Goal: Information Seeking & Learning: Find specific page/section

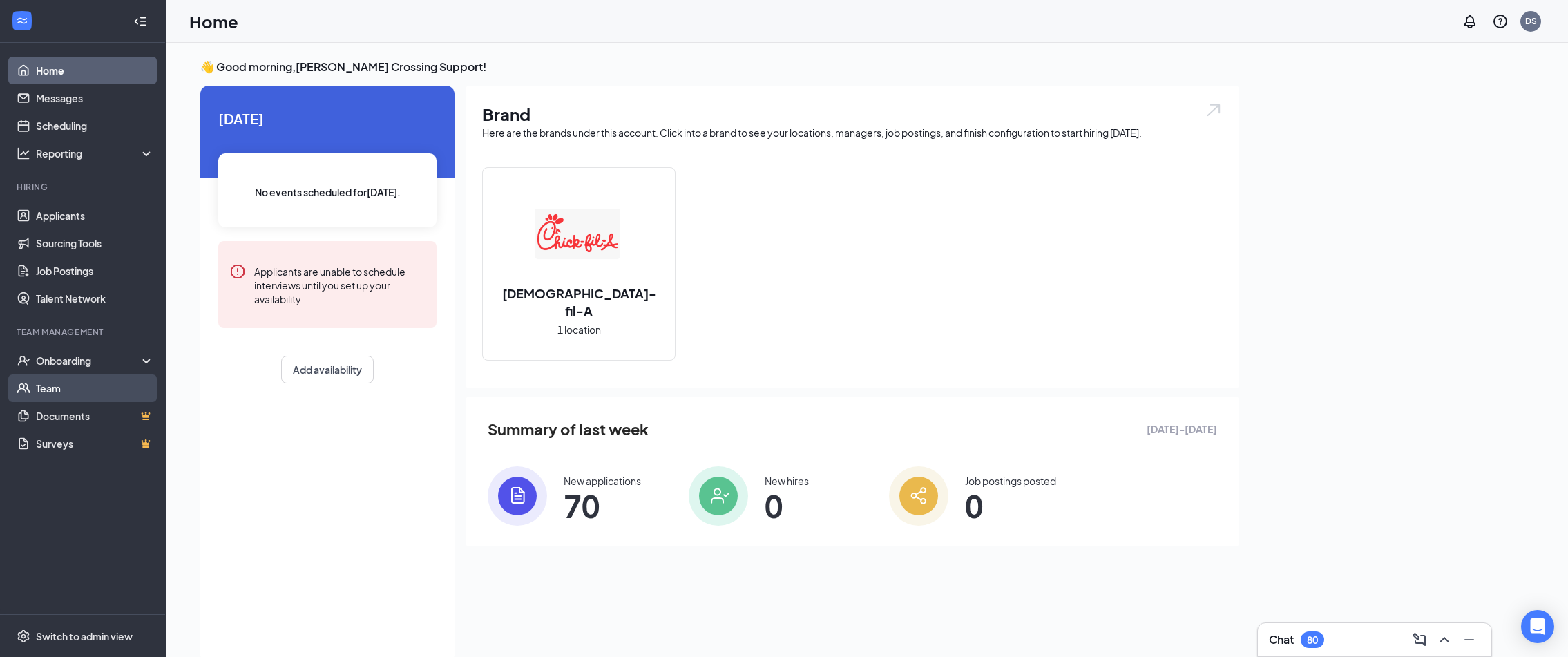
click at [74, 392] on link "Team" at bounding box center [95, 388] width 118 height 28
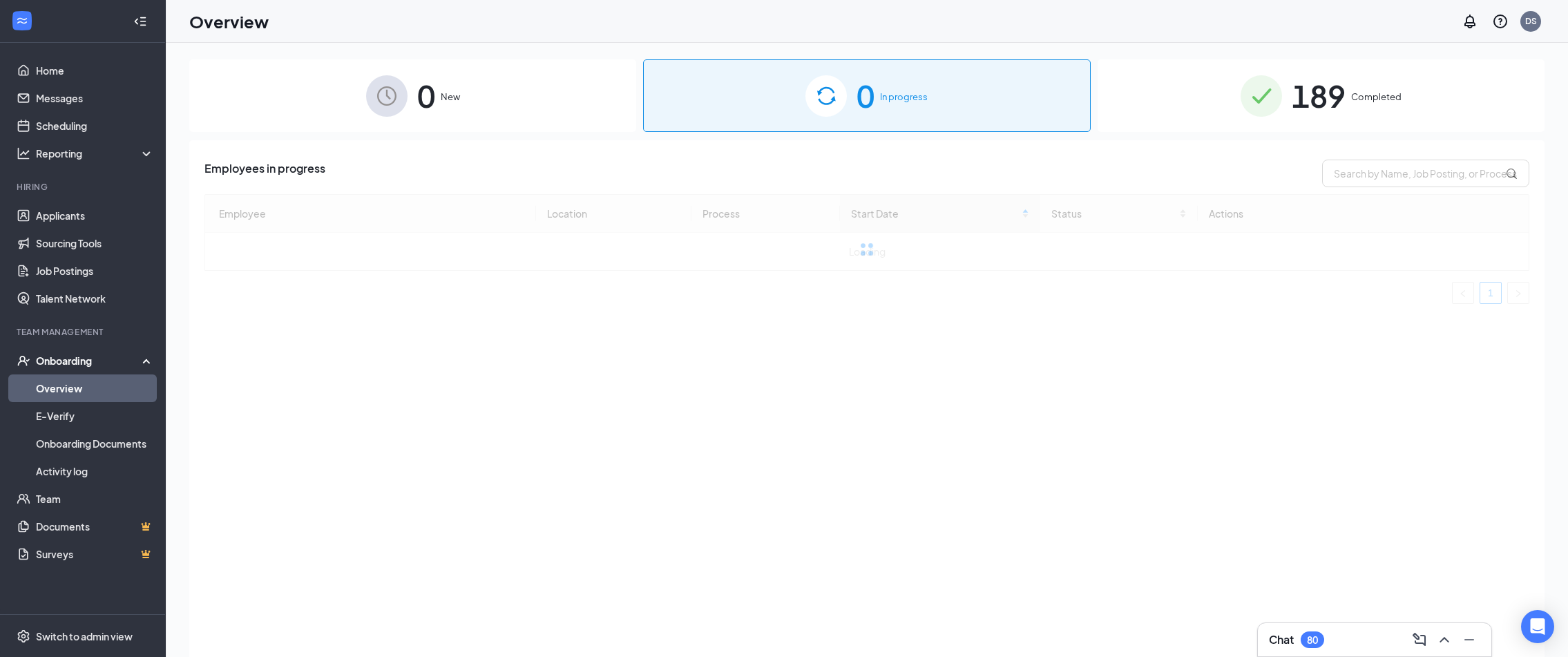
click at [1321, 95] on span "189" at bounding box center [1319, 95] width 54 height 48
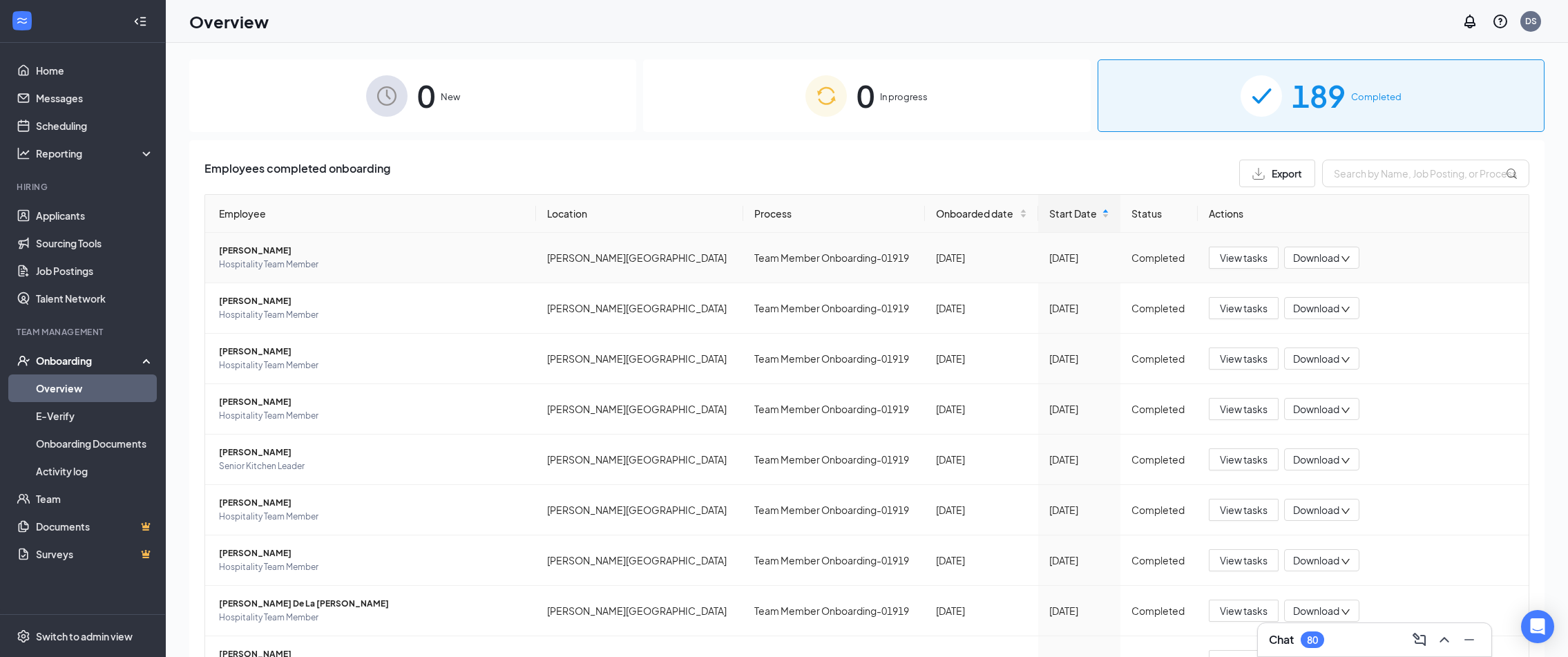
drag, startPoint x: 292, startPoint y: 253, endPoint x: 206, endPoint y: 248, distance: 86.1
click at [206, 248] on td "[PERSON_NAME] Hospitality Team Member" at bounding box center [371, 258] width 331 height 50
copy span "Jackson Echols"
click at [1238, 260] on span "View tasks" at bounding box center [1244, 257] width 48 height 15
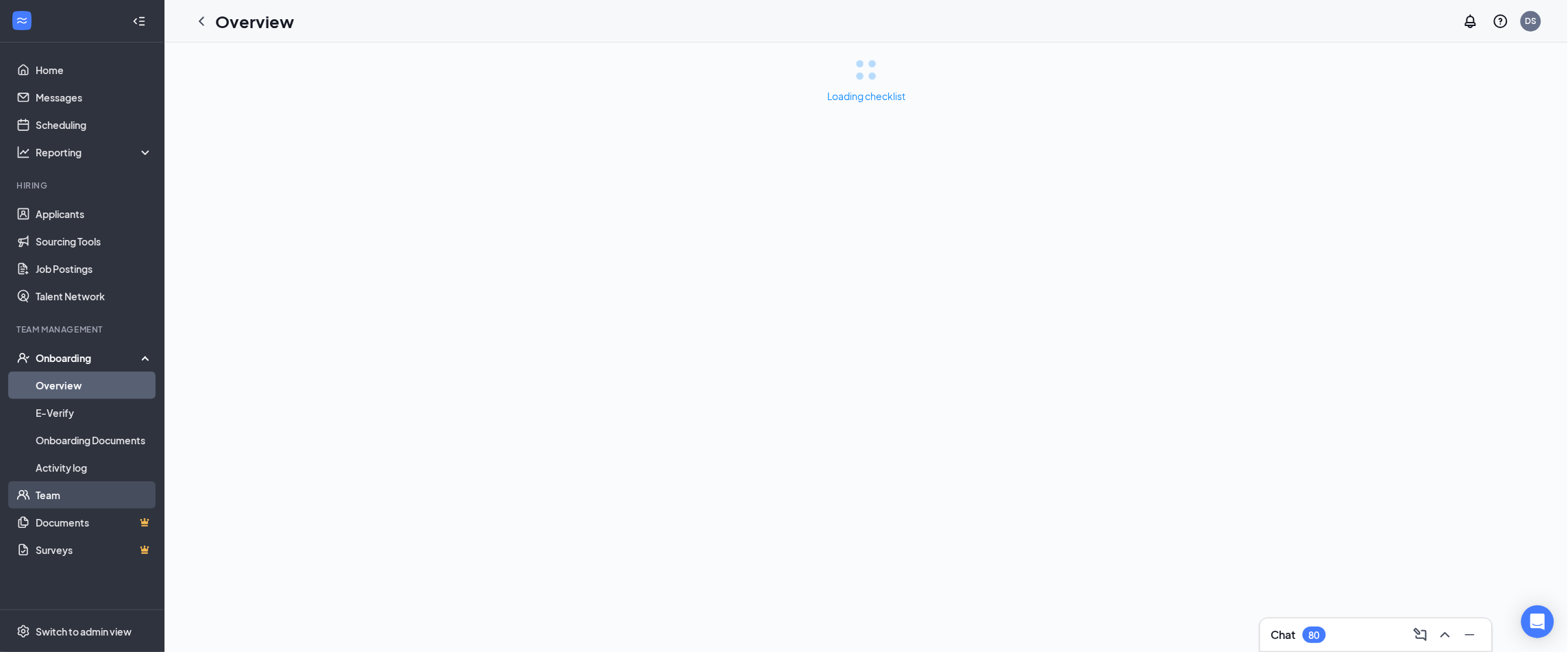
click at [73, 495] on link "Team" at bounding box center [94, 495] width 117 height 27
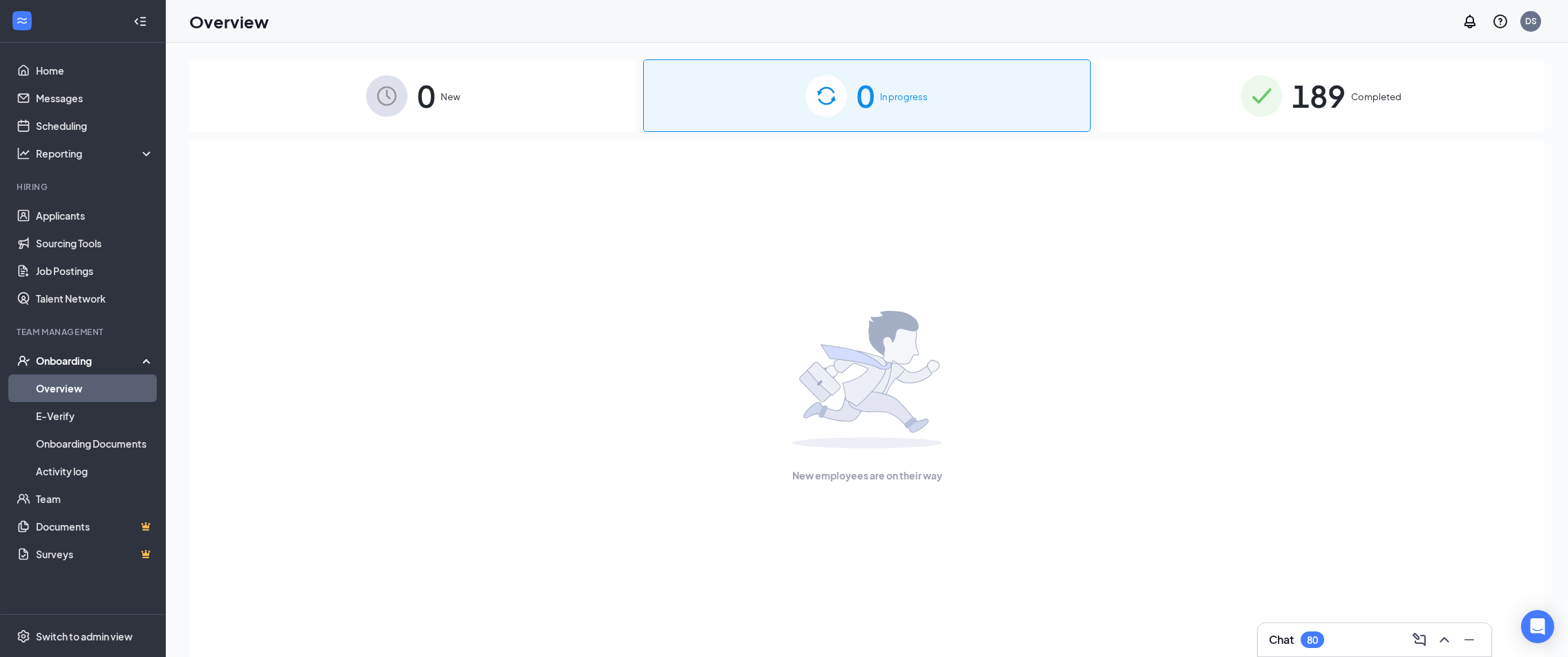
click at [1309, 100] on span "189" at bounding box center [1319, 95] width 54 height 48
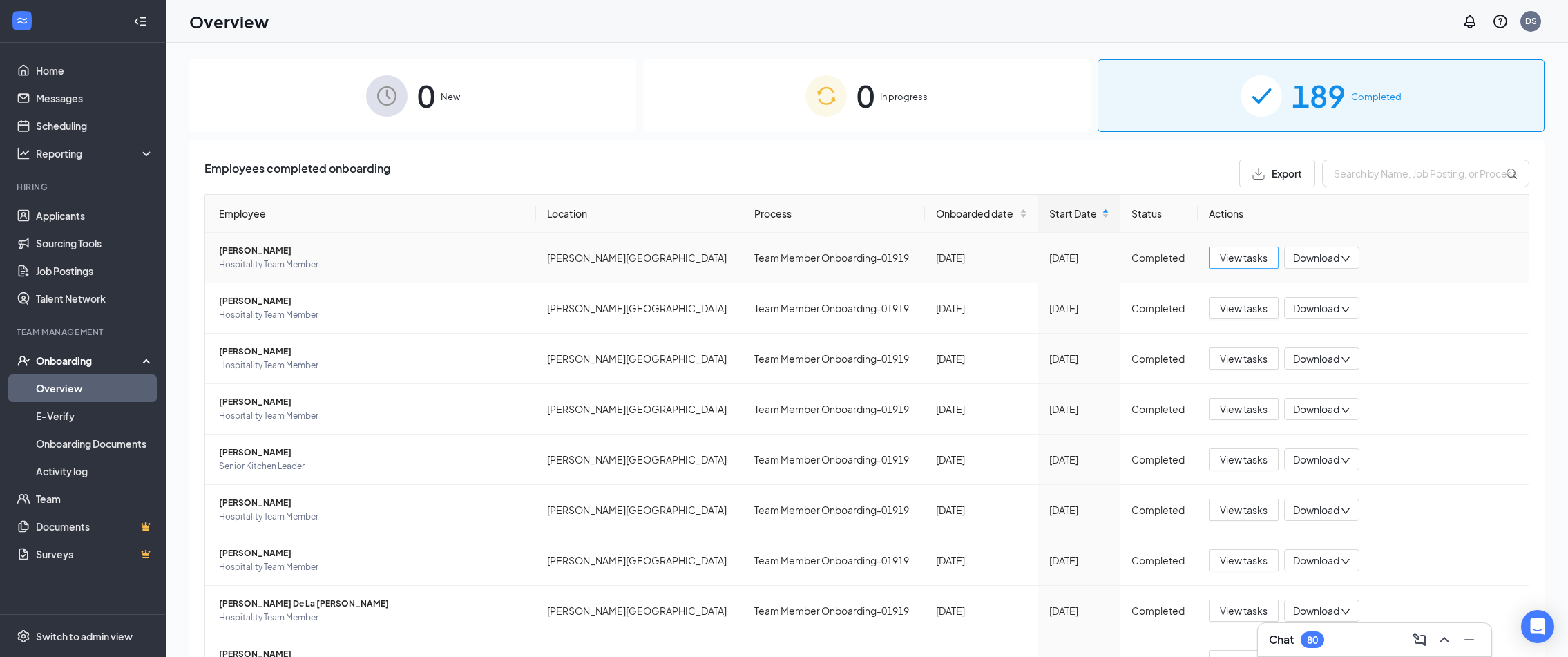
click at [1220, 260] on span "View tasks" at bounding box center [1244, 257] width 48 height 15
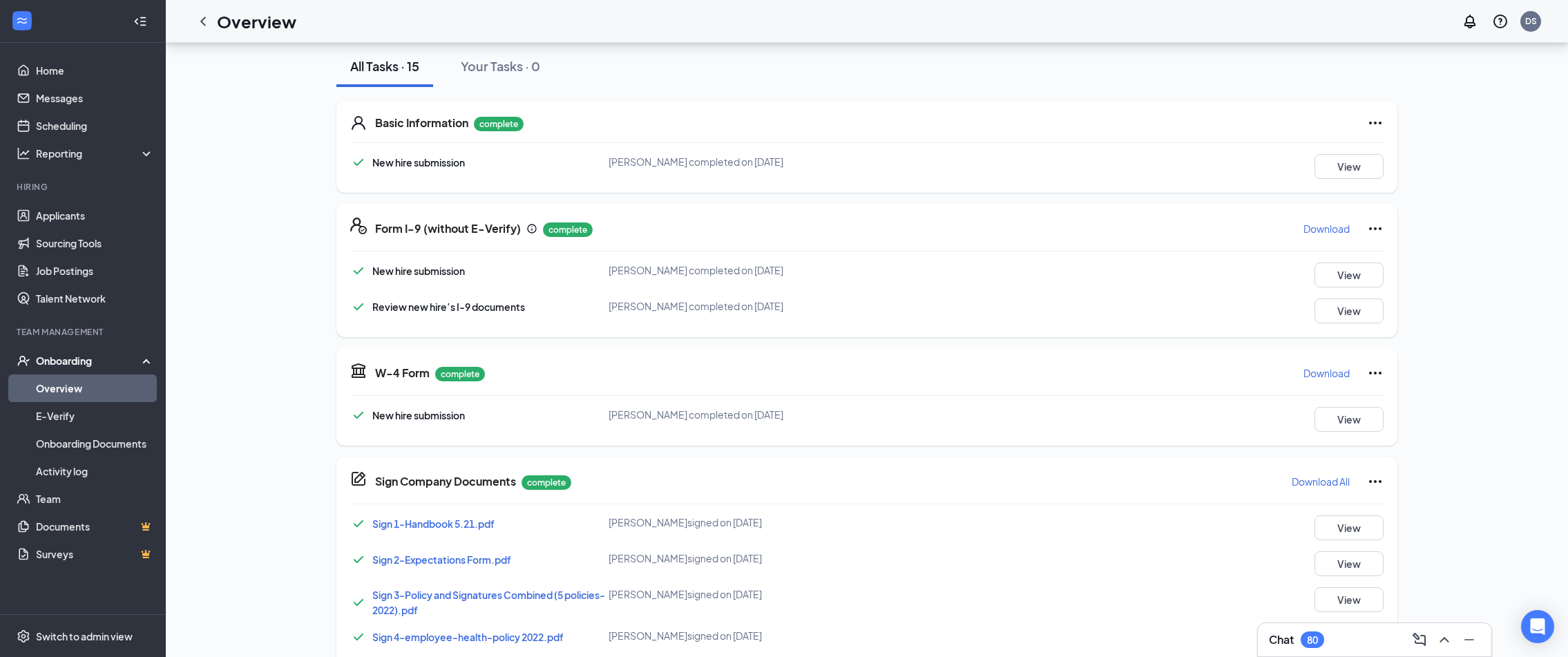
scroll to position [155, 0]
click at [1379, 233] on icon "Ellipses" at bounding box center [1375, 230] width 16 height 16
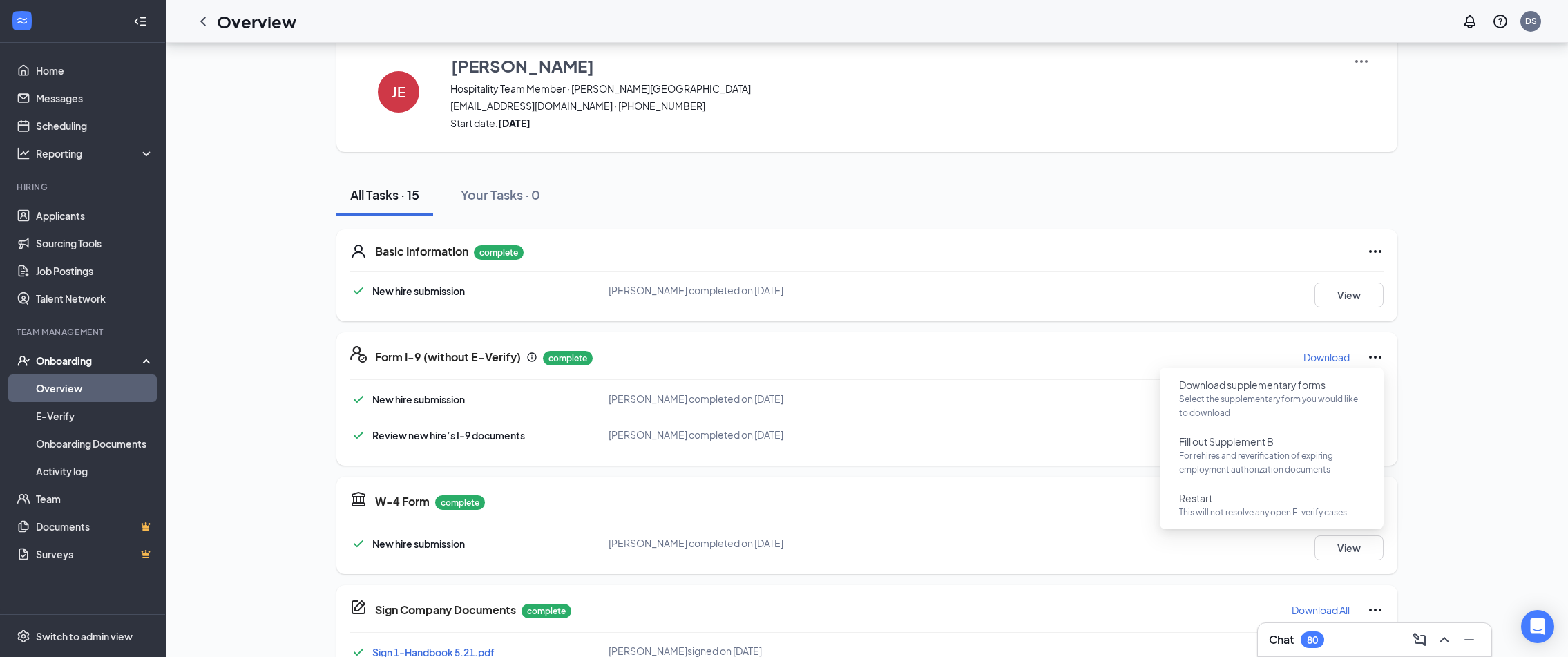
scroll to position [0, 0]
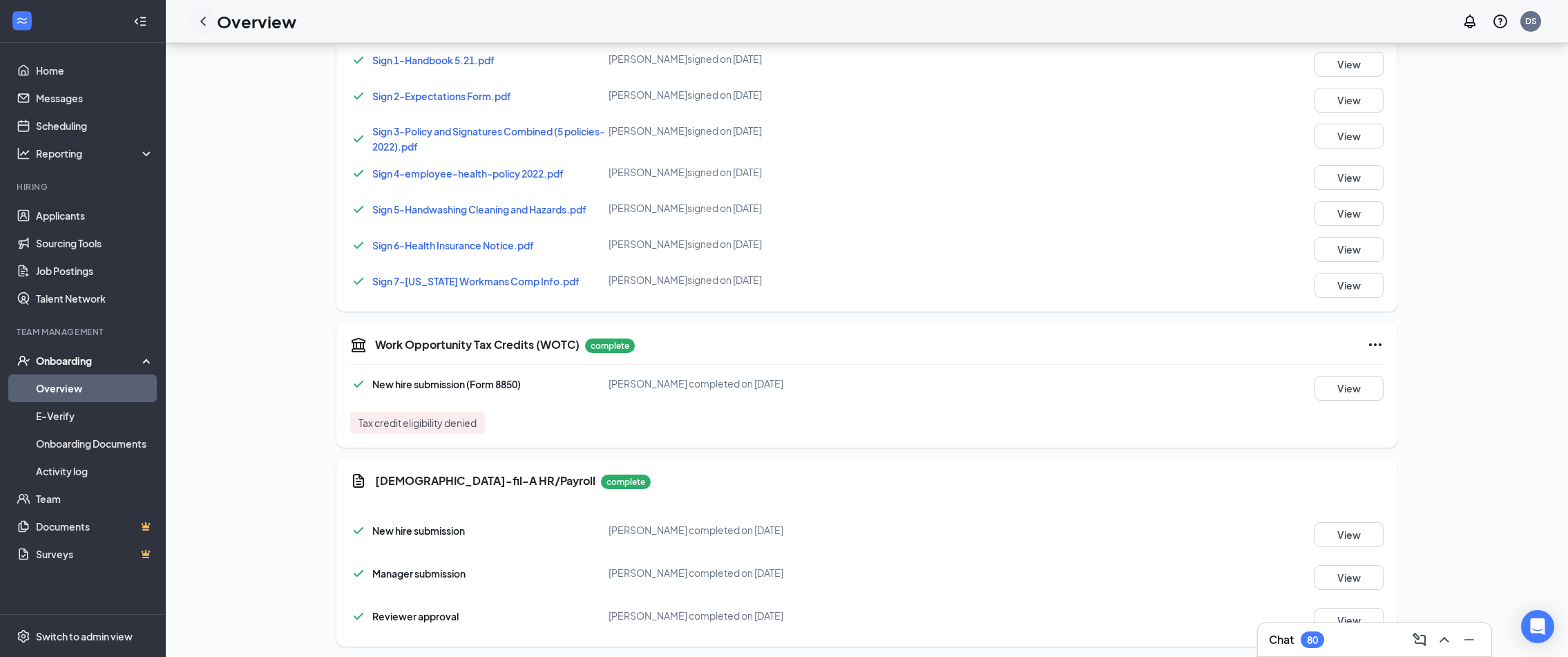
click at [208, 26] on icon "ChevronLeft" at bounding box center [203, 21] width 16 height 16
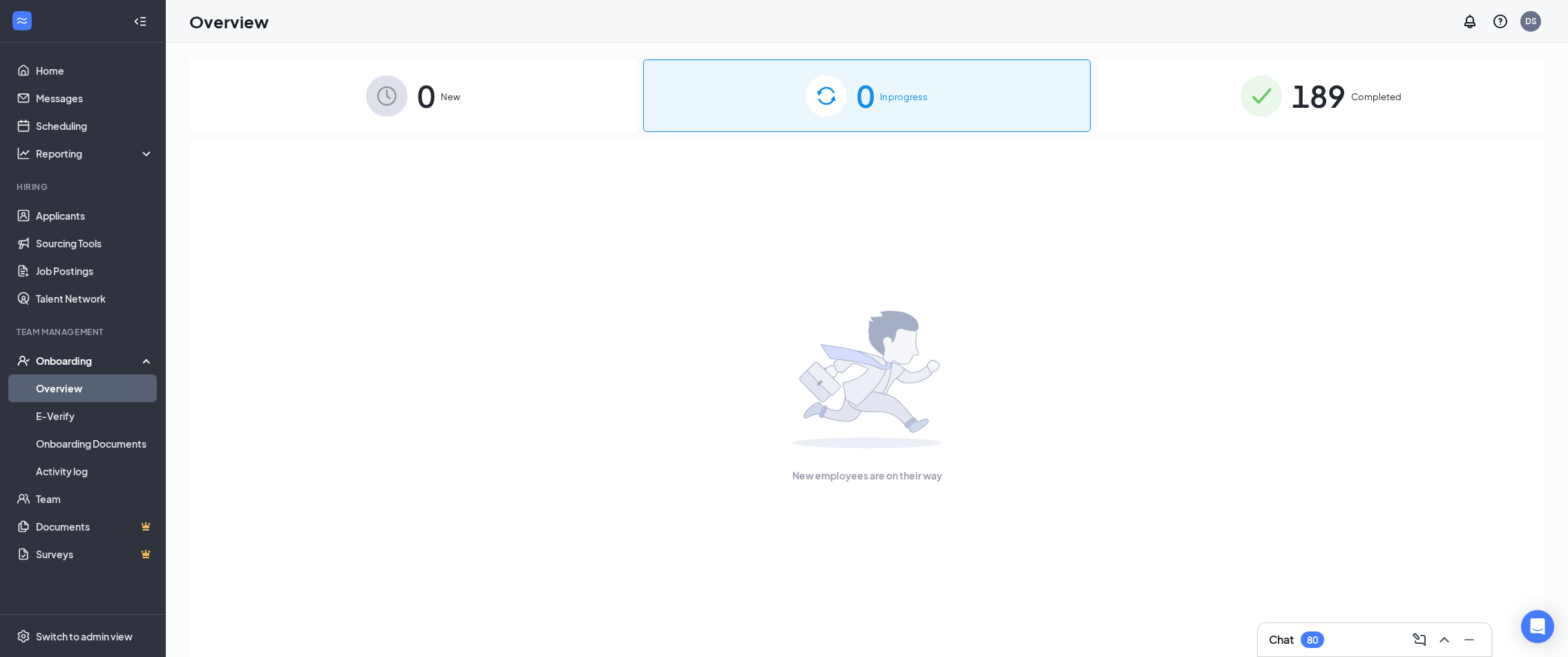
click at [130, 364] on div "Onboarding" at bounding box center [88, 360] width 106 height 14
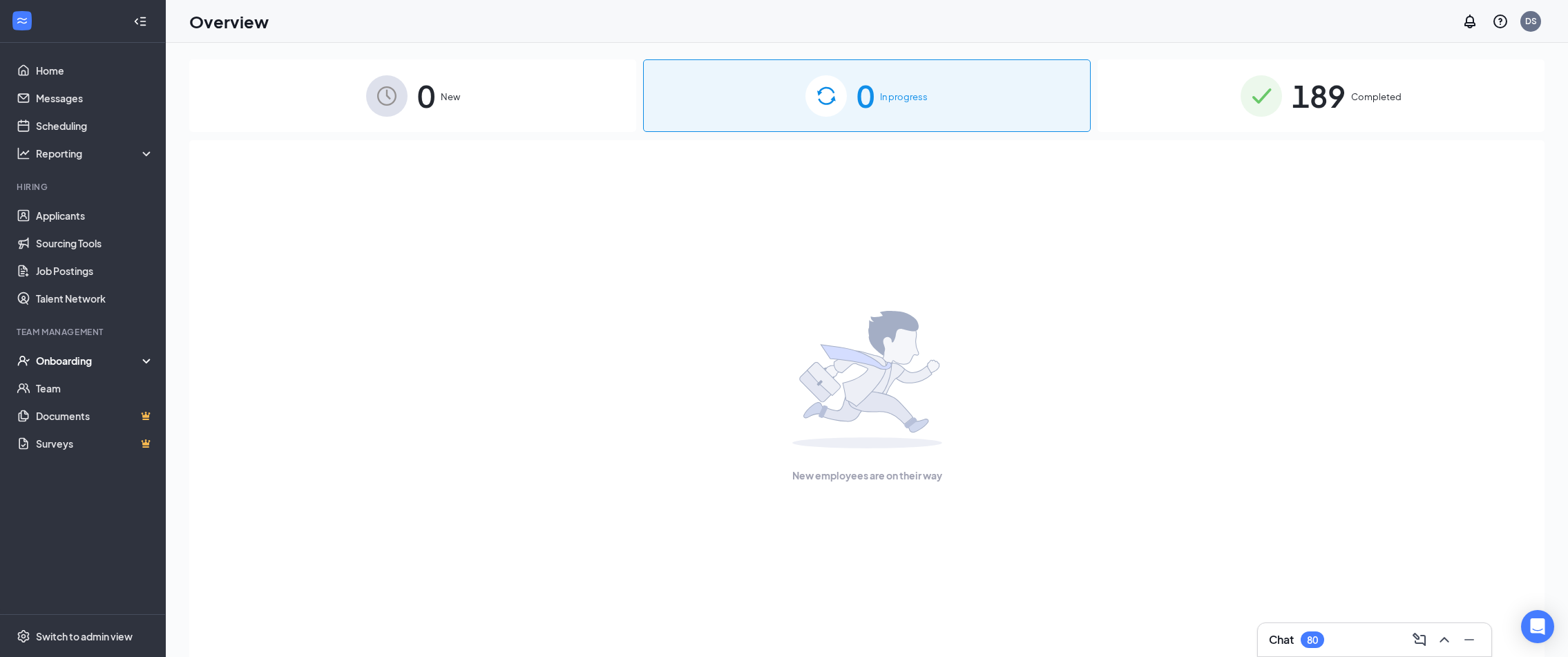
click at [132, 365] on div "Onboarding" at bounding box center [88, 360] width 106 height 14
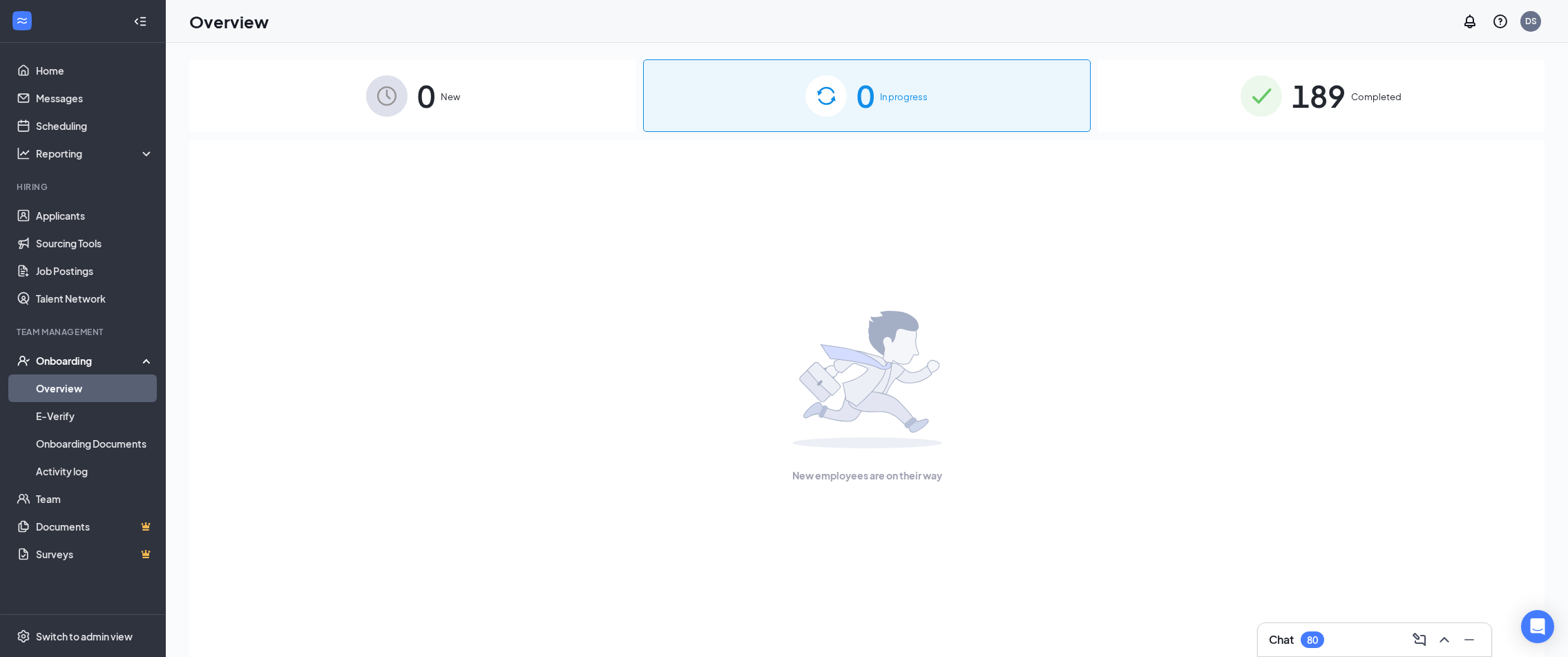
click at [1231, 106] on div "189 Completed" at bounding box center [1321, 95] width 447 height 73
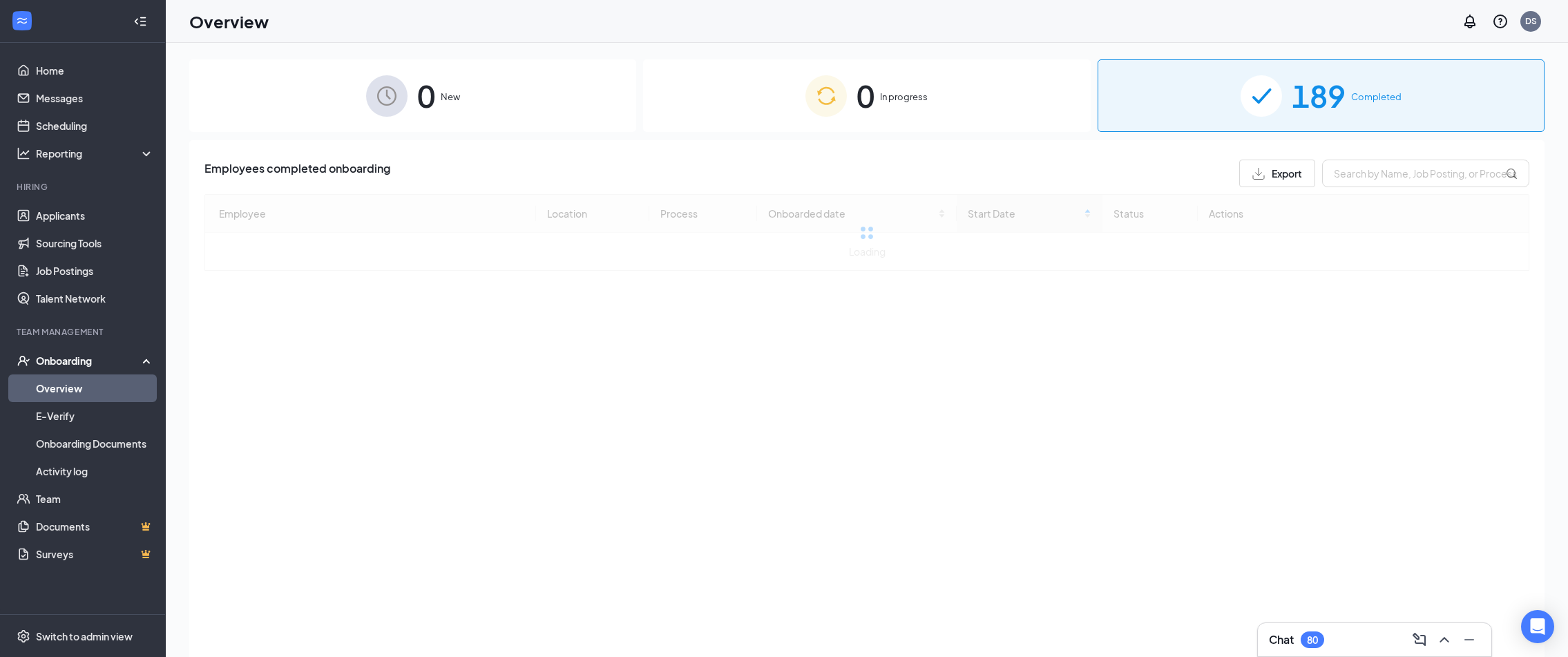
click at [1308, 107] on span "189" at bounding box center [1319, 95] width 54 height 48
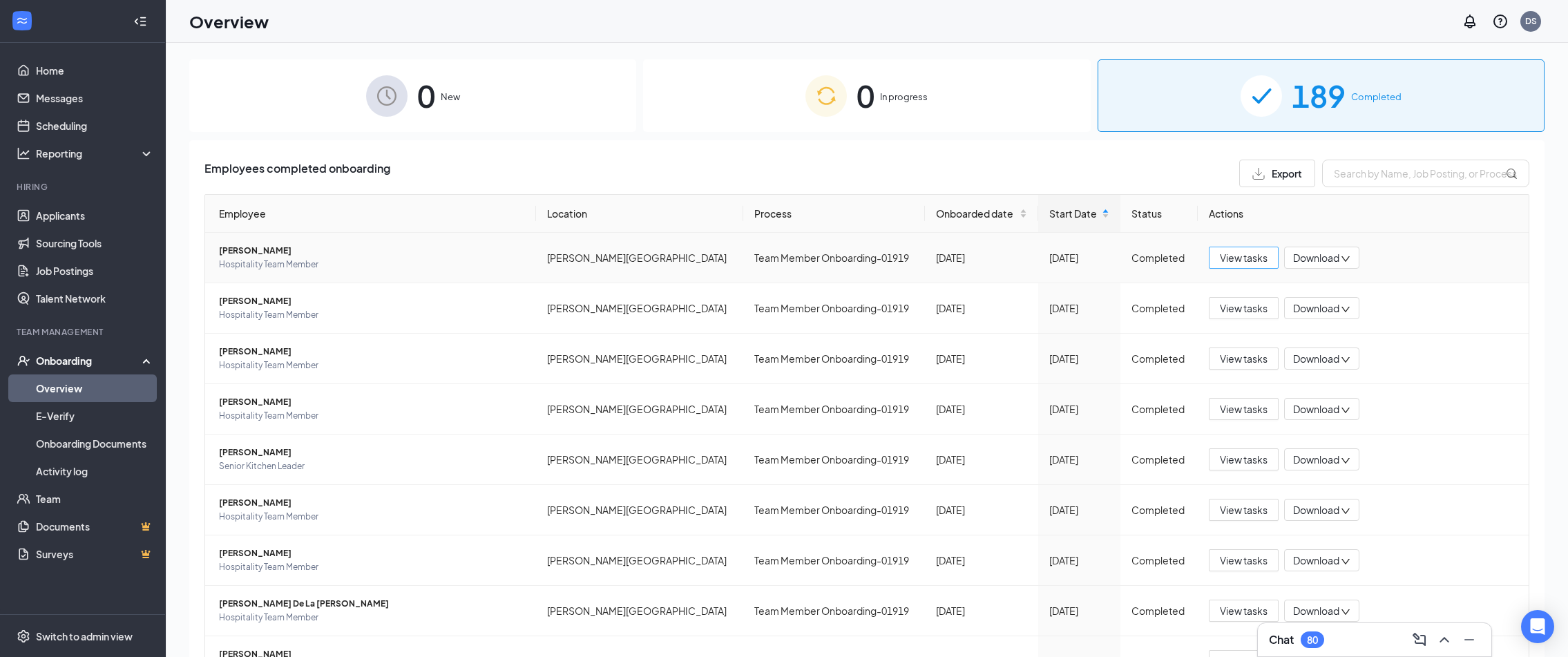
click at [1239, 262] on span "View tasks" at bounding box center [1244, 257] width 48 height 15
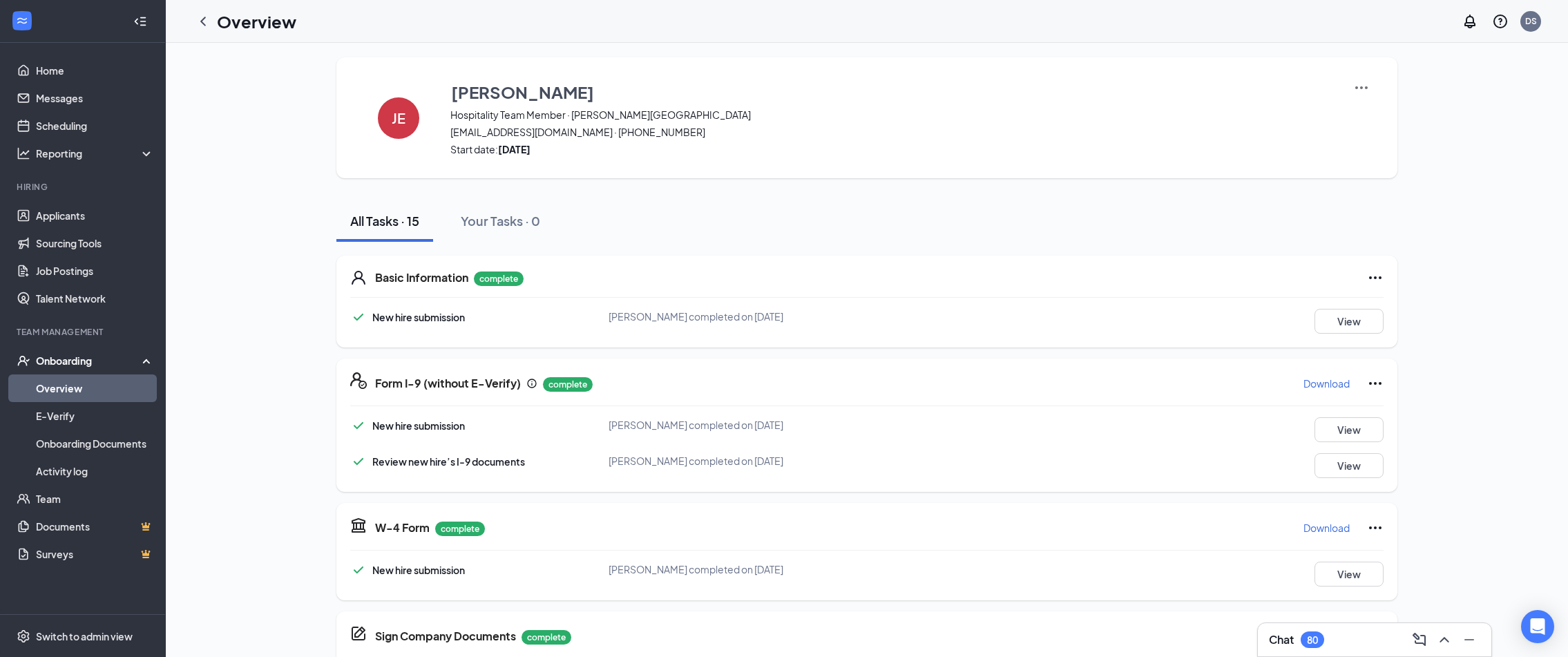
scroll to position [3, 0]
click at [1377, 384] on icon "Ellipses" at bounding box center [1375, 382] width 16 height 16
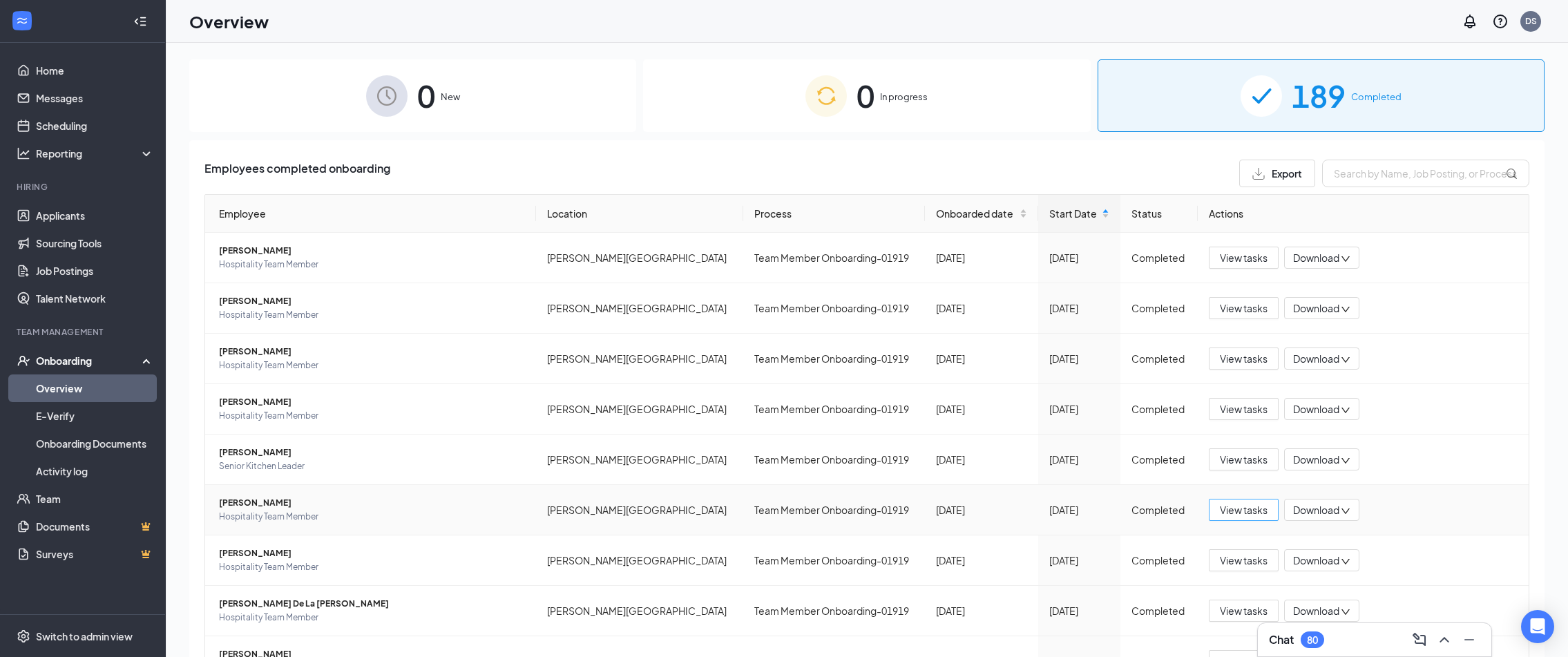
click at [1224, 517] on span "View tasks" at bounding box center [1244, 510] width 48 height 15
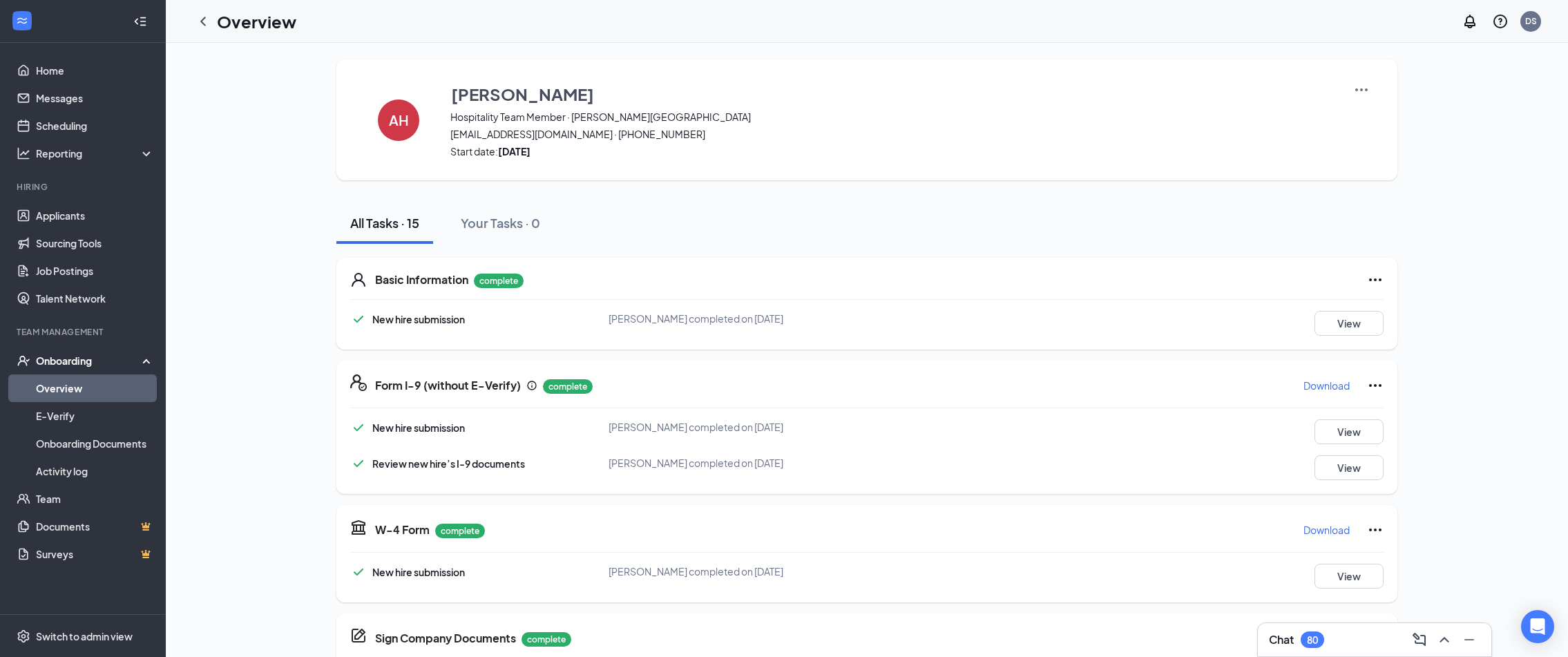
click at [1371, 387] on icon "Ellipses" at bounding box center [1375, 385] width 16 height 16
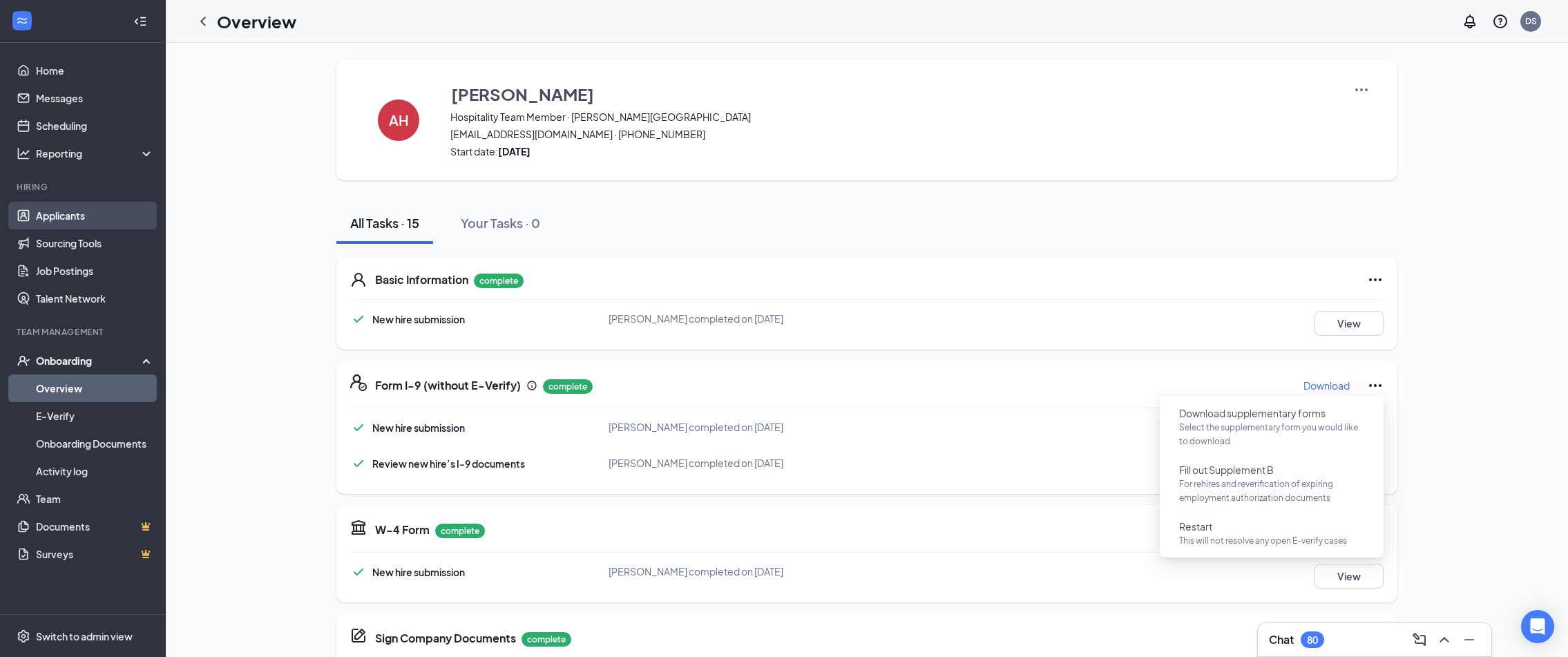
click at [54, 223] on link "Applicants" at bounding box center [95, 215] width 118 height 28
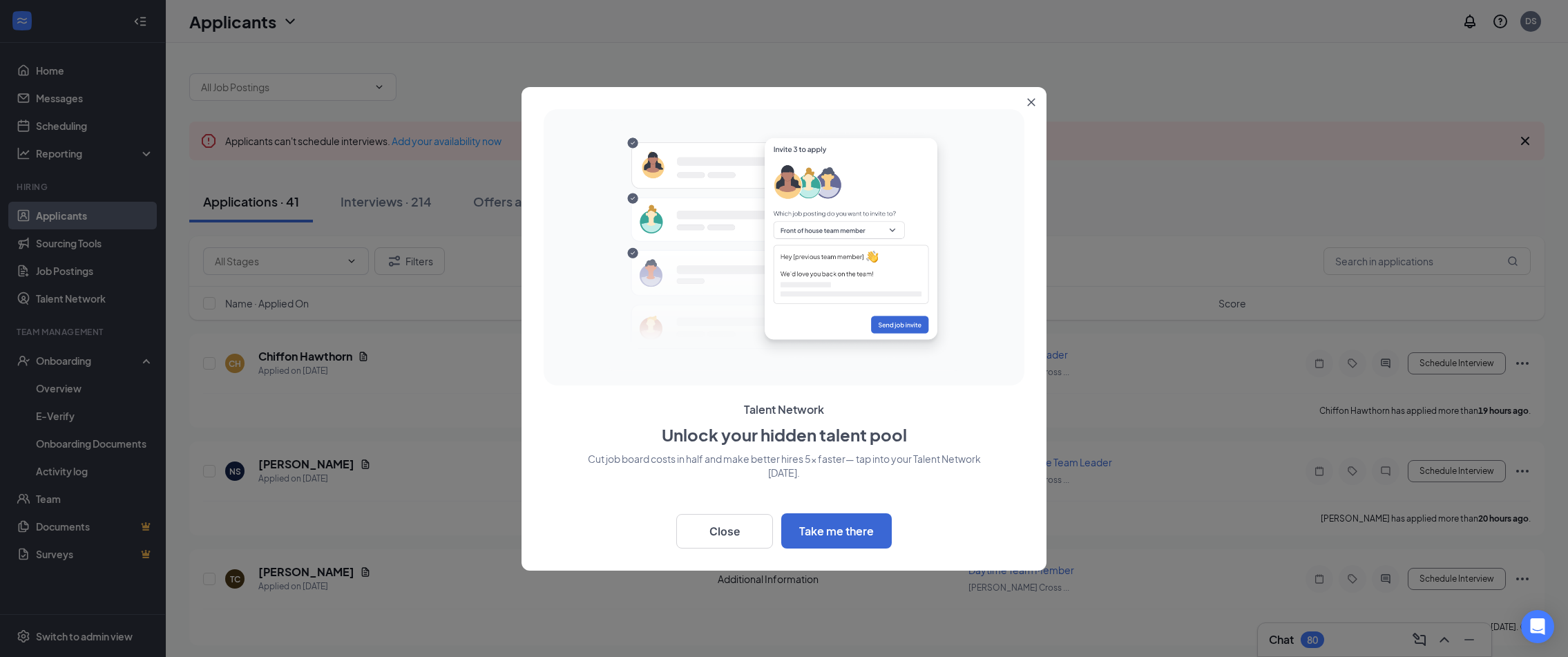
click at [1036, 101] on button "Close" at bounding box center [1034, 100] width 25 height 25
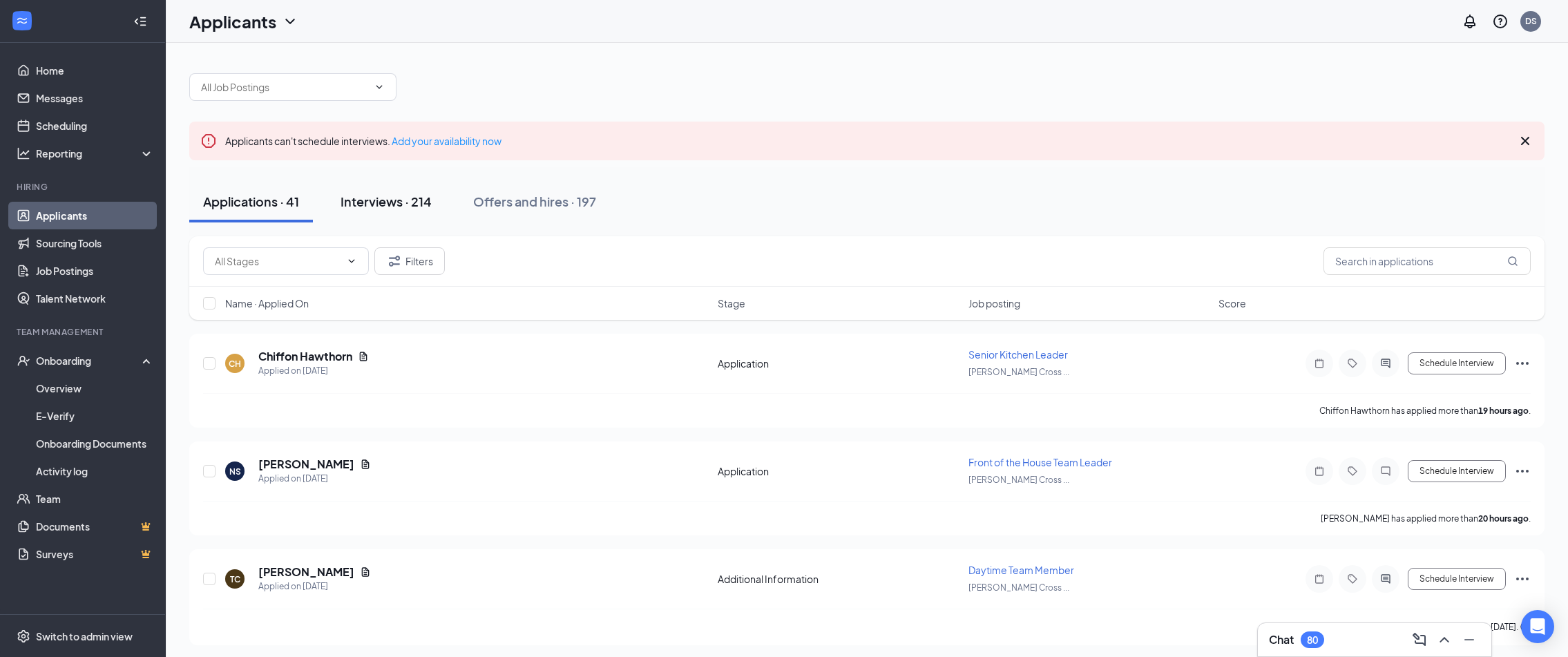
click at [406, 206] on div "Interviews · 214" at bounding box center [386, 201] width 91 height 17
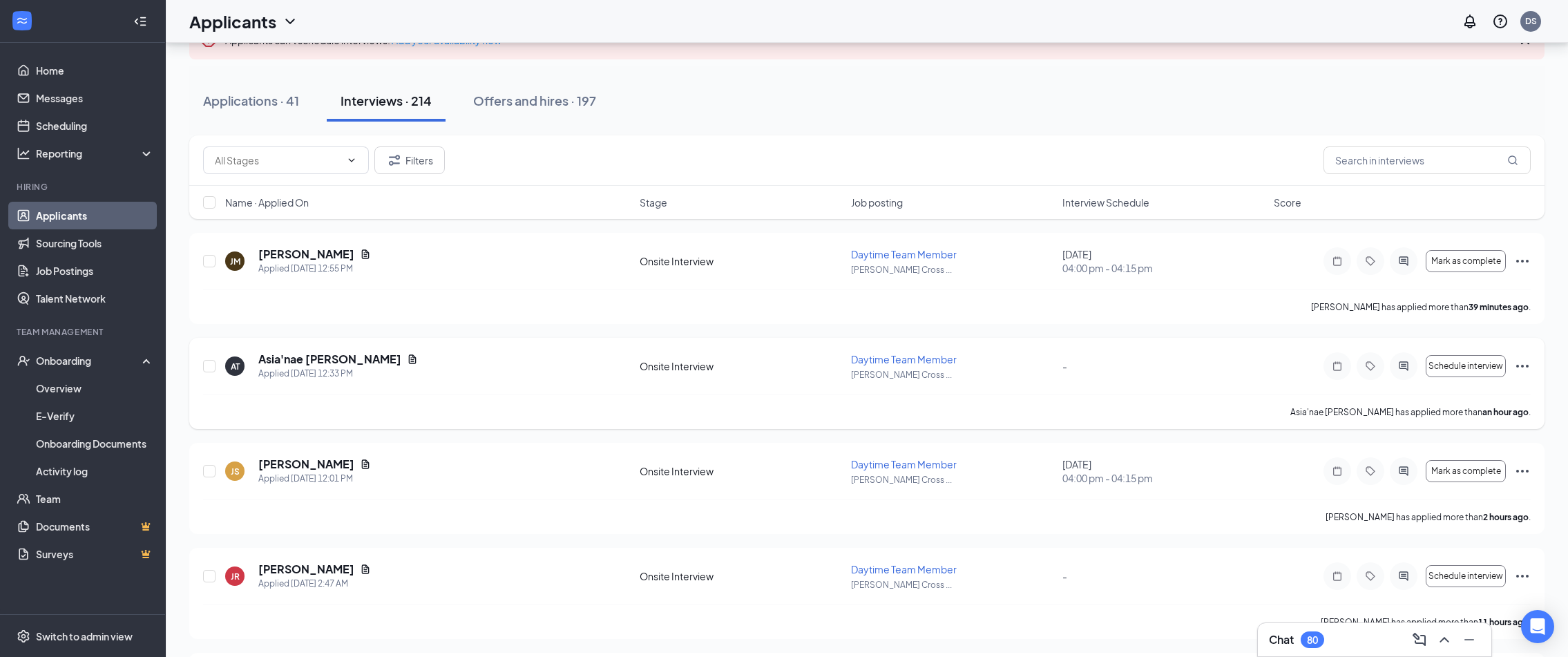
scroll to position [108, 0]
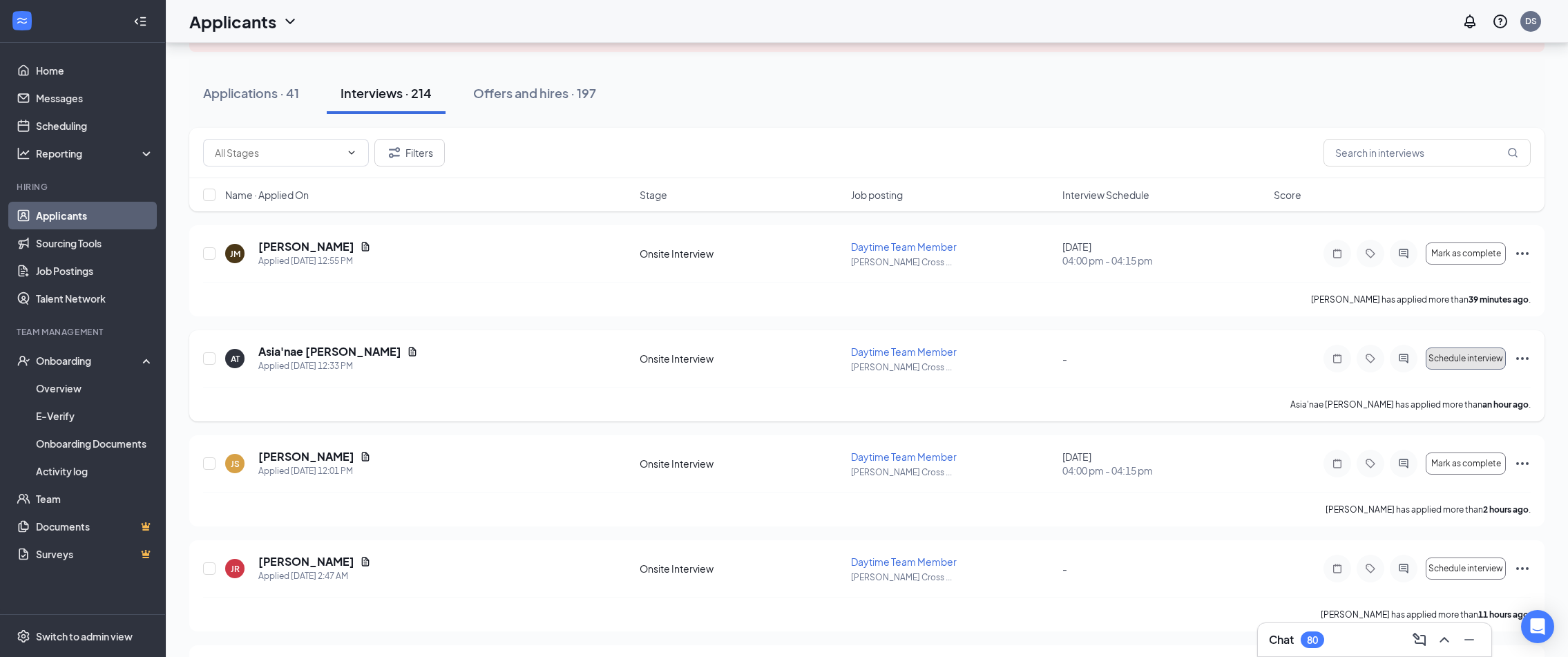
click at [1453, 365] on button "Schedule interview" at bounding box center [1465, 358] width 80 height 22
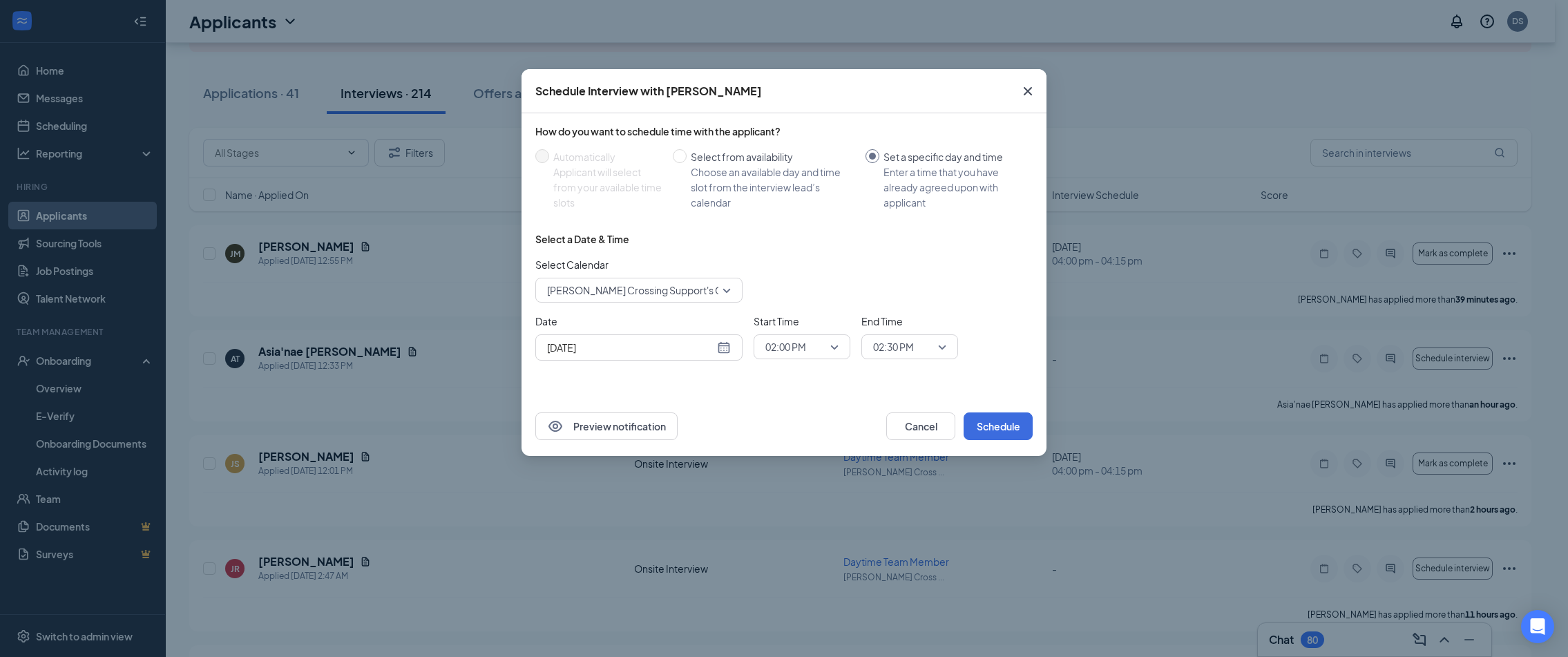
click at [1026, 91] on icon "Cross" at bounding box center [1028, 91] width 16 height 16
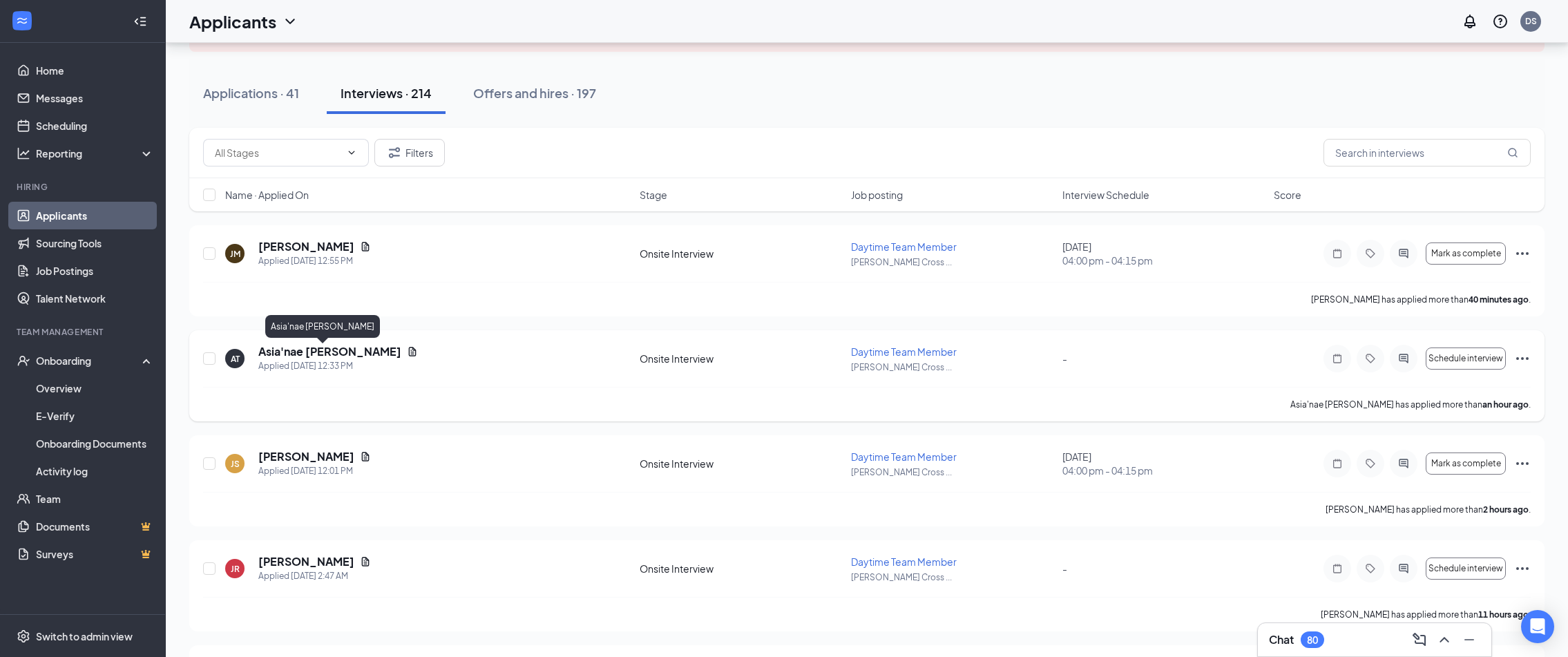
click at [300, 352] on h5 "Asia'nae Thurman" at bounding box center [329, 351] width 143 height 15
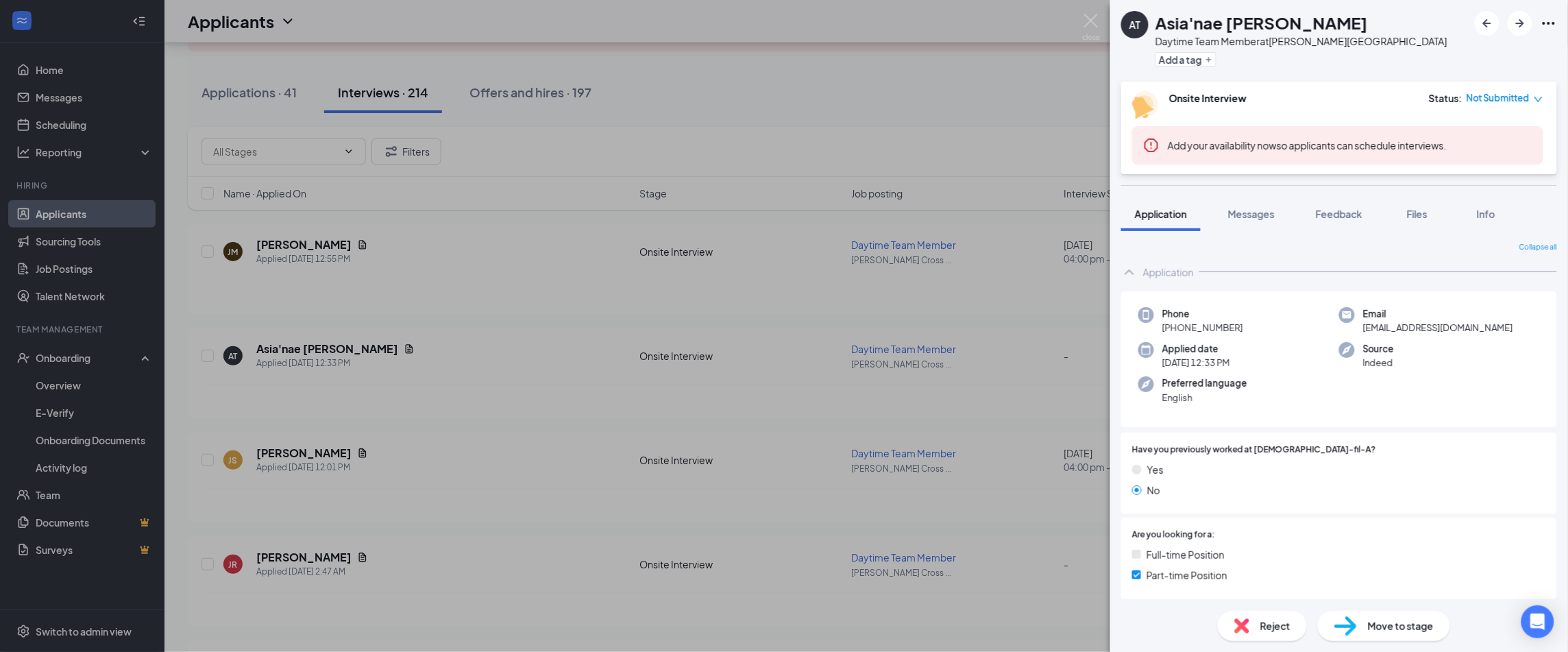
click at [1351, 627] on img at bounding box center [1345, 626] width 22 height 20
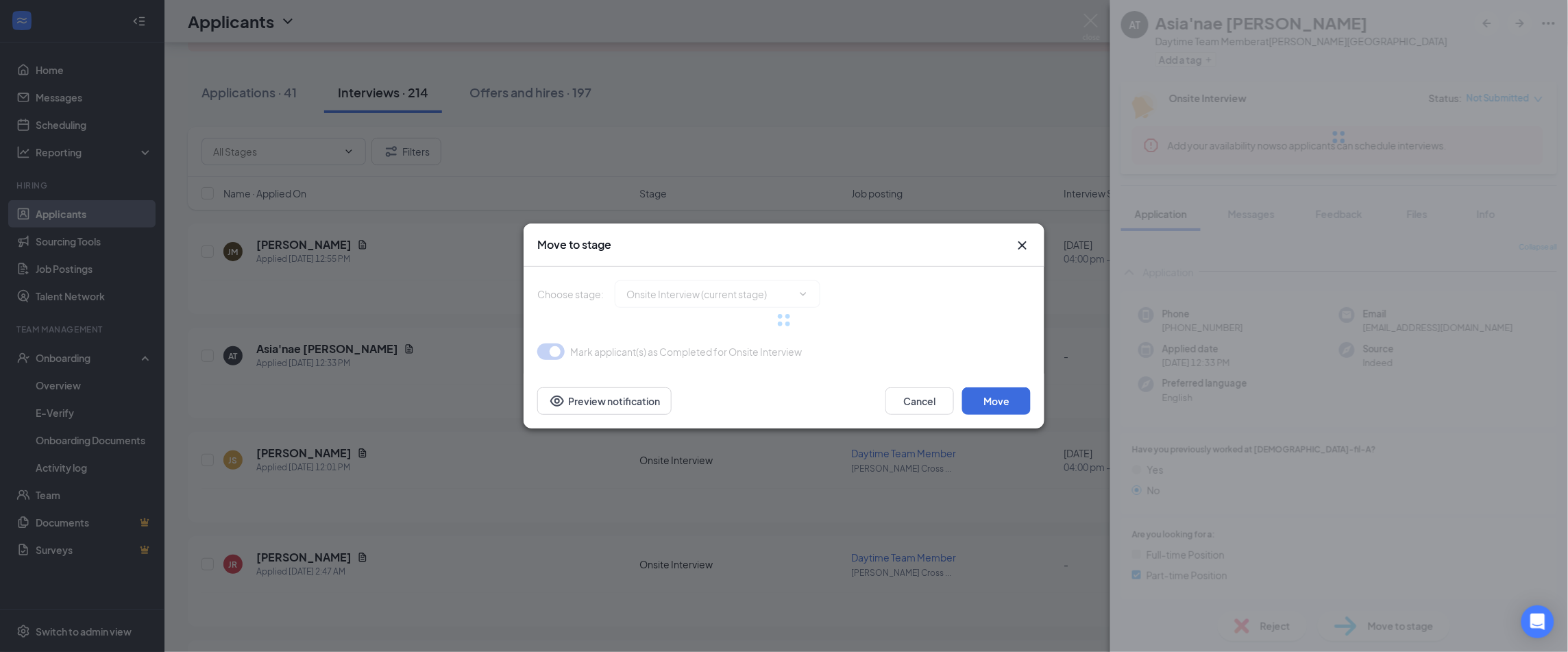
type input "Hiring Complete (final stage)"
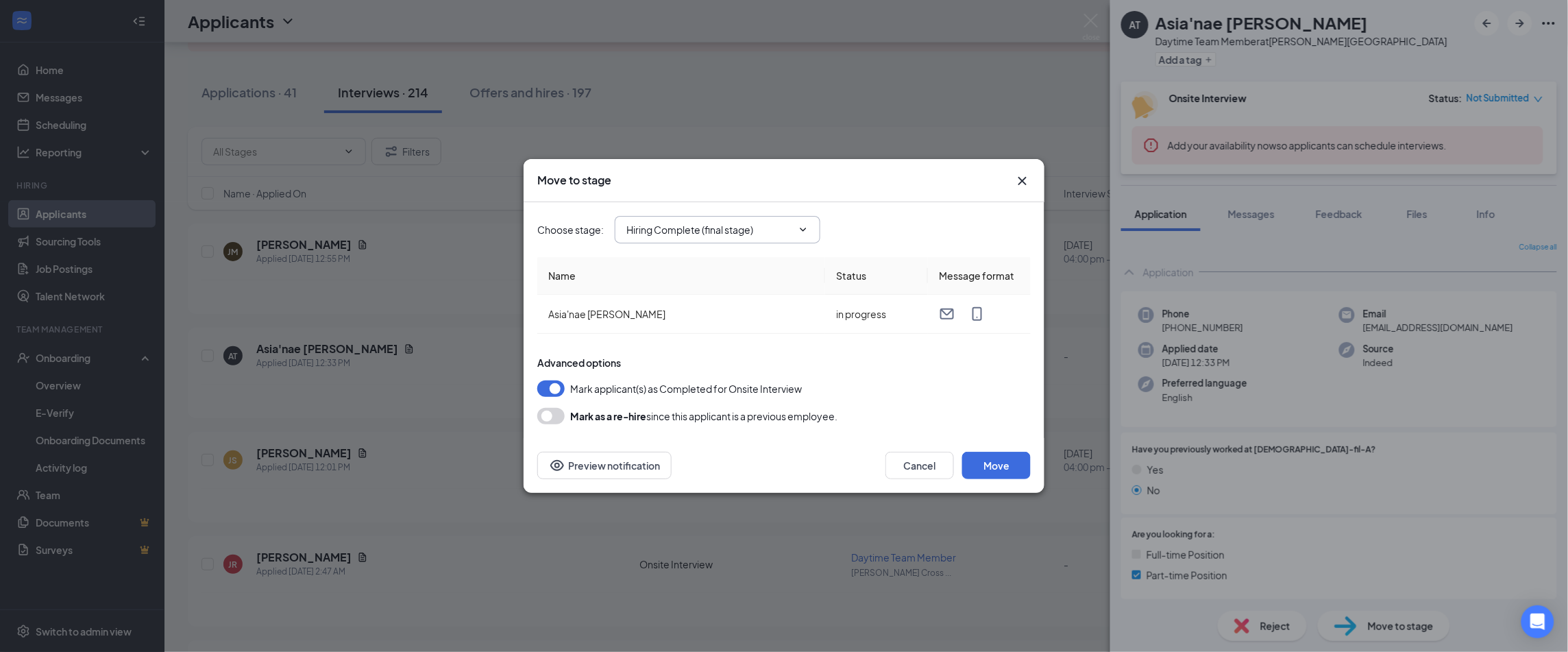
click at [680, 231] on input "Hiring Complete (final stage)" at bounding box center [709, 230] width 166 height 15
click at [1022, 181] on icon "Cross" at bounding box center [1022, 181] width 16 height 16
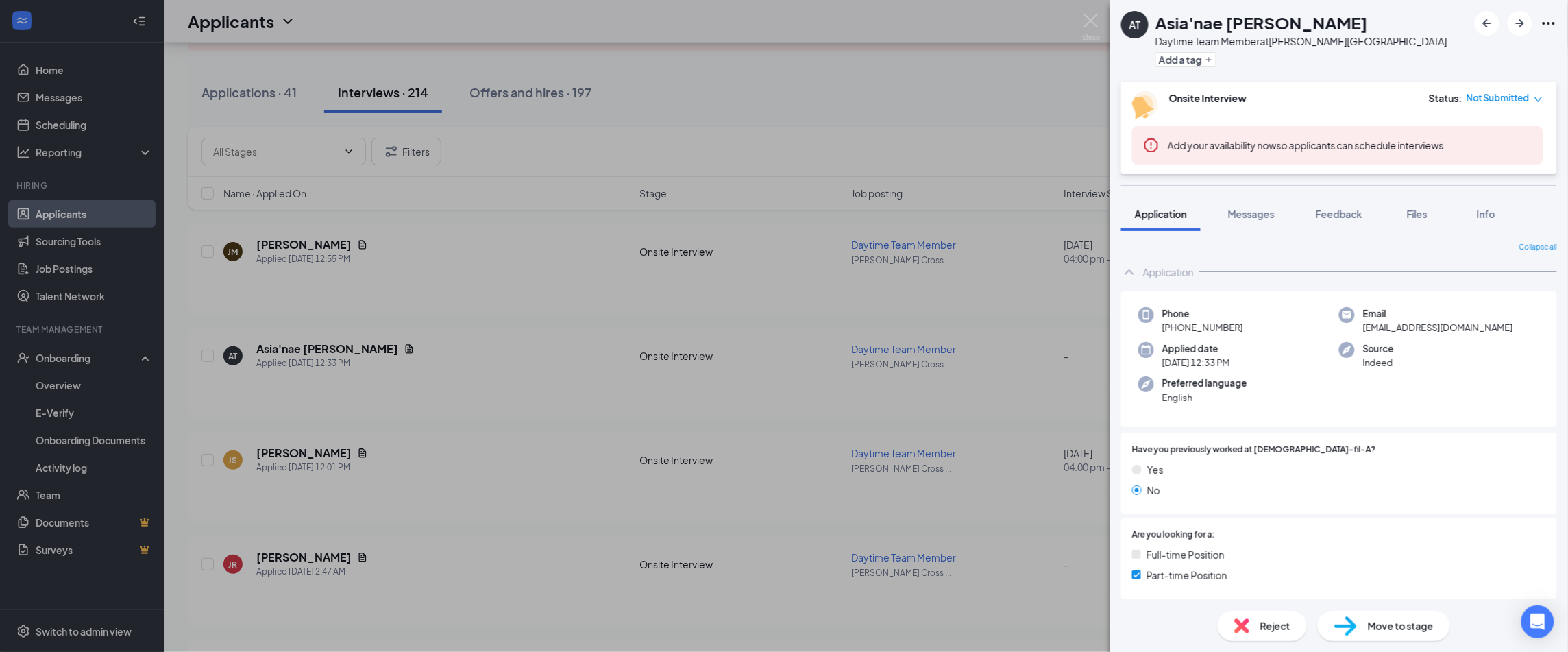
click at [893, 110] on div "AT Asia'nae Thurman Daytime Team Member at Denton Towne Crossing Add a tag Onsi…" at bounding box center [784, 326] width 1568 height 652
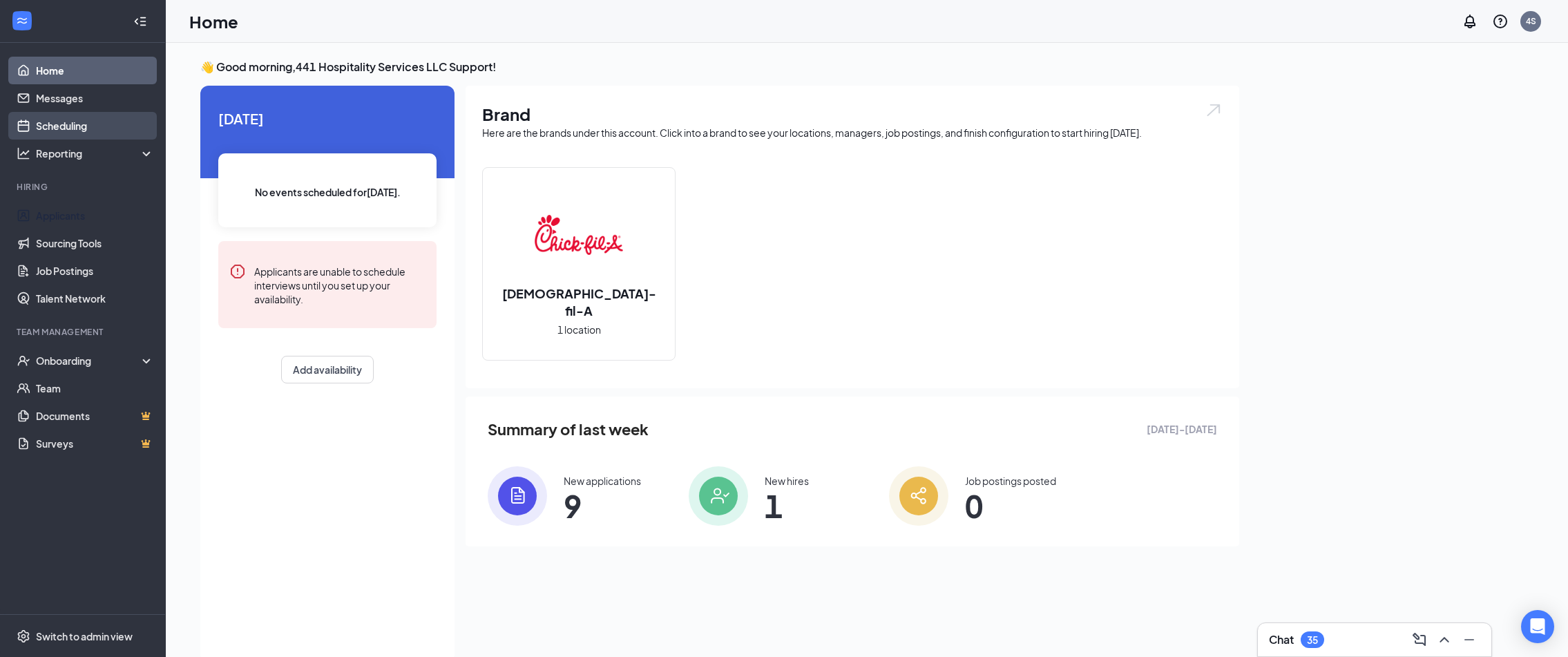
click at [66, 125] on link "Scheduling" at bounding box center [95, 125] width 118 height 28
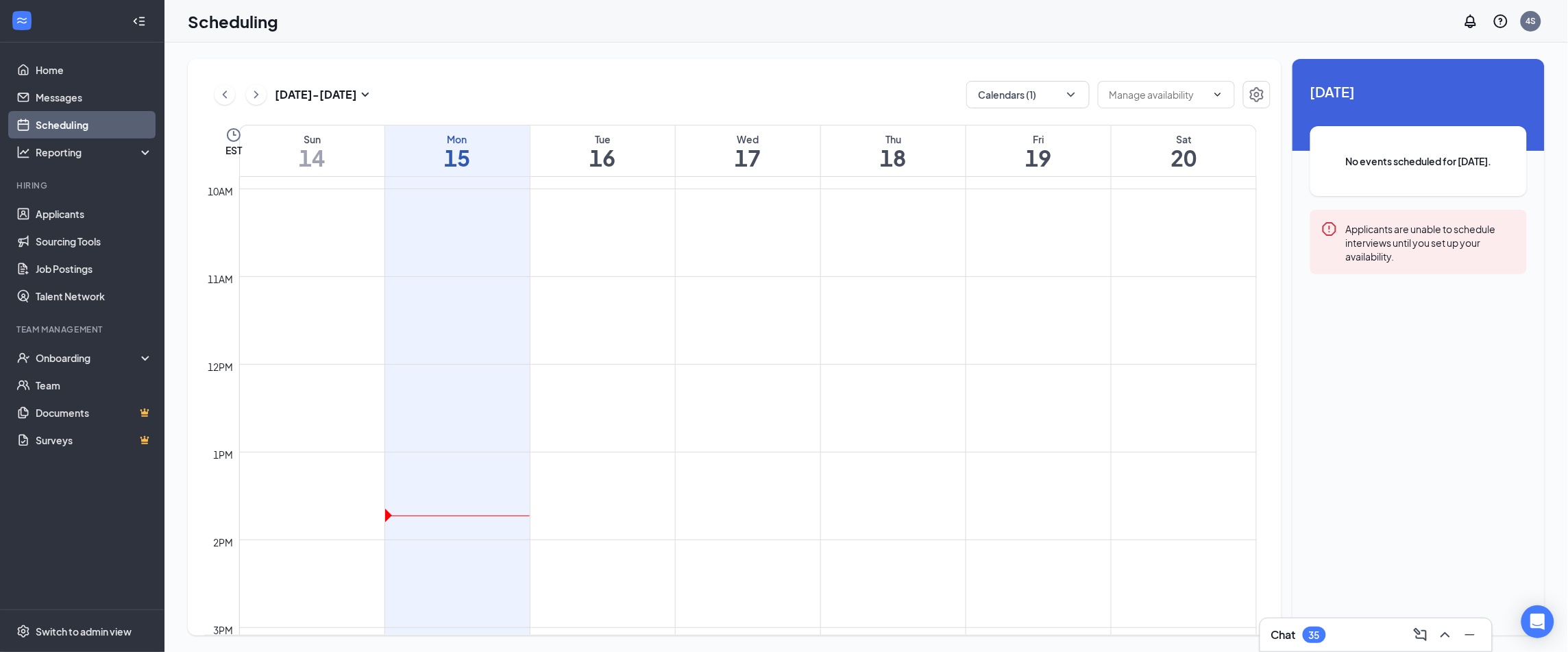
scroll to position [1648, 0]
click at [1052, 102] on button "Calendars (1)" at bounding box center [1028, 95] width 124 height 27
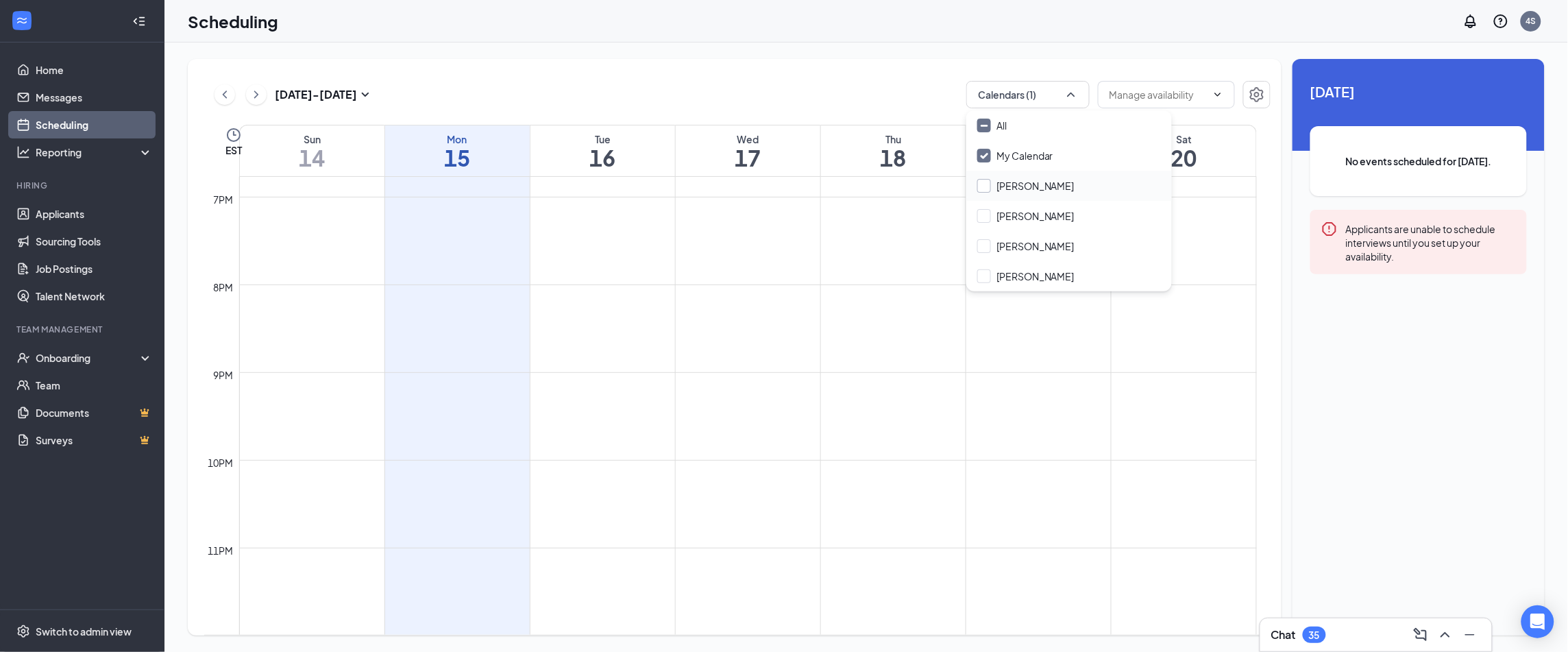
click at [1025, 185] on input "[PERSON_NAME]" at bounding box center [1026, 185] width 97 height 14
checkbox input "true"
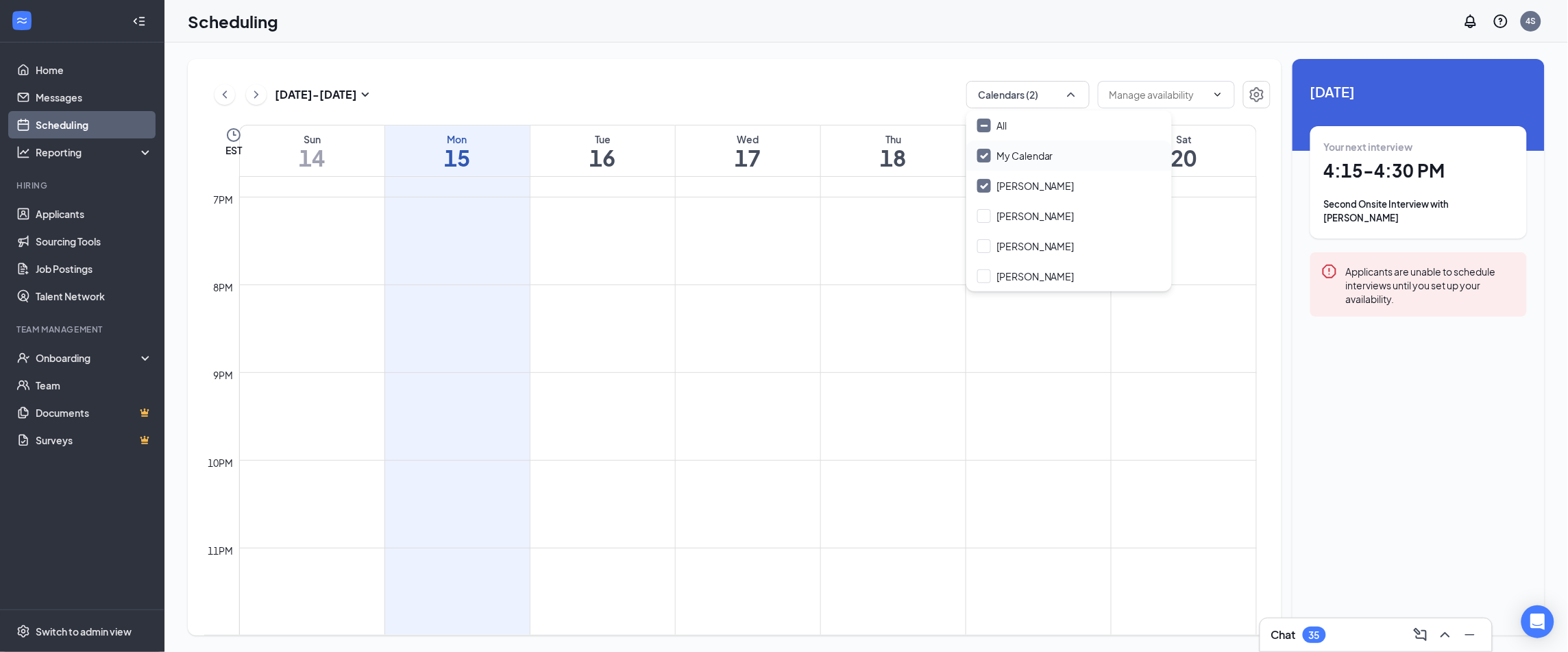
click at [989, 149] on input "My Calendar" at bounding box center [1015, 155] width 76 height 14
checkbox input "false"
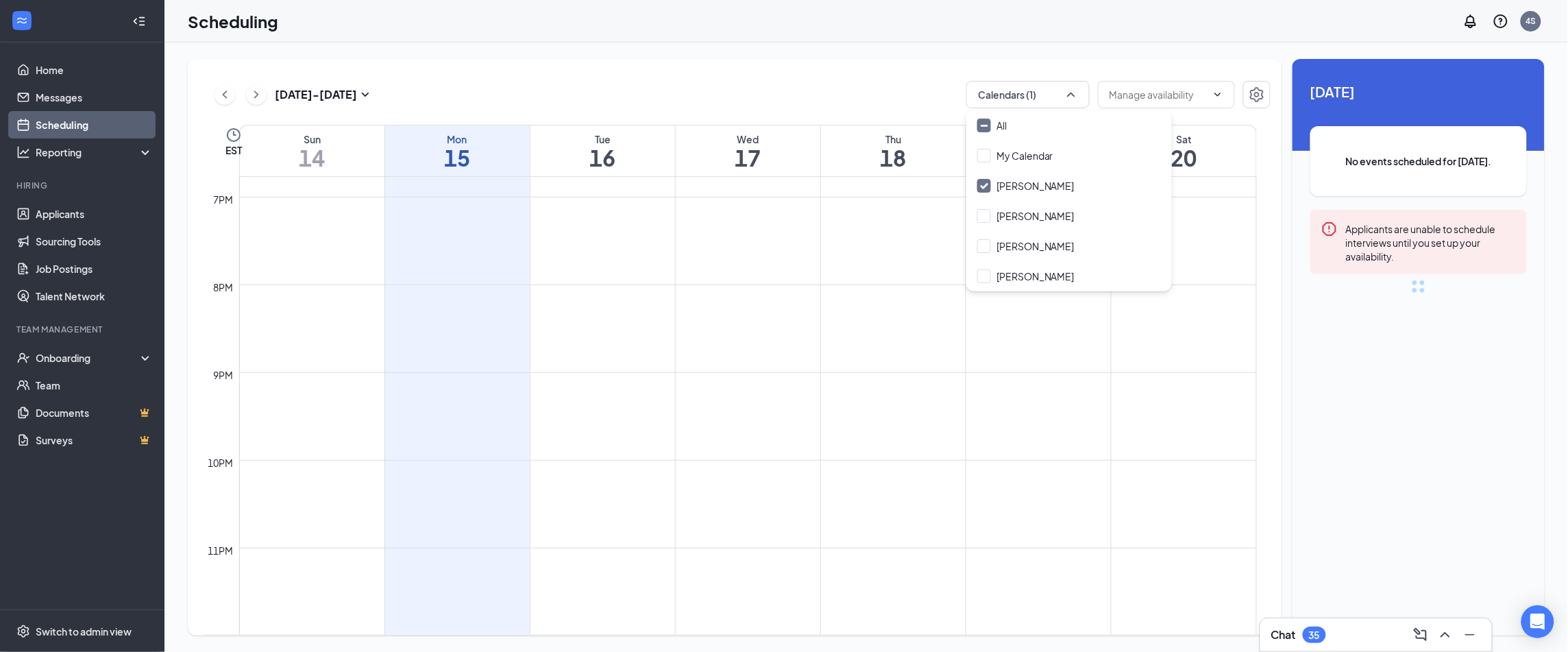
click at [849, 79] on div "Sep 14 - Sep 20 Calendars (1) EST Sun 14 Mon 15 Tue 16 Wed 17 Thu 18 Fri 19 Sat…" at bounding box center [734, 347] width 1094 height 577
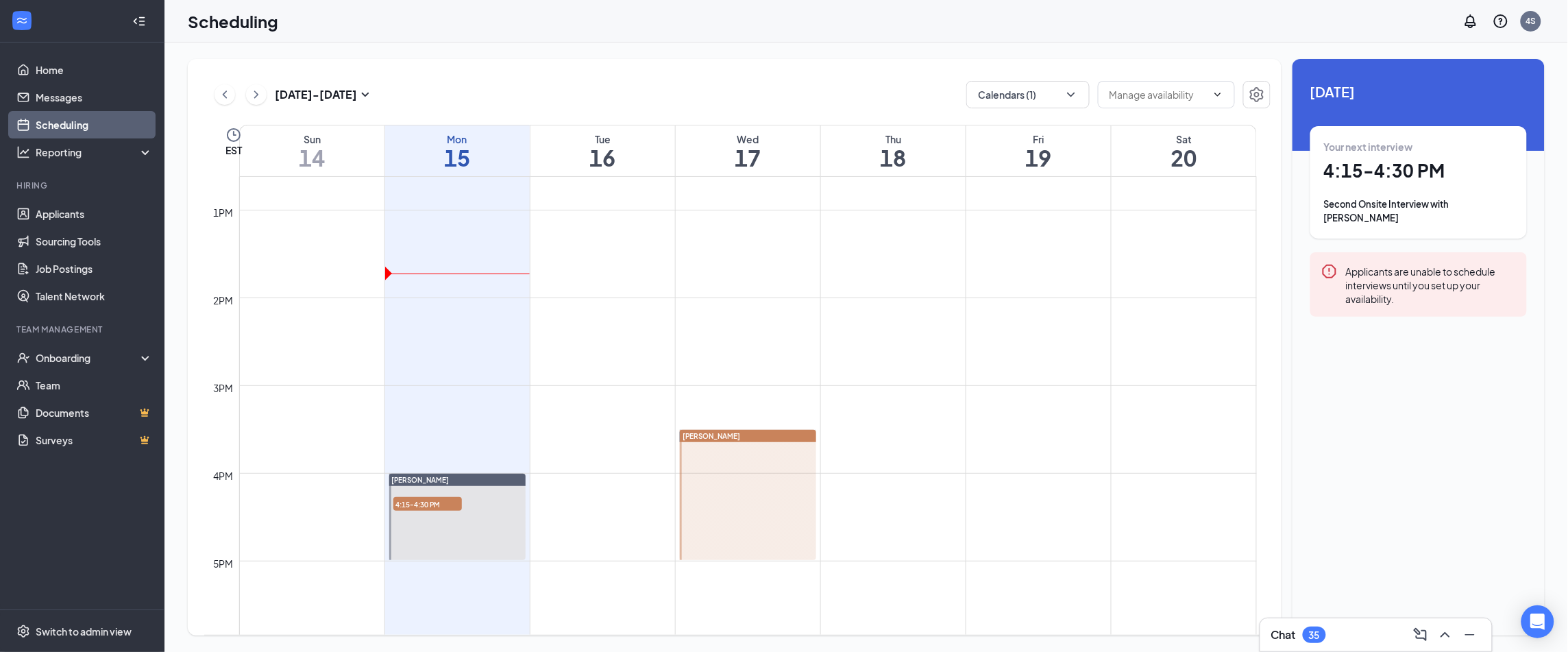
scroll to position [1140, 0]
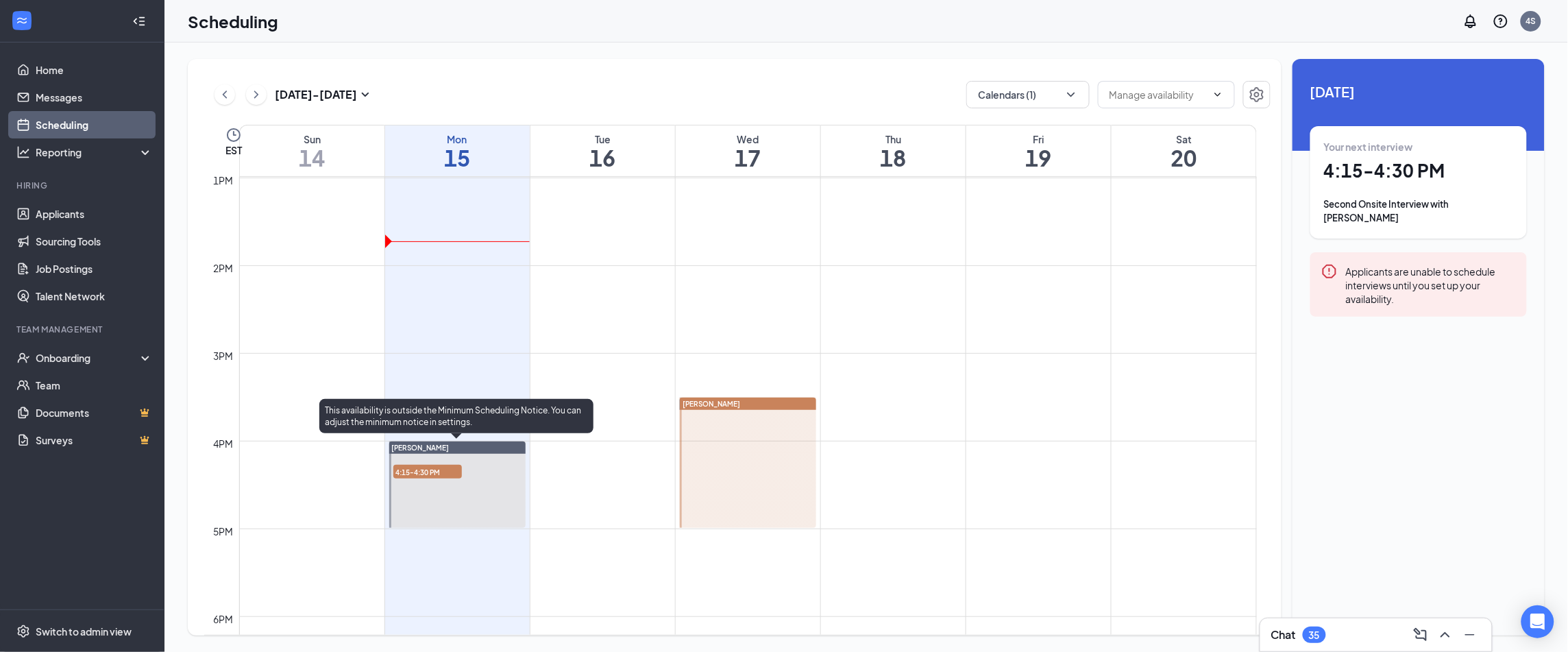
click at [443, 476] on span "4:15-4:30 PM" at bounding box center [427, 471] width 68 height 14
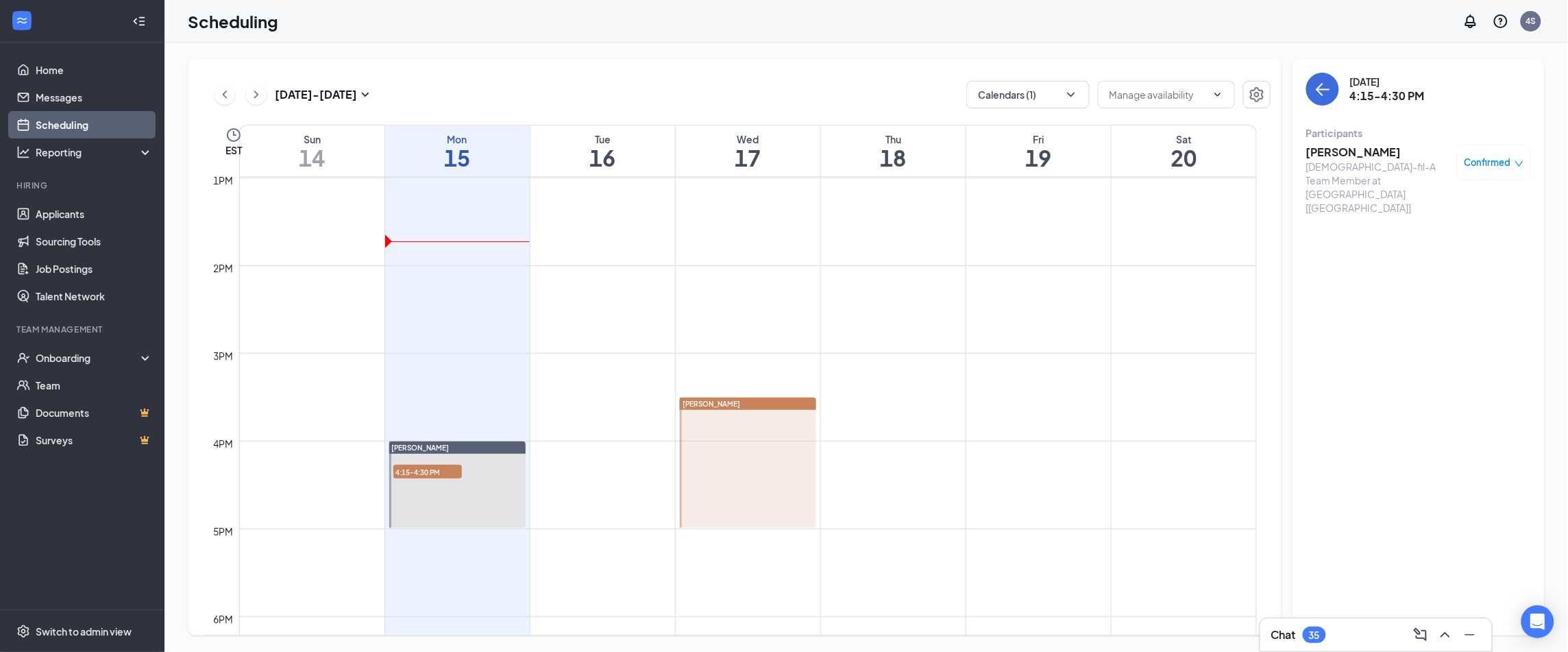
click at [1481, 171] on div "Confirmed" at bounding box center [1493, 162] width 74 height 35
click at [1501, 166] on span "Confirmed" at bounding box center [1488, 162] width 47 height 14
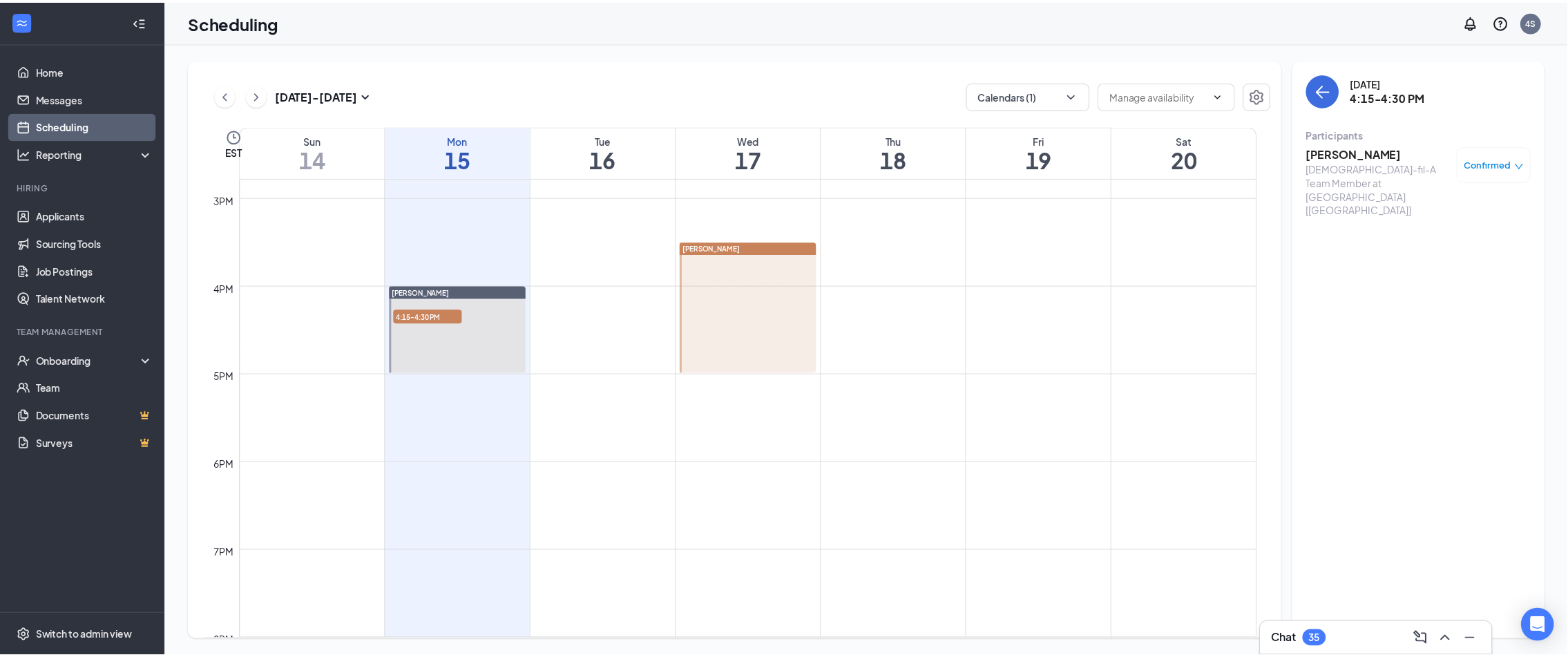
scroll to position [1307, 0]
click at [75, 215] on link "Applicants" at bounding box center [95, 215] width 118 height 28
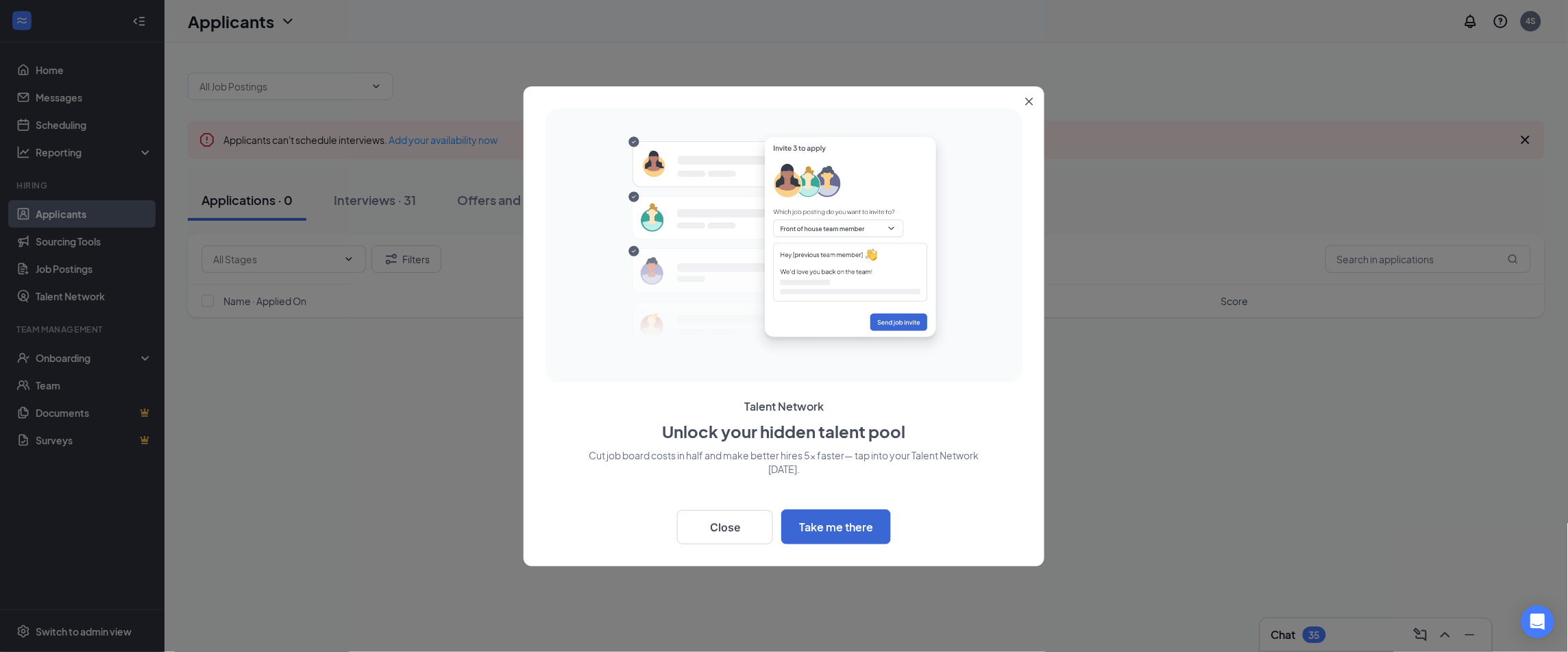
click at [1026, 101] on icon "Close" at bounding box center [1029, 101] width 8 height 8
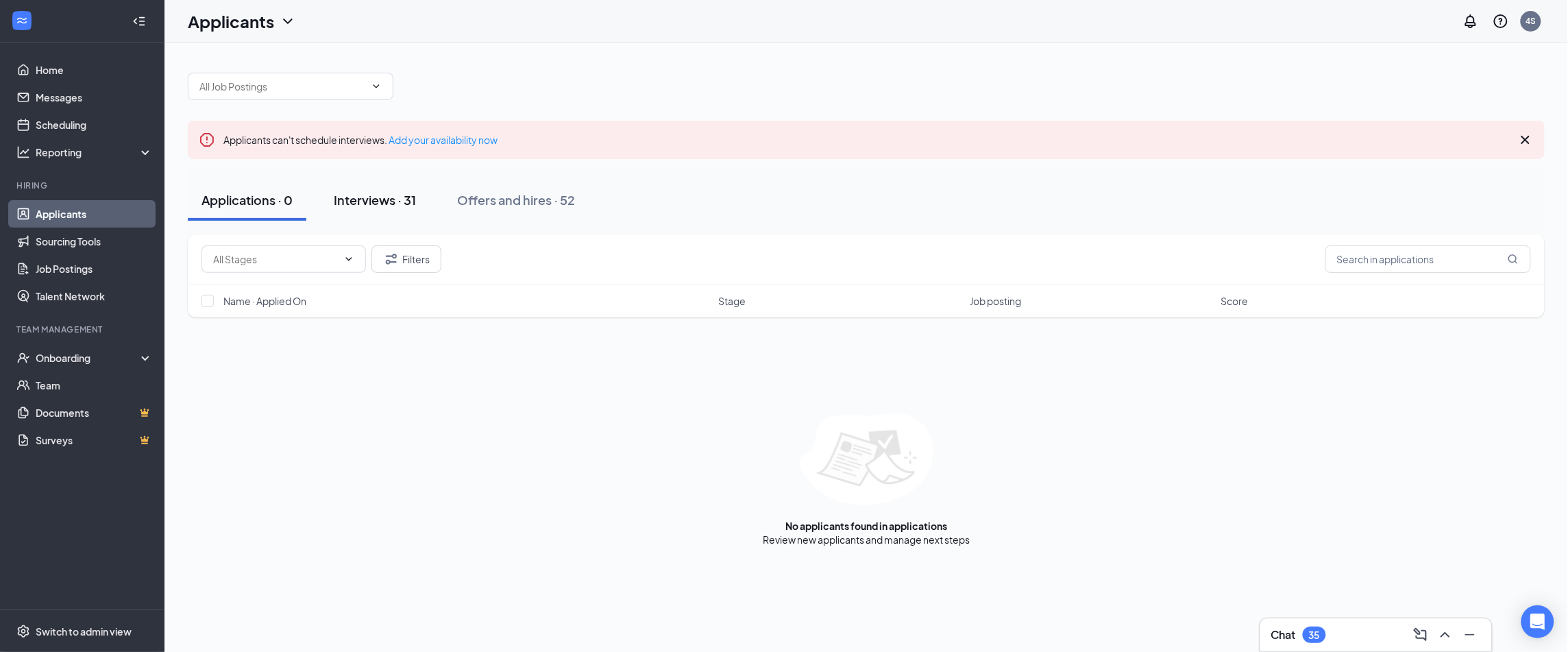
click at [362, 201] on div "Interviews · 31" at bounding box center [375, 199] width 82 height 17
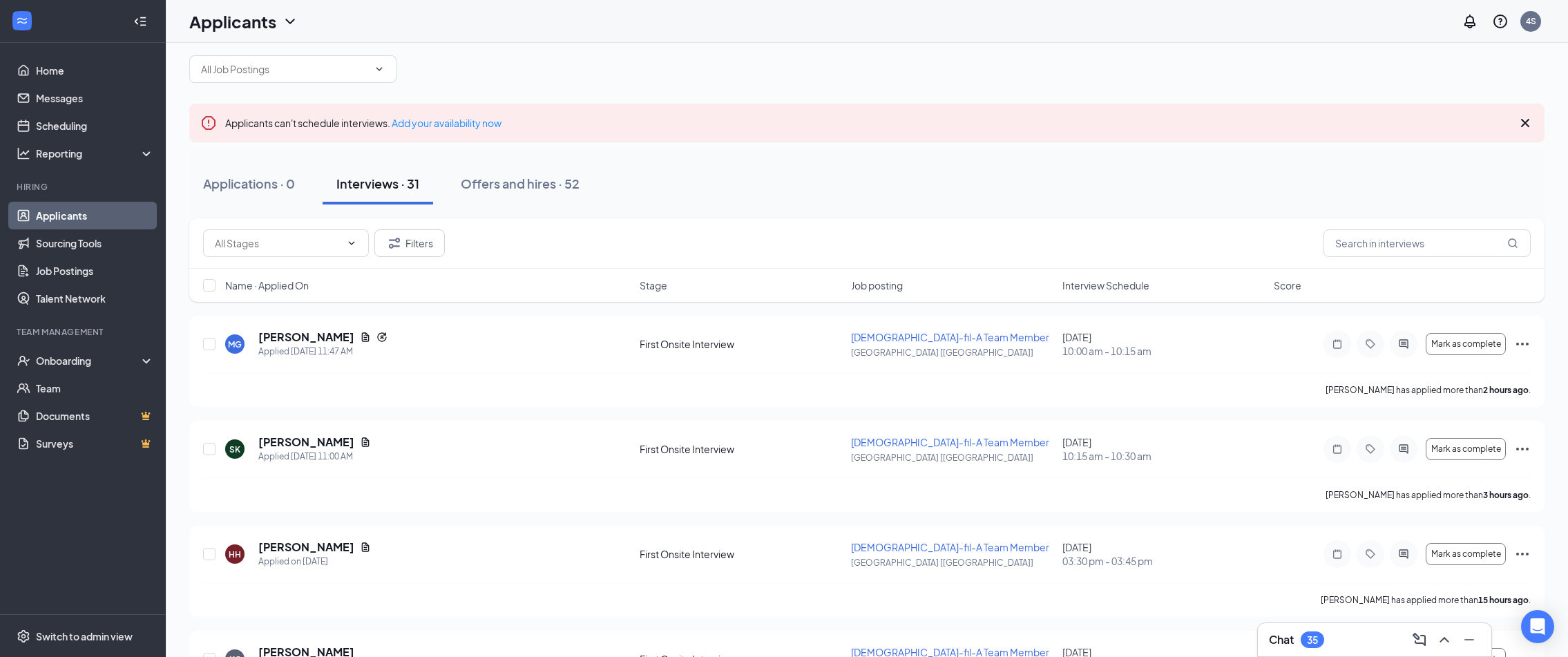
scroll to position [19, 0]
click at [1377, 248] on input "text" at bounding box center [1427, 243] width 207 height 28
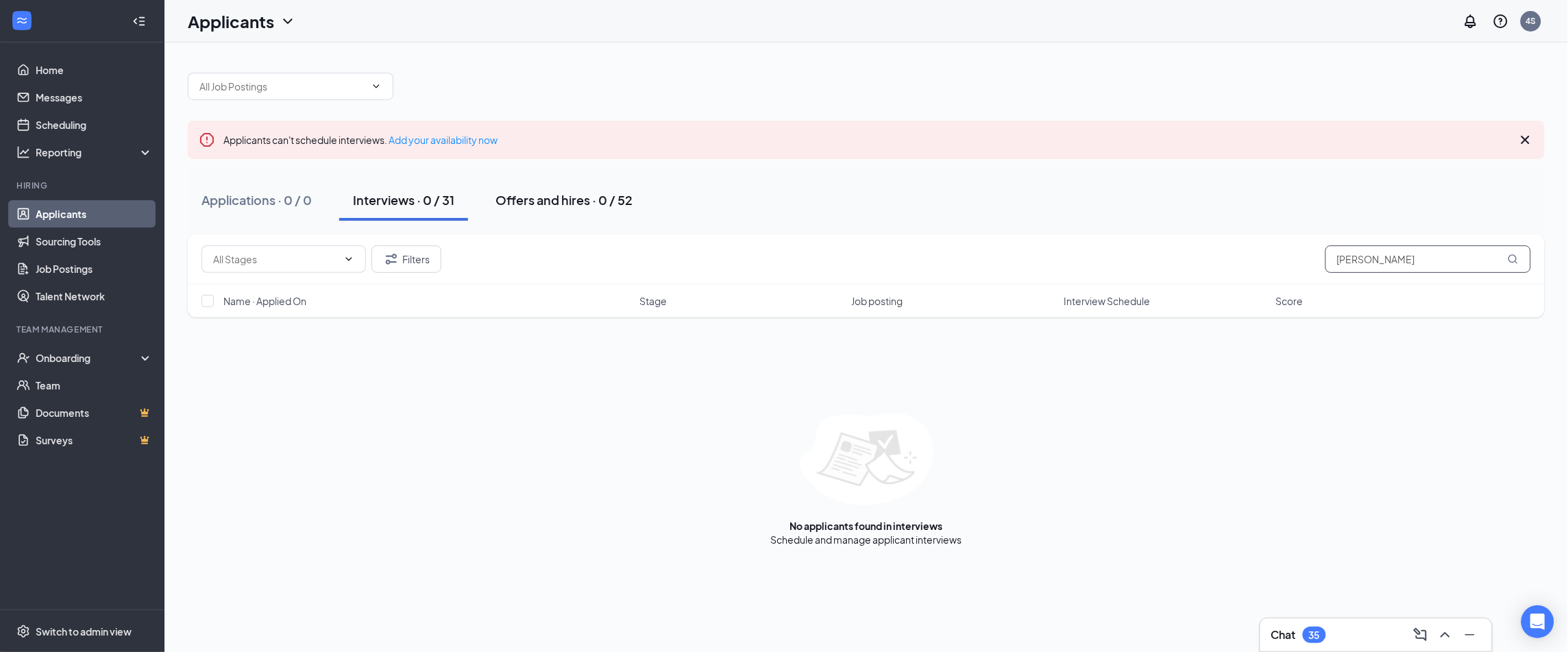
type input "derek"
click at [555, 199] on div "Offers and hires · 0 / 52" at bounding box center [563, 199] width 137 height 17
click at [405, 205] on div "Interviews · 0 / 31" at bounding box center [404, 199] width 101 height 17
click at [573, 205] on div "Offers and hires · 0 / 52" at bounding box center [563, 199] width 137 height 17
drag, startPoint x: 1370, startPoint y: 257, endPoint x: 1297, endPoint y: 259, distance: 73.0
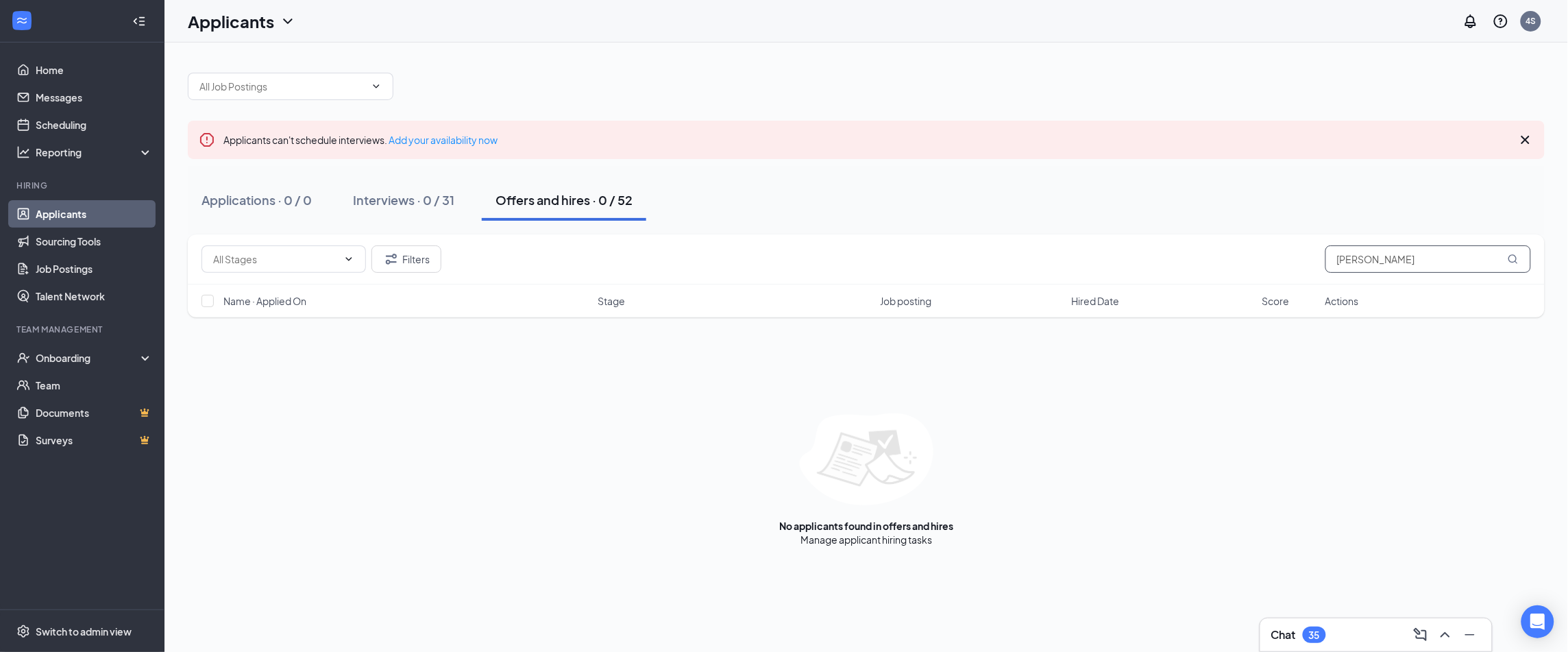
click at [1297, 259] on div "Filters derek" at bounding box center [866, 259] width 1329 height 27
type input "carla"
click at [386, 204] on div "Interviews · 31" at bounding box center [375, 199] width 82 height 17
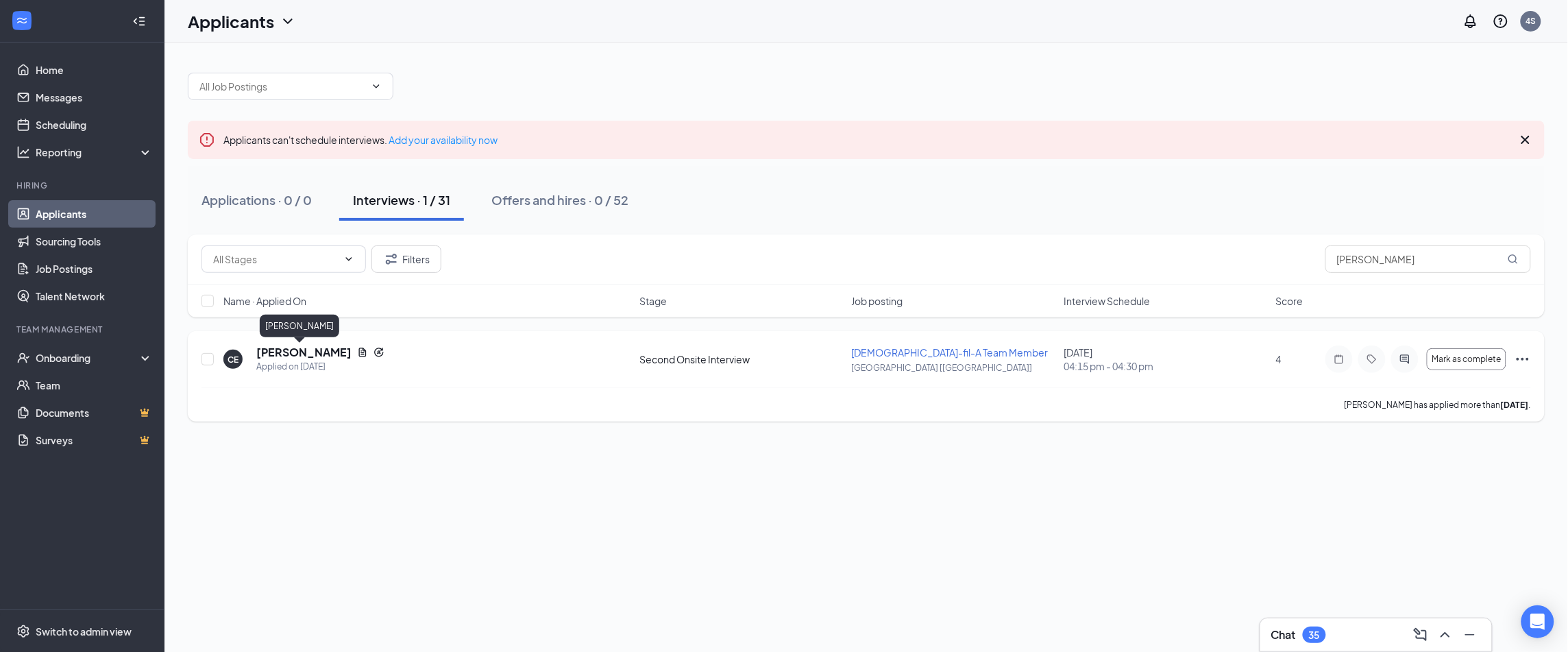
click at [286, 352] on h5 "Carla Ehrsam" at bounding box center [303, 352] width 95 height 15
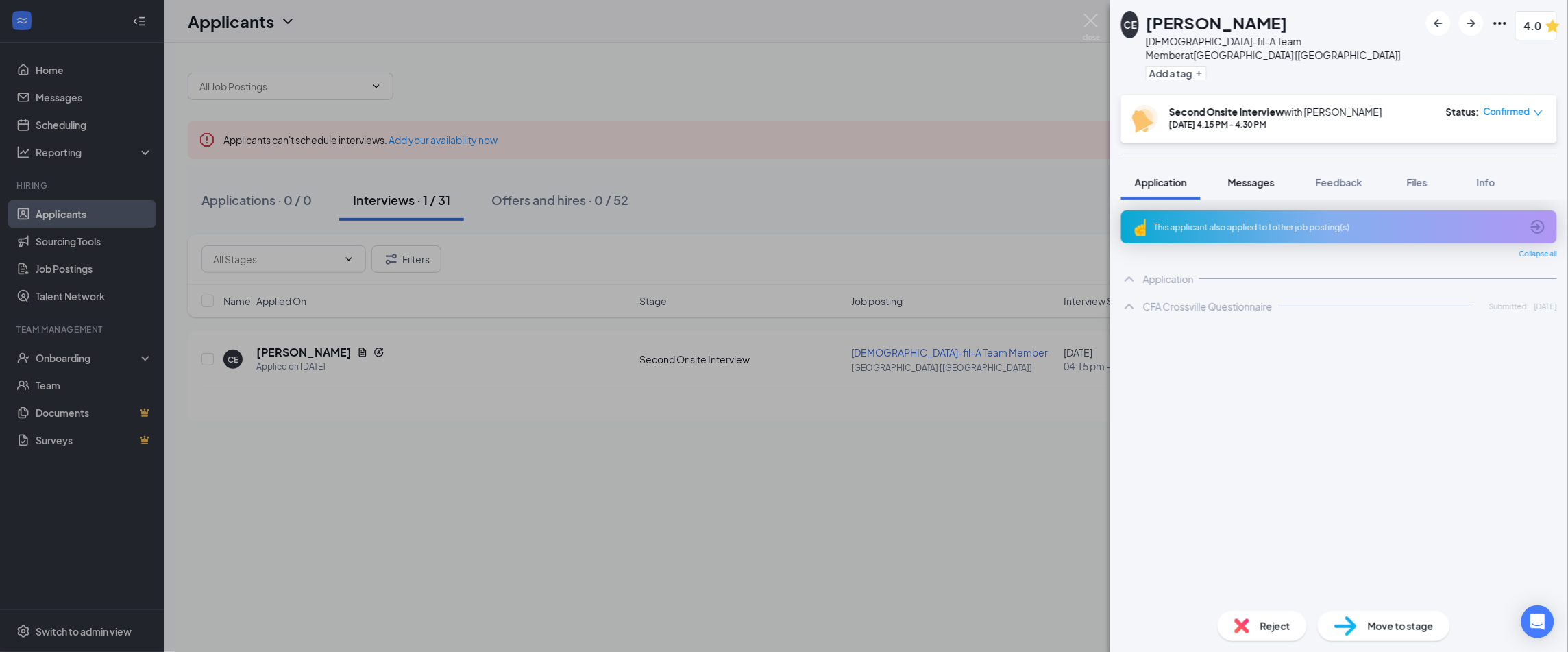
click at [1258, 176] on span "Messages" at bounding box center [1251, 181] width 47 height 12
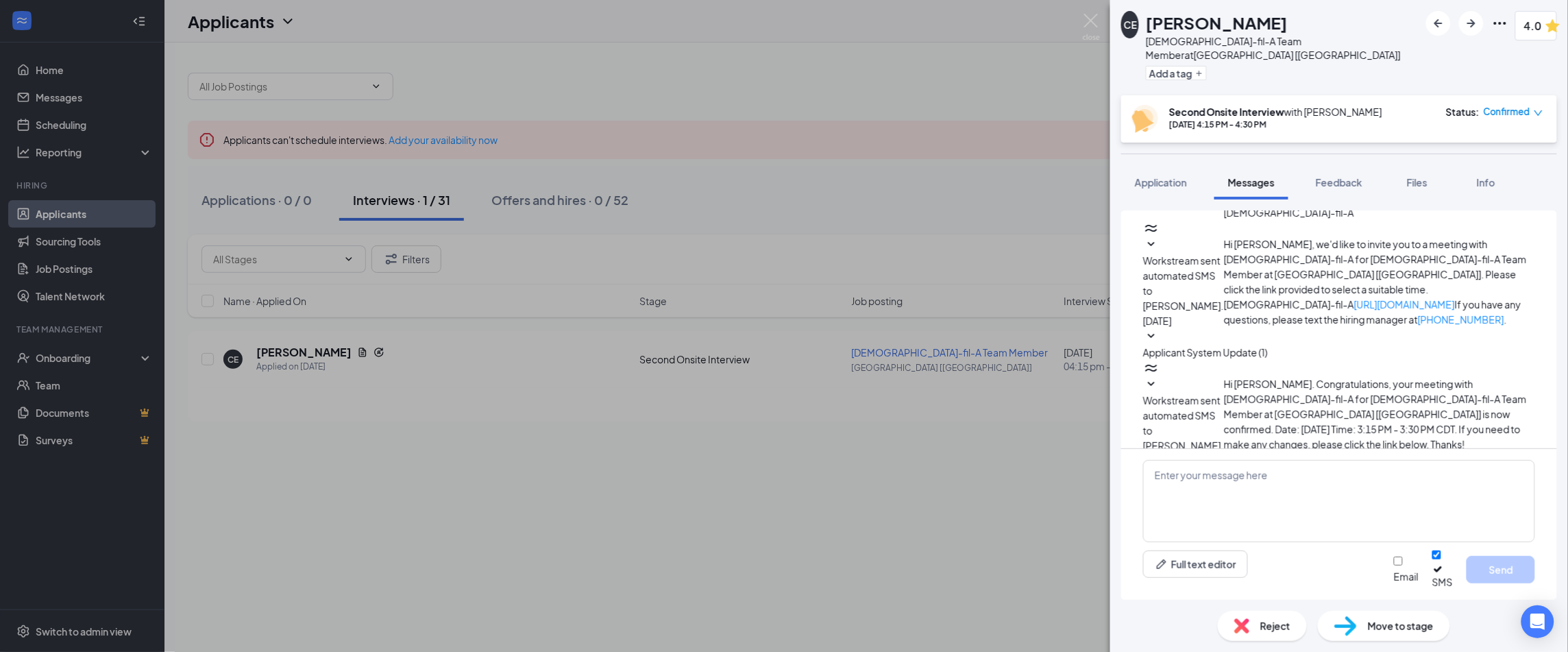
scroll to position [247, 0]
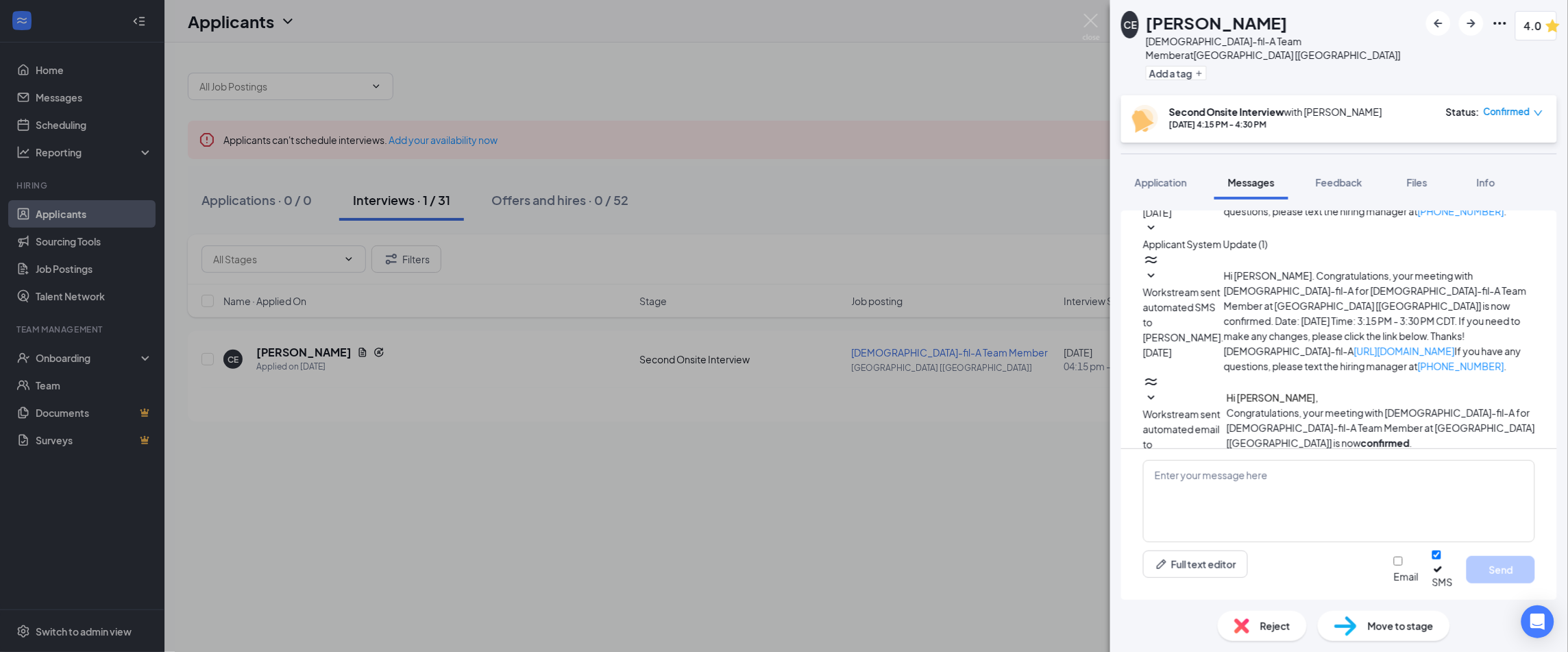
scroll to position [326, 0]
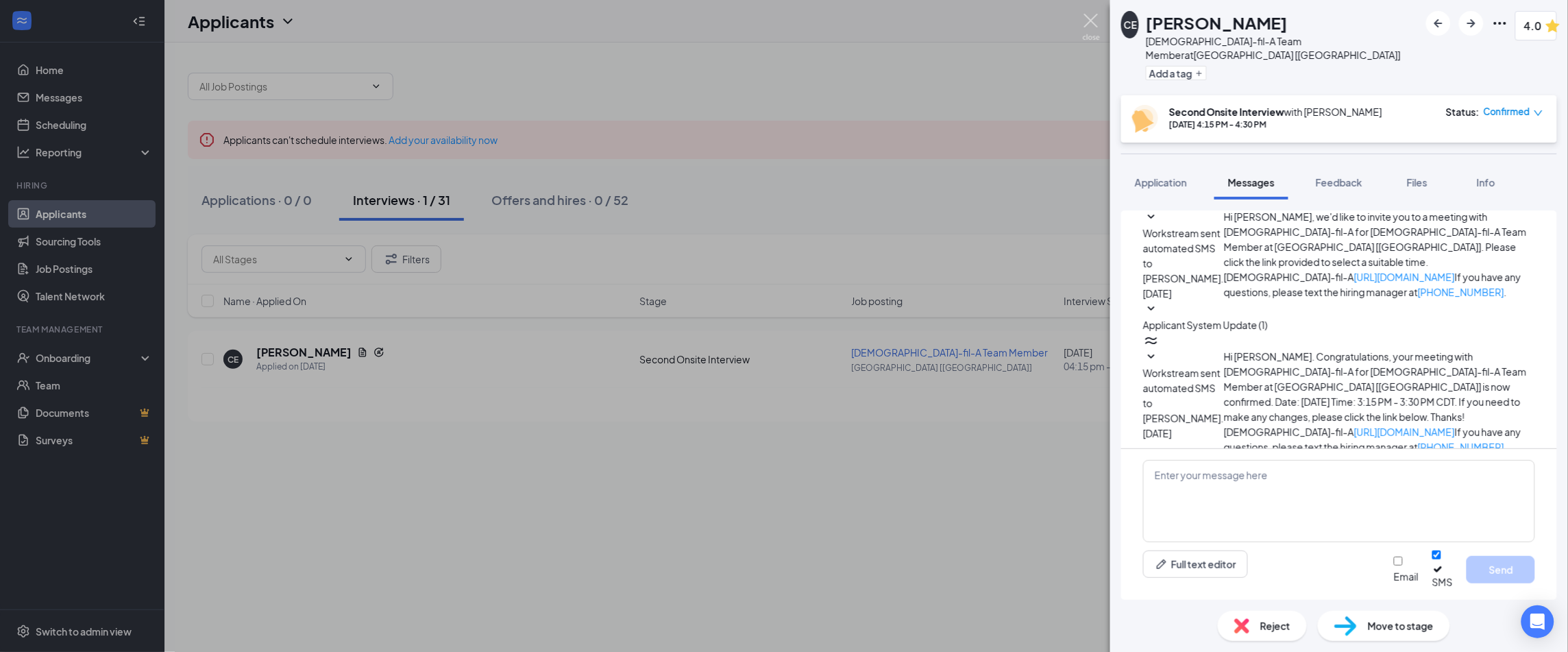
click at [1091, 27] on img at bounding box center [1091, 26] width 17 height 26
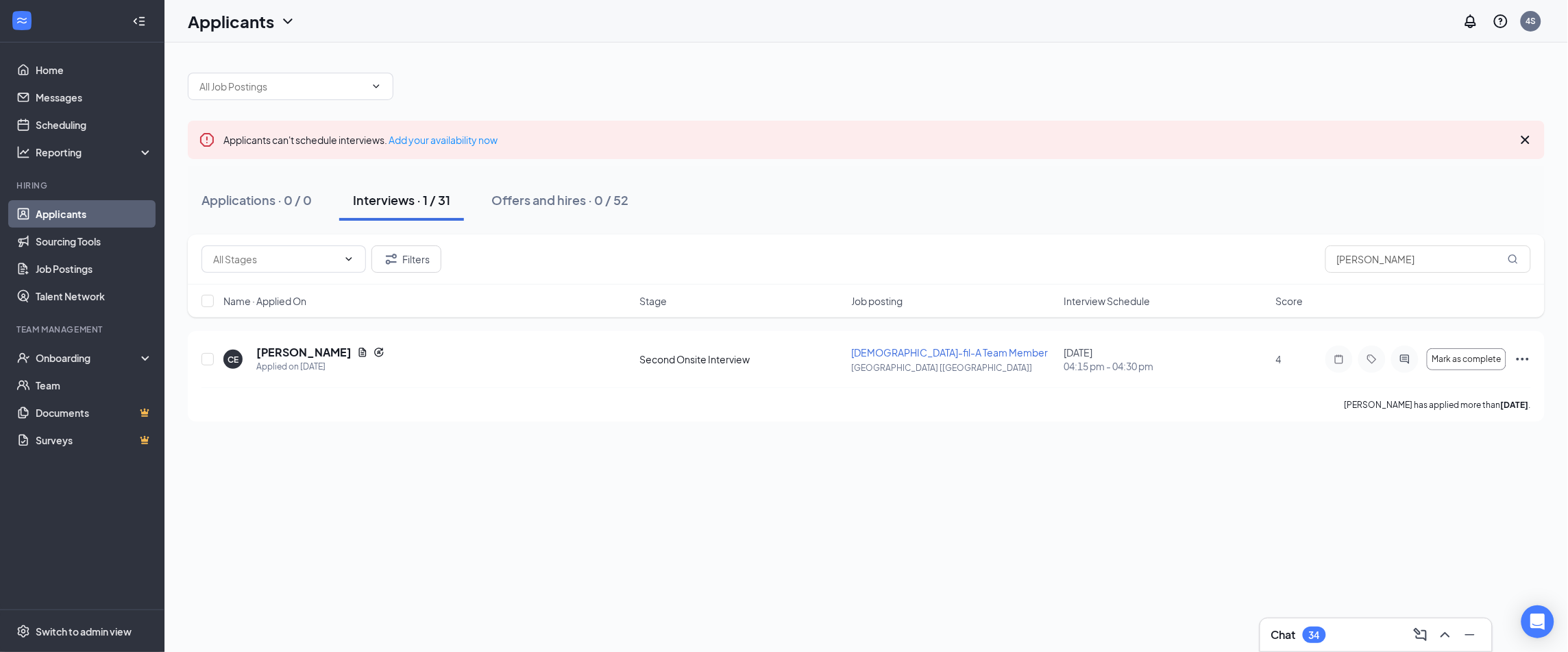
click at [56, 215] on link "Applicants" at bounding box center [94, 214] width 117 height 27
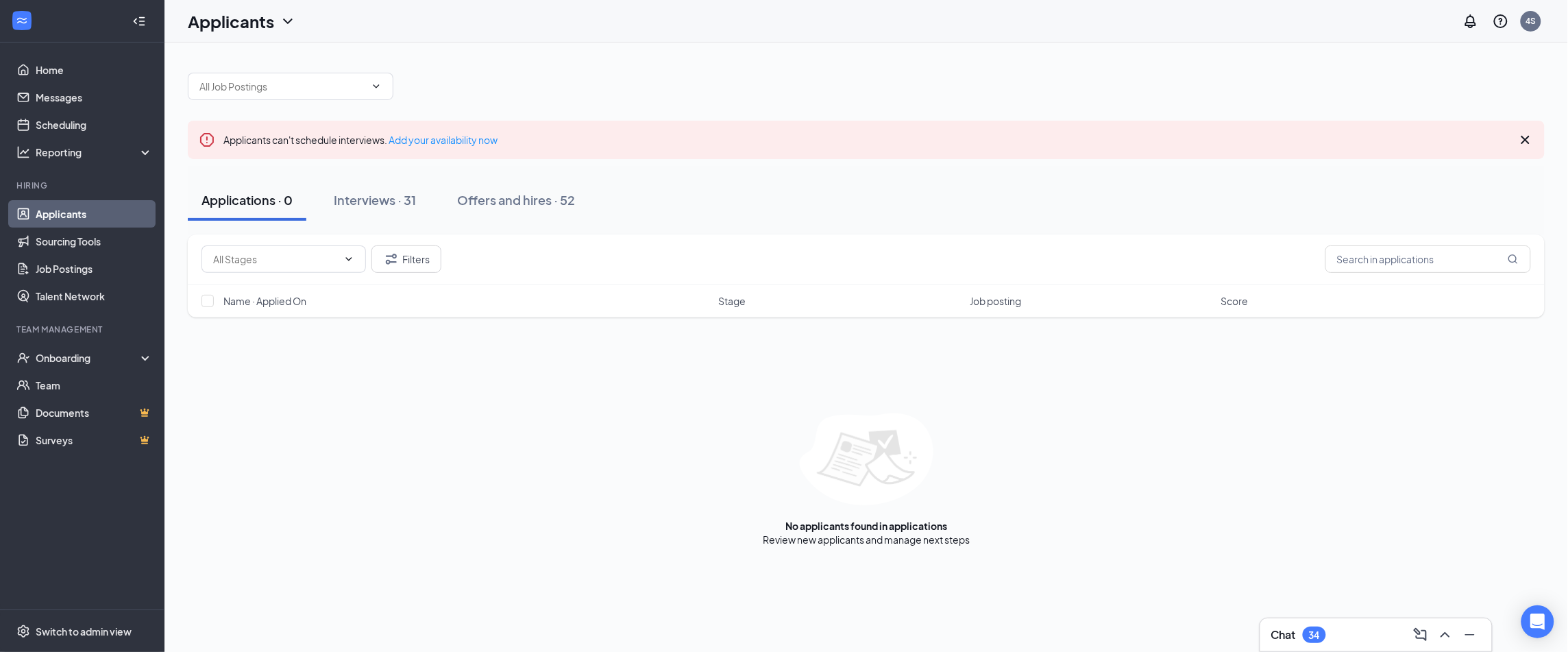
click at [56, 215] on link "Applicants" at bounding box center [94, 214] width 117 height 27
click at [55, 70] on link "Home" at bounding box center [94, 70] width 117 height 27
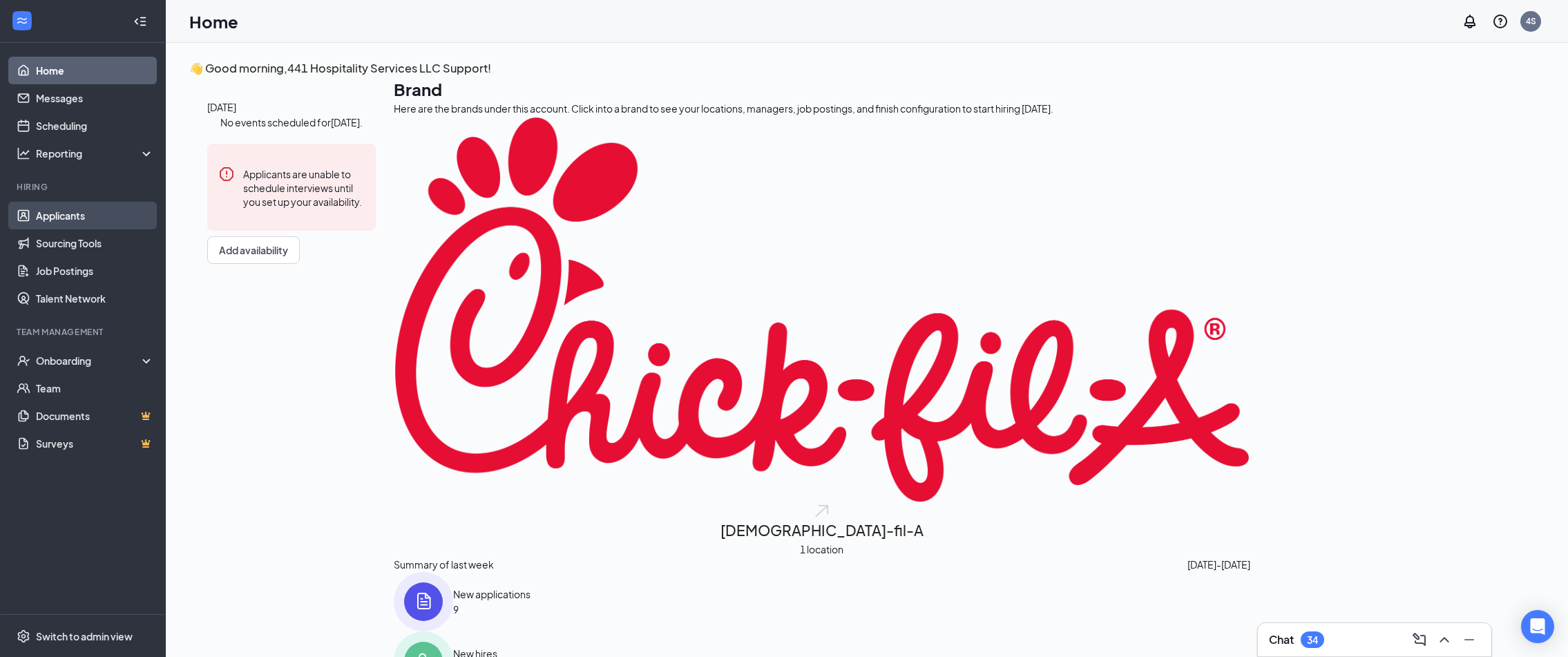
click at [41, 219] on link "Applicants" at bounding box center [95, 215] width 118 height 28
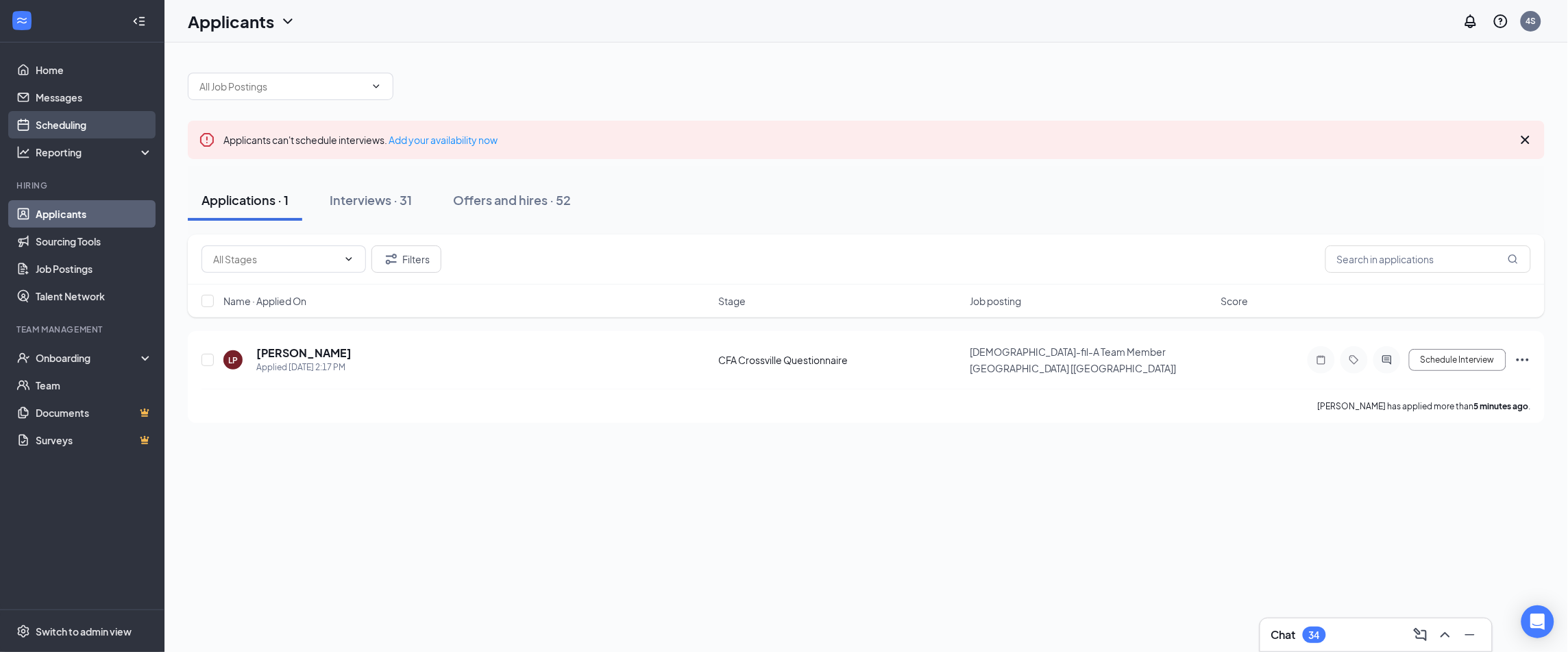
click at [73, 119] on link "Scheduling" at bounding box center [94, 124] width 117 height 27
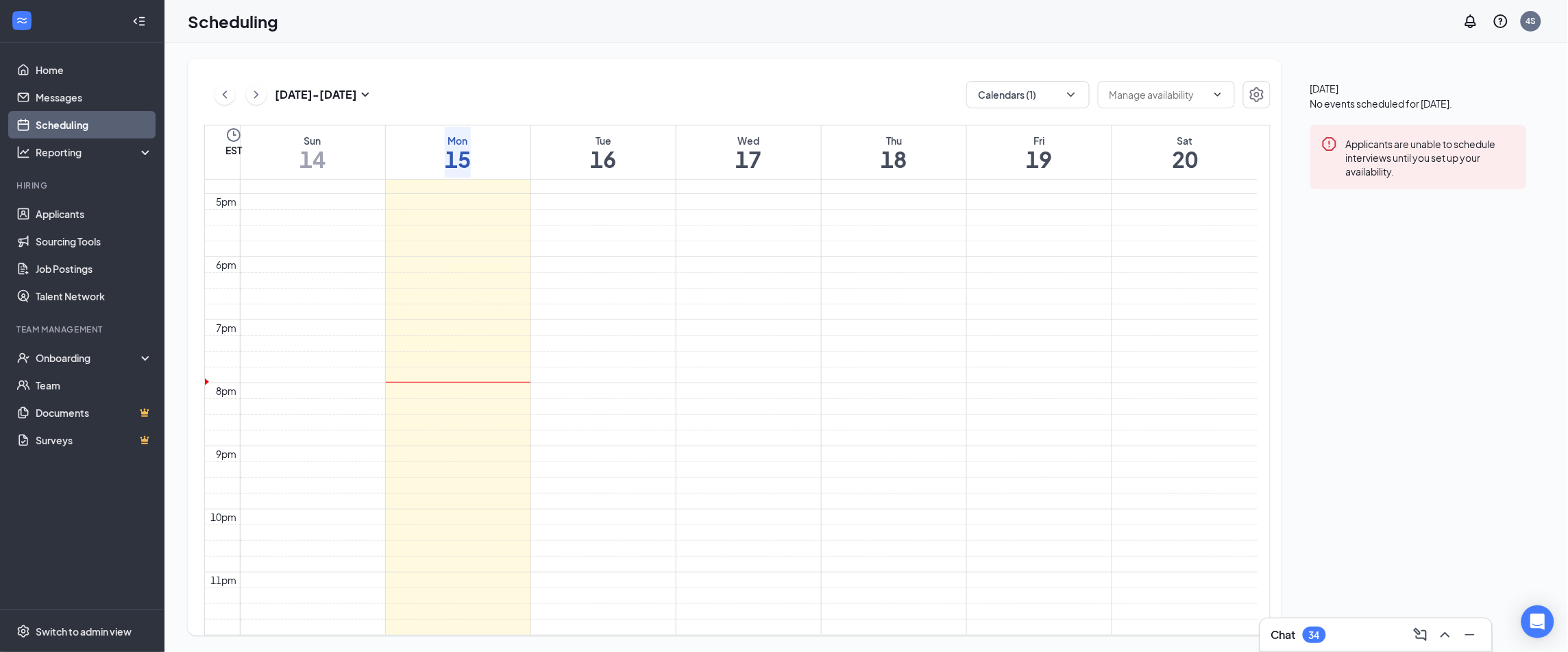
scroll to position [1190, 0]
click at [1012, 100] on button "Calendars (1)" at bounding box center [1028, 95] width 124 height 27
drag, startPoint x: 1010, startPoint y: 187, endPoint x: 1010, endPoint y: 171, distance: 16.0
click at [975, 187] on input "Derek Allen" at bounding box center [970, 189] width 9 height 9
checkbox input "true"
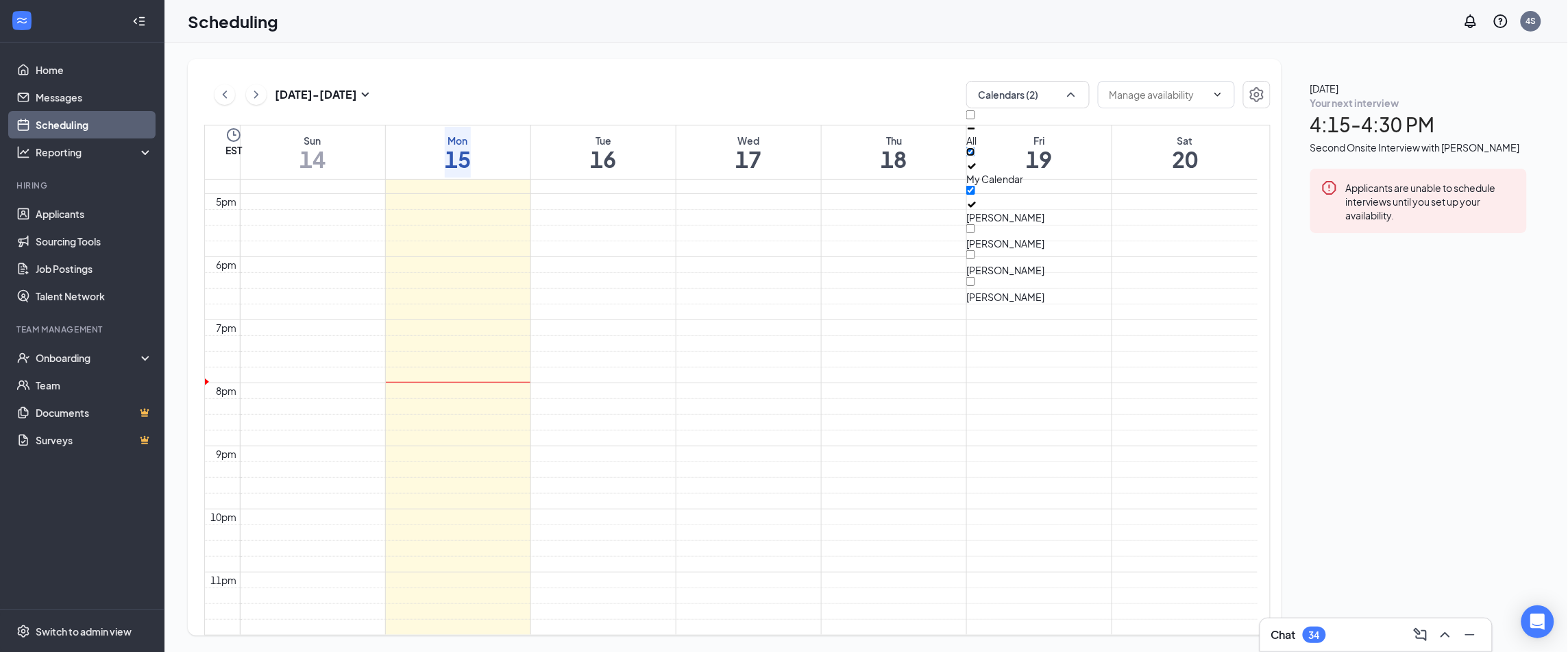
click at [975, 157] on input "My Calendar" at bounding box center [970, 152] width 9 height 9
checkbox input "false"
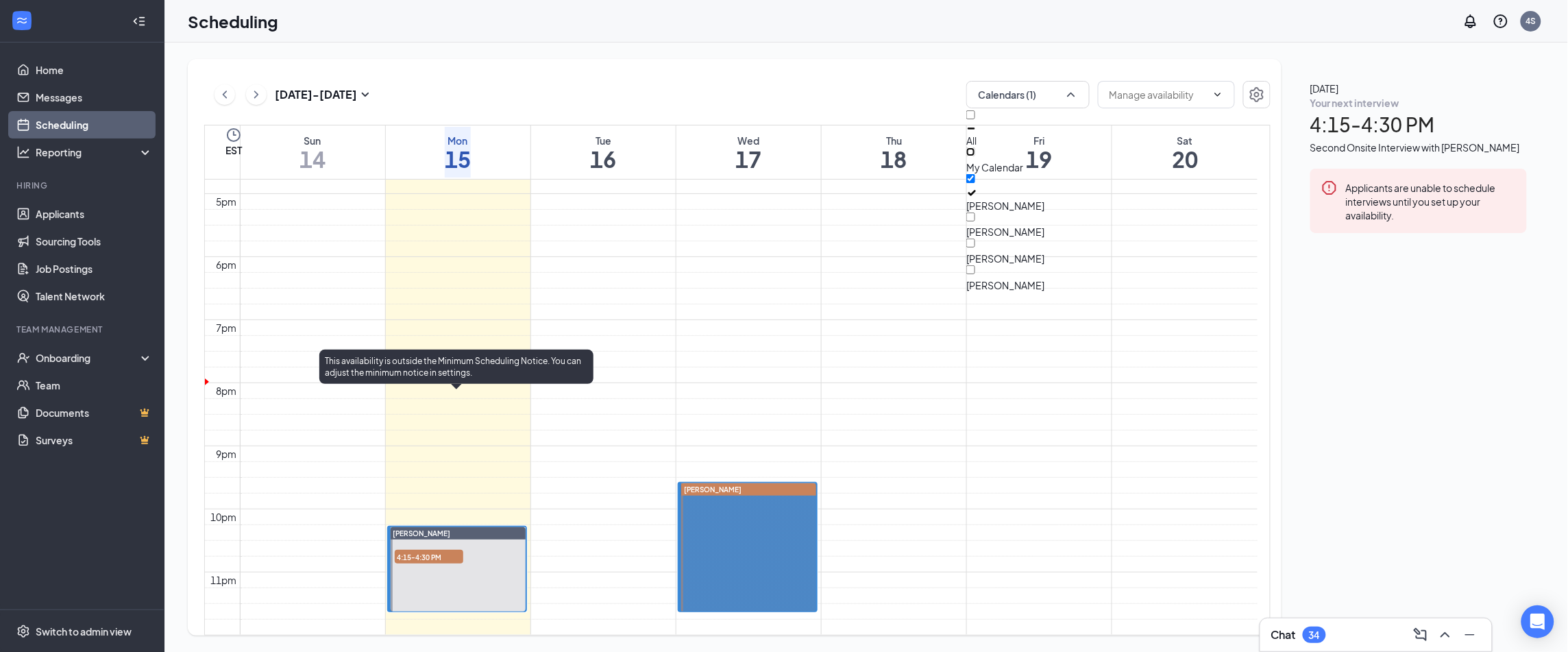
click at [468, 528] on div at bounding box center [458, 569] width 135 height 84
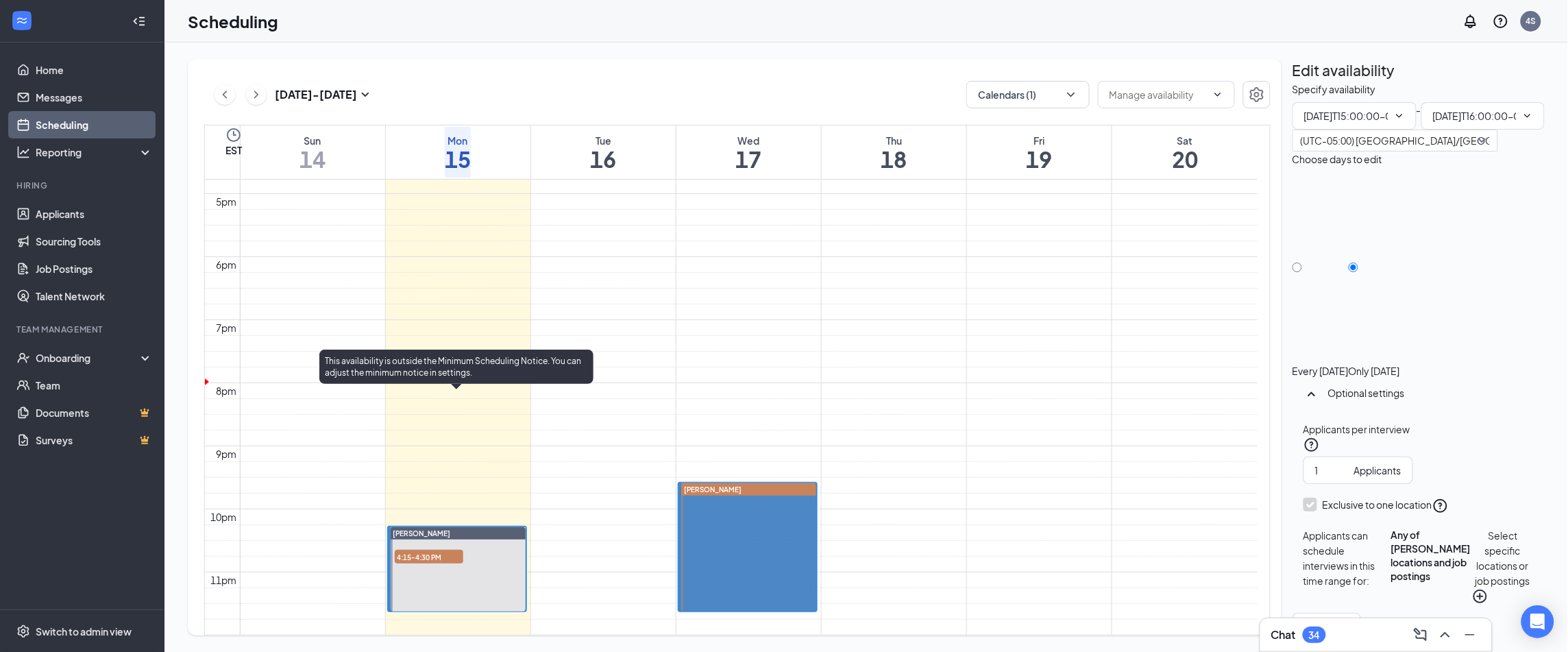
type input "03:00 PM"
type input "04:00 PM"
click at [457, 528] on div at bounding box center [458, 569] width 135 height 84
click at [433, 528] on div at bounding box center [458, 569] width 135 height 84
click at [424, 550] on span "4:15-4:30 PM" at bounding box center [429, 556] width 68 height 14
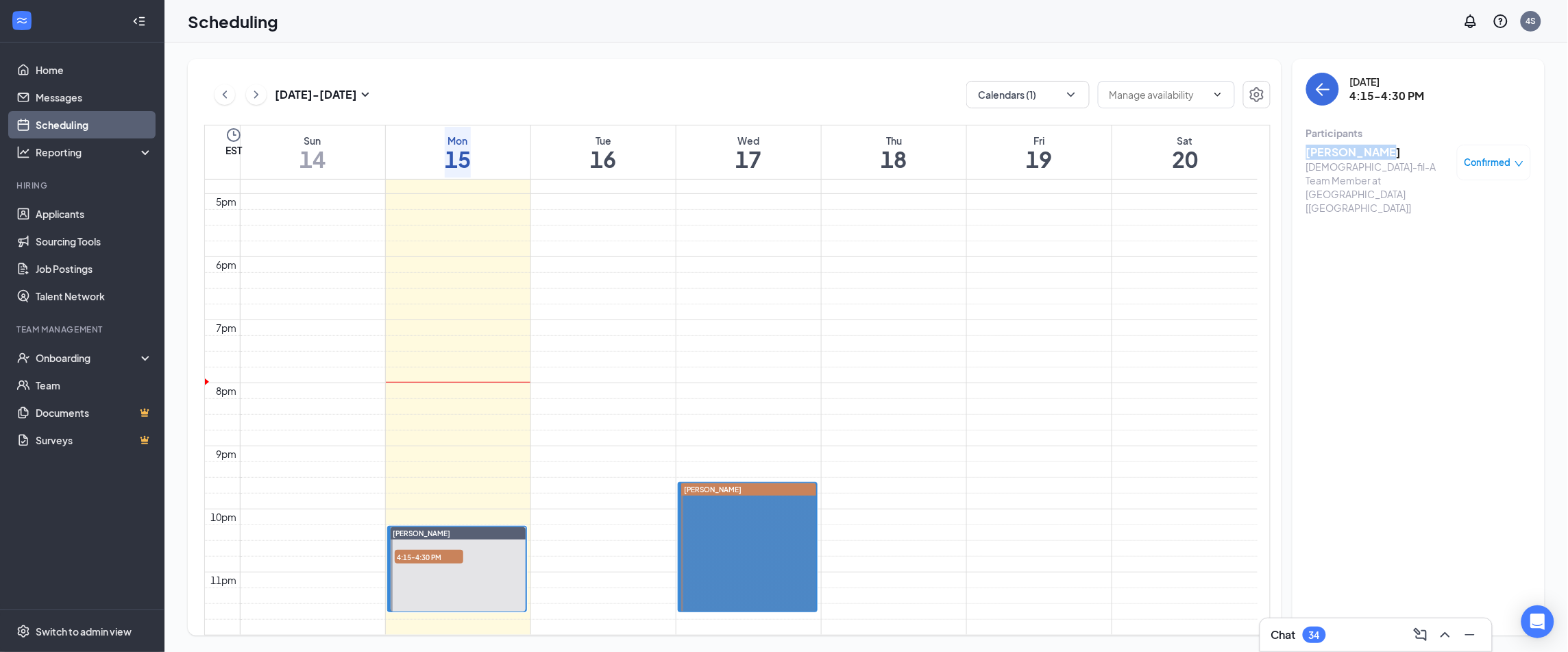
drag, startPoint x: 1380, startPoint y: 152, endPoint x: 1291, endPoint y: 152, distance: 89.0
click at [1291, 152] on div "Sep 14 - Sep 20 Calendars (1) EST Sun 14 Mon 15 Tue 16 Wed 17 Thu 18 Fri 19 Sat…" at bounding box center [866, 347] width 1357 height 577
copy h3 "Carla Ehrsam"
click at [63, 215] on link "Applicants" at bounding box center [94, 214] width 117 height 27
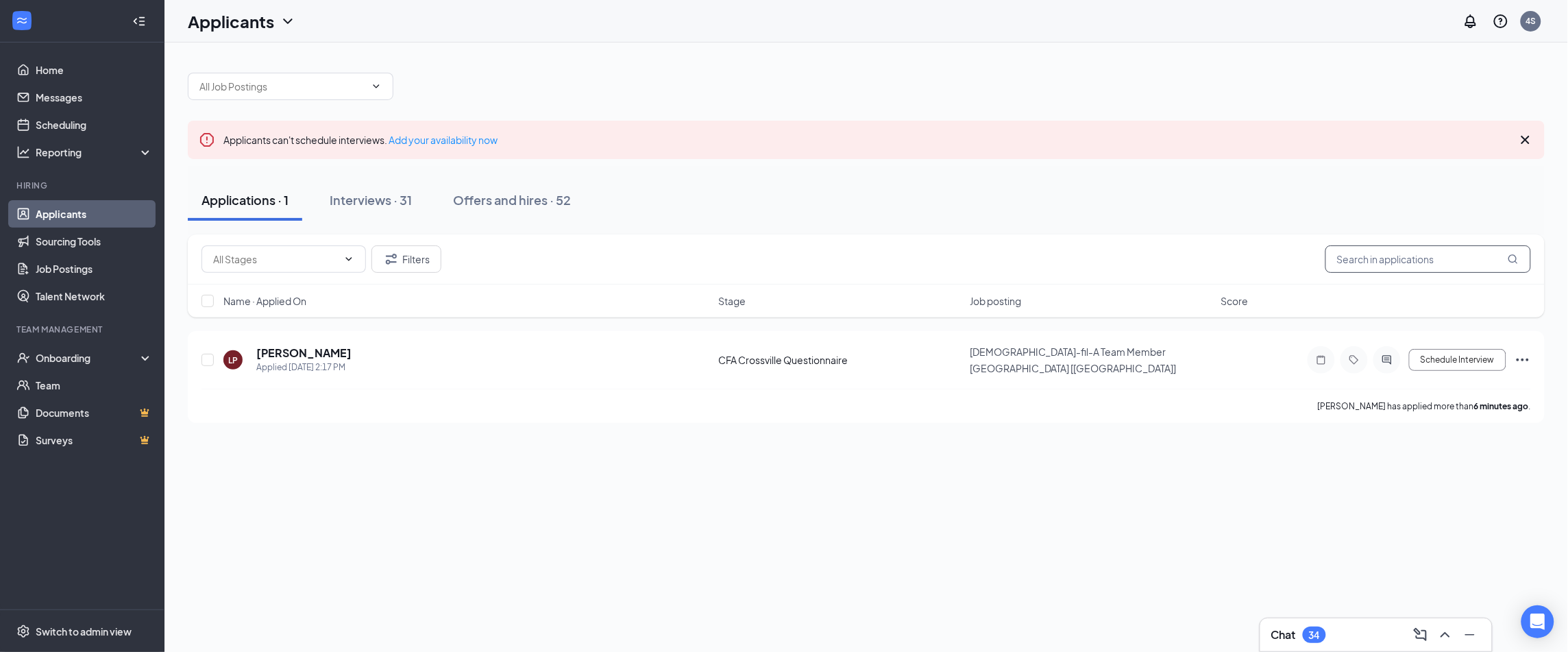
click at [1347, 262] on input "text" at bounding box center [1428, 259] width 205 height 27
type input "carla"
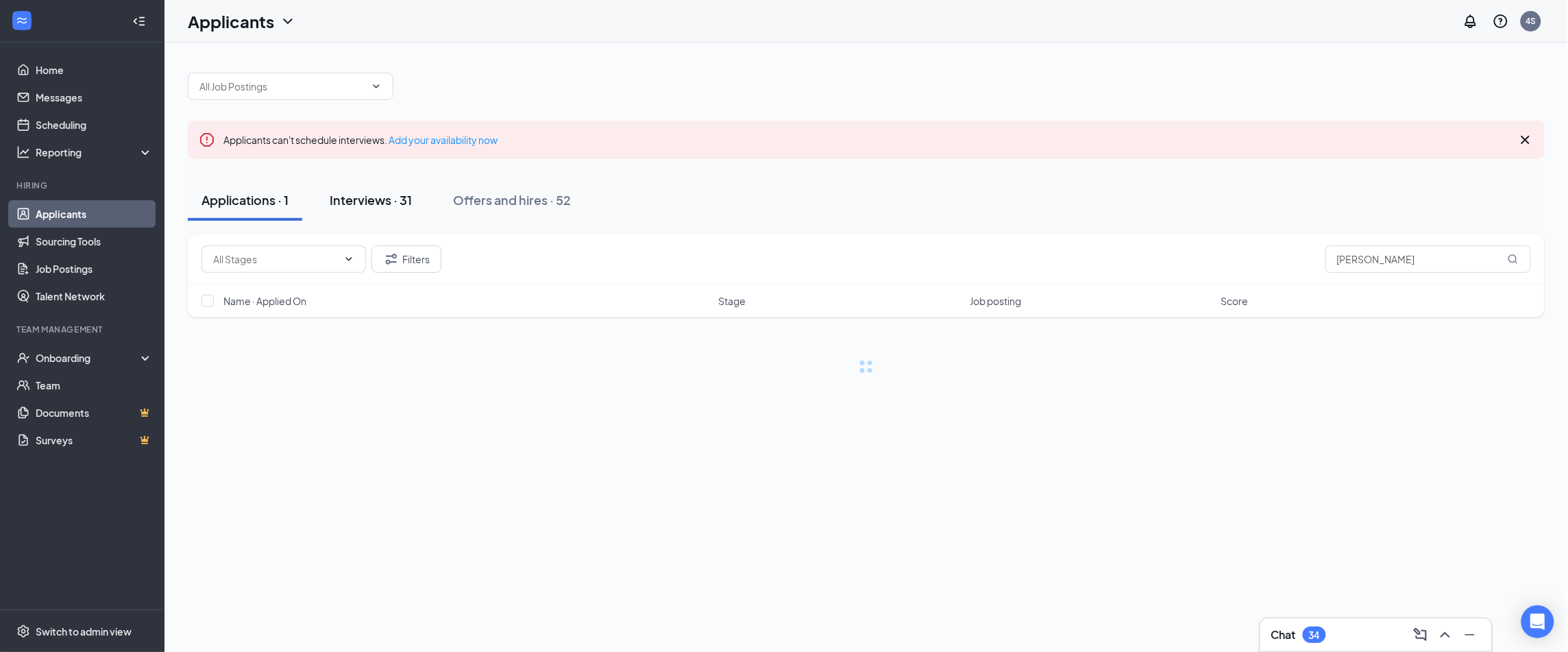
click at [354, 210] on button "Interviews · 31" at bounding box center [371, 200] width 110 height 41
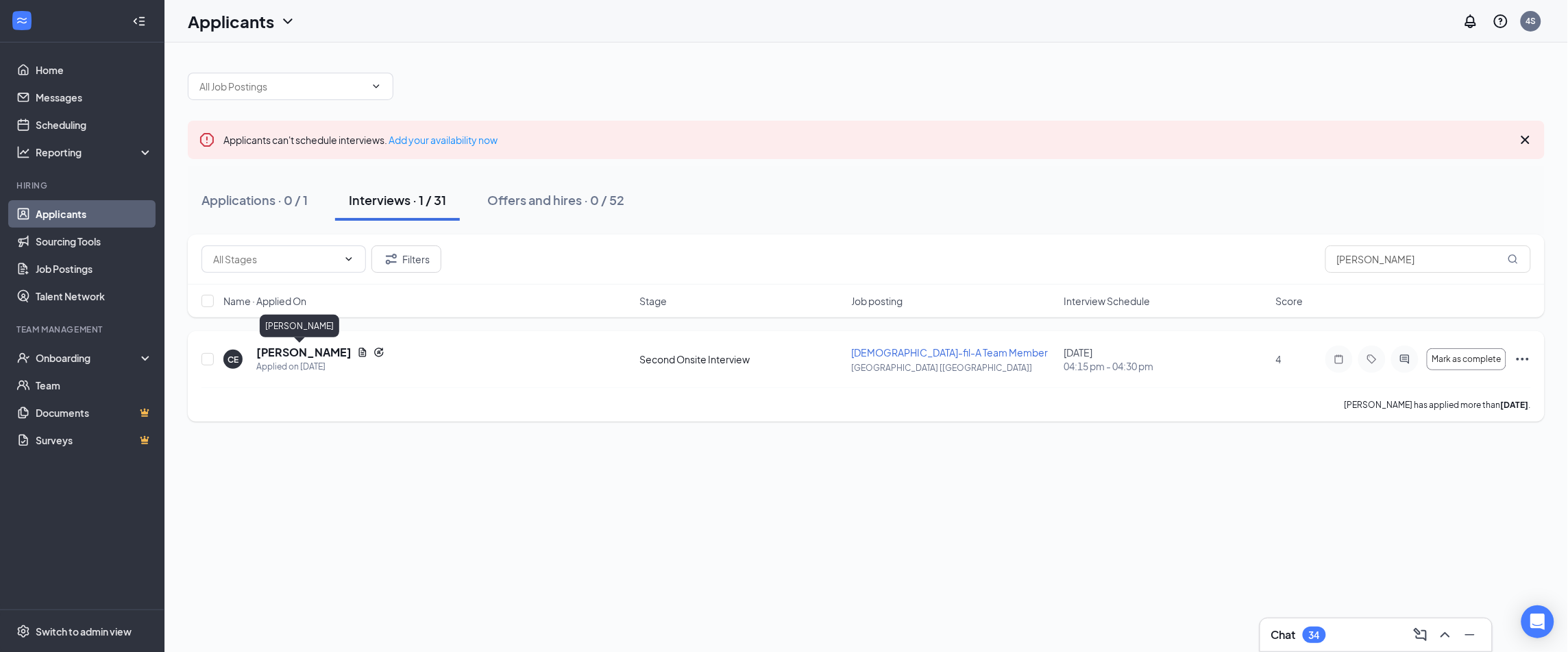
click at [301, 352] on h5 "Carla Ehrsam" at bounding box center [303, 352] width 95 height 15
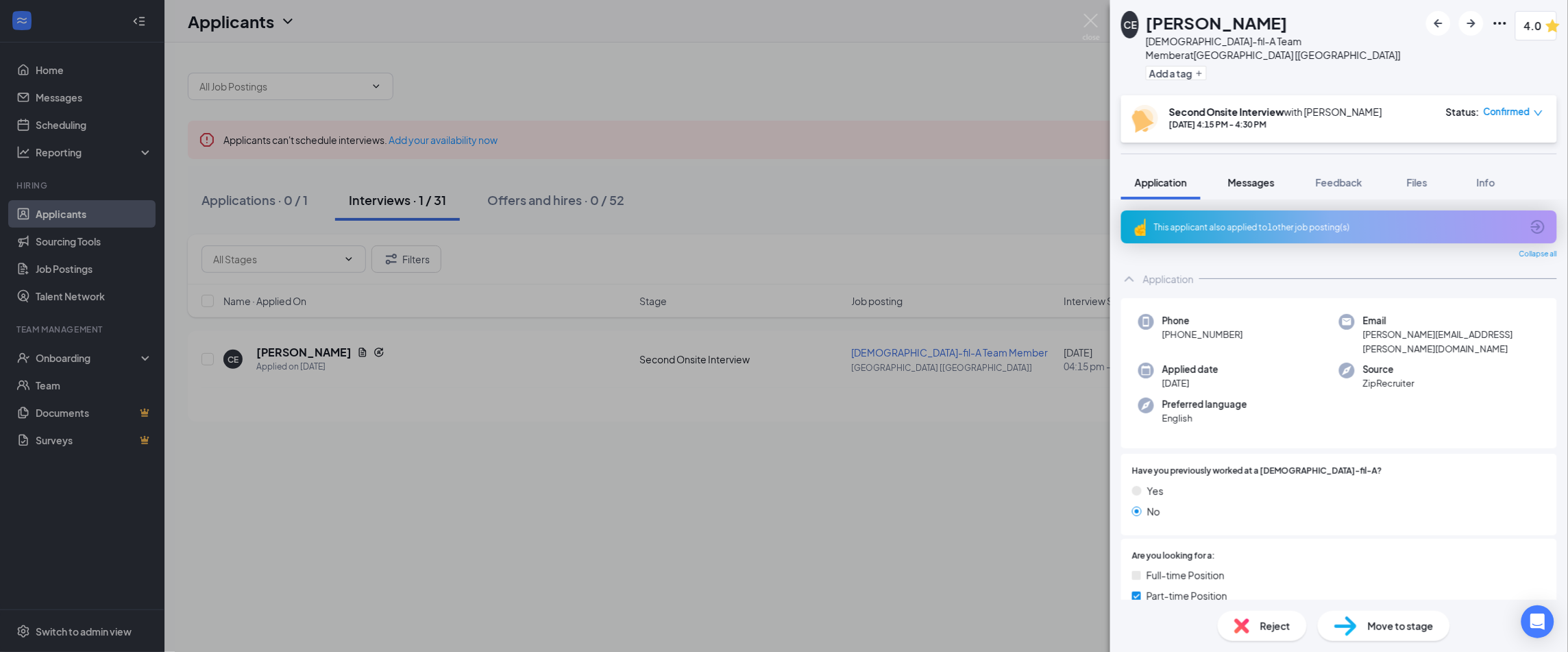
click at [1263, 176] on div "Messages" at bounding box center [1251, 182] width 47 height 14
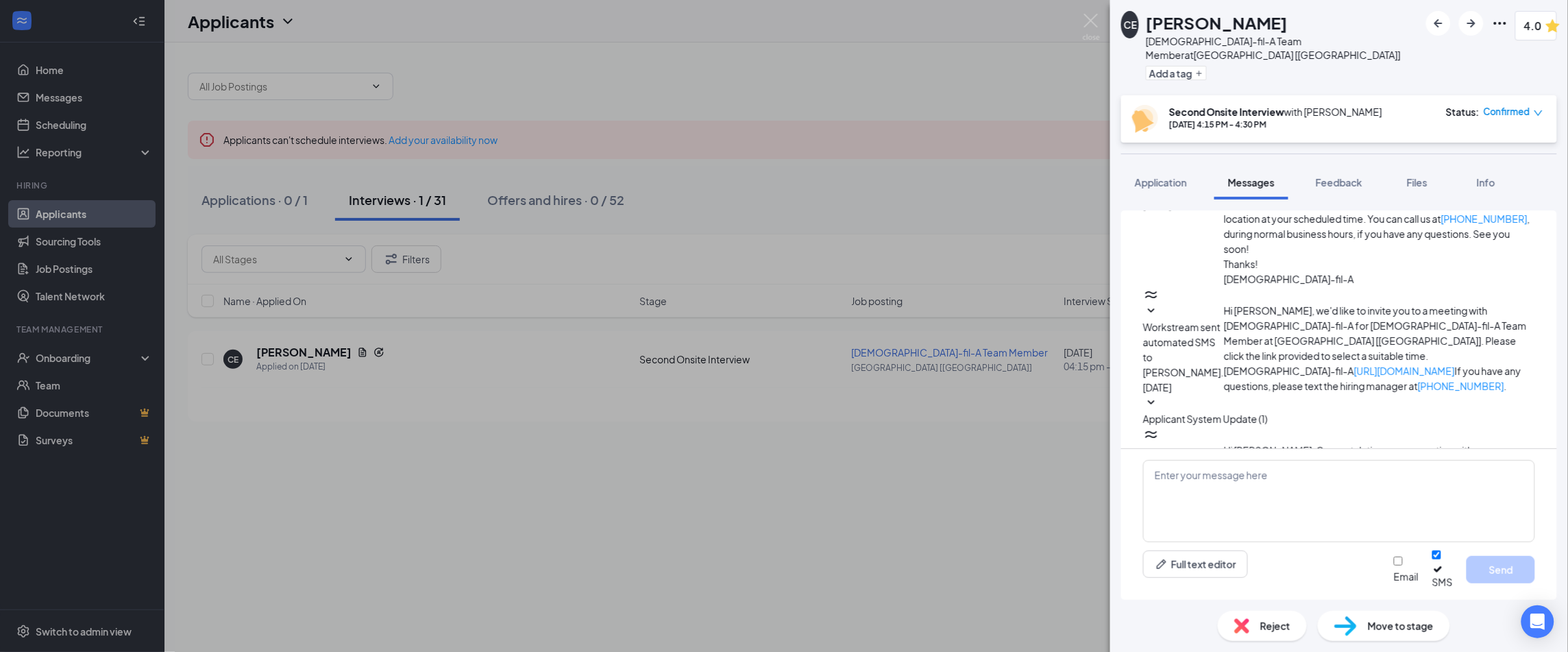
scroll to position [247, 0]
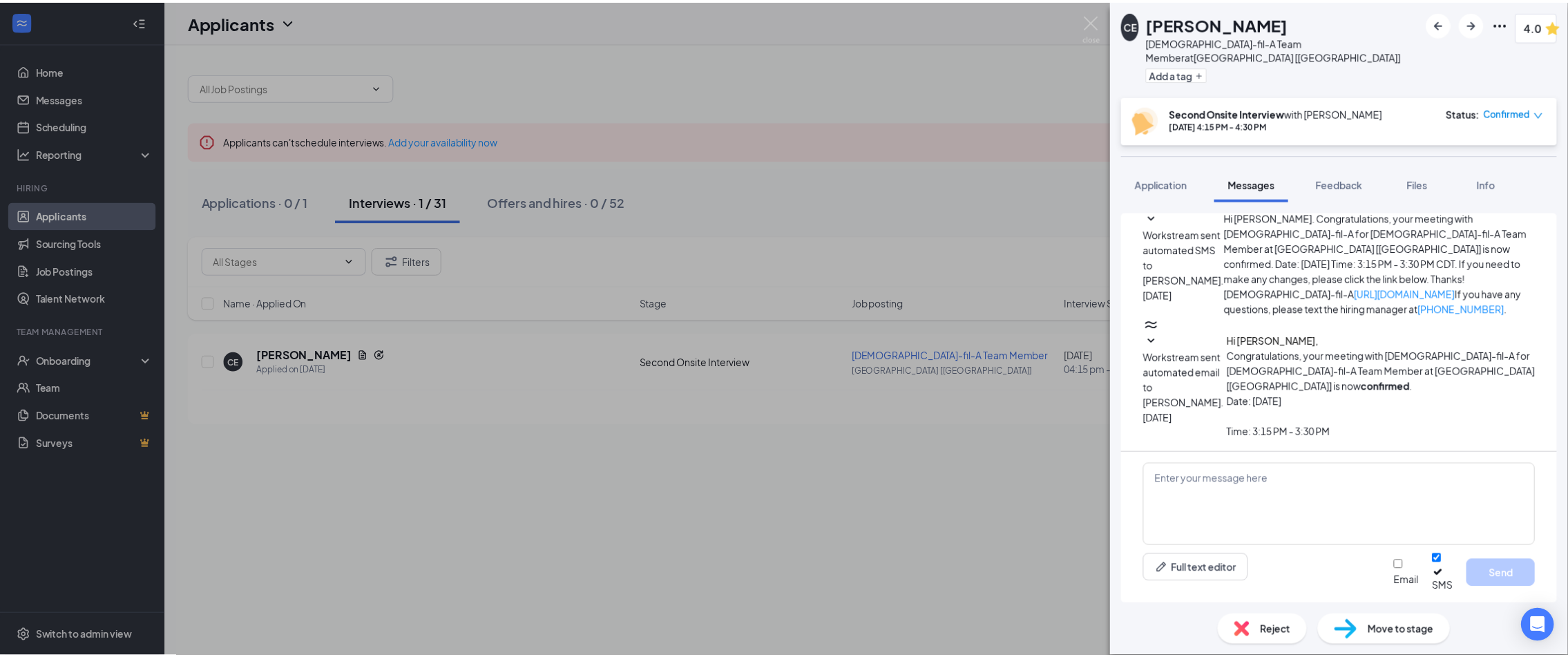
scroll to position [394, 0]
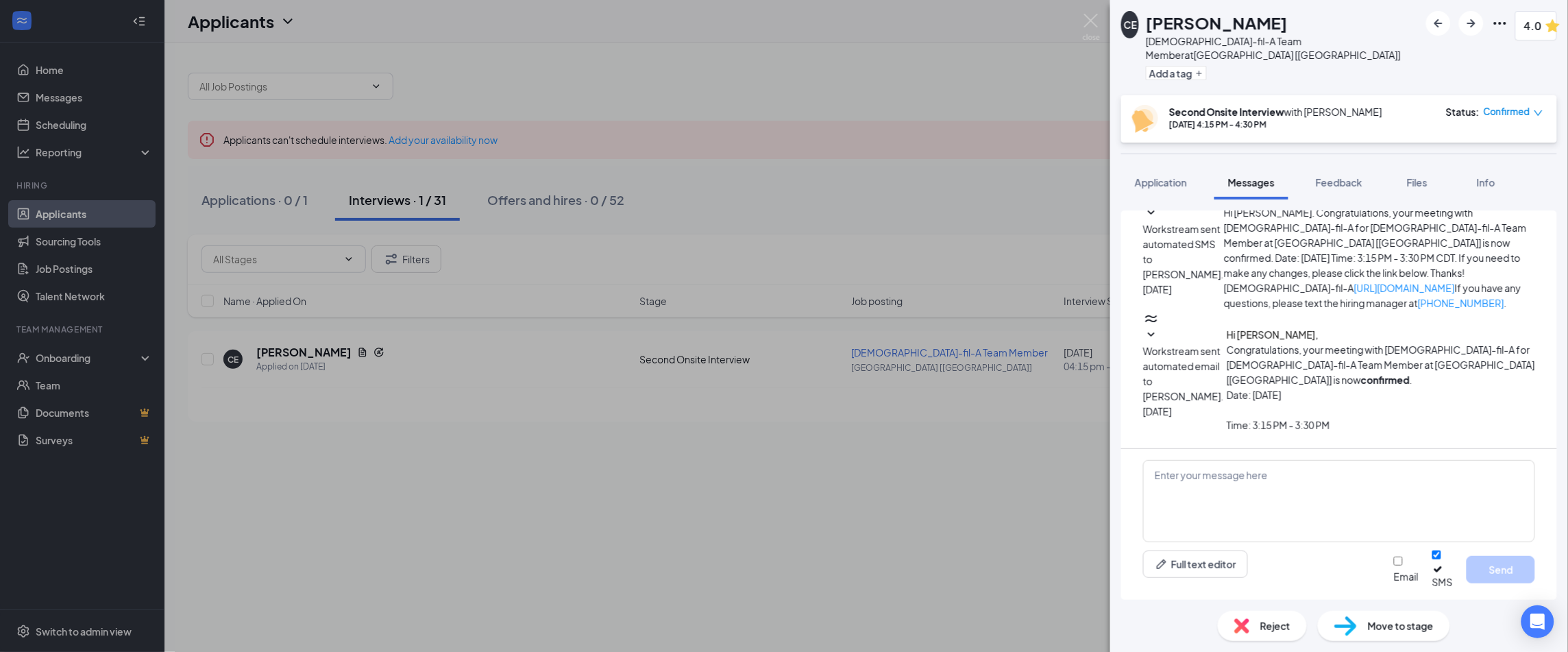
drag, startPoint x: 942, startPoint y: 149, endPoint x: 953, endPoint y: 141, distance: 13.6
click at [942, 149] on div "CE Carla Ehrsam Chick-fil-A Team Member at Crossville [TN] Add a tag 4.0 Second…" at bounding box center [784, 326] width 1568 height 652
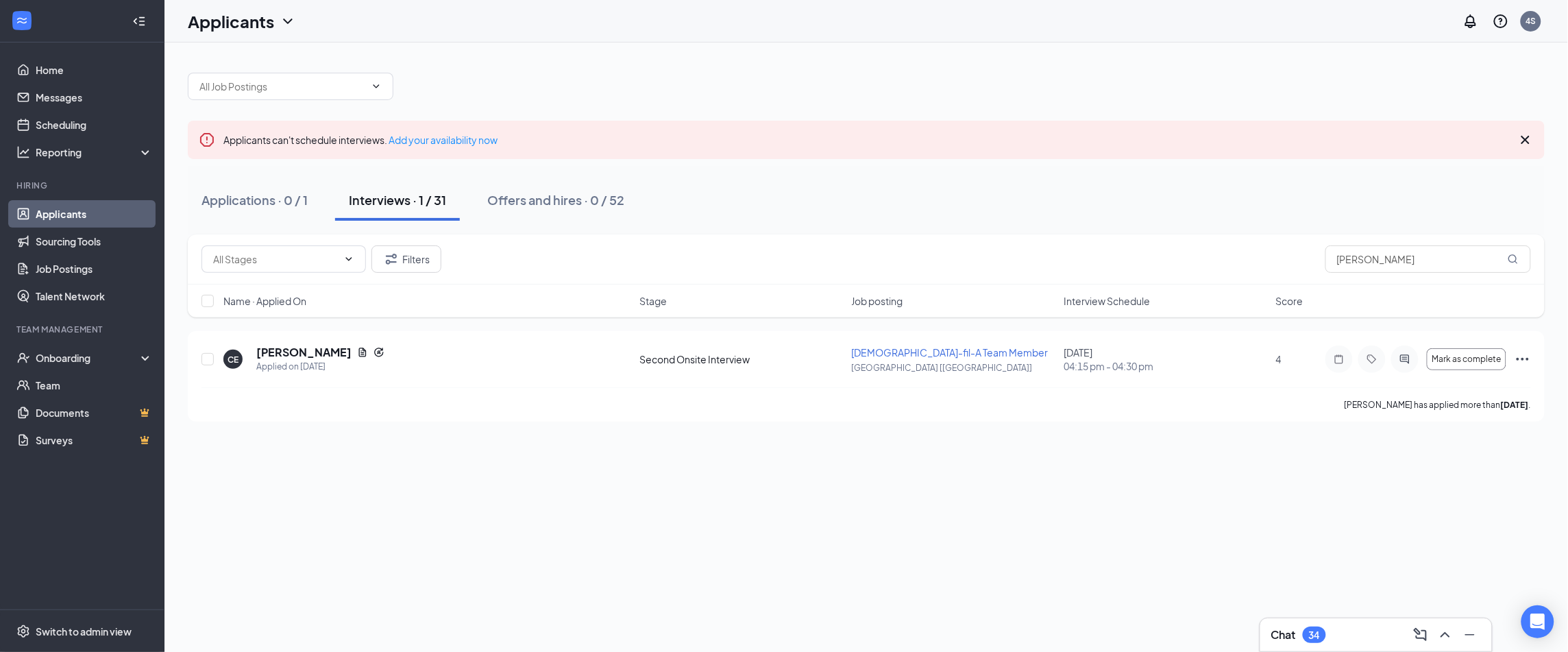
click at [381, 206] on div "Interviews · 1 / 31" at bounding box center [397, 199] width 97 height 17
click at [1338, 261] on input "carla" at bounding box center [1428, 259] width 205 height 27
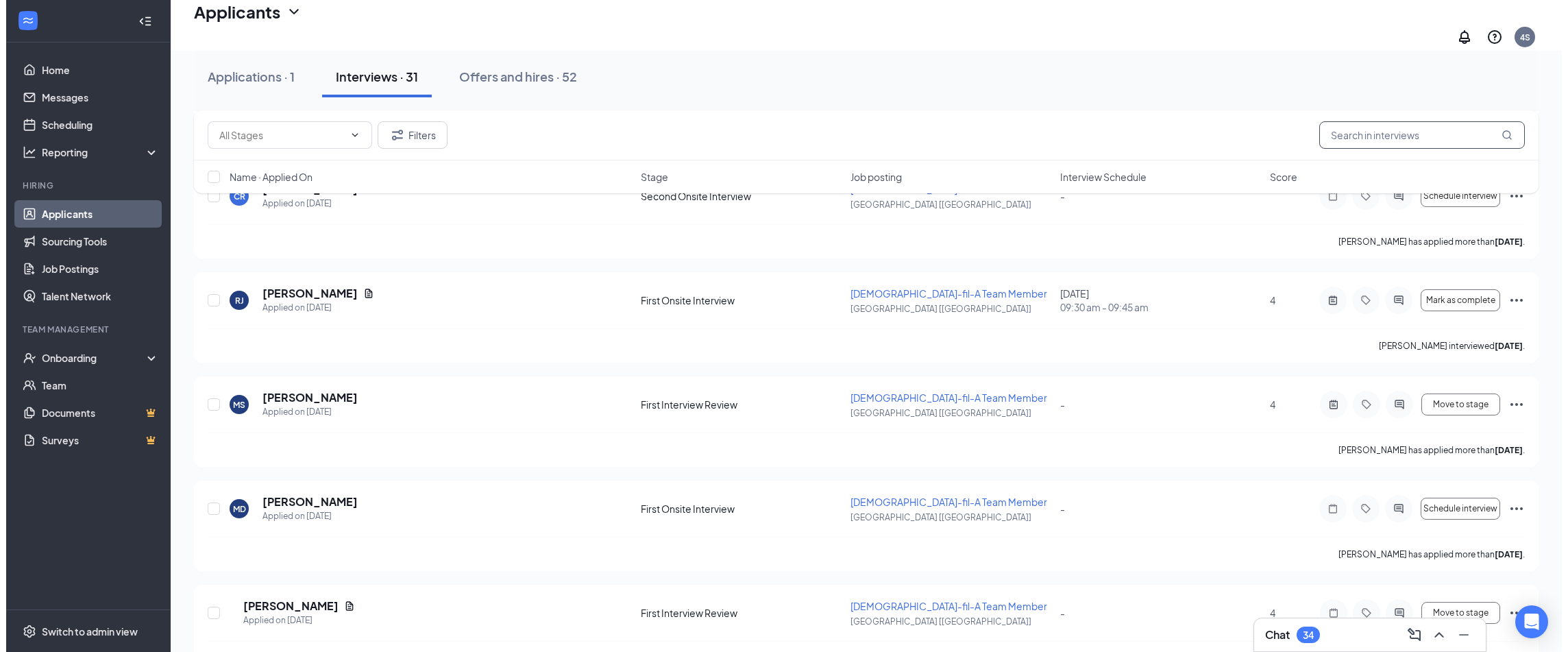
scroll to position [800, 0]
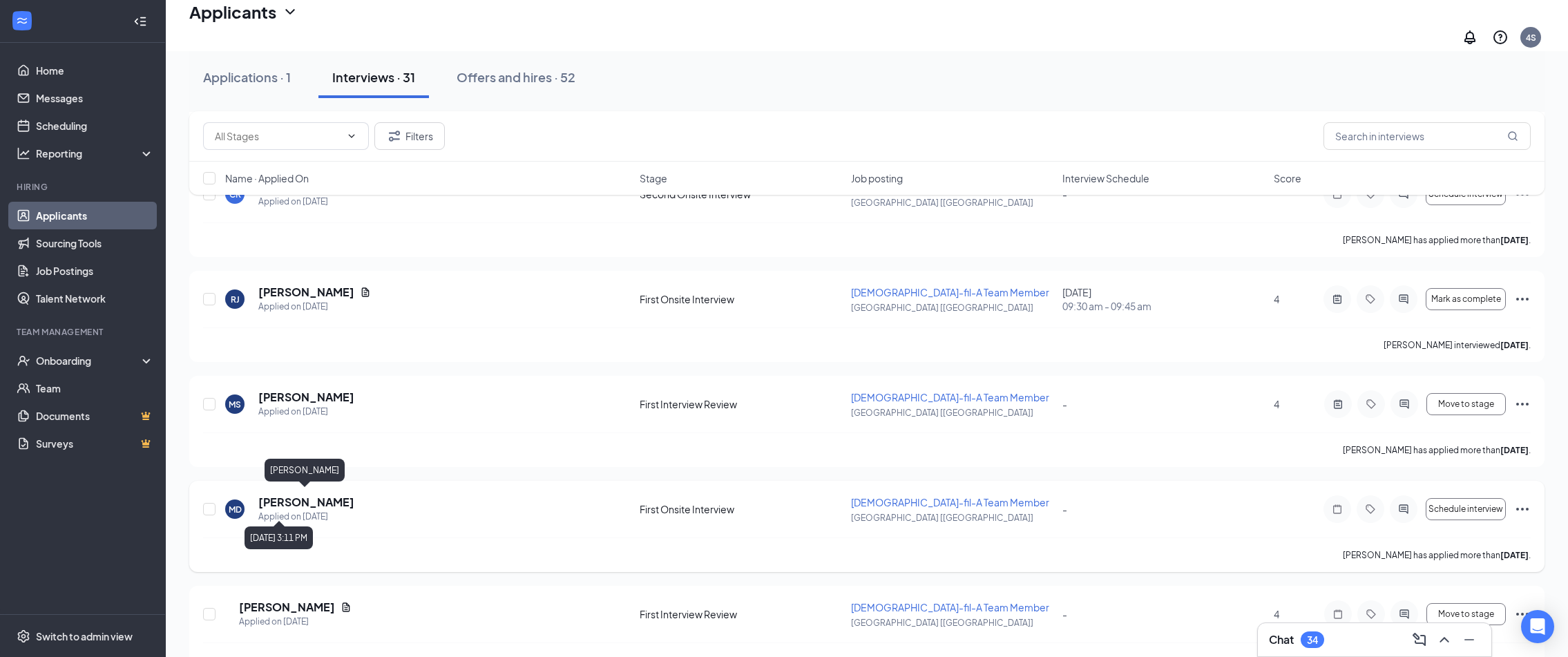
click at [311, 501] on h5 "Madison Dielman" at bounding box center [306, 502] width 96 height 15
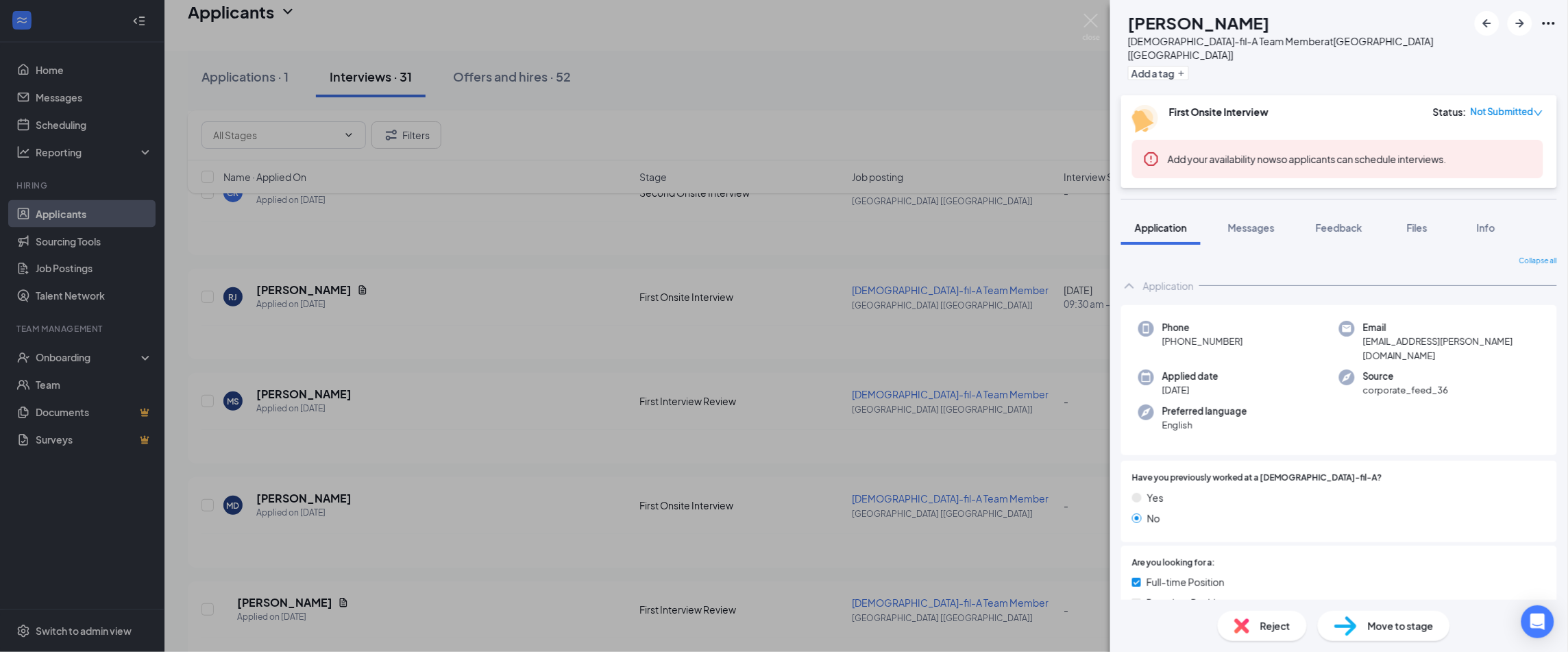
drag, startPoint x: 1261, startPoint y: 218, endPoint x: 1301, endPoint y: 234, distance: 43.1
click at [1260, 222] on span "Messages" at bounding box center [1251, 227] width 47 height 12
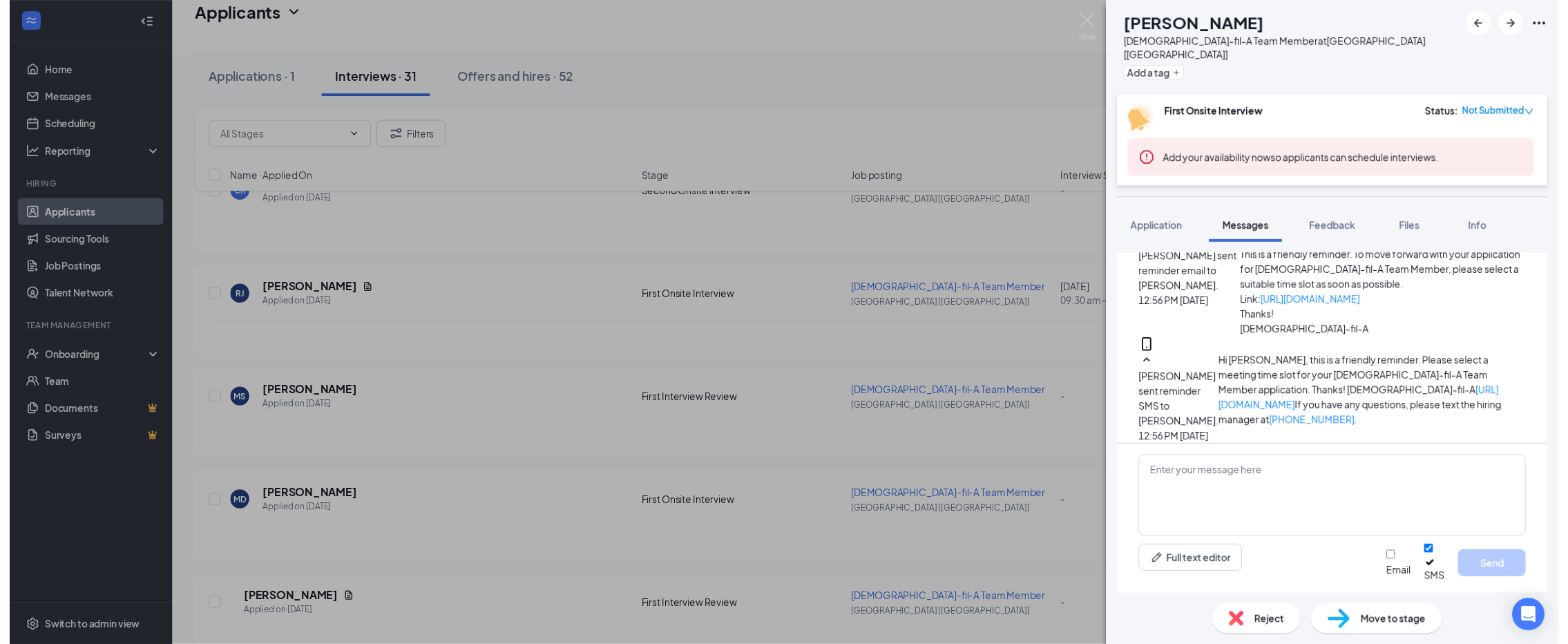
scroll to position [1348, 0]
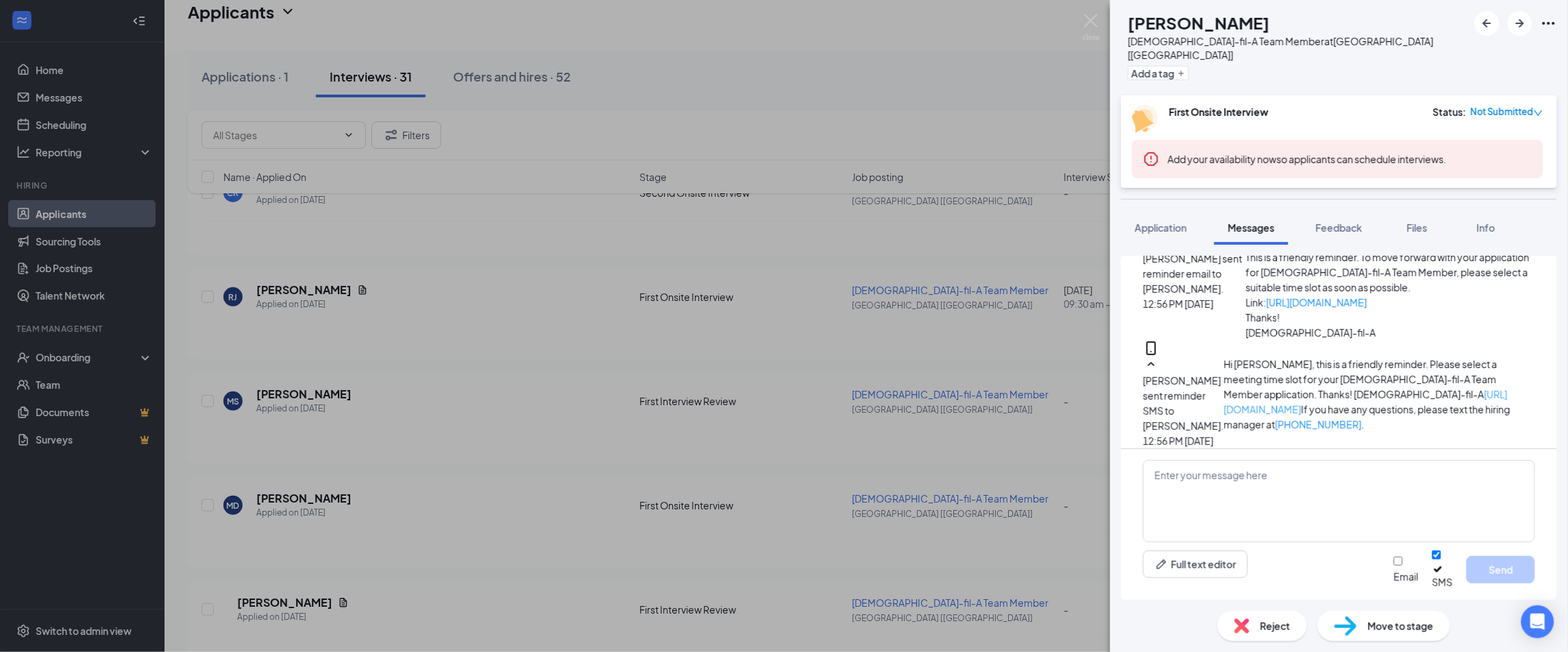
click at [1266, 401] on link "https://l.wrkstrm.us/iKsKwcLrp" at bounding box center [1365, 401] width 283 height 27
click at [935, 73] on div "MD Madison Dielman Chick-fil-A Team Member at Crossville [TN] Add a tag First O…" at bounding box center [784, 326] width 1568 height 652
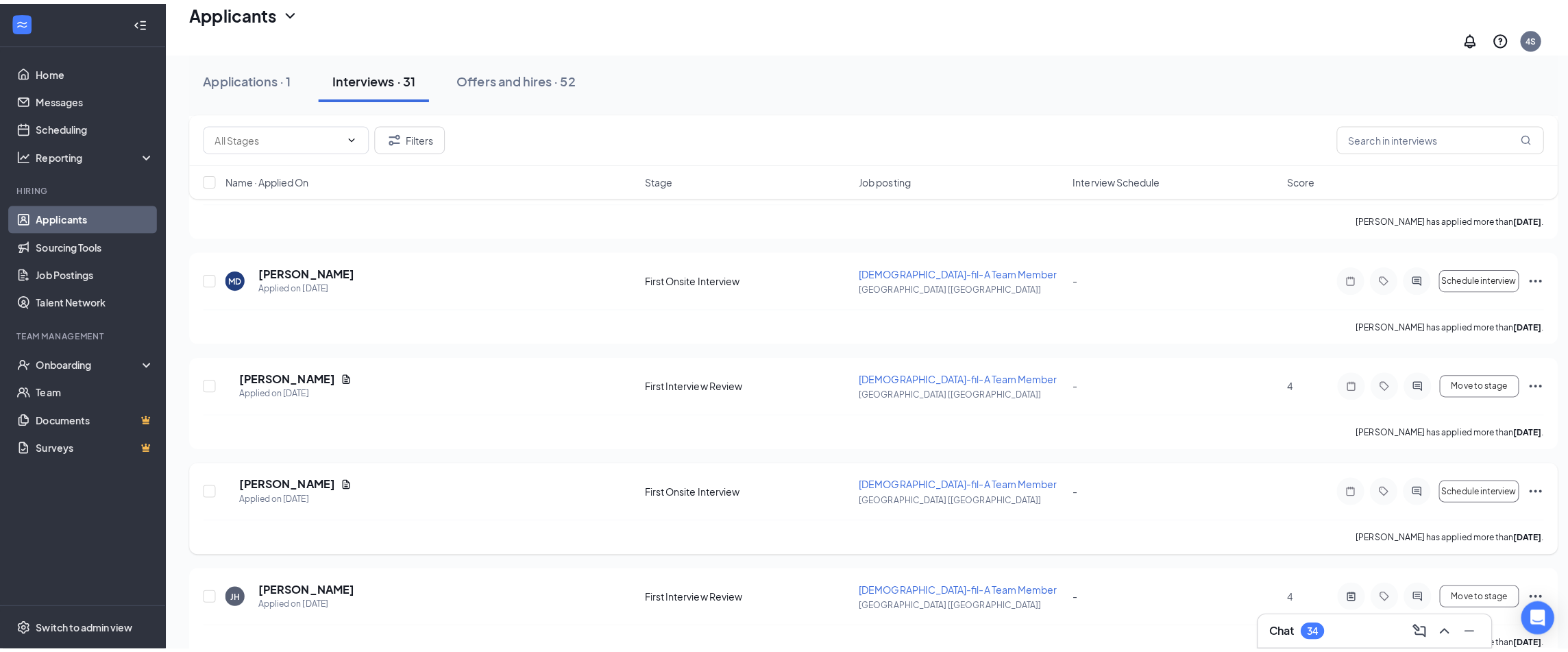
scroll to position [1032, 0]
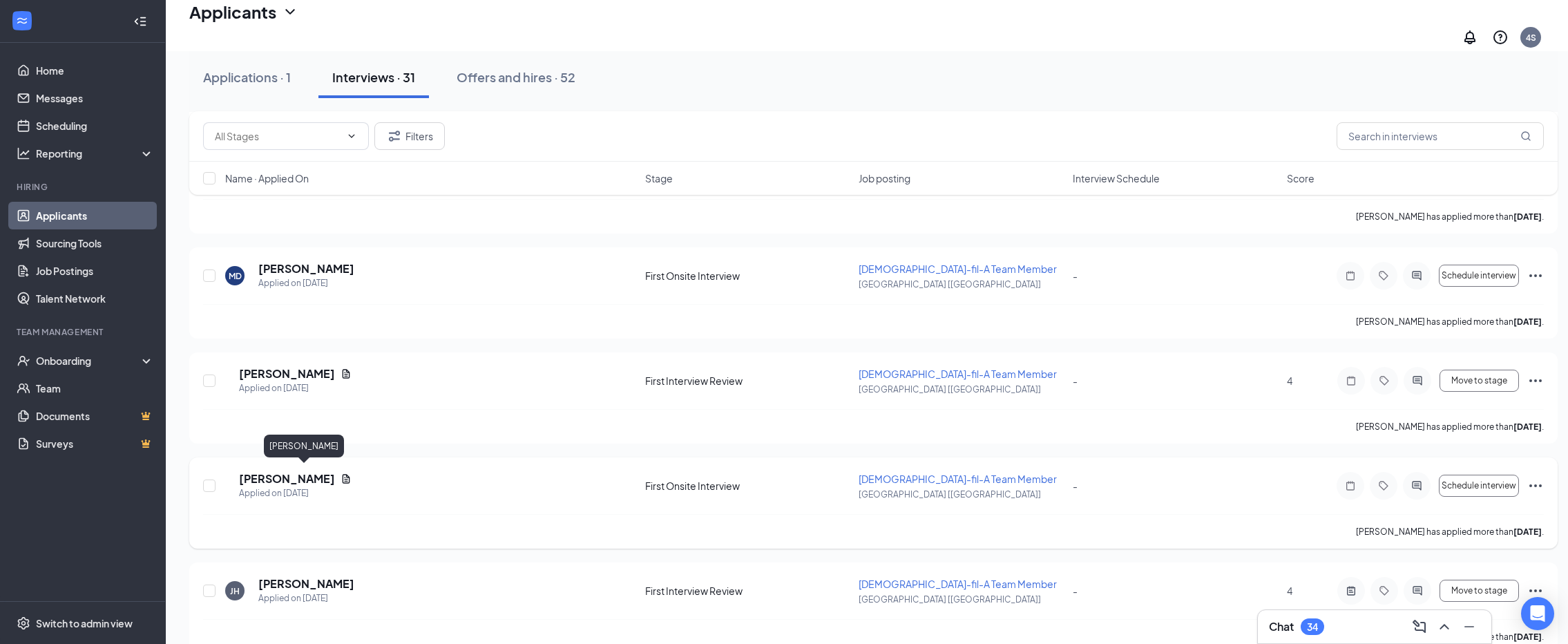
click at [303, 472] on h5 "Brooklynn Jones" at bounding box center [286, 478] width 96 height 15
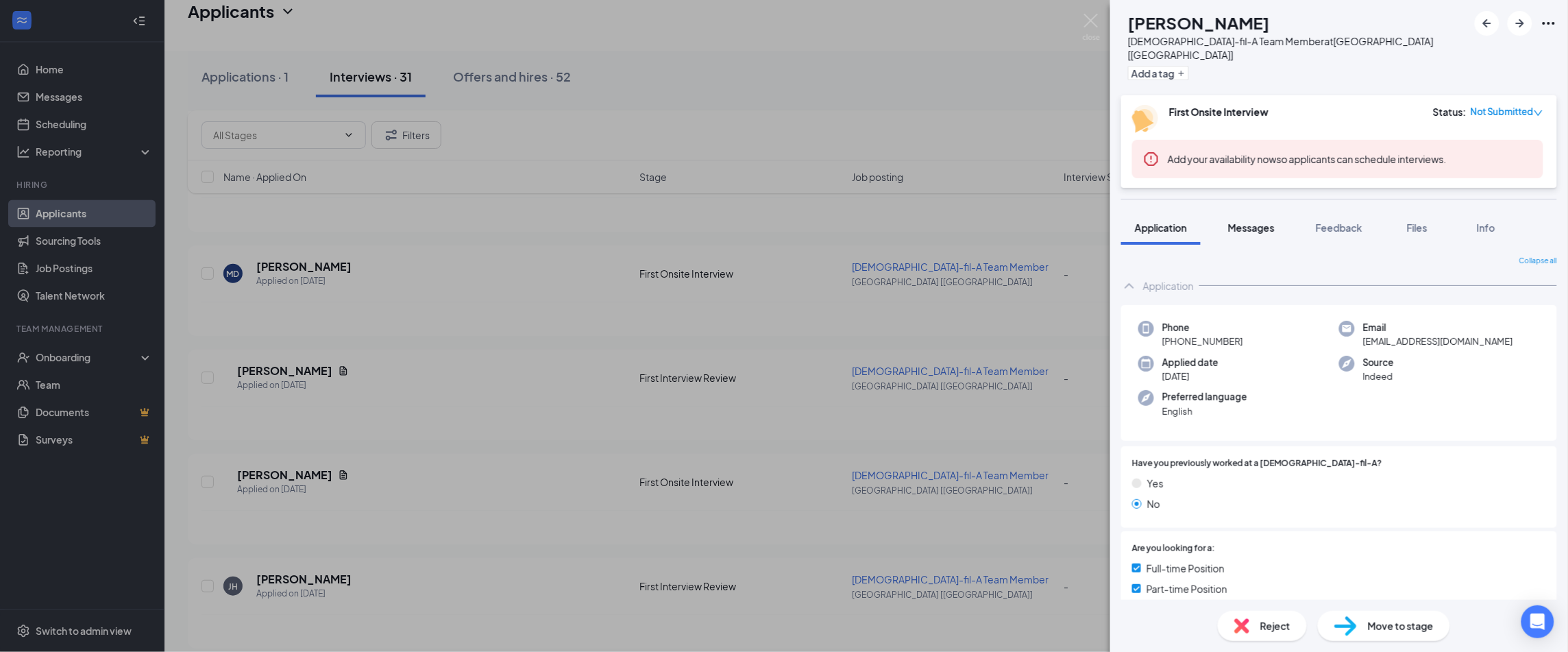
click at [1249, 222] on button "Messages" at bounding box center [1251, 227] width 74 height 35
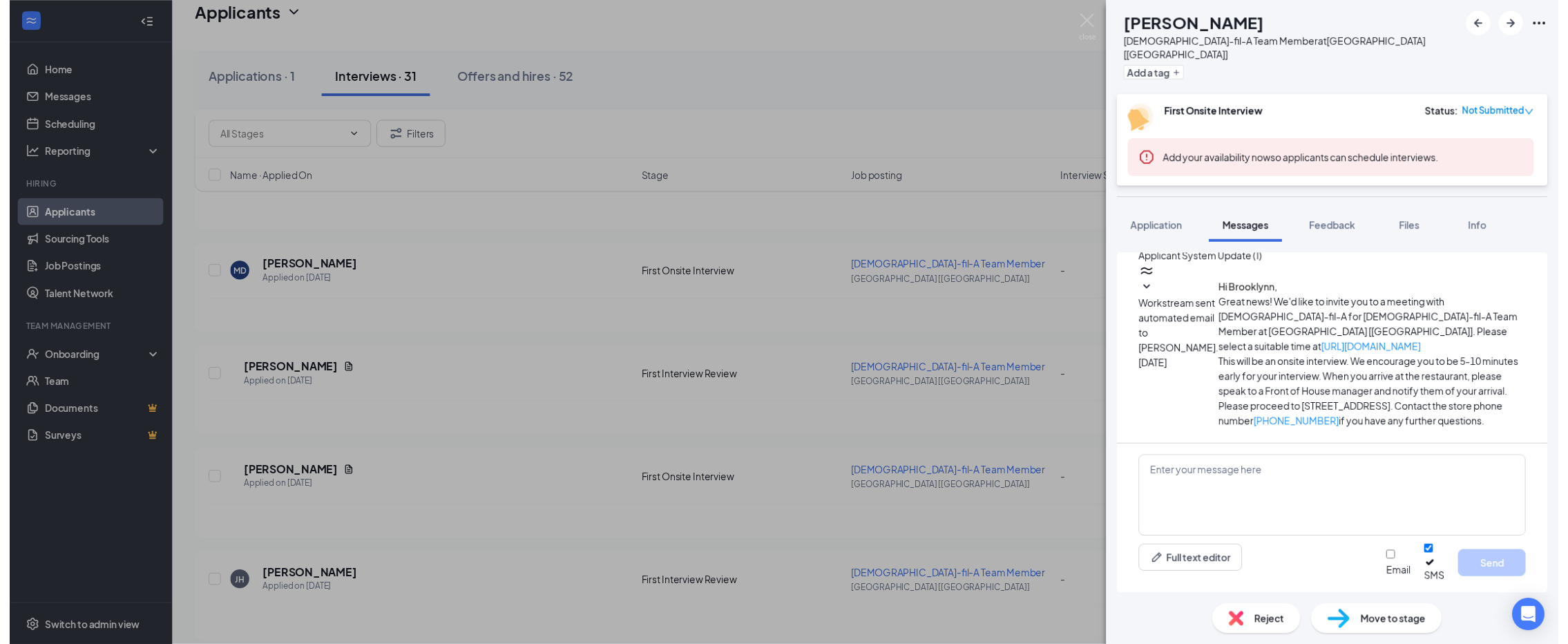
scroll to position [467, 0]
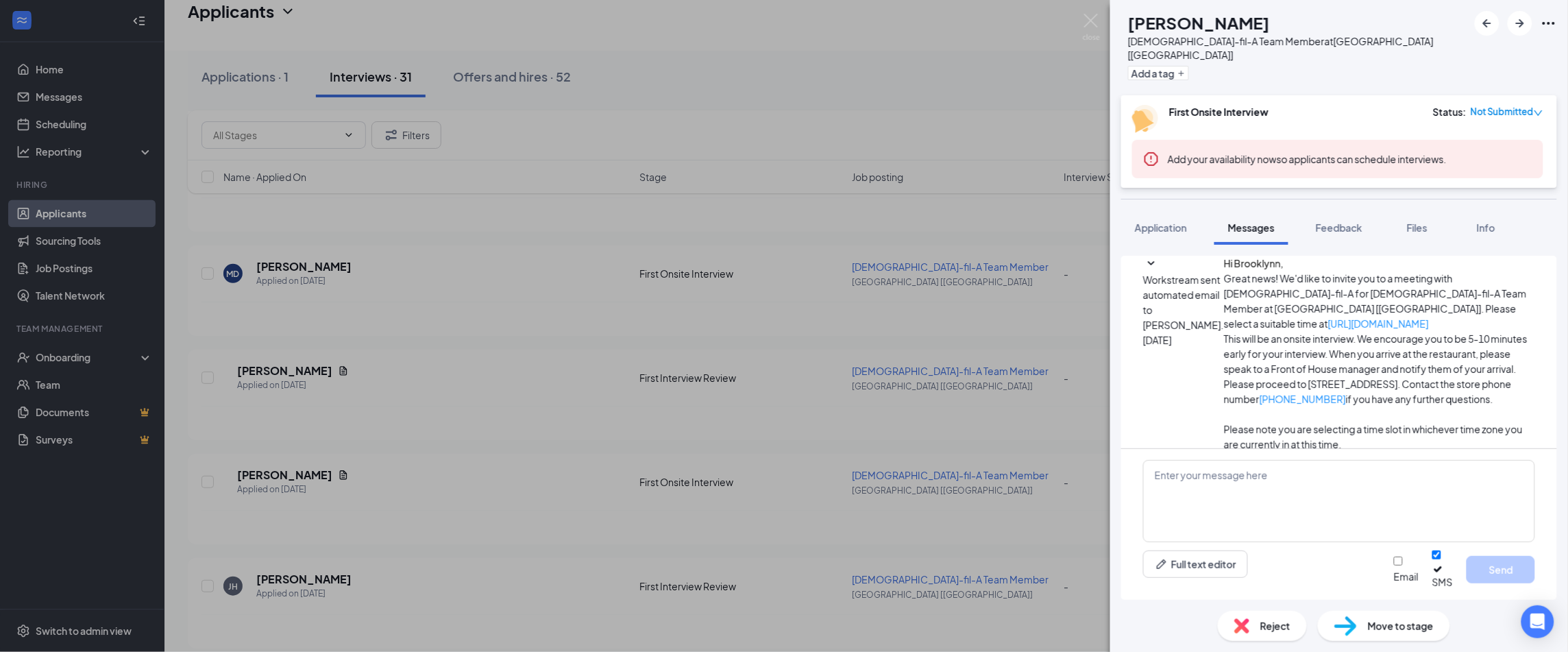
click at [189, 66] on div "BJ Brooklynn Jones Chick-fil-A Team Member at Crossville [TN] Add a tag First O…" at bounding box center [784, 326] width 1568 height 652
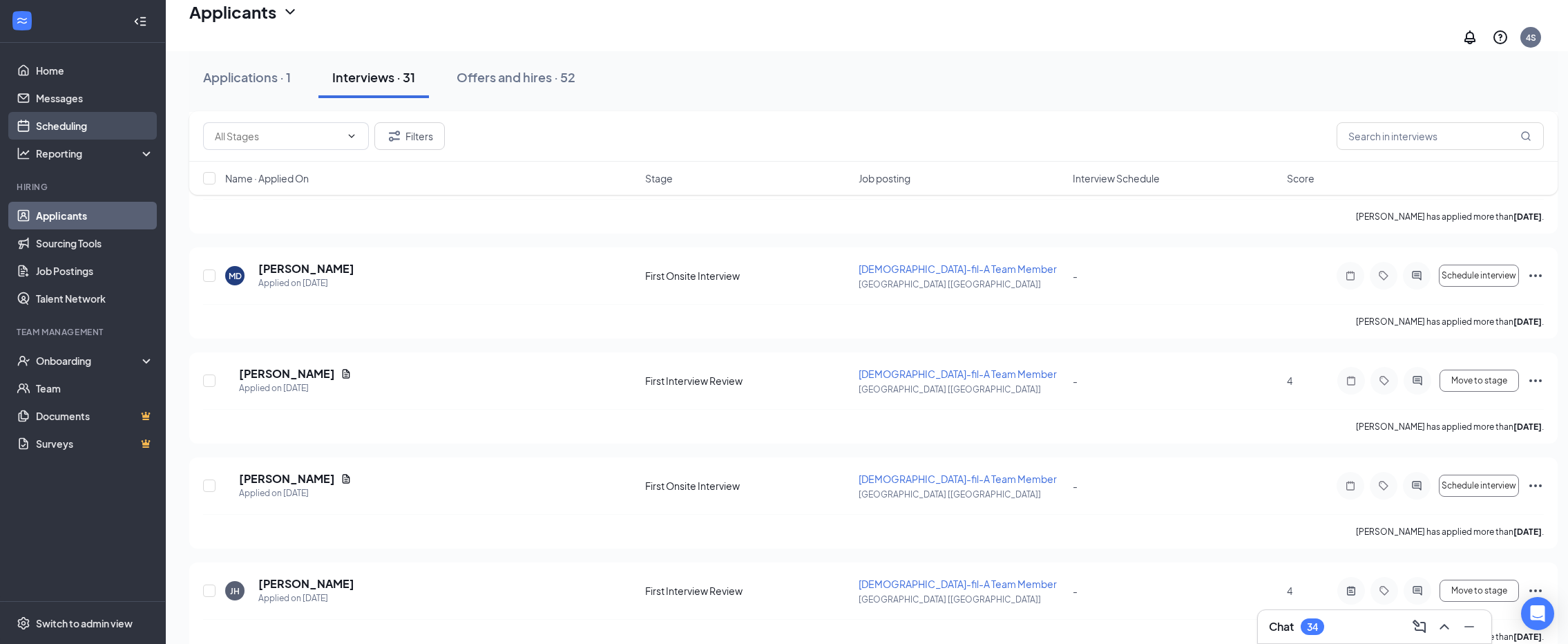
click at [59, 129] on link "Scheduling" at bounding box center [95, 125] width 118 height 28
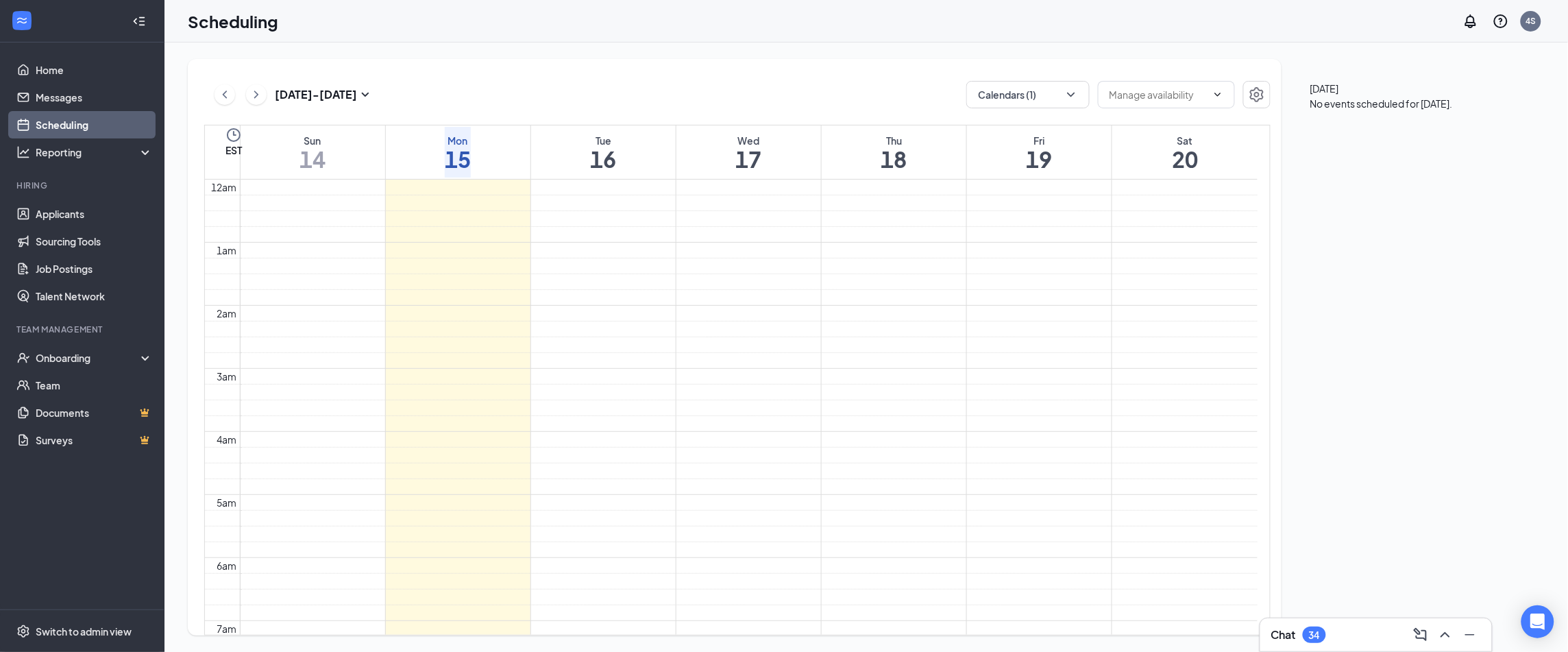
scroll to position [673, 0]
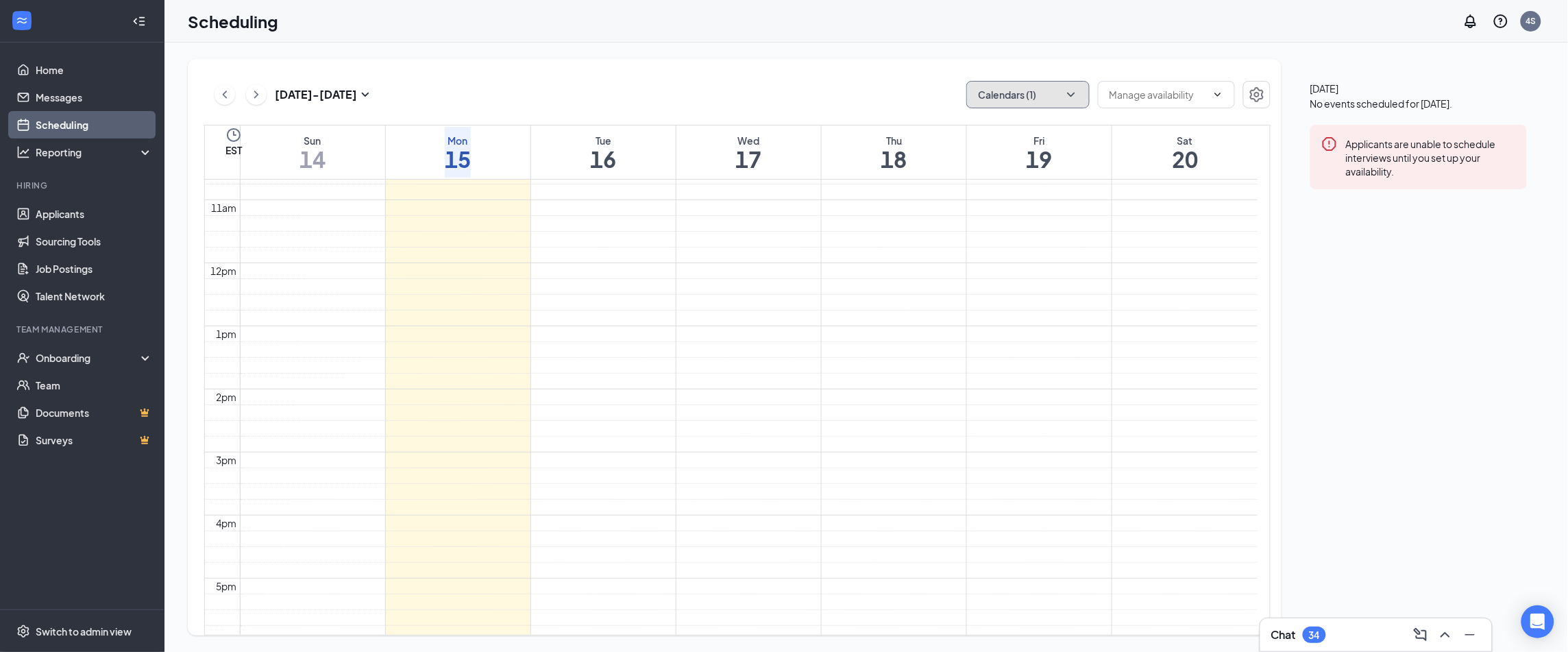
click at [988, 104] on button "Calendars (1)" at bounding box center [1028, 95] width 124 height 27
click at [975, 185] on input "Derek Allen" at bounding box center [970, 189] width 9 height 9
checkbox input "true"
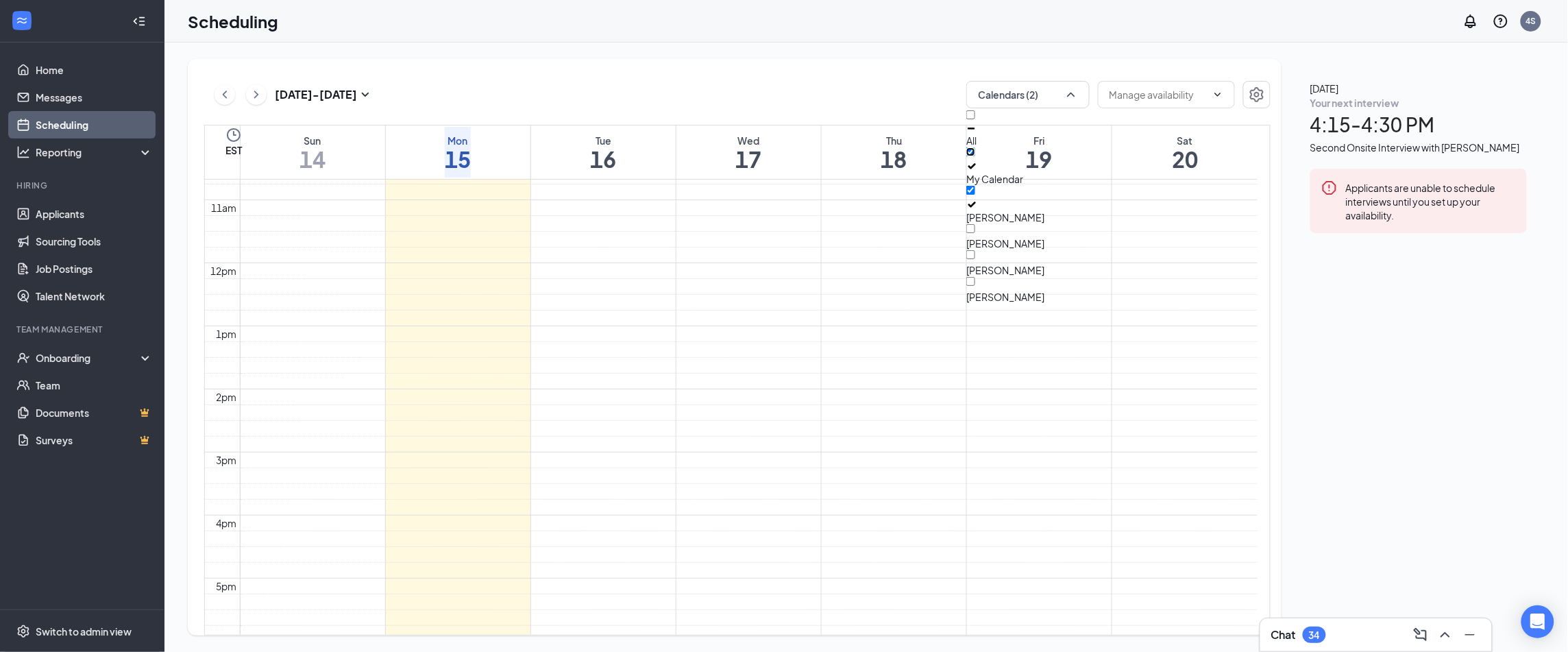
click at [975, 156] on input "My Calendar" at bounding box center [970, 152] width 9 height 9
checkbox input "false"
click at [850, 73] on div "Sep 14 - Sep 20 Calendars (1) EST Sun 14 Mon 15 Tue 16 Wed 17 Thu 18 Fri 19 Sat…" at bounding box center [734, 347] width 1094 height 577
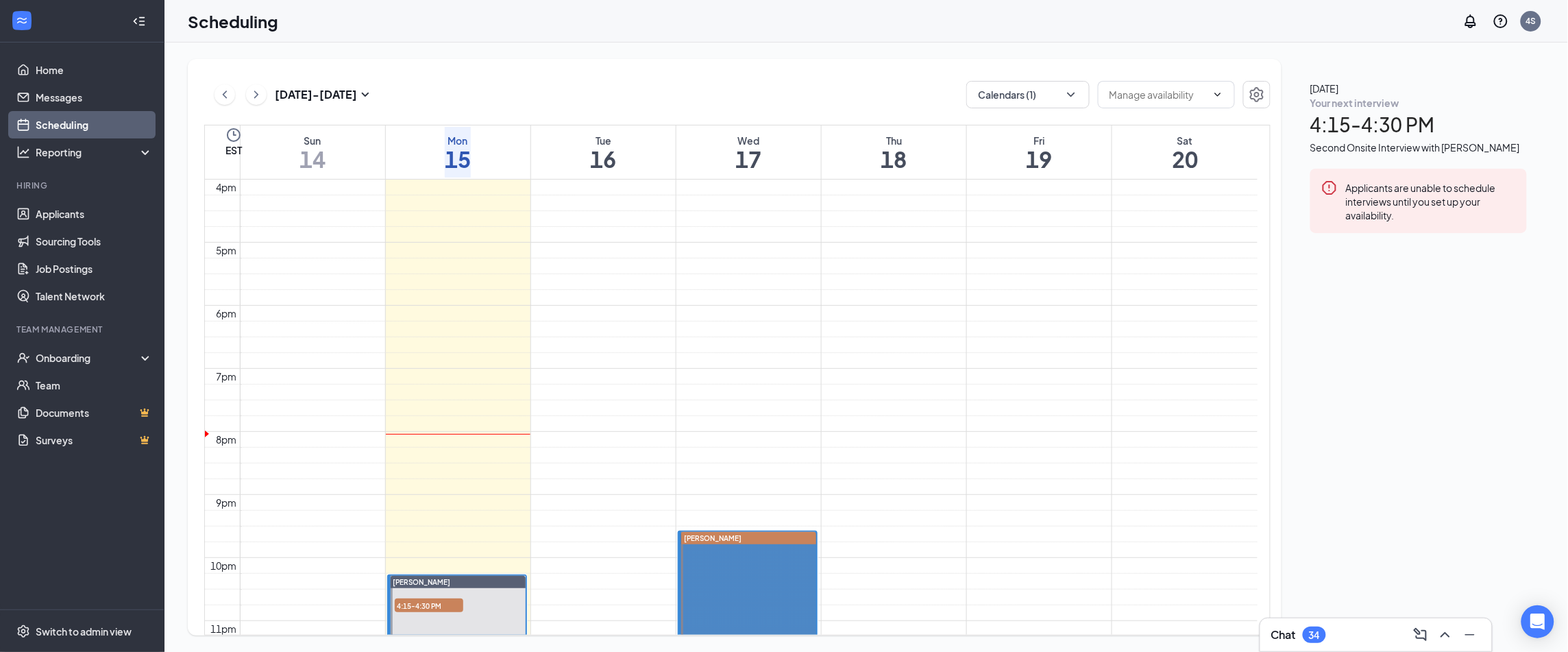
scroll to position [999, 0]
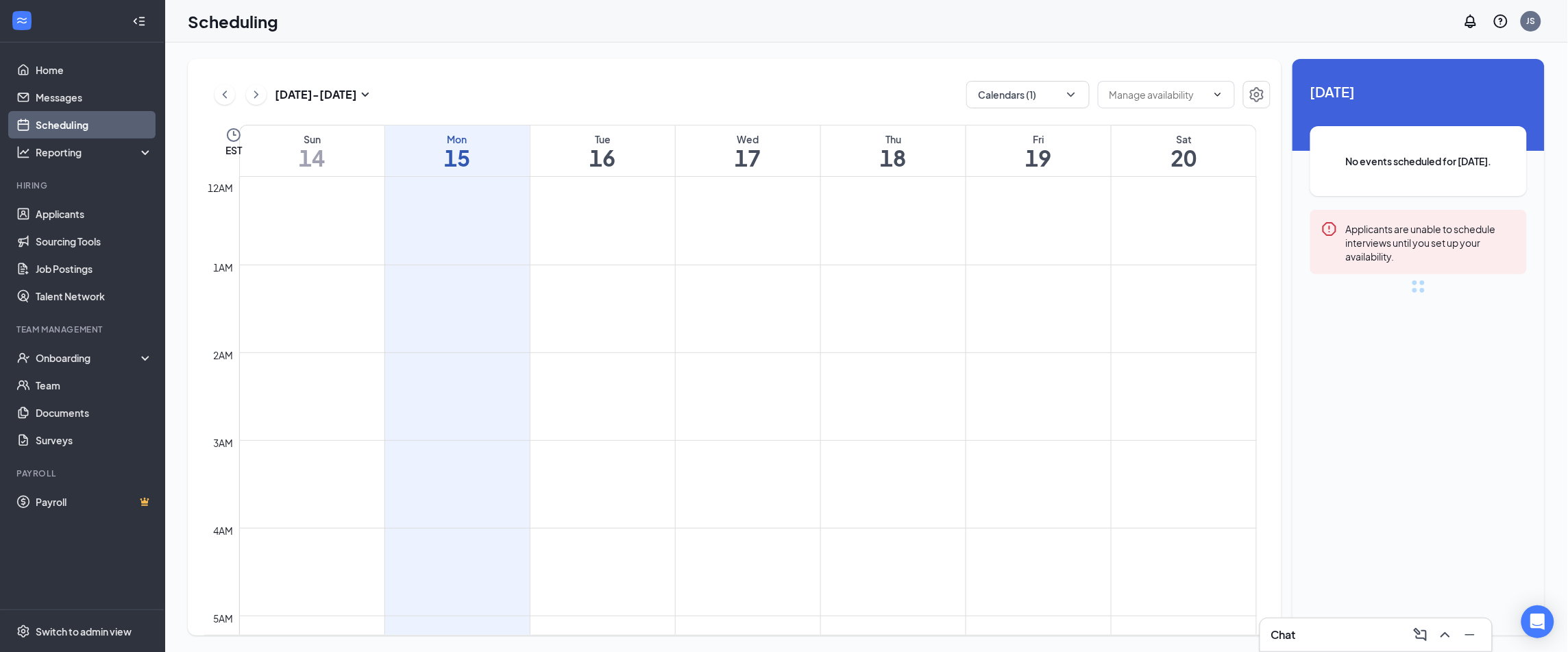
scroll to position [673, 0]
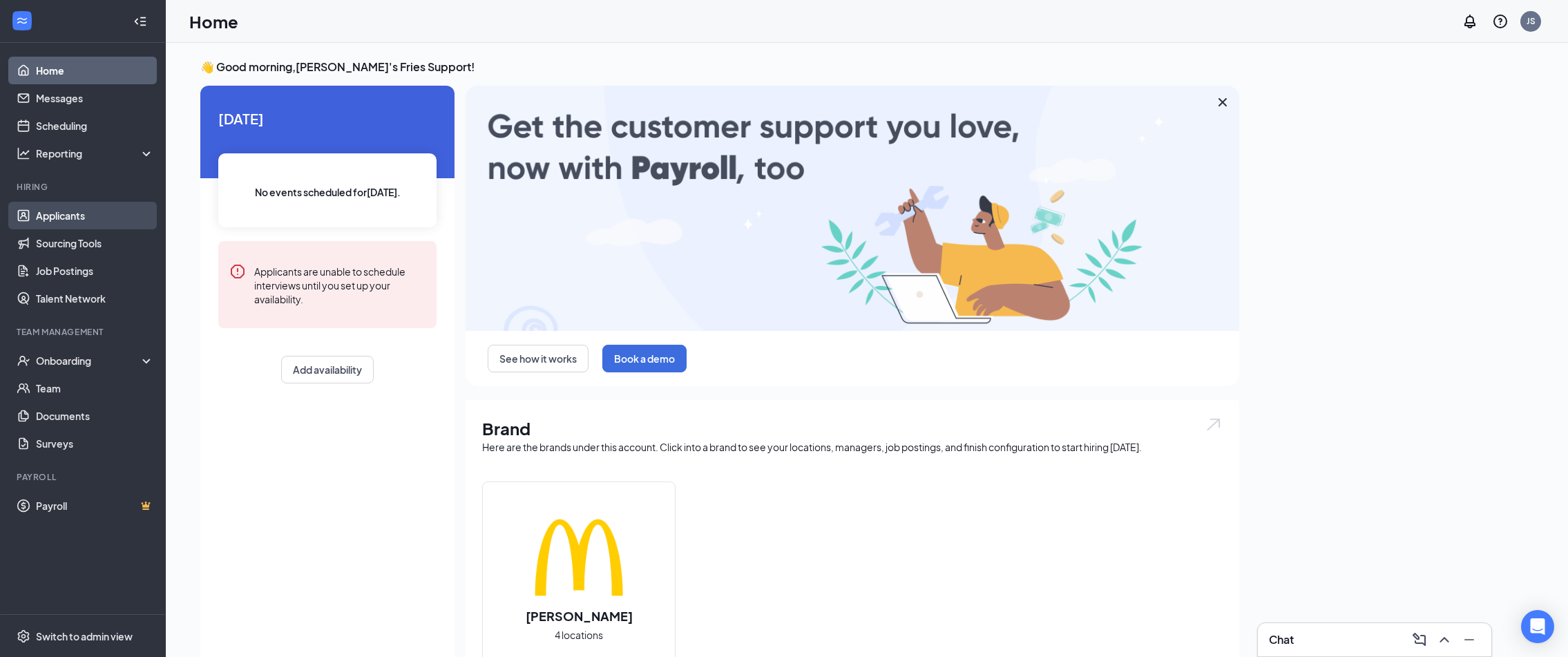
click at [74, 215] on link "Applicants" at bounding box center [95, 215] width 118 height 28
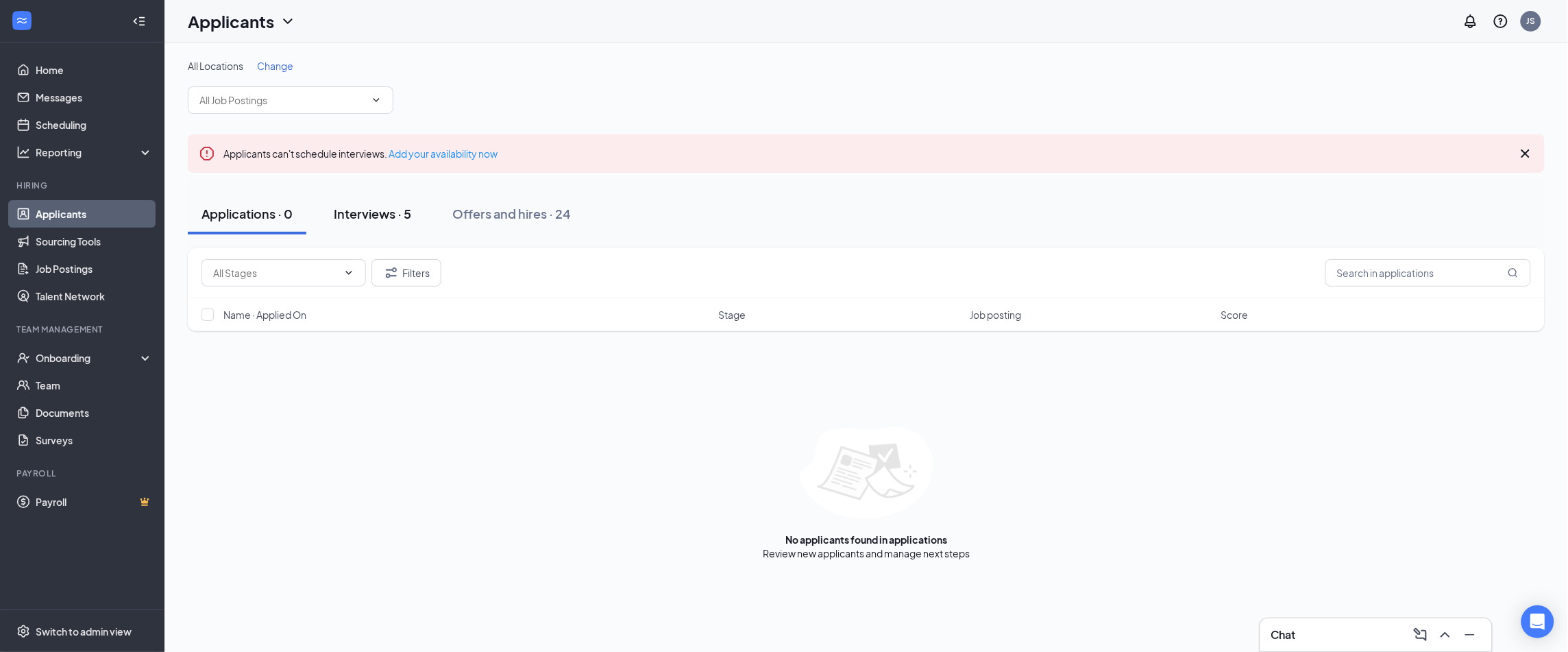
click at [351, 213] on div "Interviews · 5" at bounding box center [372, 213] width 77 height 17
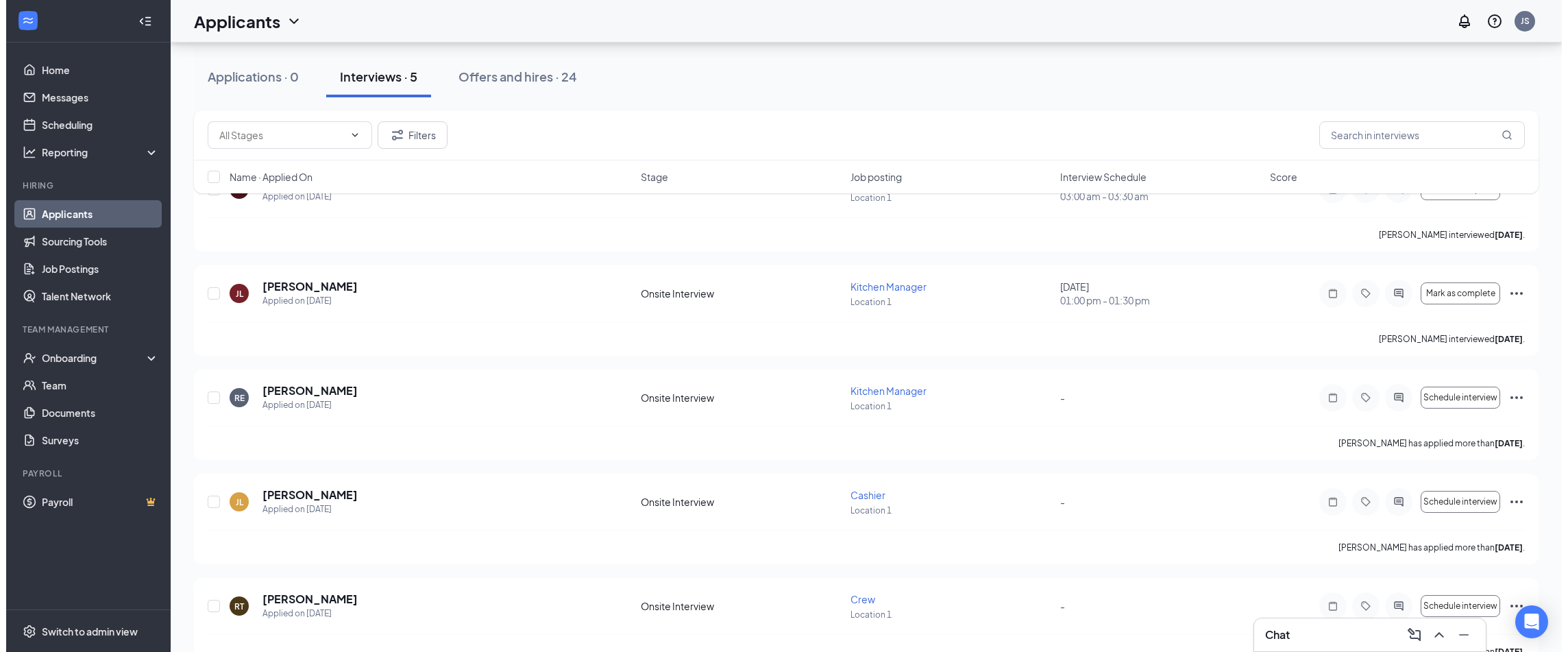
scroll to position [218, 0]
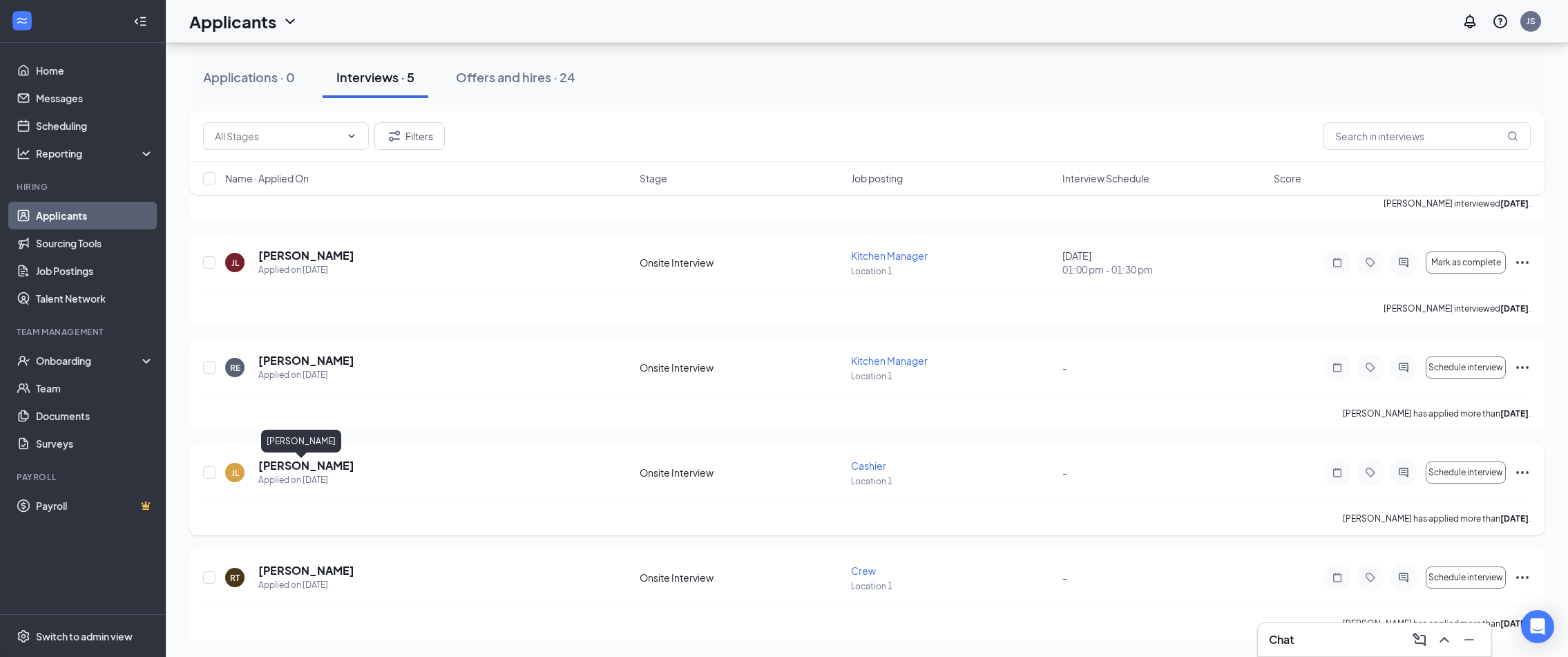
click at [276, 465] on h5 "Jacob Lowe" at bounding box center [306, 465] width 96 height 15
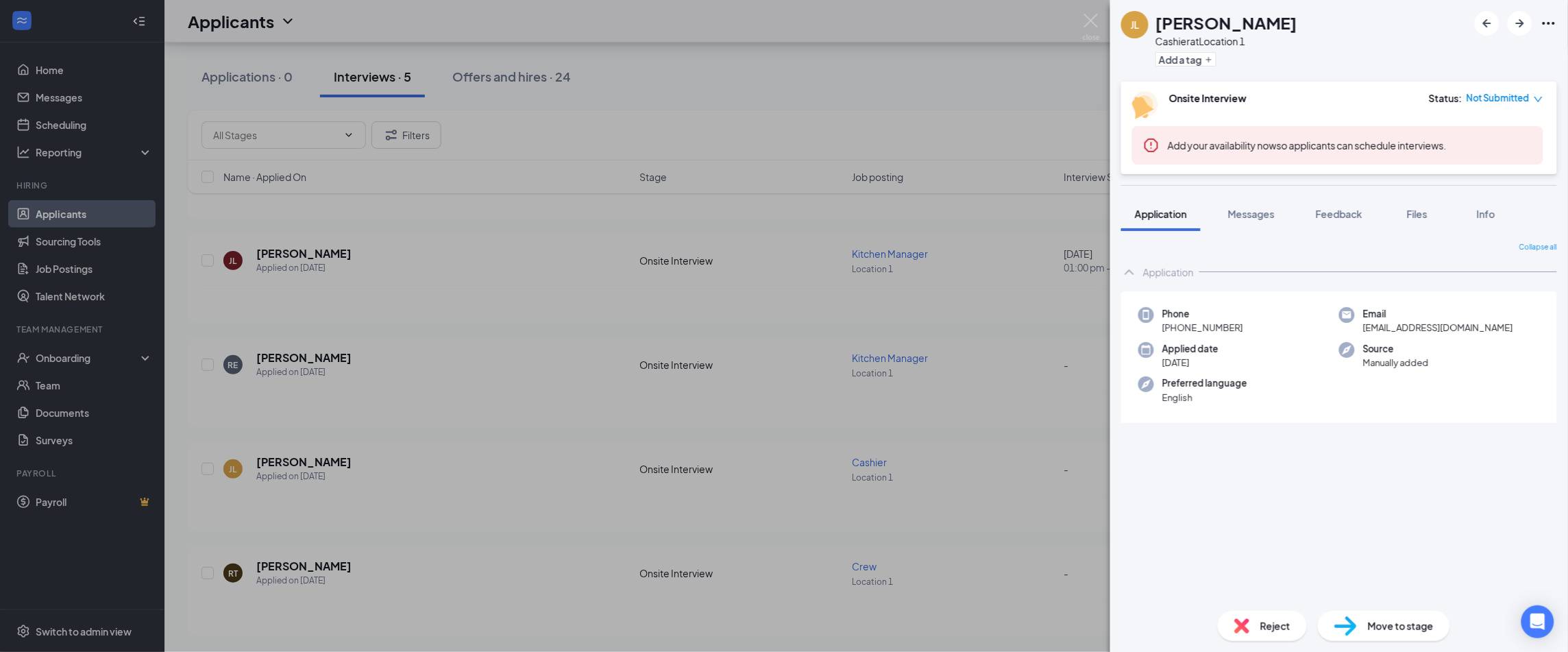
click at [1366, 627] on div "Move to stage" at bounding box center [1383, 626] width 132 height 31
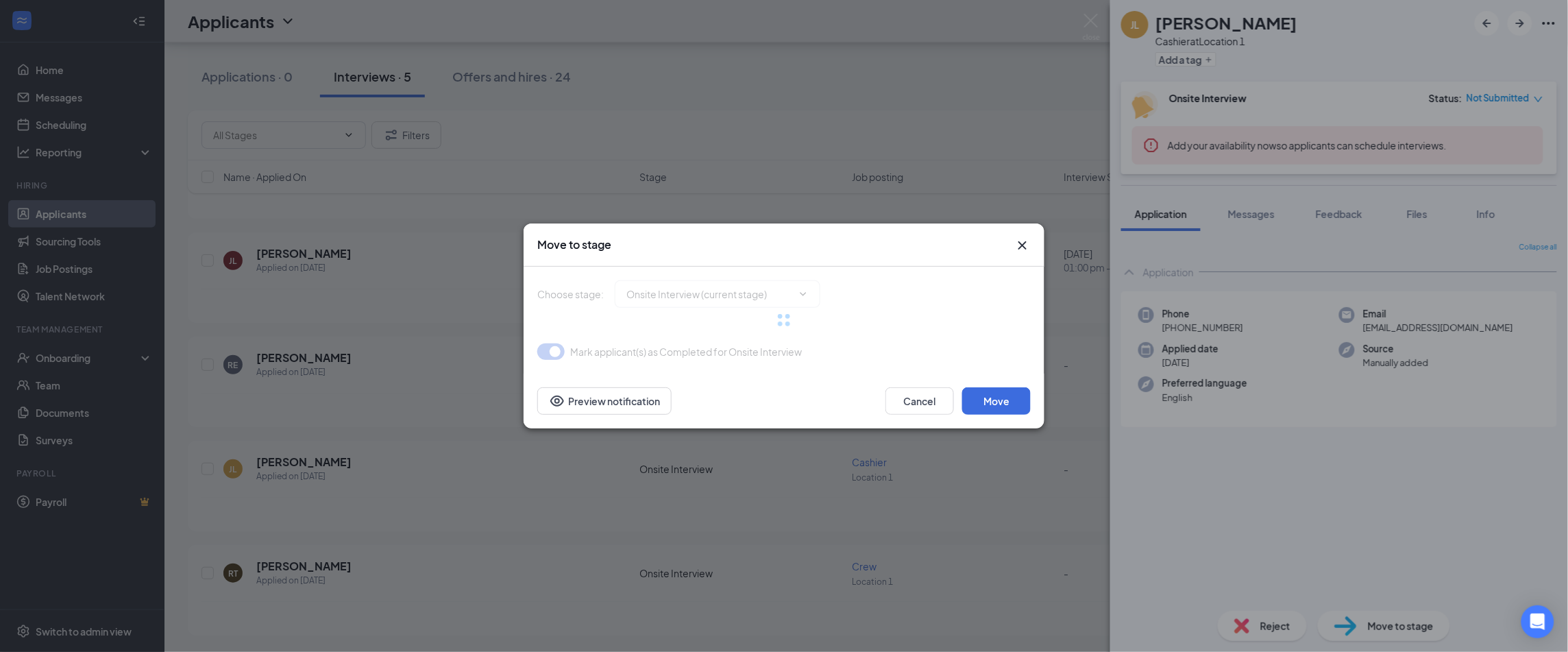
type input "Online Signing Stage (next stage)"
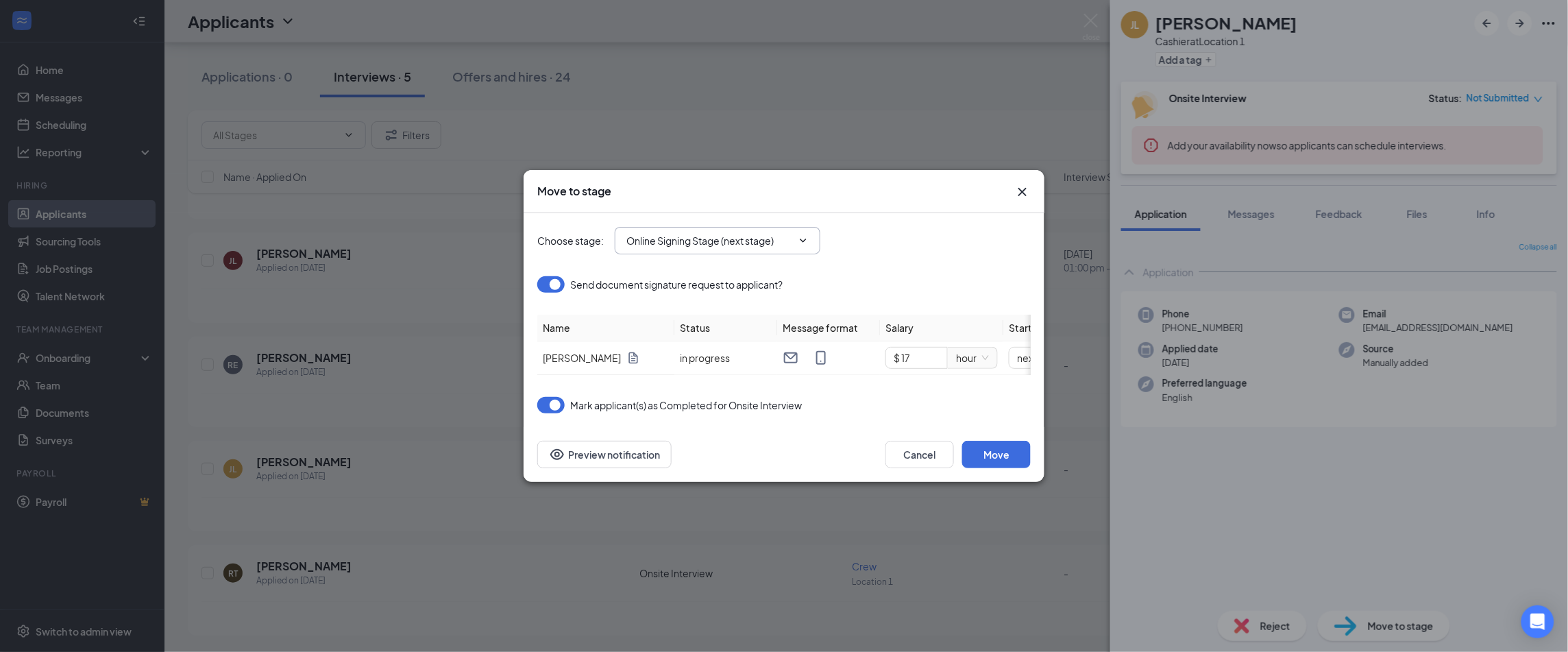
click at [687, 238] on input "Online Signing Stage (next stage)" at bounding box center [709, 240] width 166 height 15
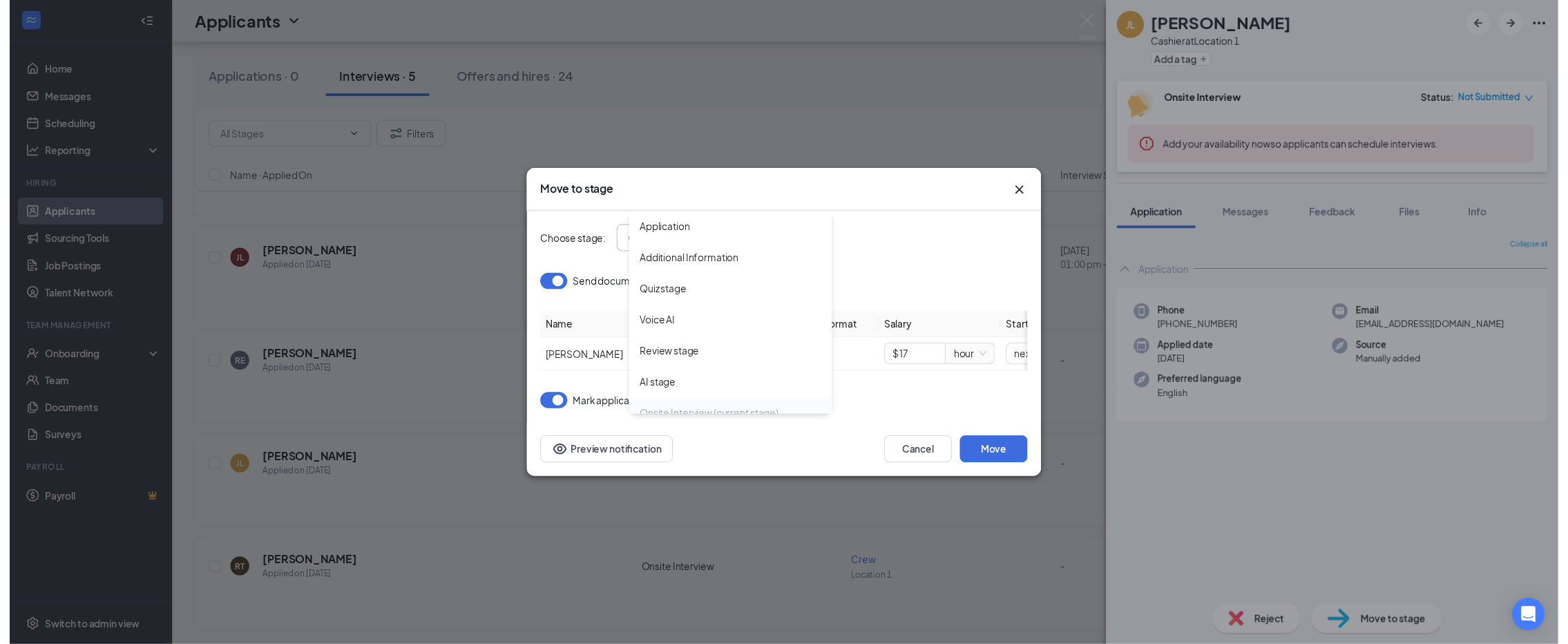
scroll to position [78, 0]
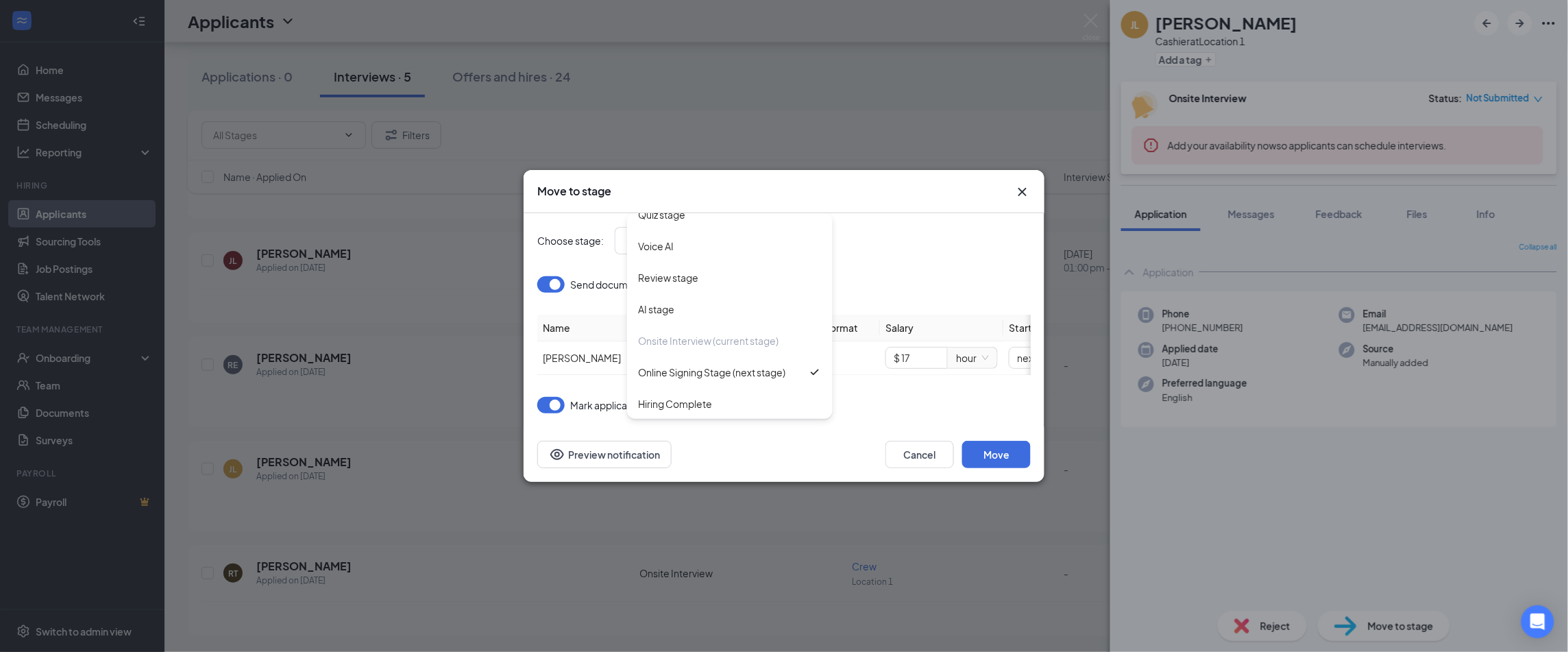
click at [1026, 185] on icon "Cross" at bounding box center [1022, 192] width 16 height 16
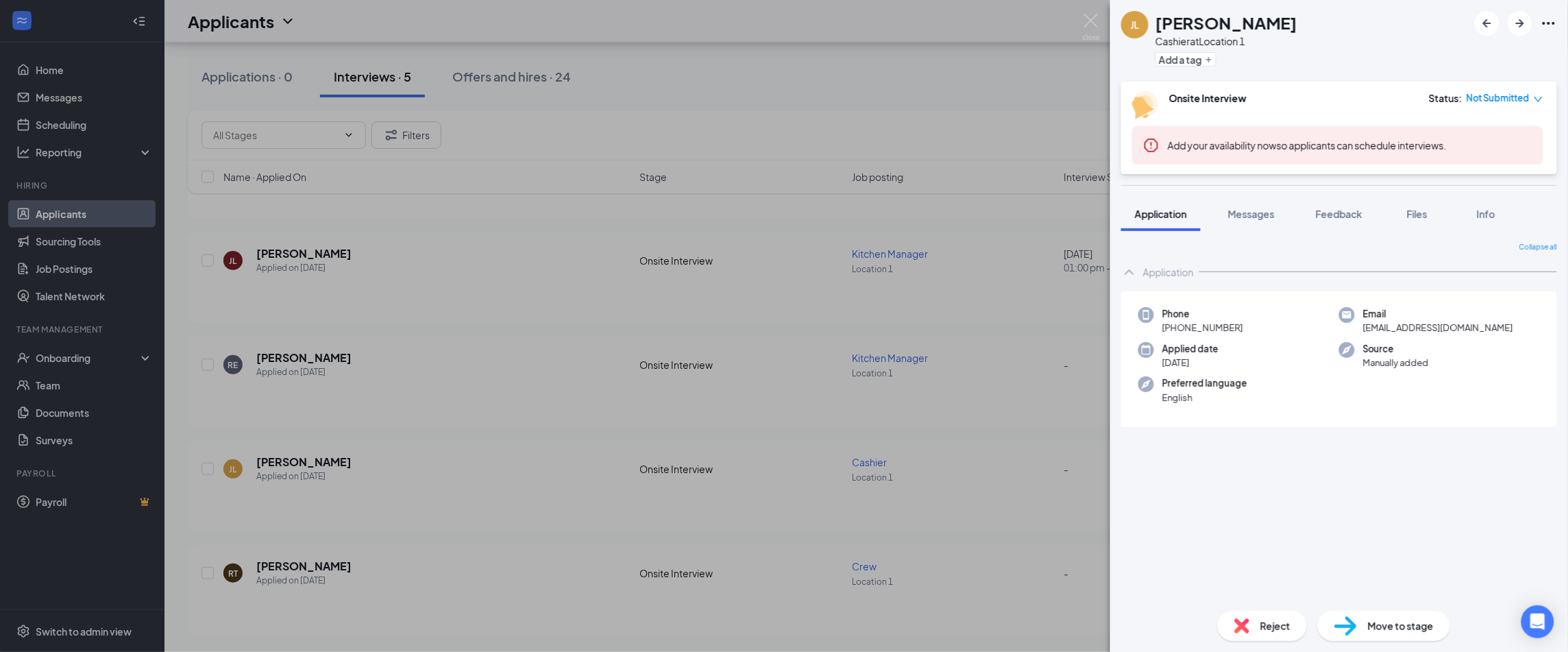
click at [49, 635] on div "JL Jacob Lowe Cashier at Location 1 Add a tag Onsite Interview Status : Not Sub…" at bounding box center [784, 326] width 1568 height 652
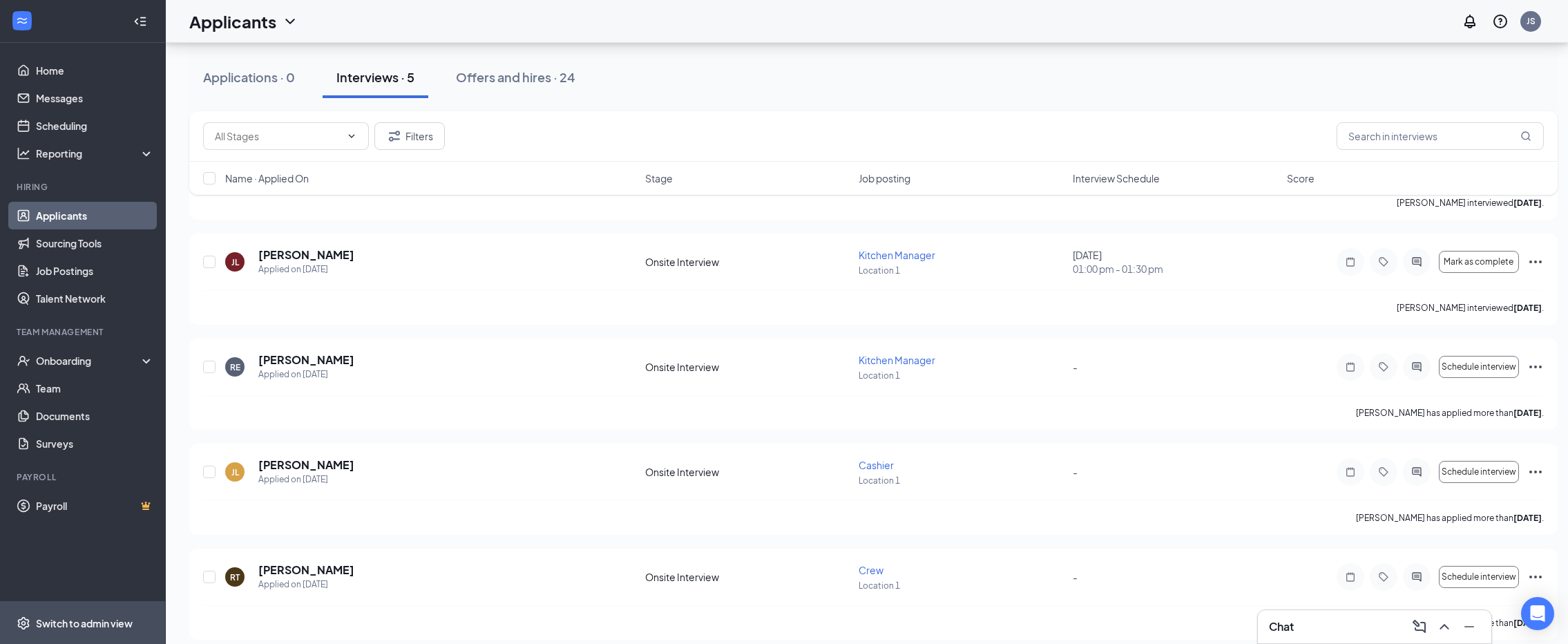
click at [54, 630] on div "Switch to admin view" at bounding box center [84, 623] width 97 height 14
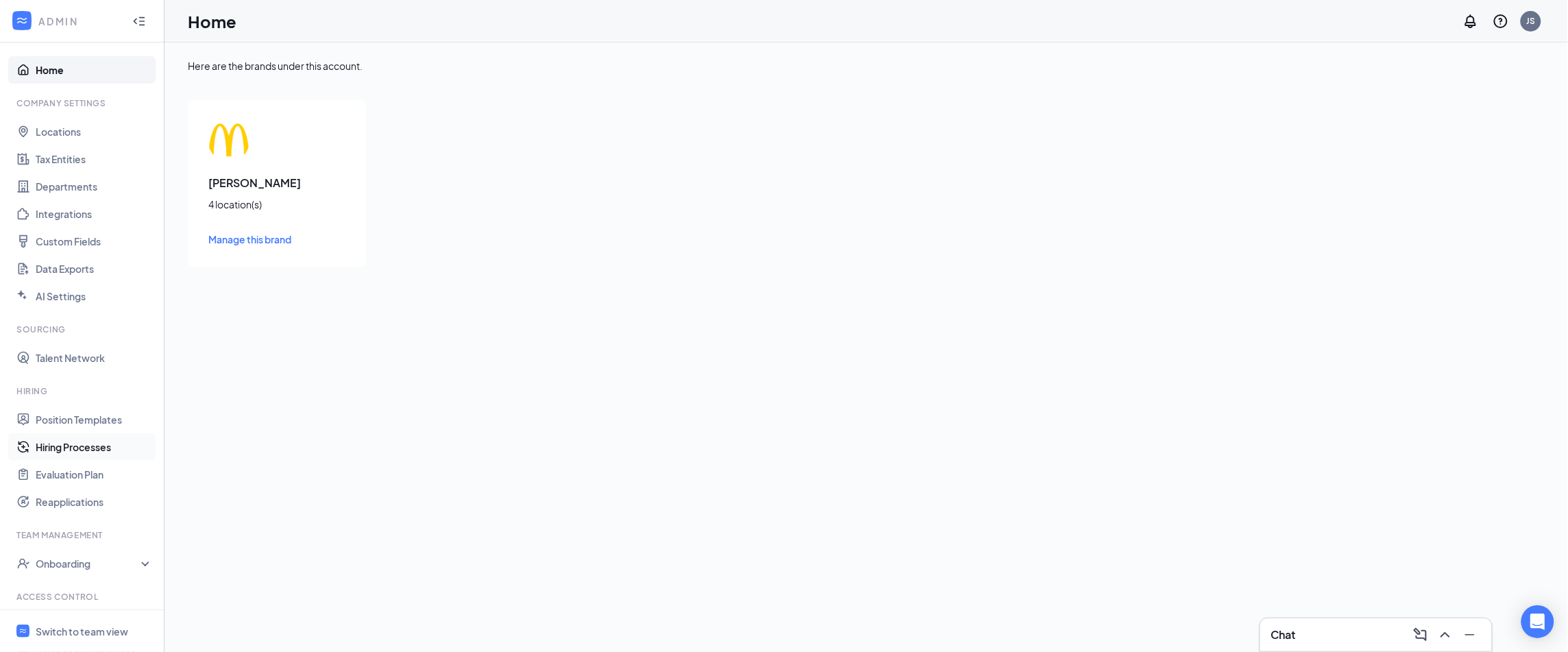
click at [68, 447] on link "Hiring Processes" at bounding box center [94, 447] width 117 height 27
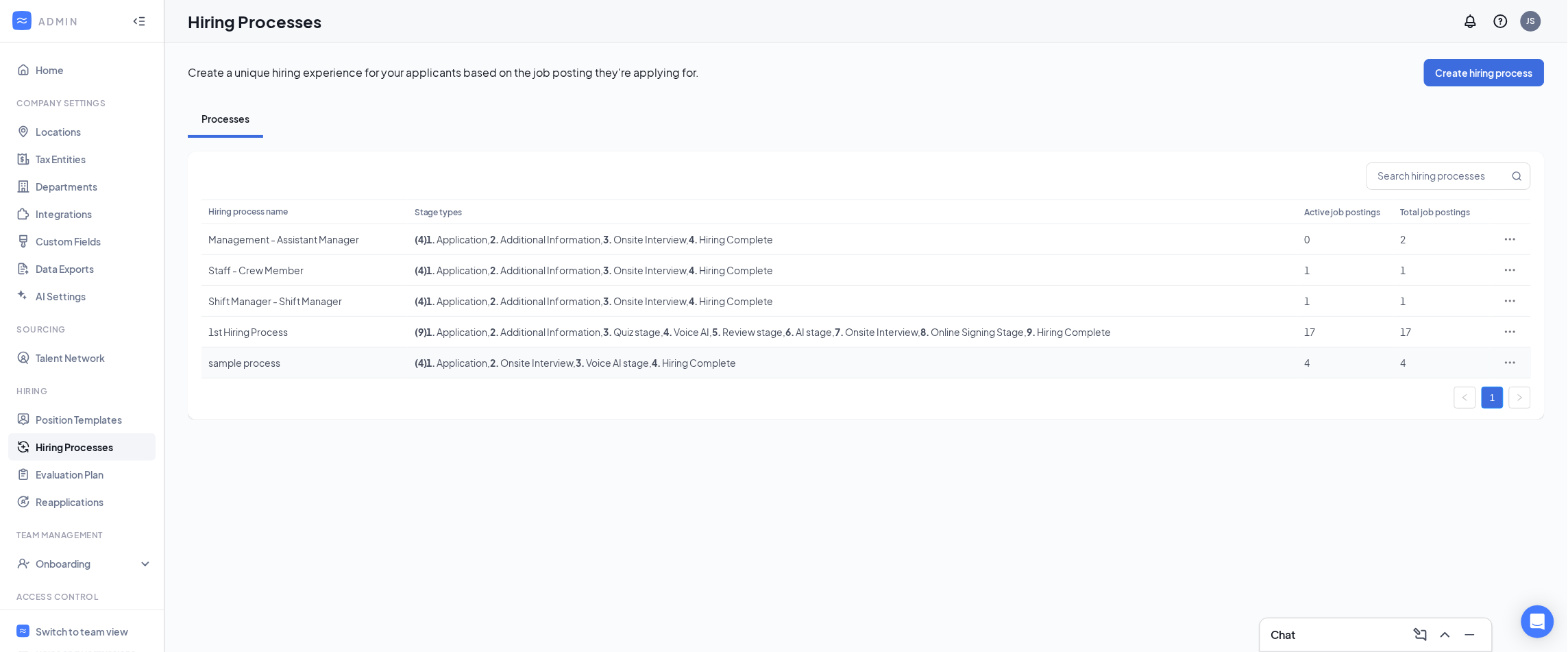
click at [255, 365] on div "sample process" at bounding box center [305, 362] width 193 height 14
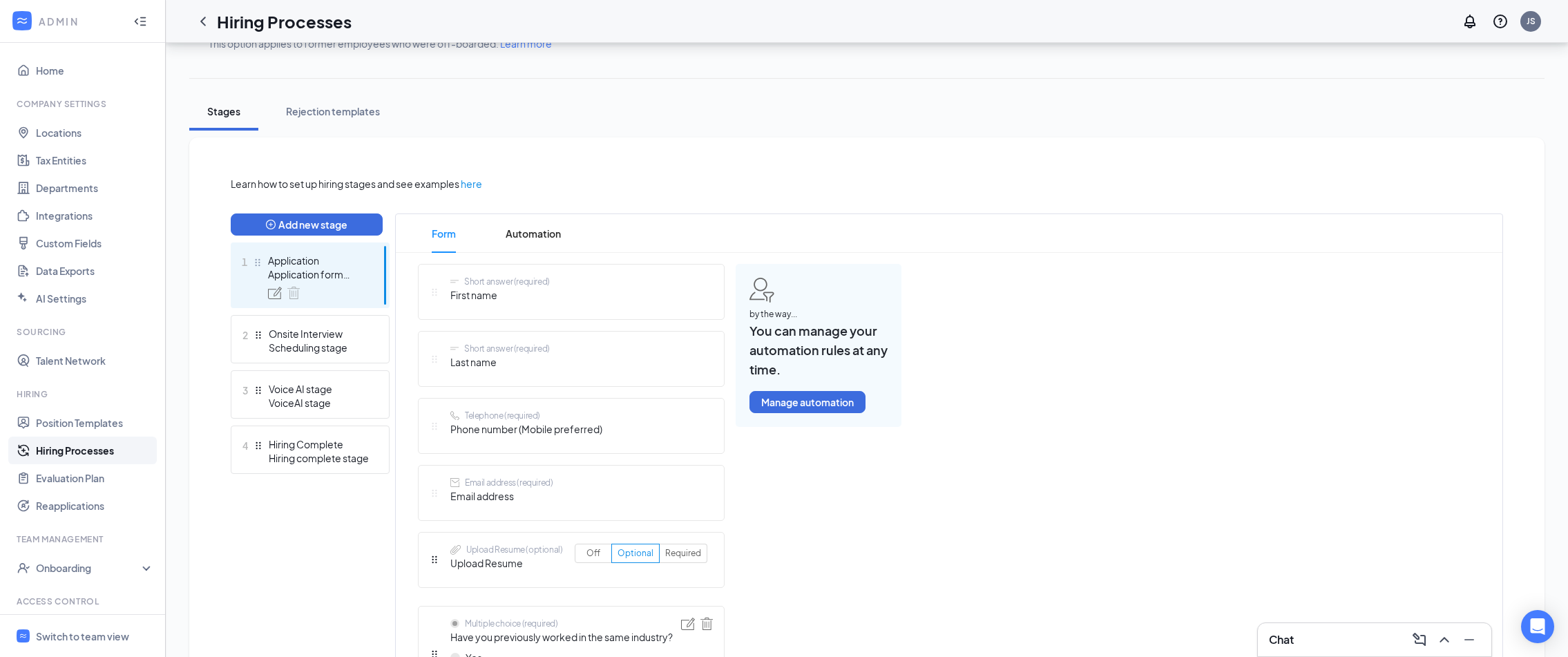
scroll to position [198, 0]
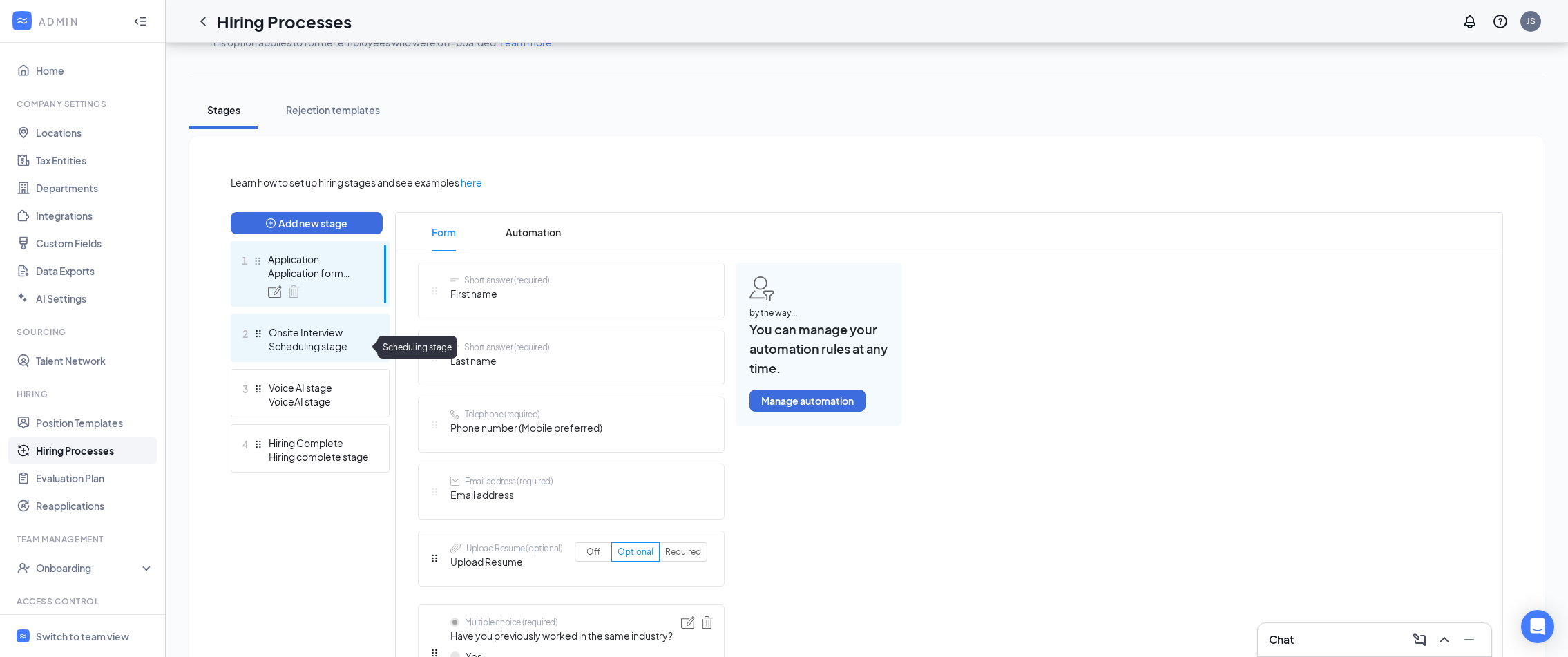
click at [319, 345] on div "Scheduling stage" at bounding box center [319, 345] width 101 height 14
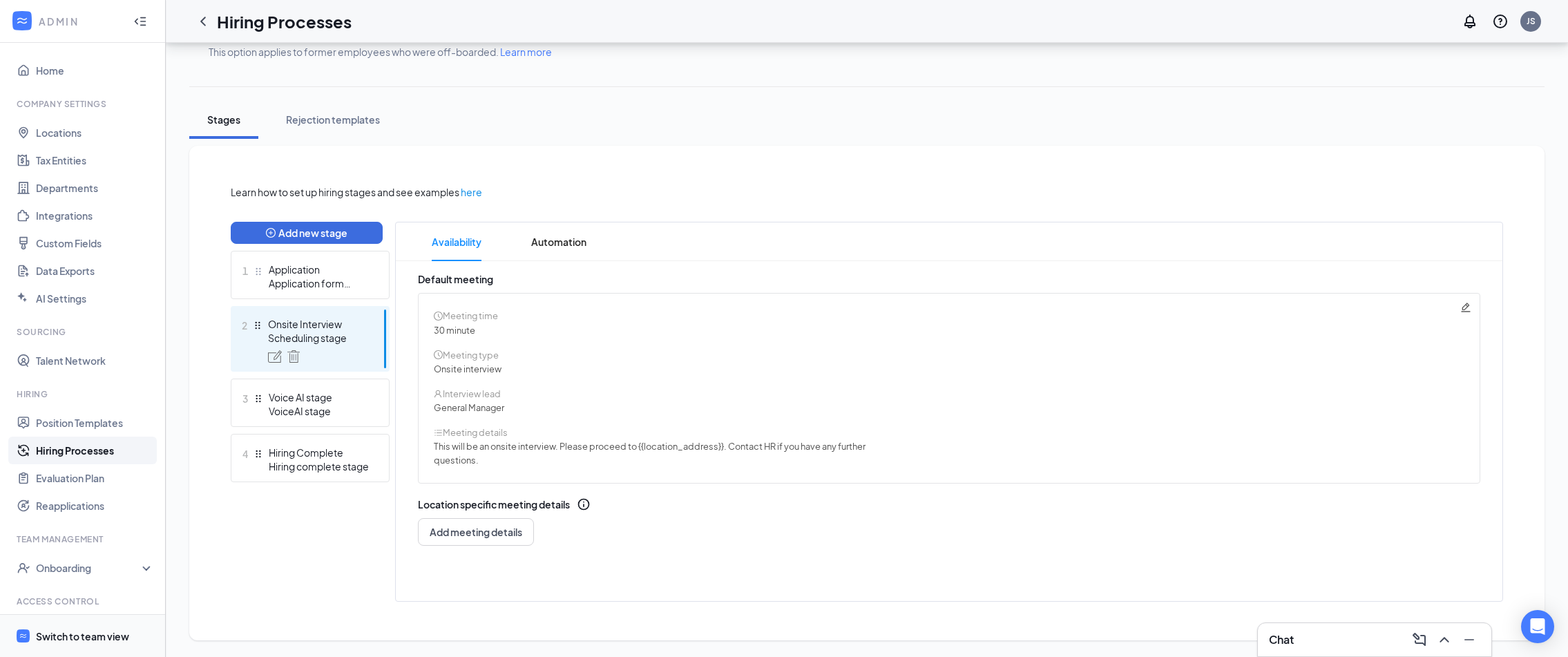
click at [62, 642] on div "Switch to team view" at bounding box center [82, 635] width 93 height 14
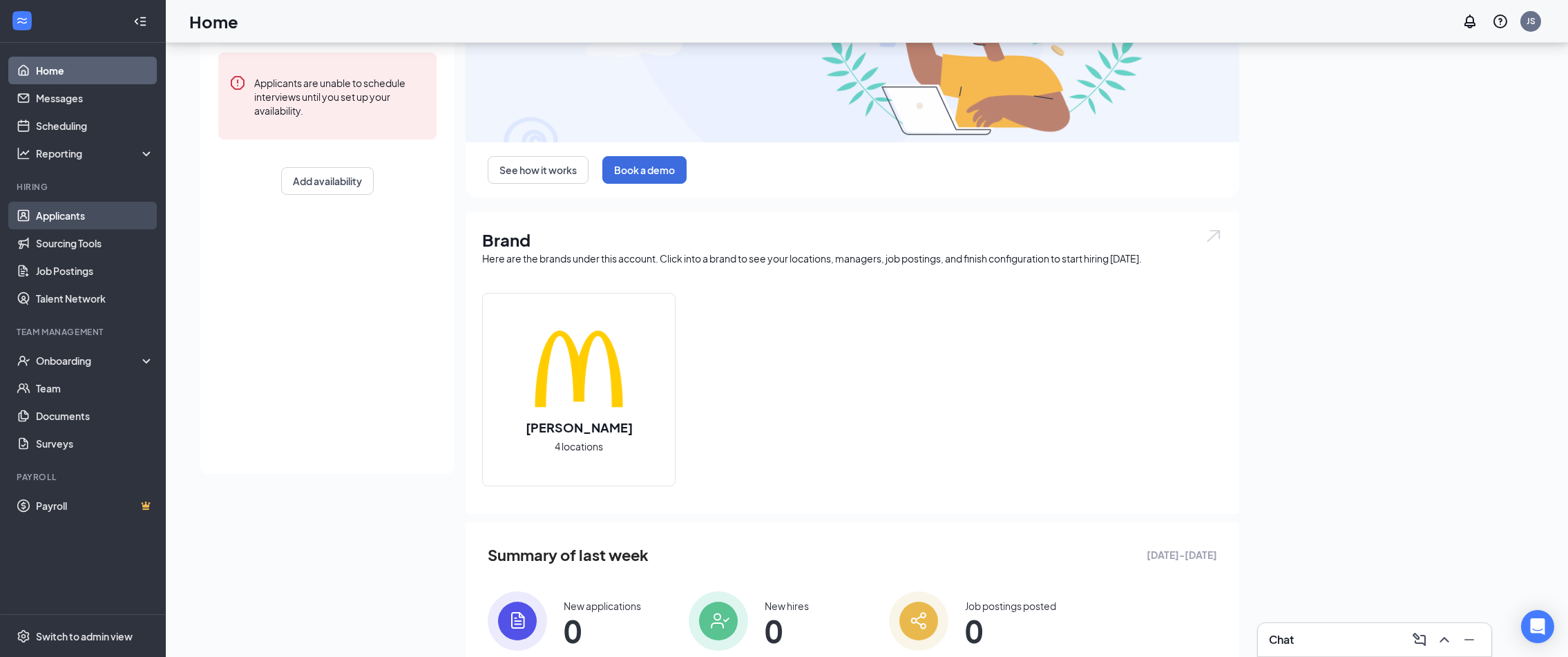
click at [64, 217] on link "Applicants" at bounding box center [95, 215] width 118 height 28
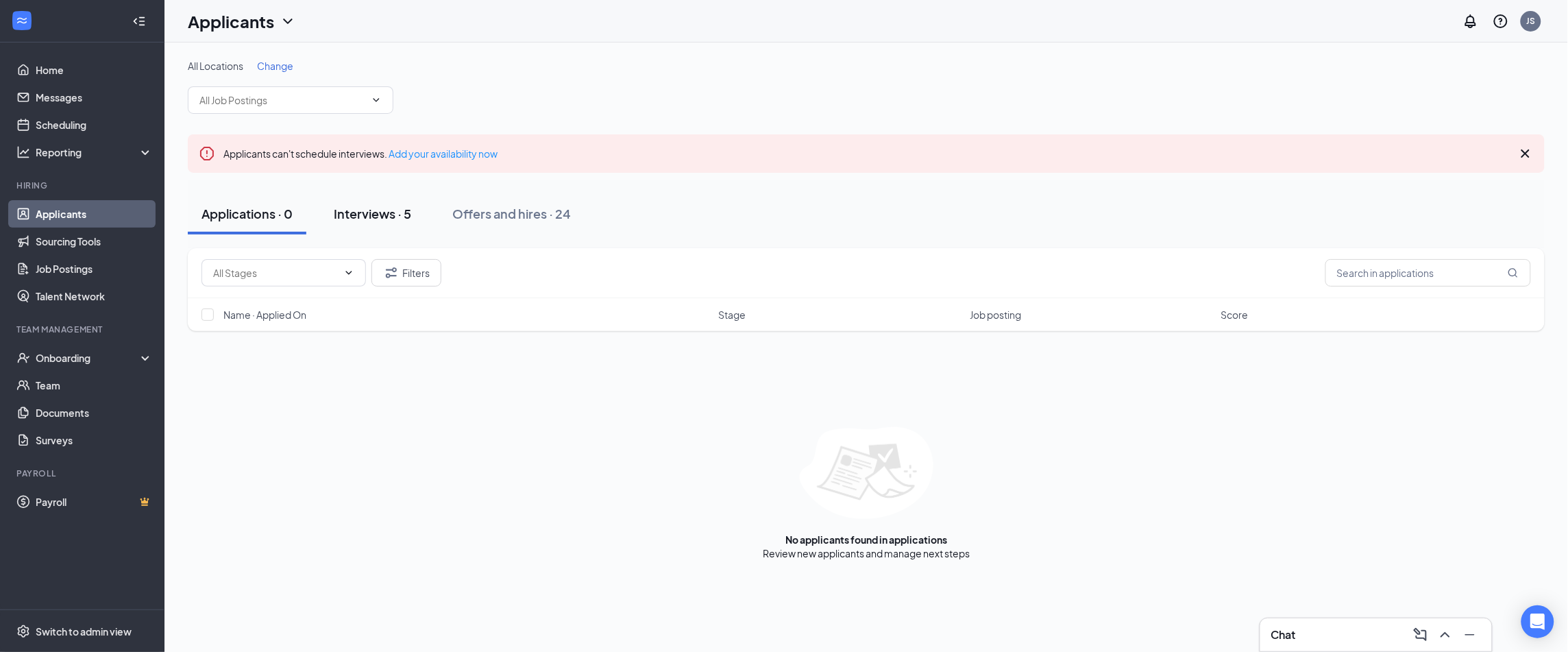
click at [383, 219] on div "Interviews · 5" at bounding box center [372, 213] width 77 height 17
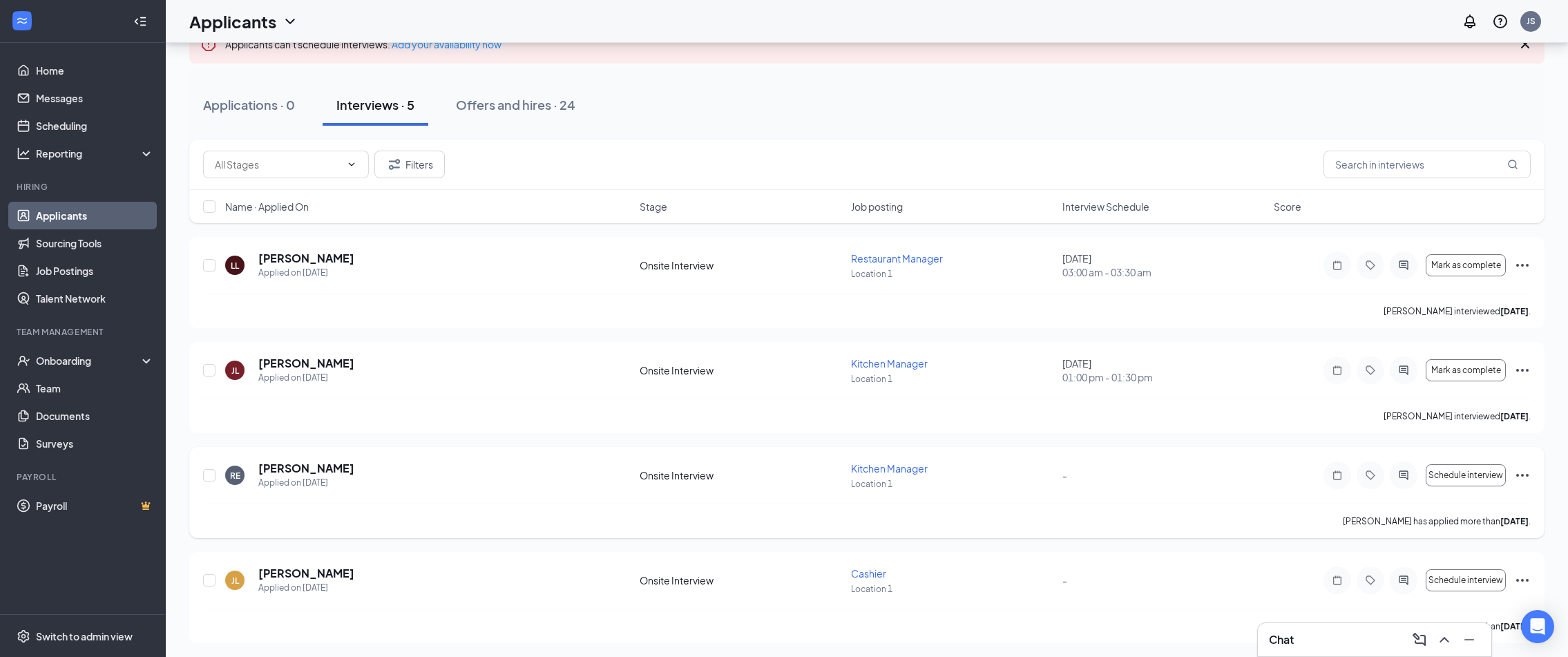
scroll to position [129, 0]
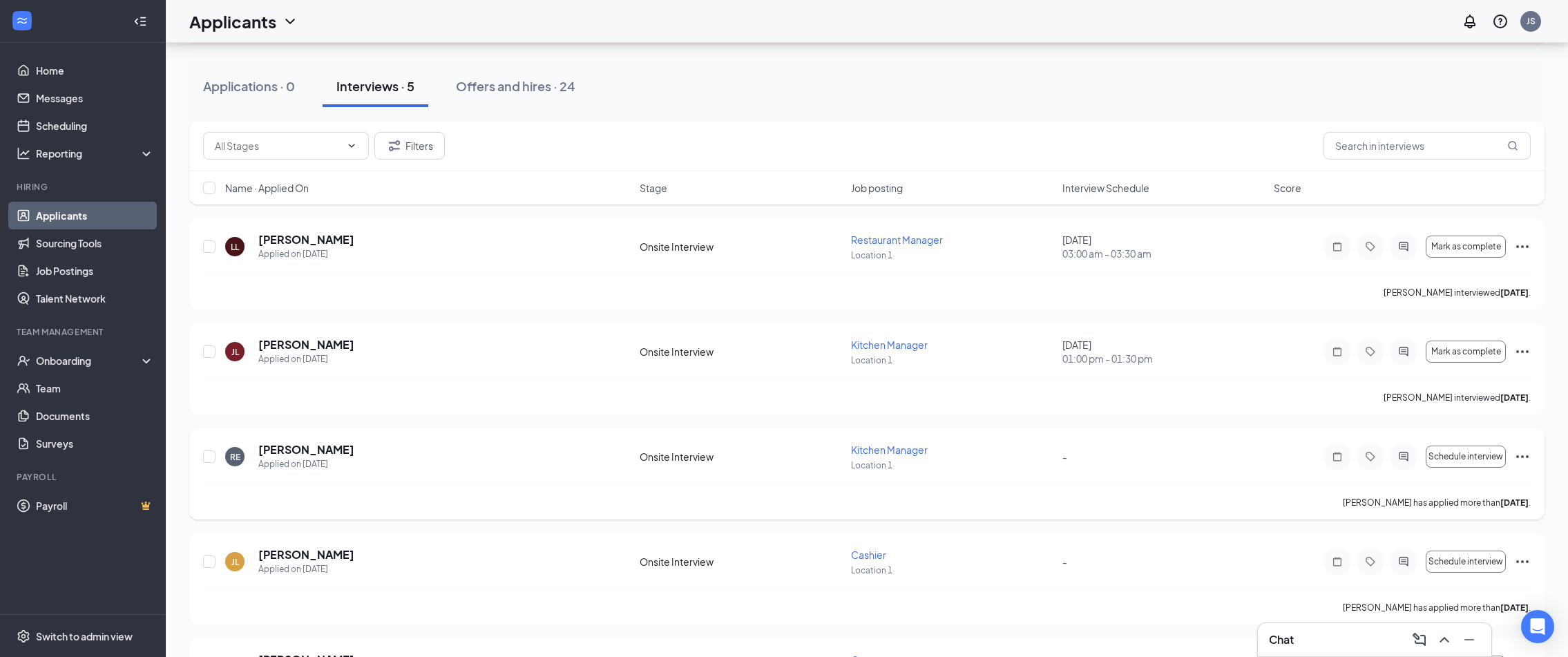
click at [1526, 459] on icon "Ellipses" at bounding box center [1523, 456] width 16 height 16
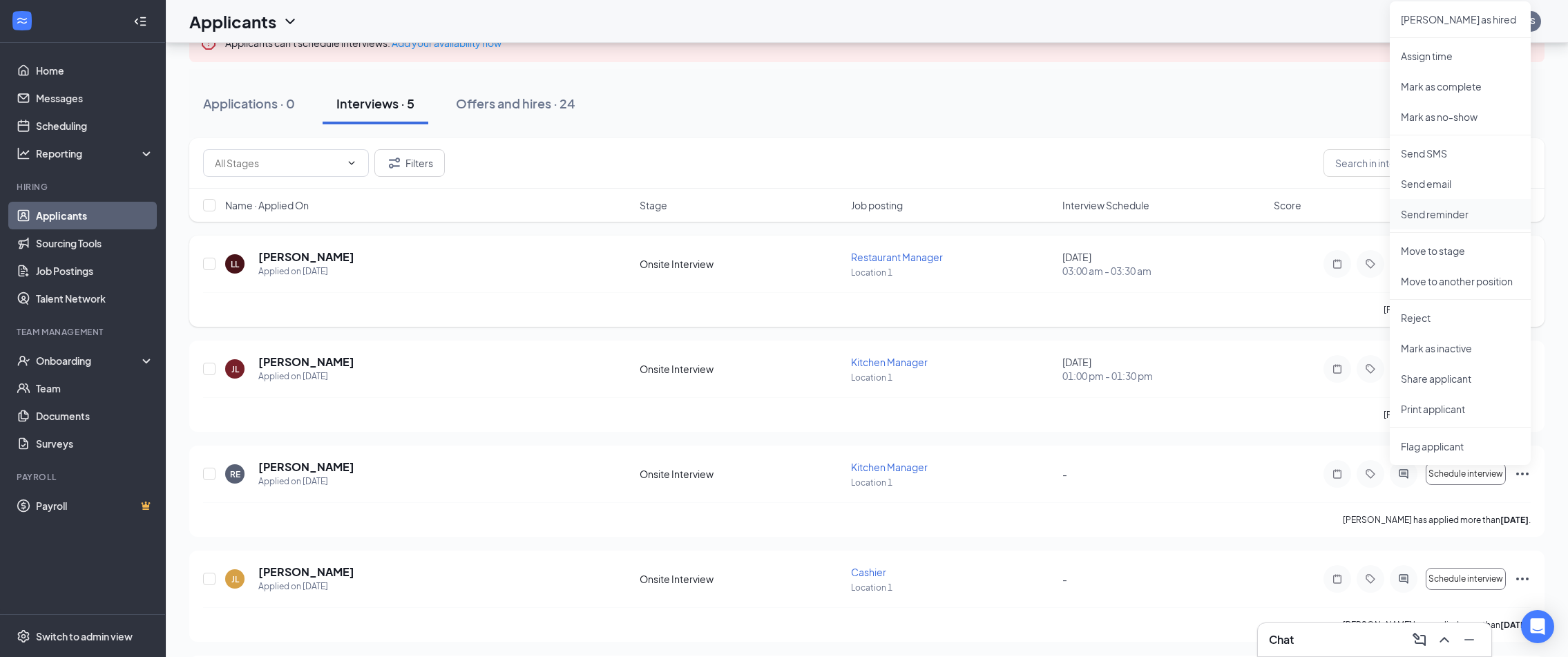
scroll to position [111, 0]
click at [1435, 280] on p "Move to another position" at bounding box center [1460, 282] width 119 height 14
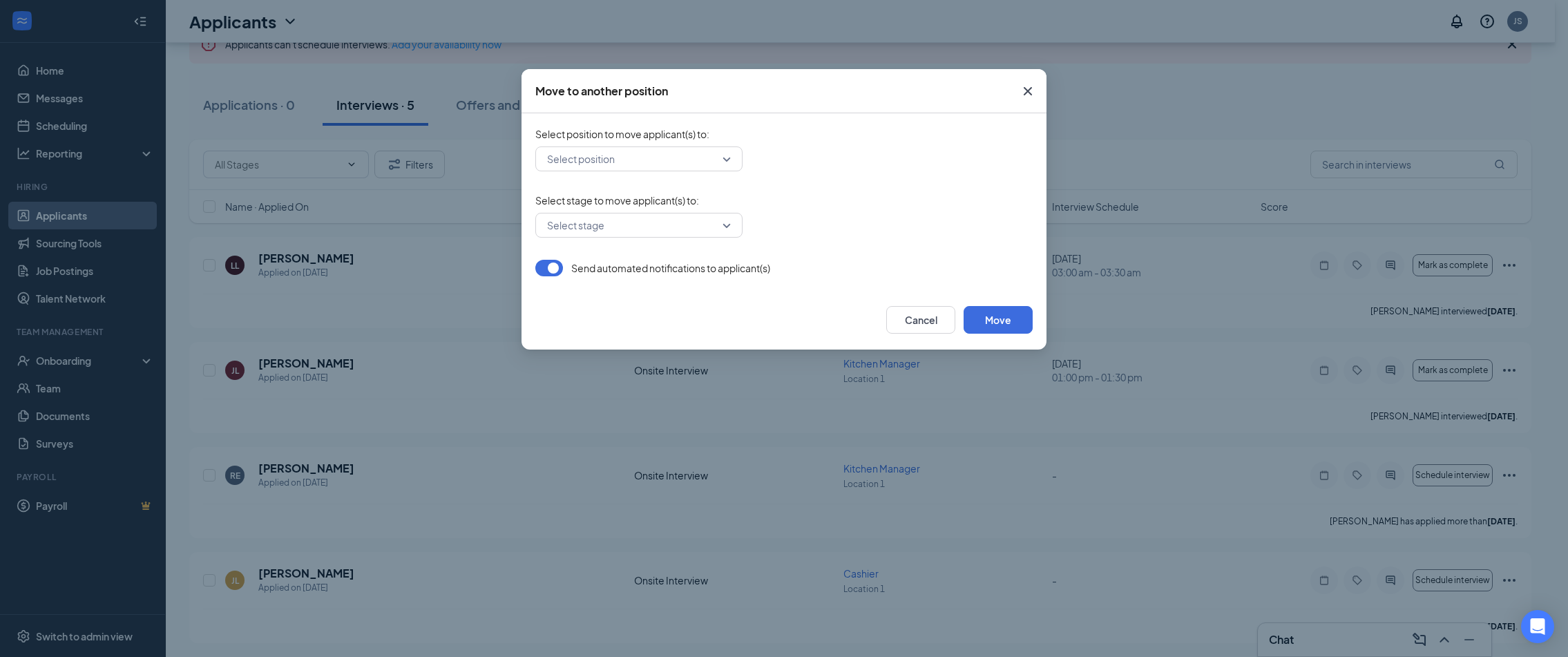
click at [1032, 91] on icon "Cross" at bounding box center [1028, 91] width 16 height 16
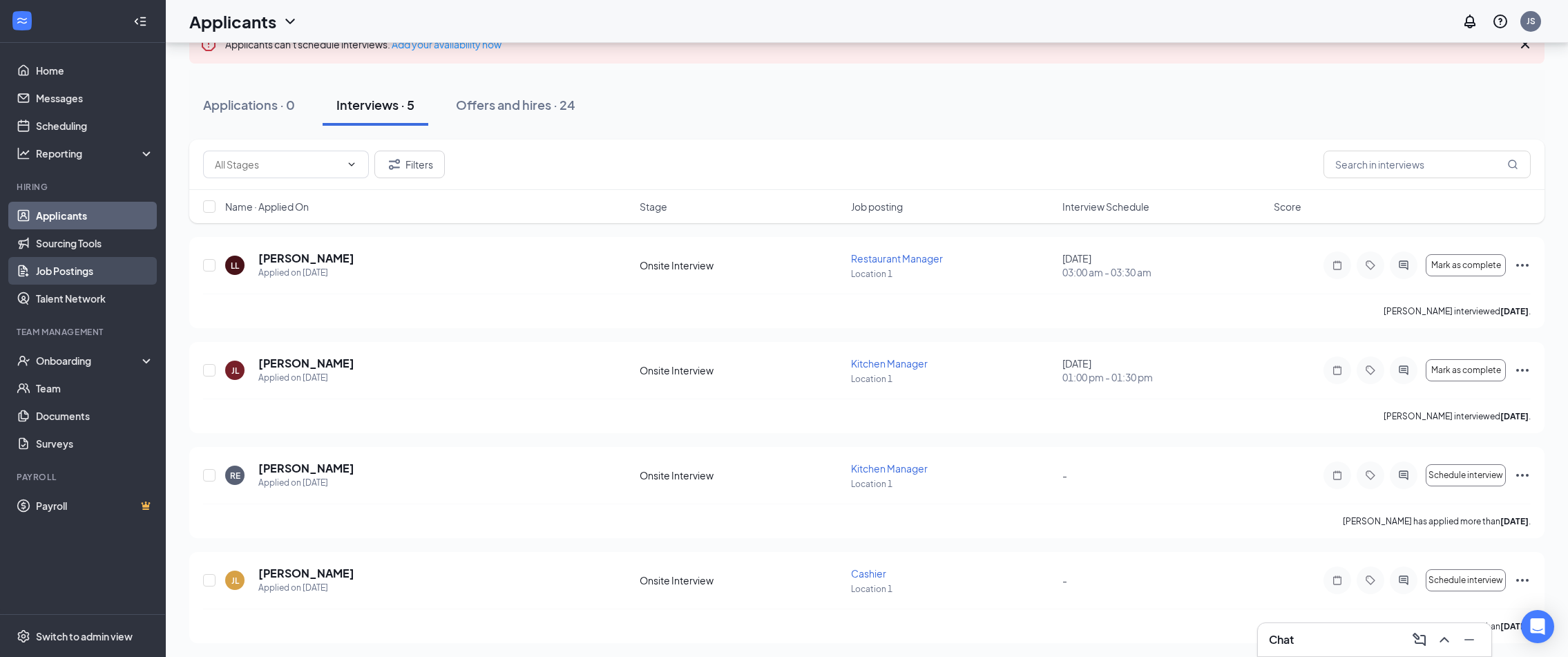
click at [80, 272] on link "Job Postings" at bounding box center [95, 271] width 118 height 28
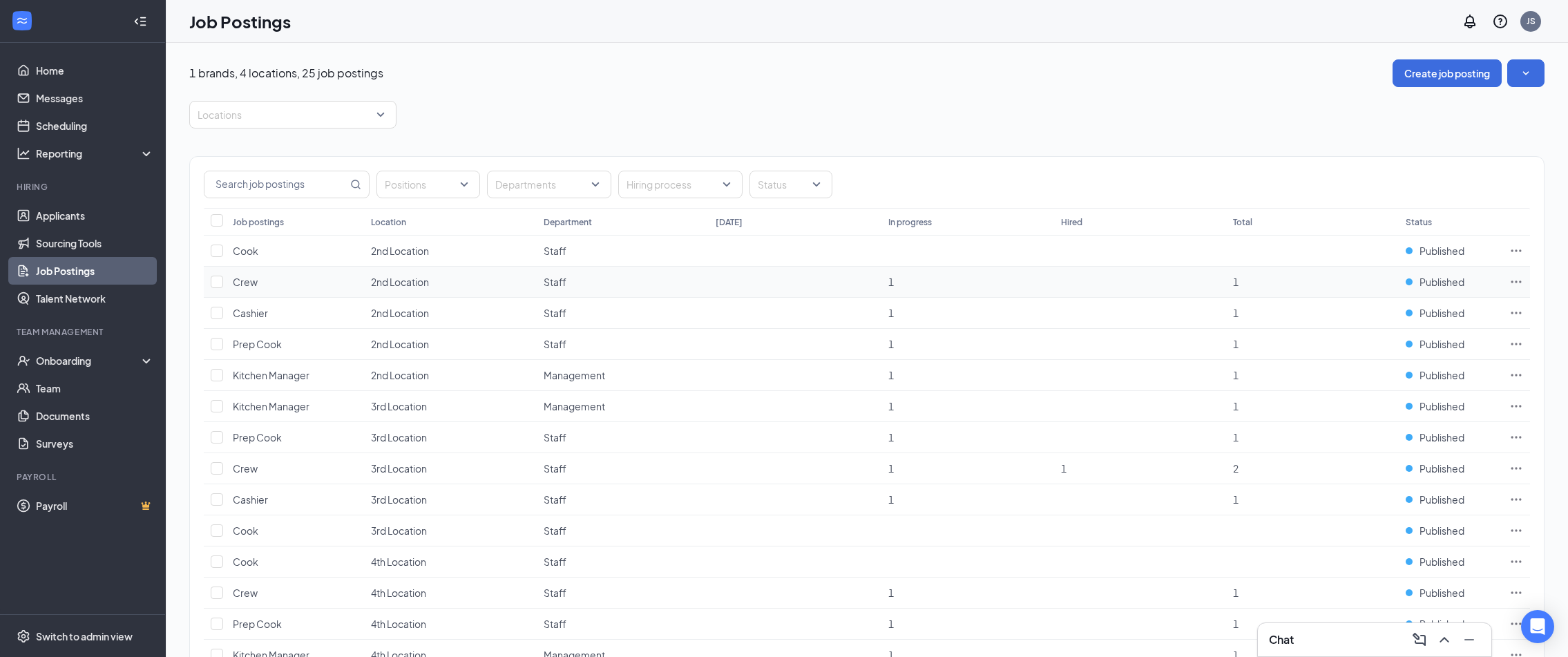
click at [1515, 286] on icon "Ellipses" at bounding box center [1516, 282] width 14 height 14
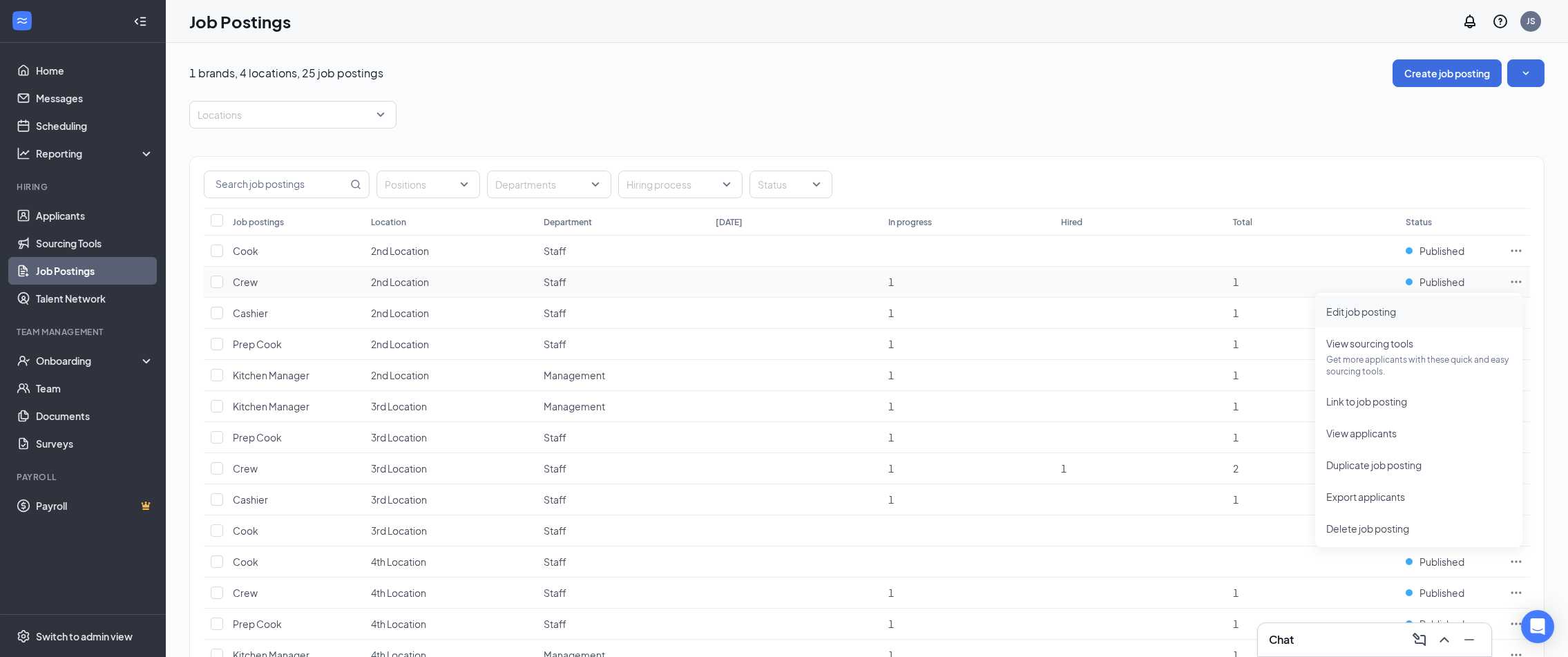
click at [1392, 317] on span "Edit job posting" at bounding box center [1418, 312] width 185 height 15
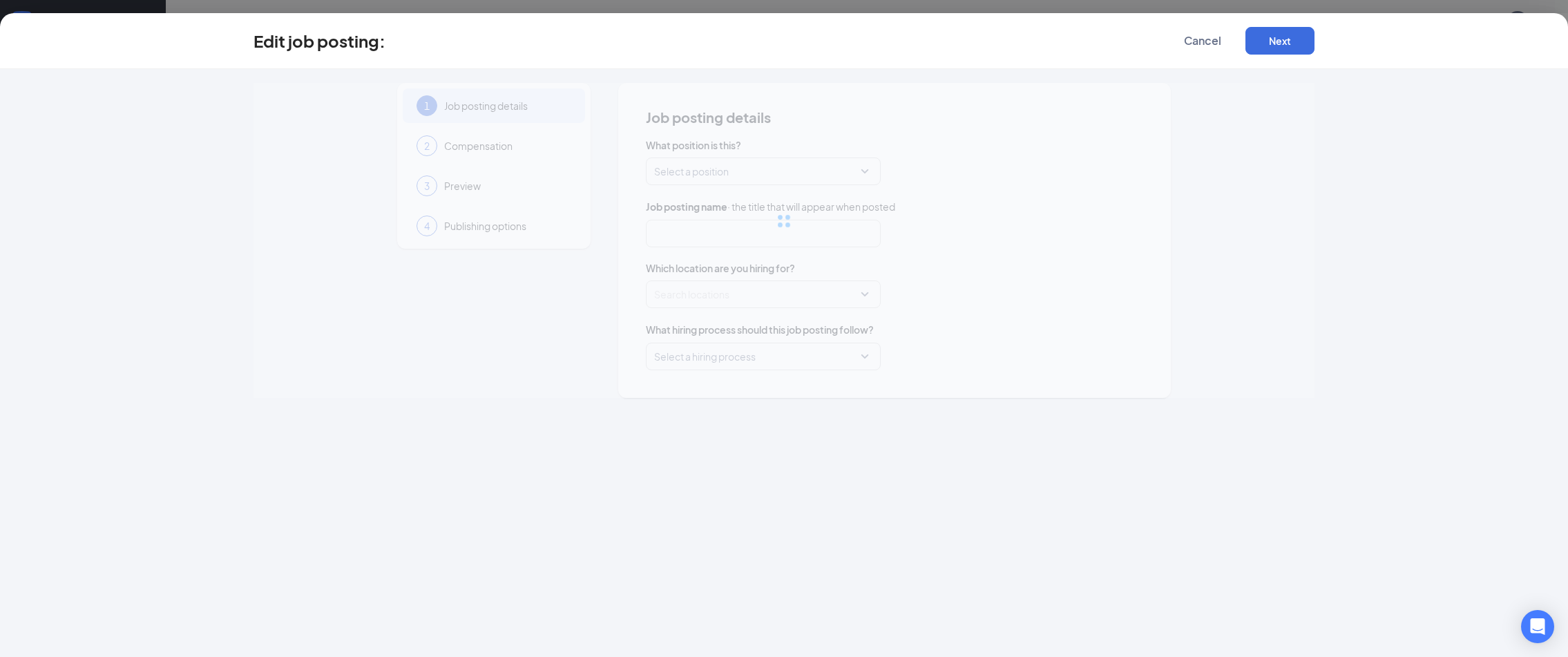
type input "Crew"
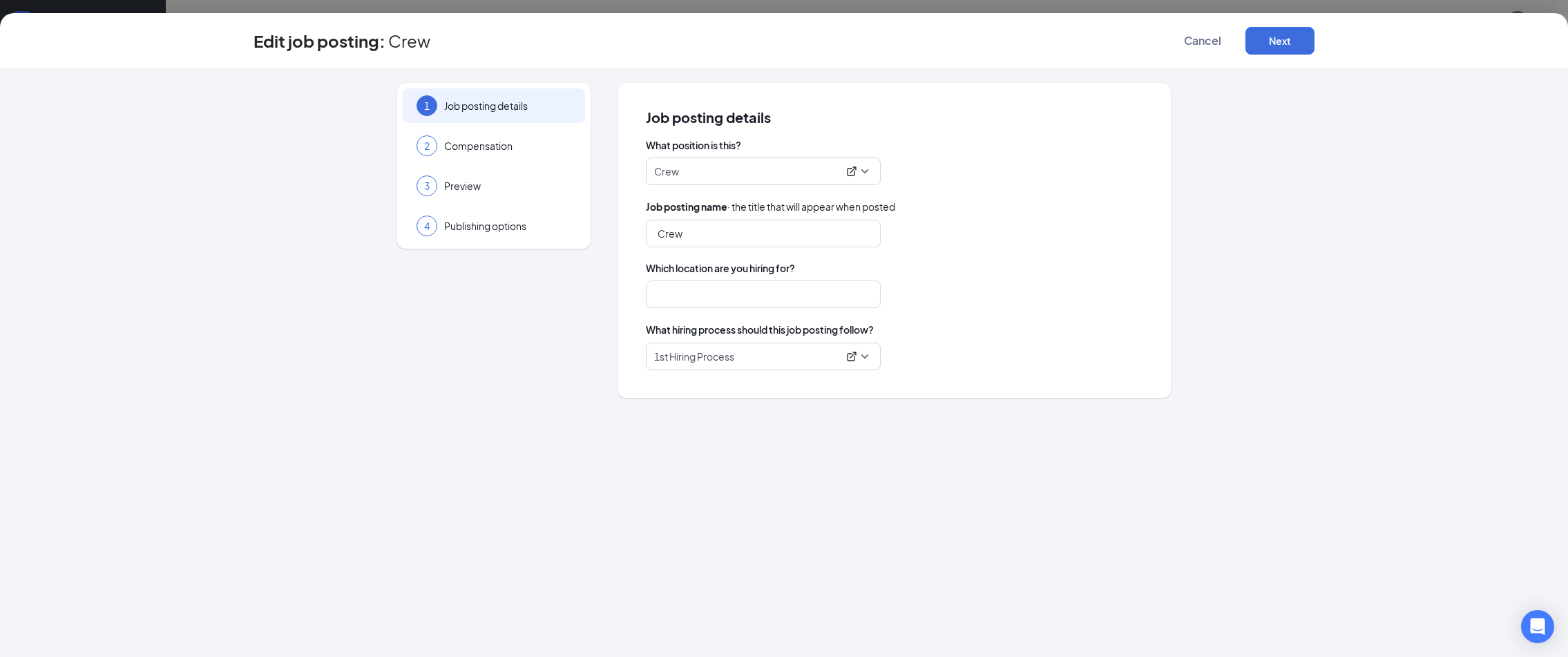
type input "2nd Location"
click at [868, 358] on span "1st Hiring Process" at bounding box center [764, 356] width 218 height 26
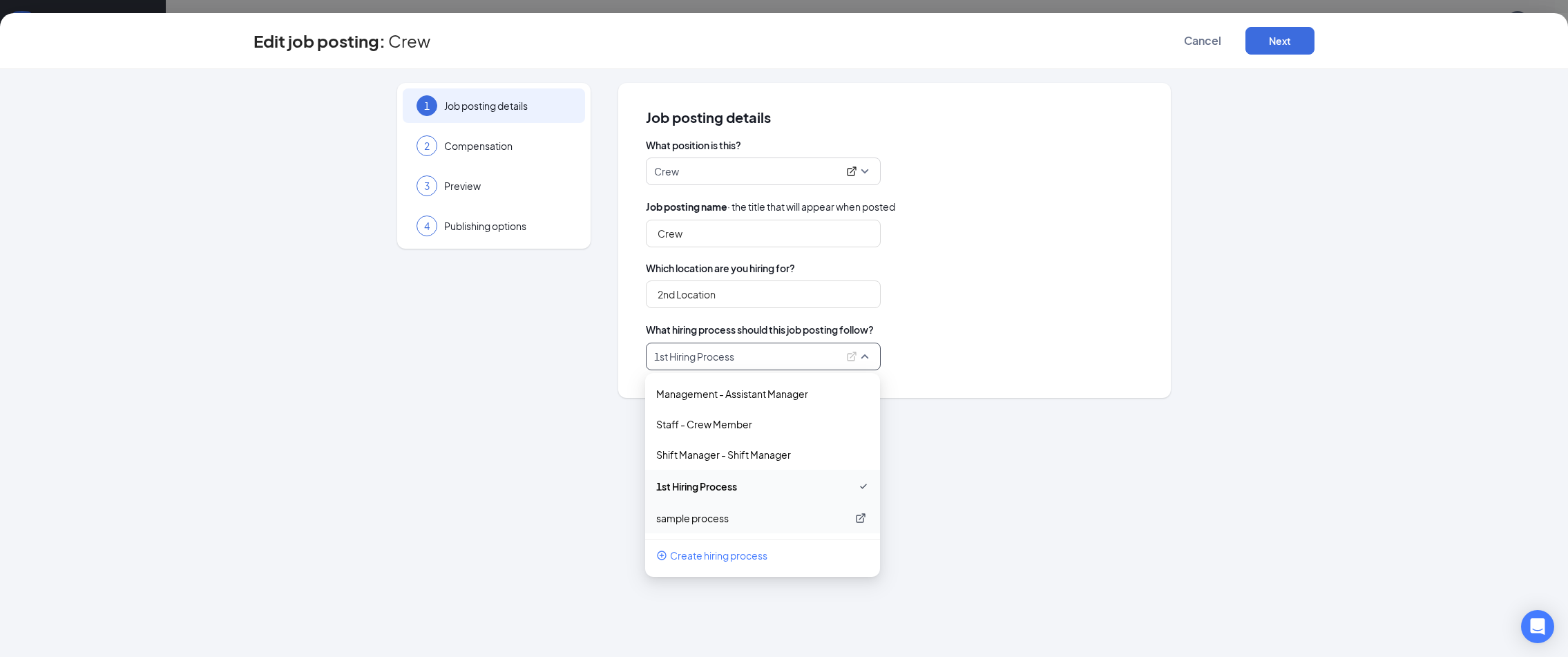
click at [735, 517] on p "sample process" at bounding box center [752, 518] width 191 height 14
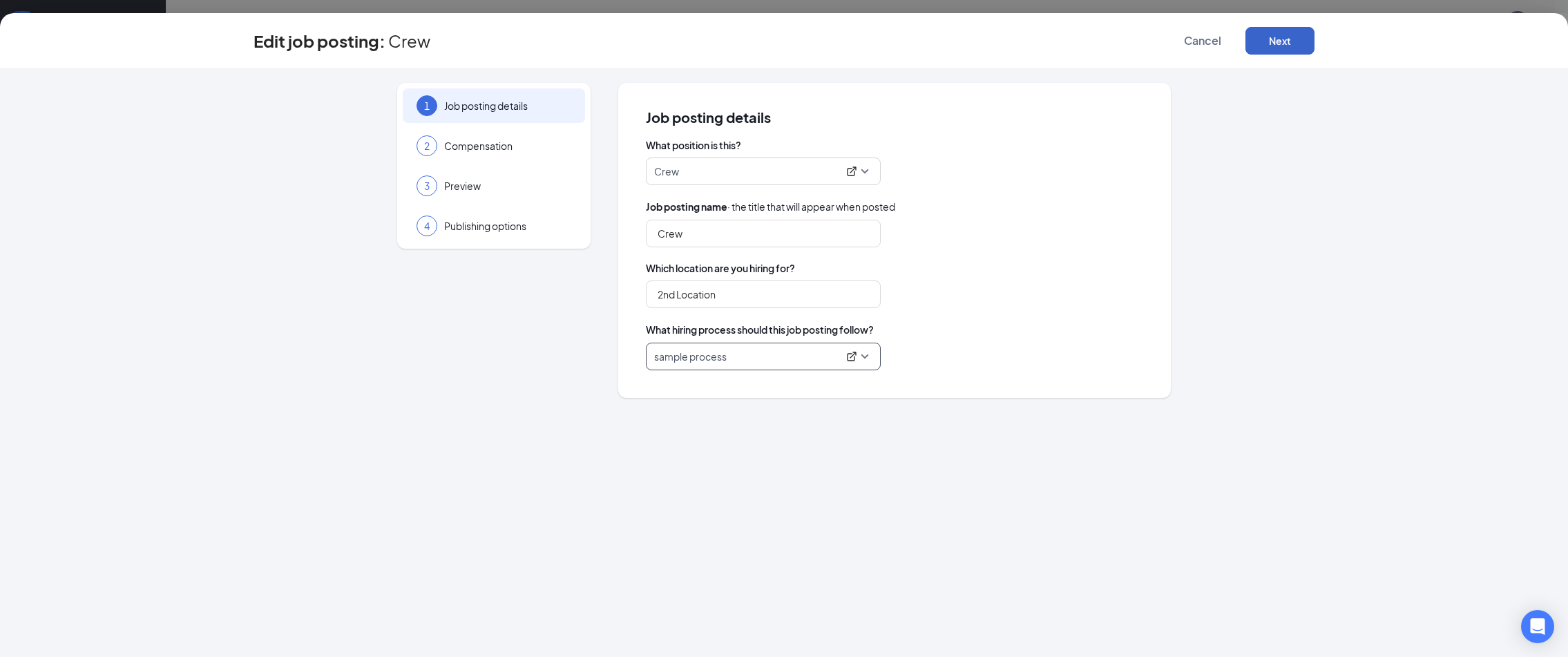
click at [1262, 41] on button "Next" at bounding box center [1279, 40] width 69 height 28
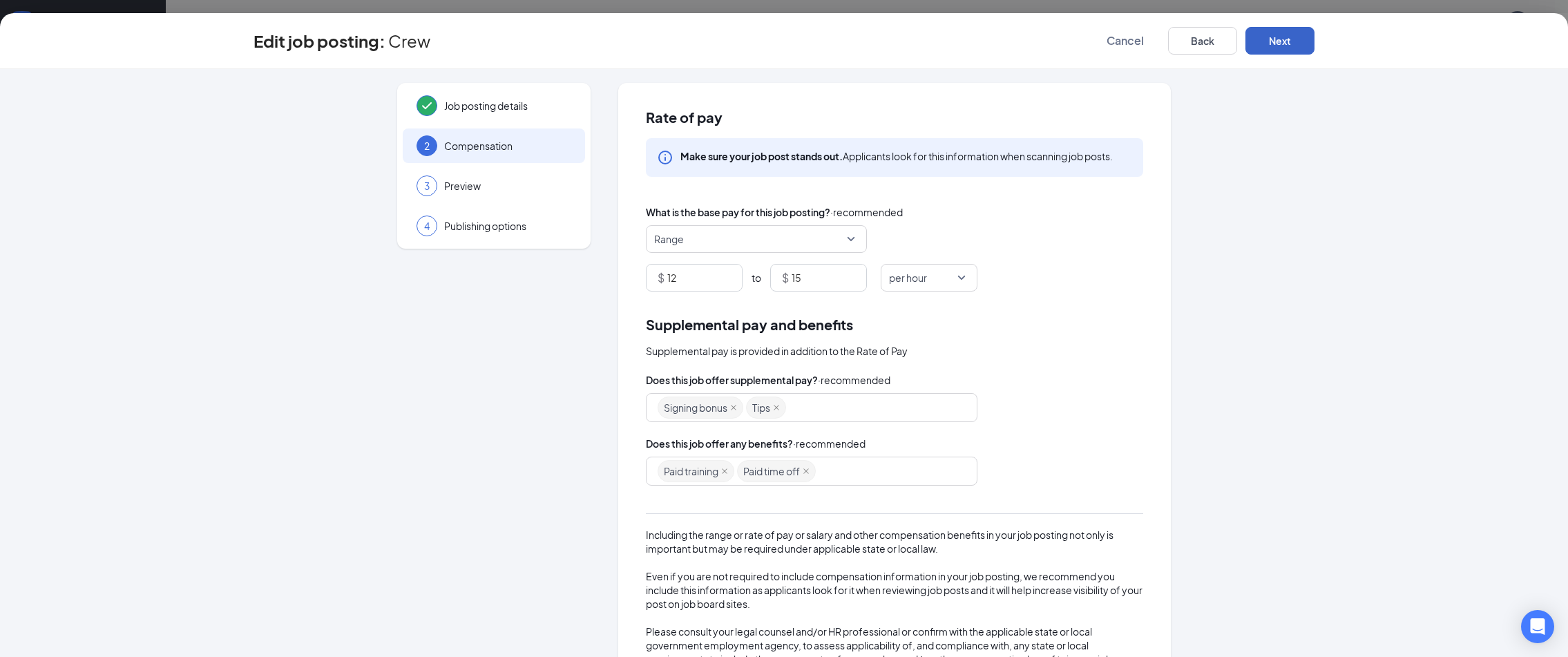
click at [1269, 42] on button "Next" at bounding box center [1279, 40] width 69 height 28
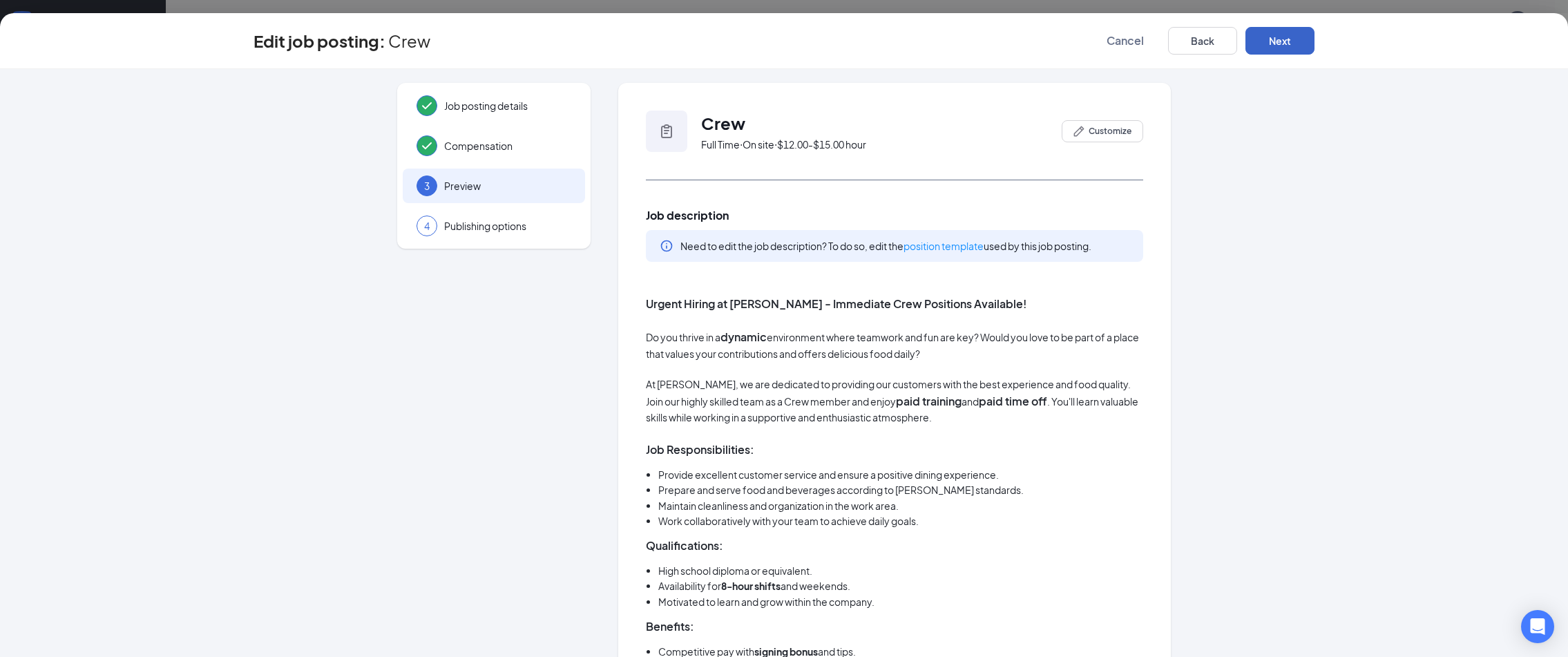
click at [1269, 44] on button "Next" at bounding box center [1279, 40] width 69 height 28
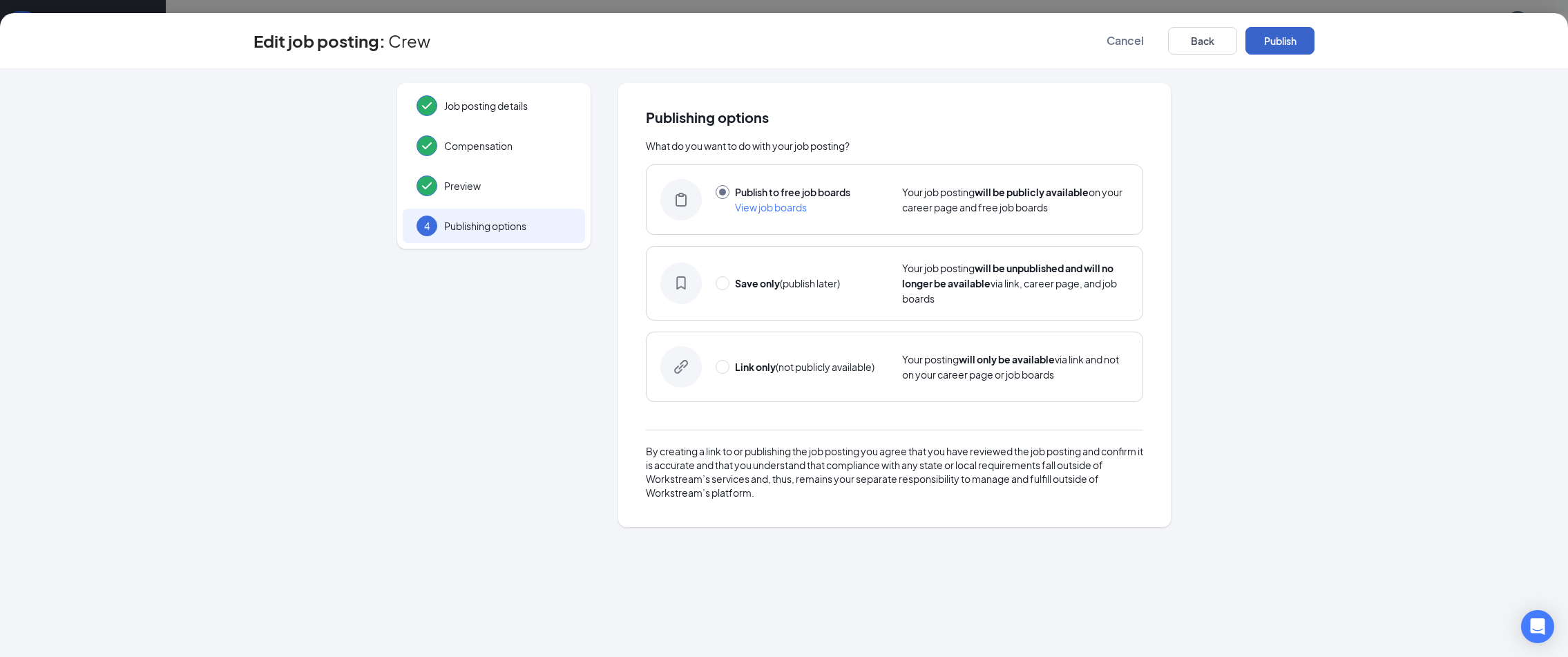
click at [1271, 44] on button "Publish" at bounding box center [1279, 40] width 69 height 28
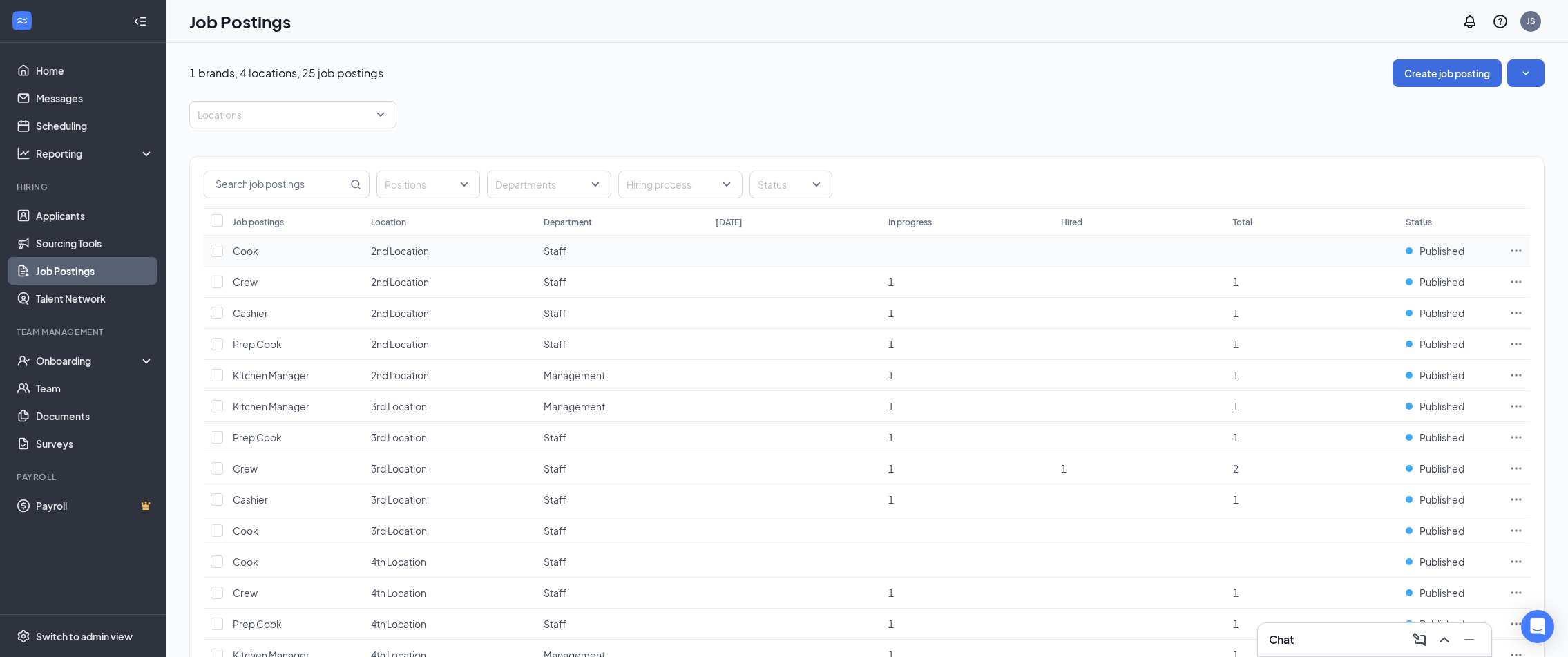
click at [1512, 252] on icon "Ellipses" at bounding box center [1516, 250] width 11 height 2
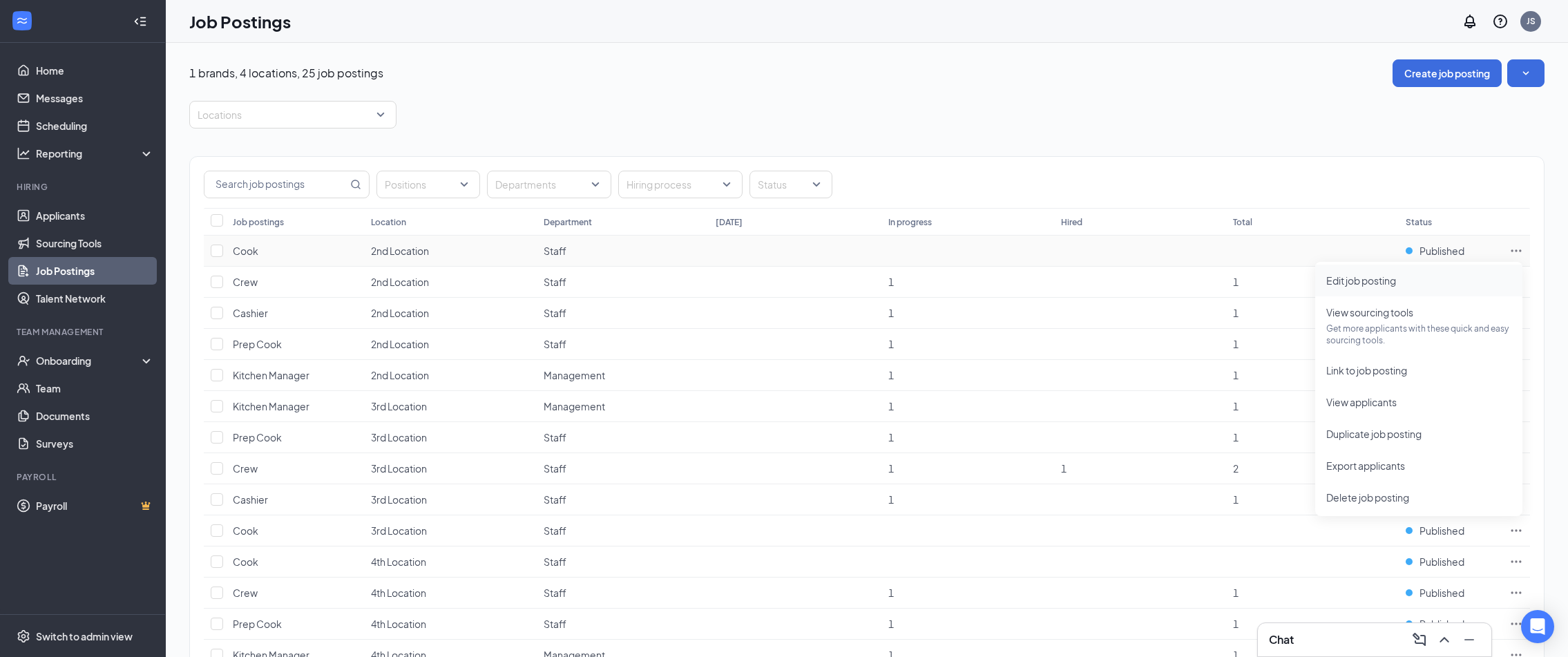
click at [1366, 283] on span "Edit job posting" at bounding box center [1361, 280] width 70 height 12
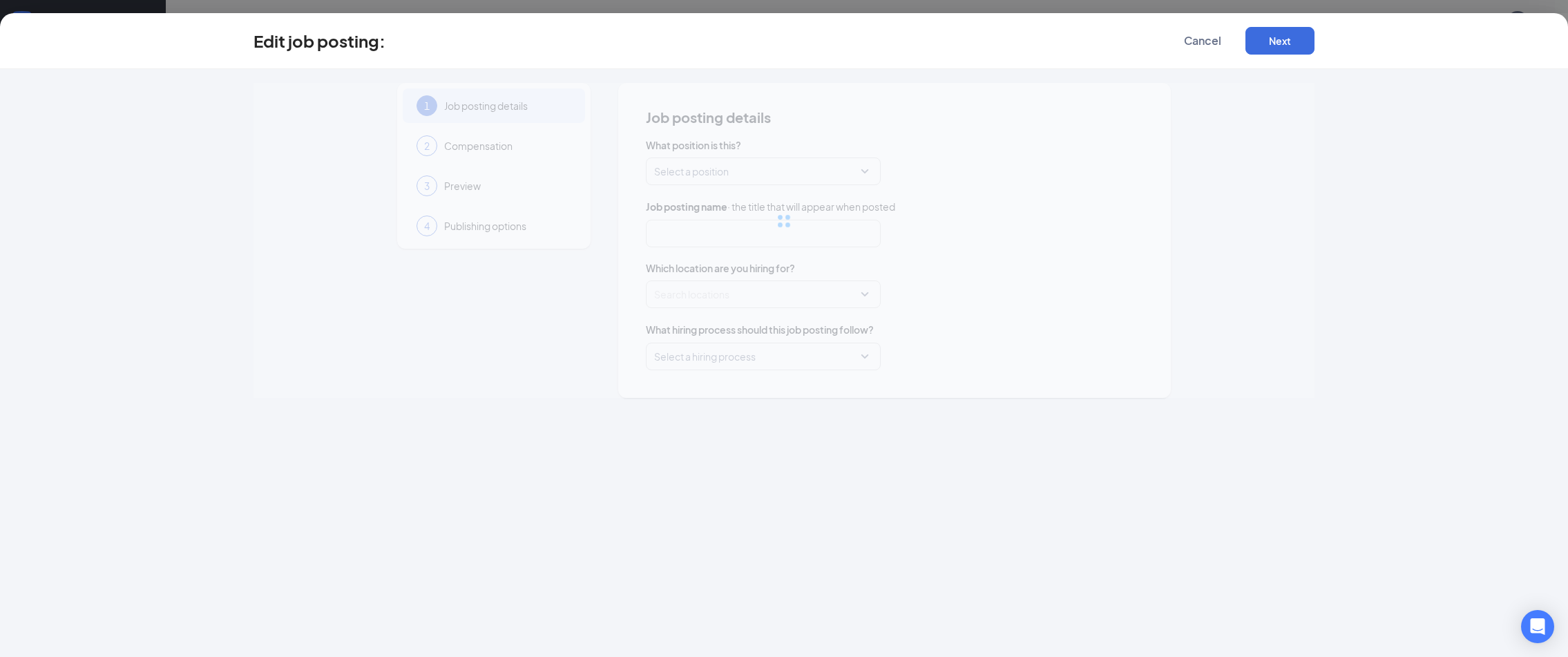
type input "Cook"
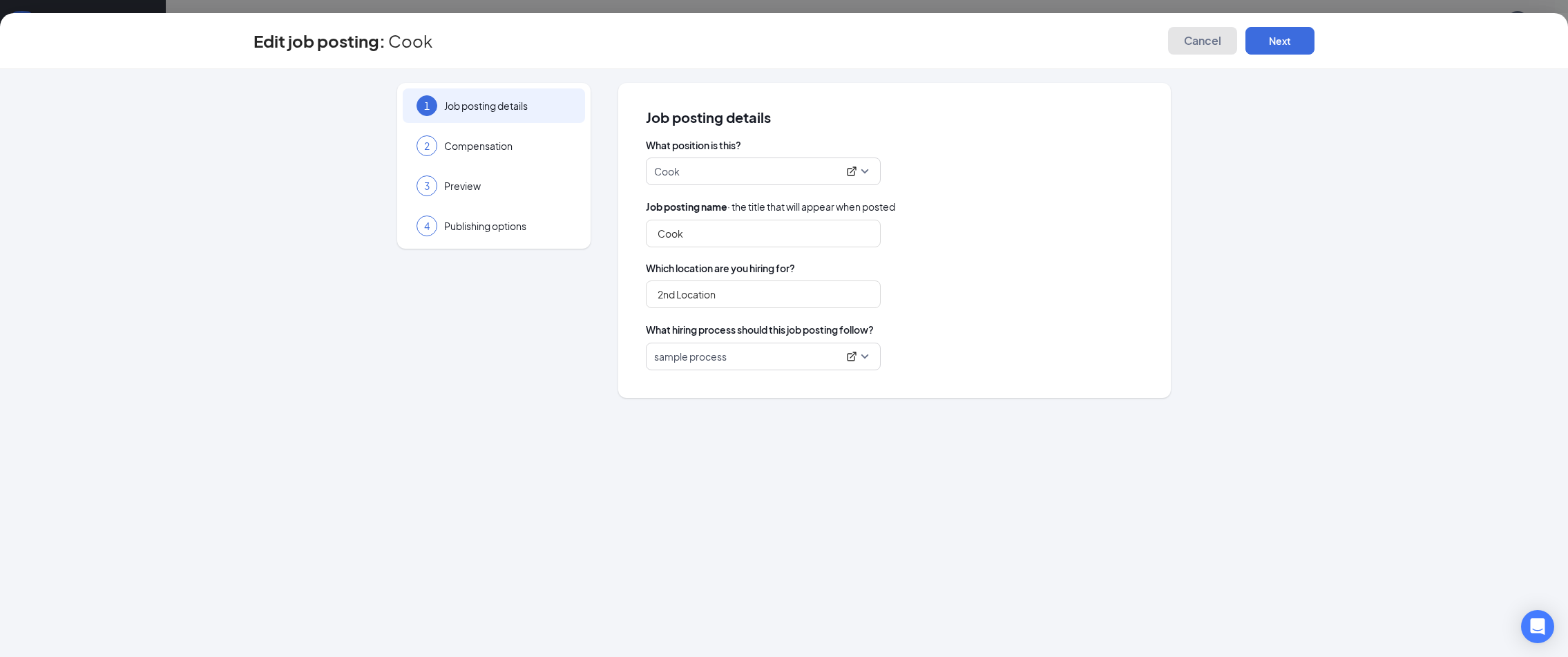
click at [1189, 40] on span "Cancel" at bounding box center [1202, 40] width 37 height 14
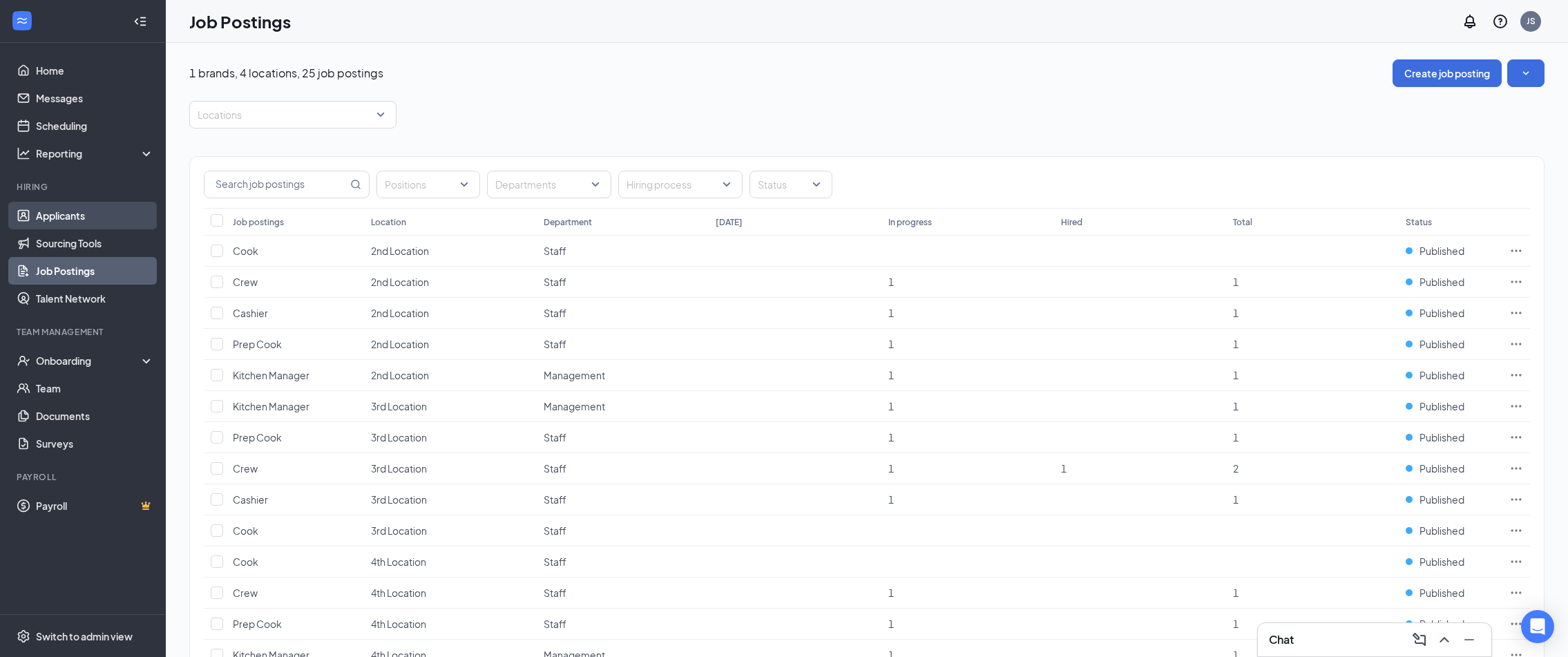
click at [74, 219] on link "Applicants" at bounding box center [95, 215] width 118 height 28
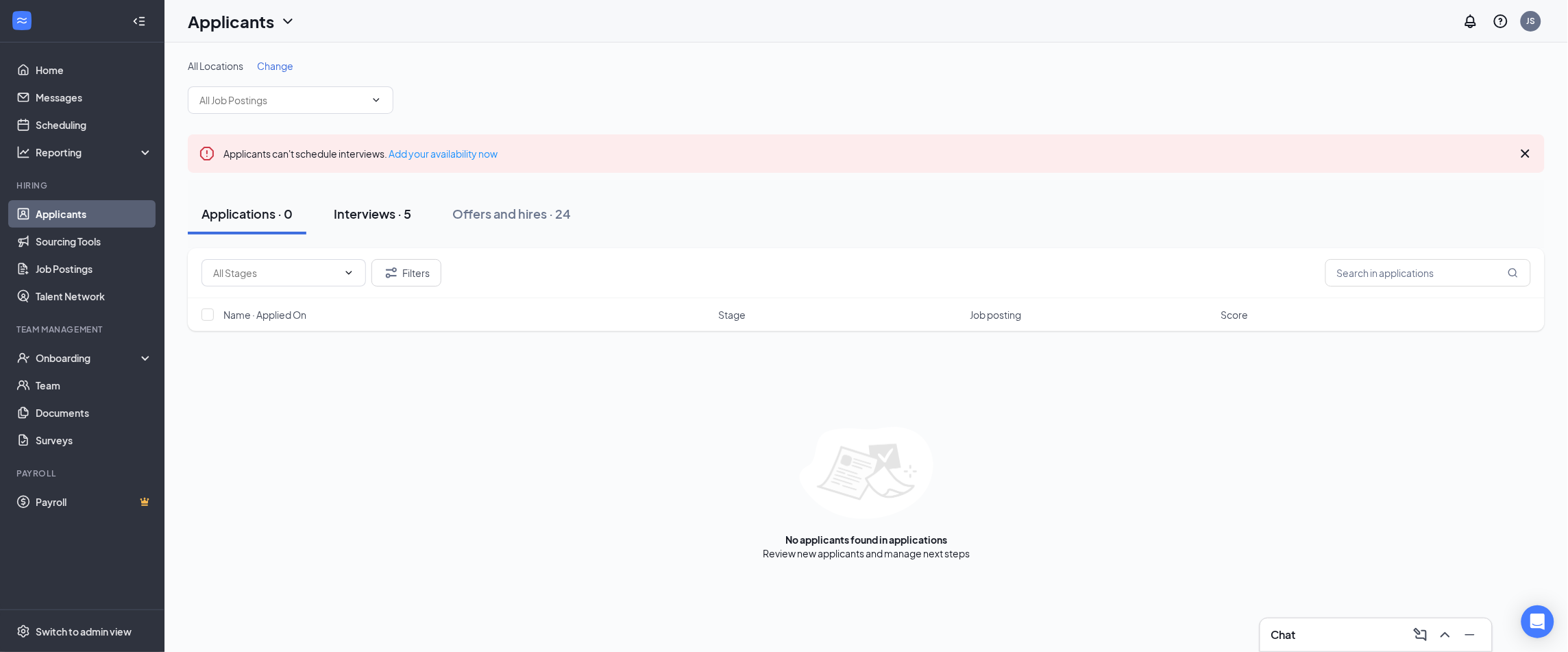
drag, startPoint x: 371, startPoint y: 218, endPoint x: 392, endPoint y: 219, distance: 21.0
click at [371, 218] on div "Interviews · 5" at bounding box center [372, 213] width 77 height 17
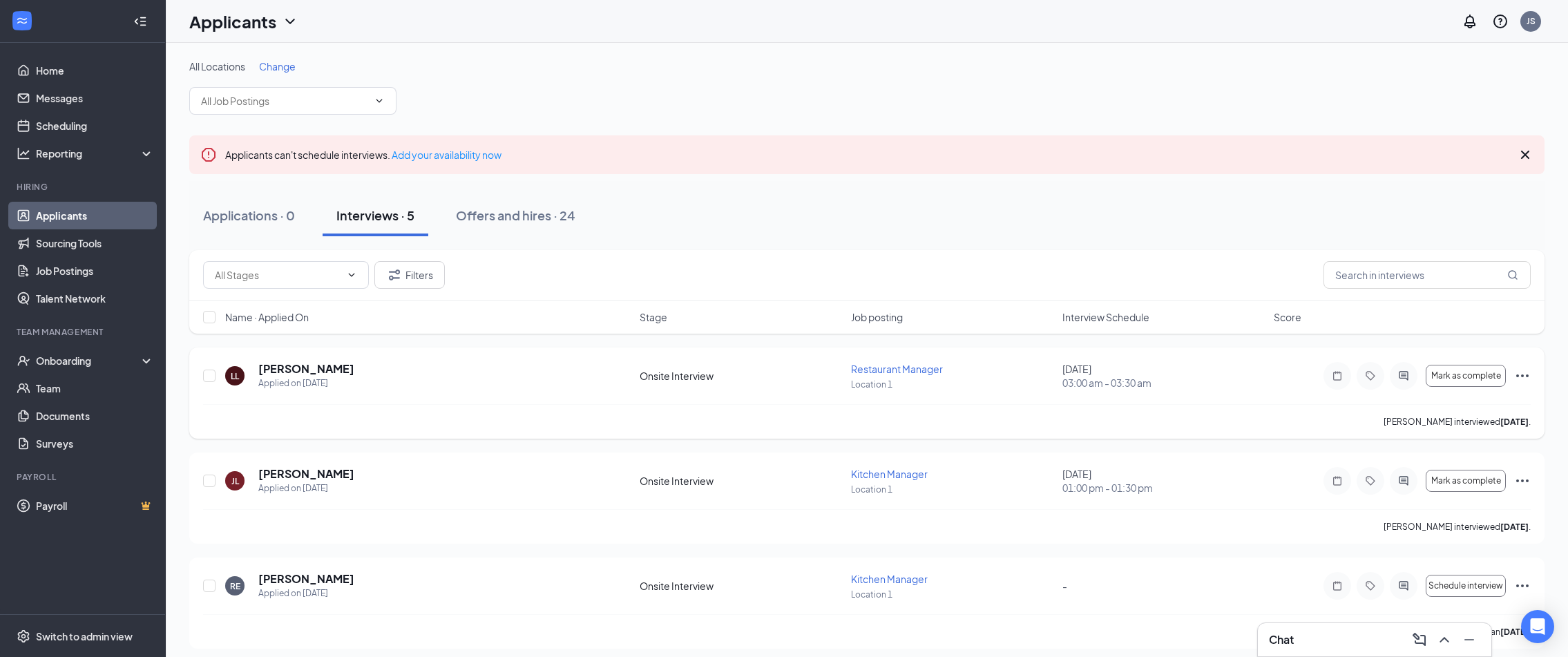
click at [1521, 377] on icon "Ellipses" at bounding box center [1523, 375] width 16 height 16
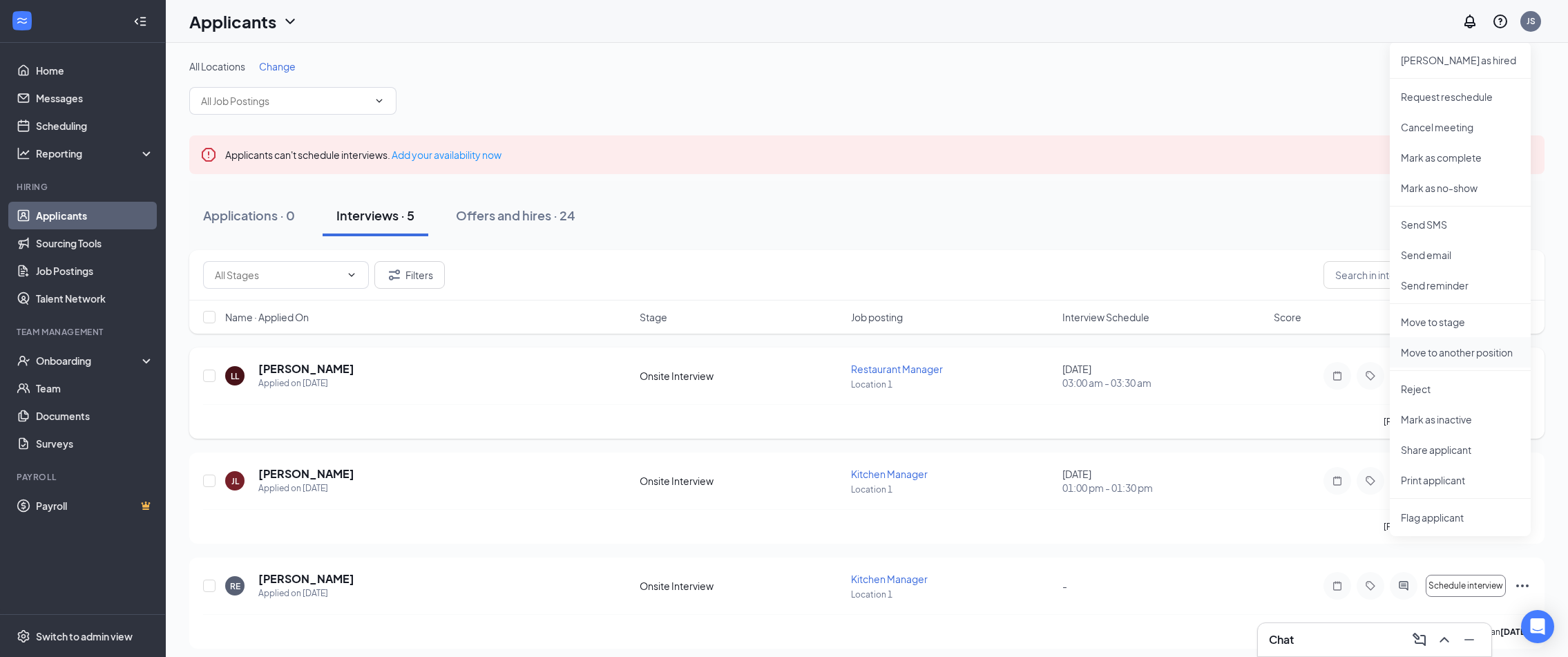
click at [1433, 357] on p "Move to another position" at bounding box center [1460, 352] width 119 height 14
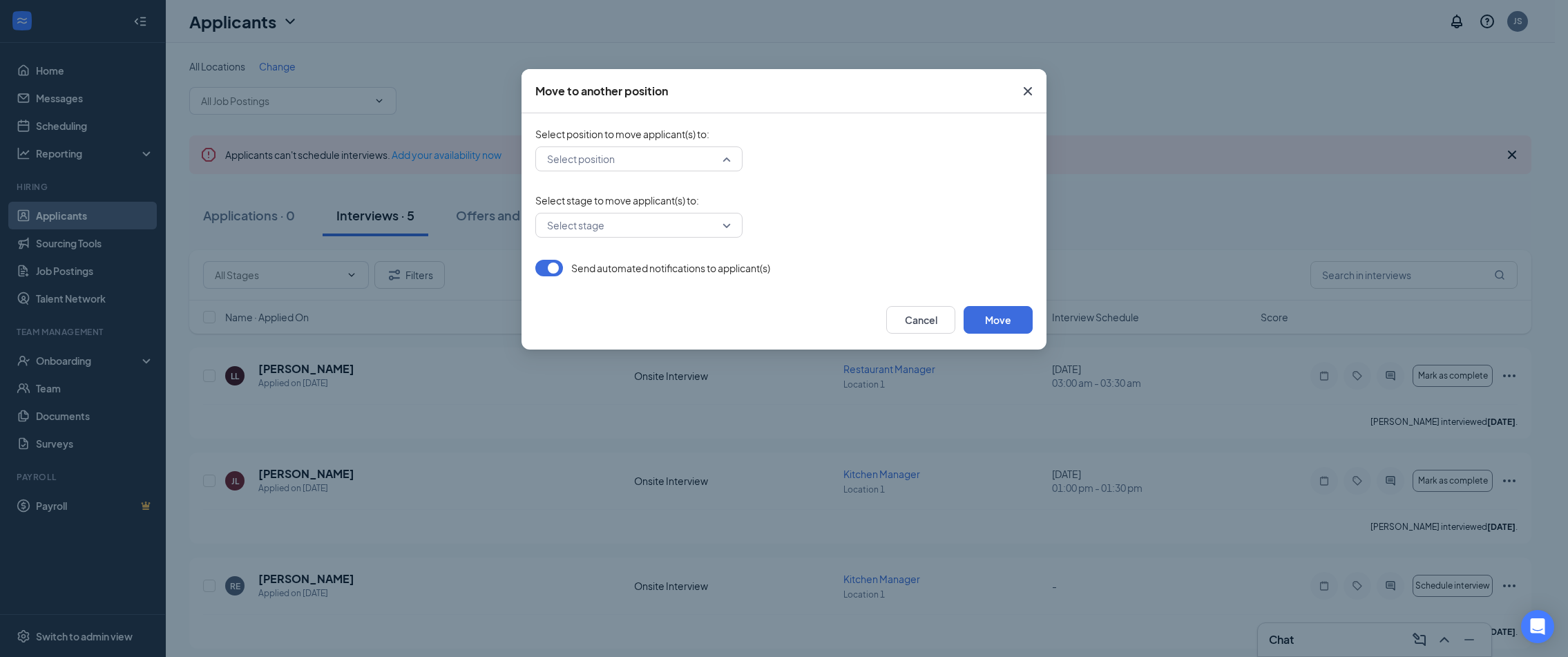
click at [669, 163] on input "search" at bounding box center [634, 159] width 181 height 23
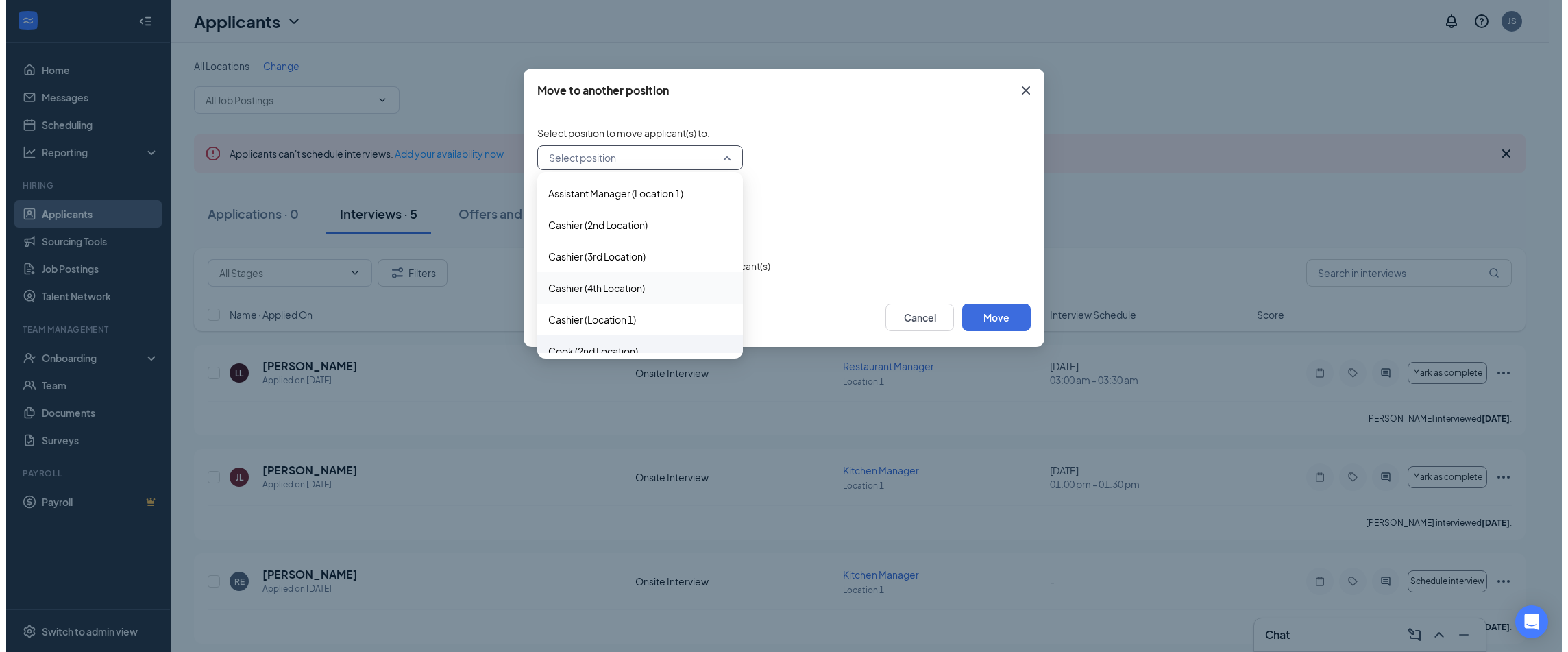
scroll to position [3, 0]
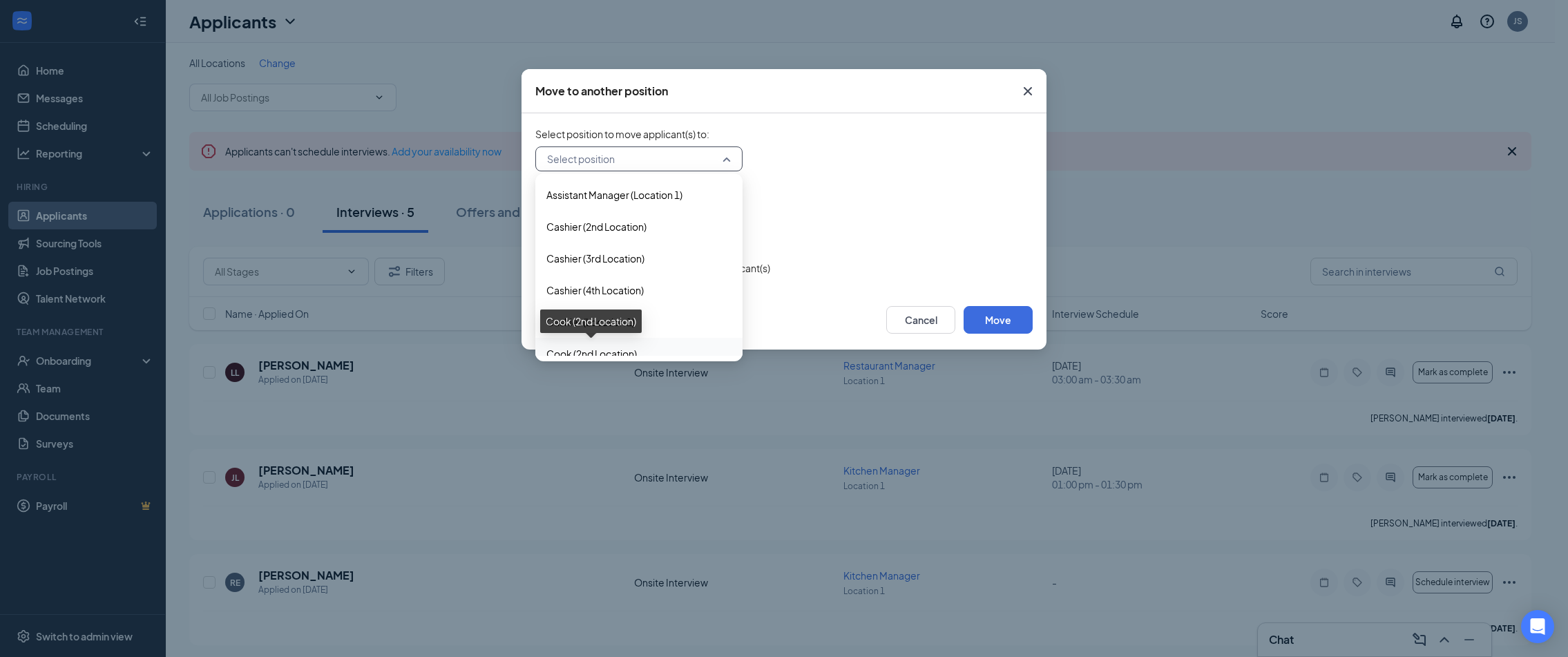
click at [607, 352] on span "Cook (2nd Location)" at bounding box center [591, 354] width 91 height 15
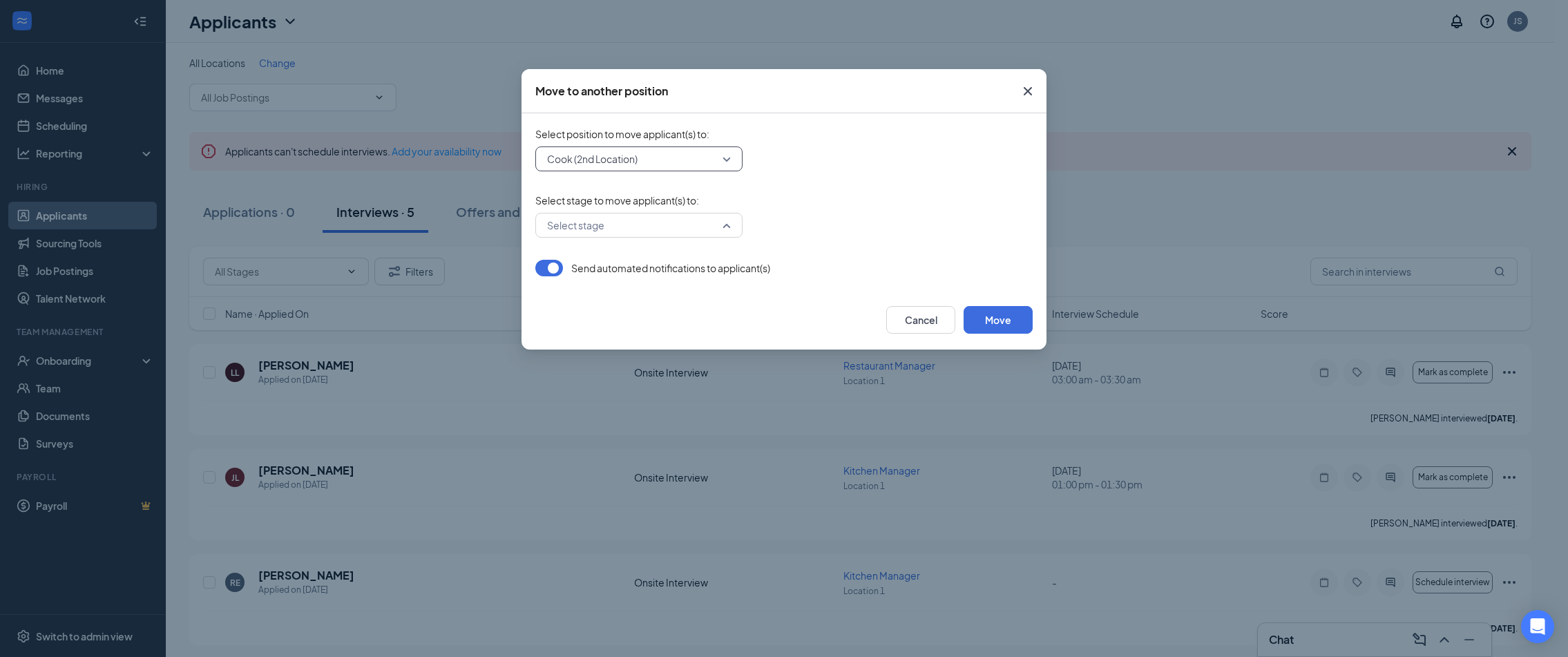
click at [643, 227] on input "search" at bounding box center [634, 225] width 181 height 23
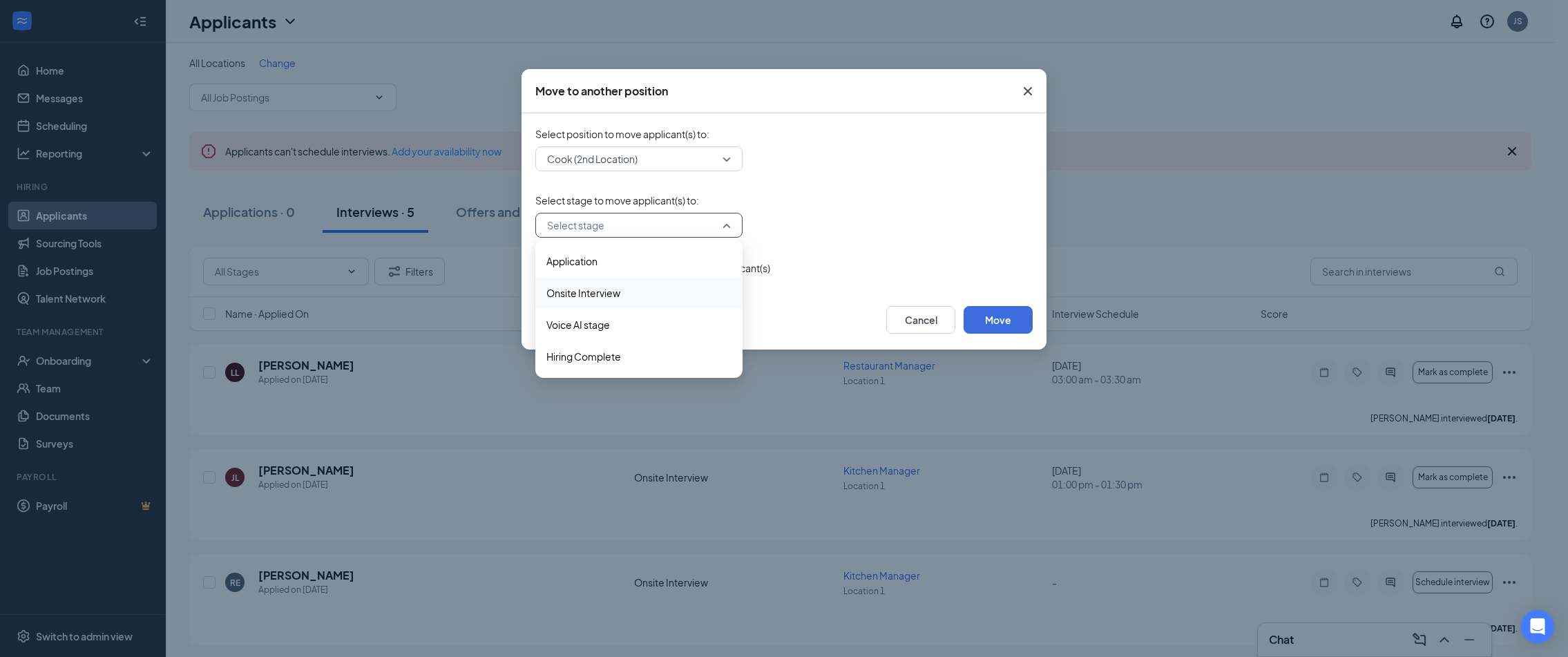
click at [628, 293] on span "Onsite Interview" at bounding box center [638, 293] width 185 height 15
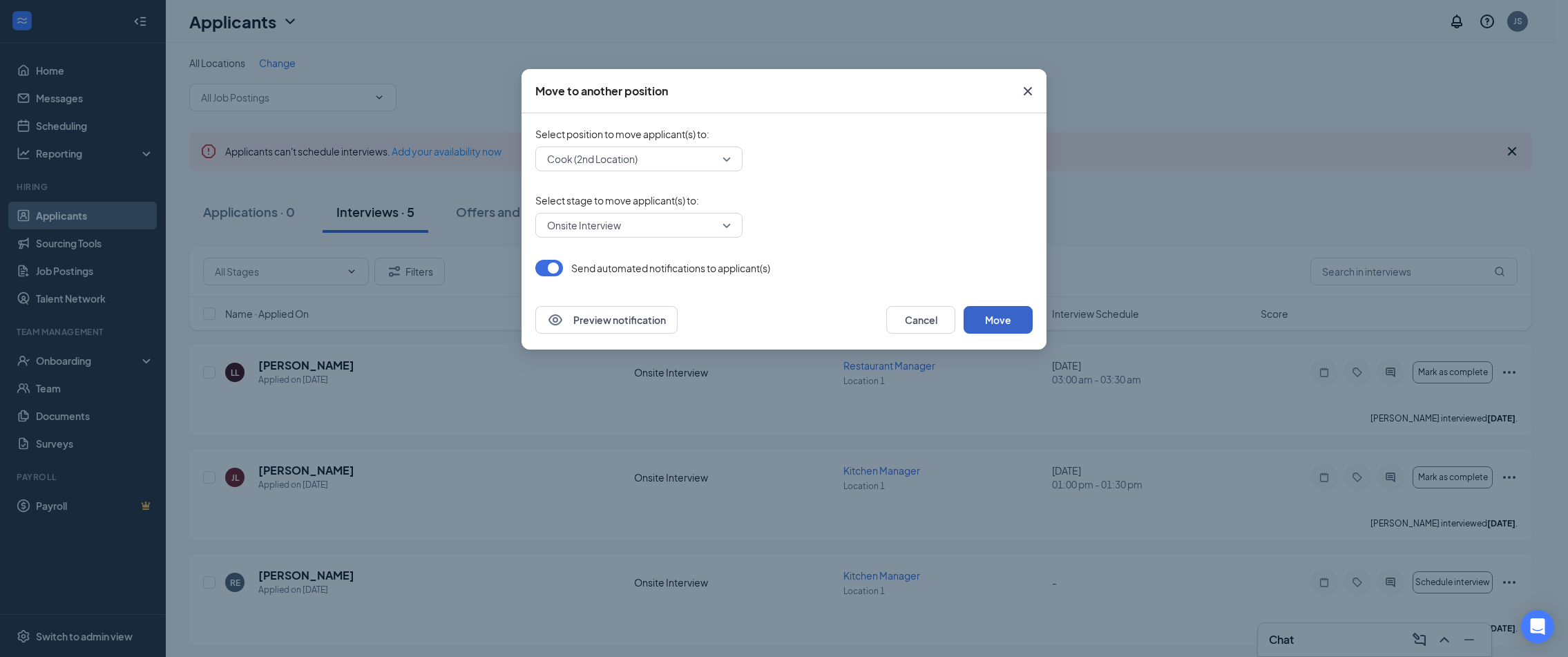
click at [988, 327] on button "Move" at bounding box center [998, 320] width 69 height 28
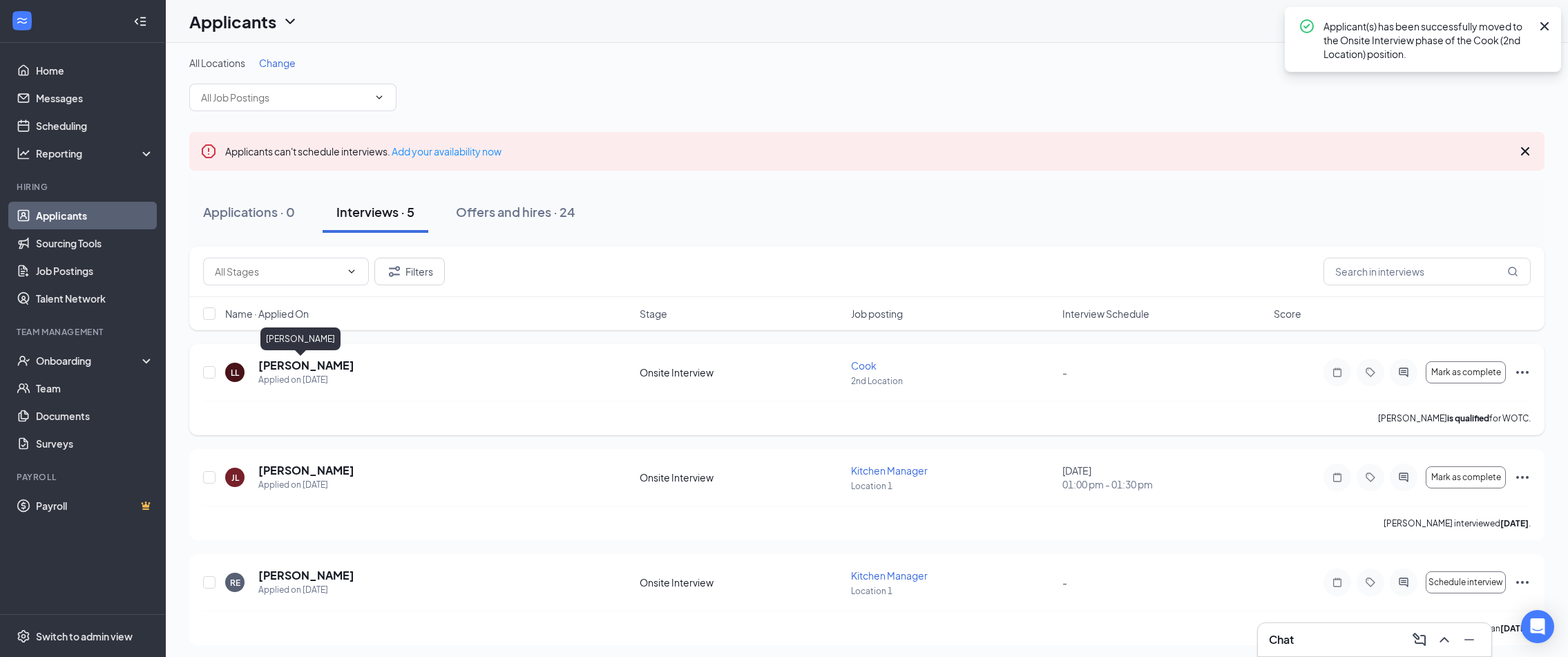
click at [280, 363] on h5 "Lei Lawliet" at bounding box center [306, 365] width 96 height 15
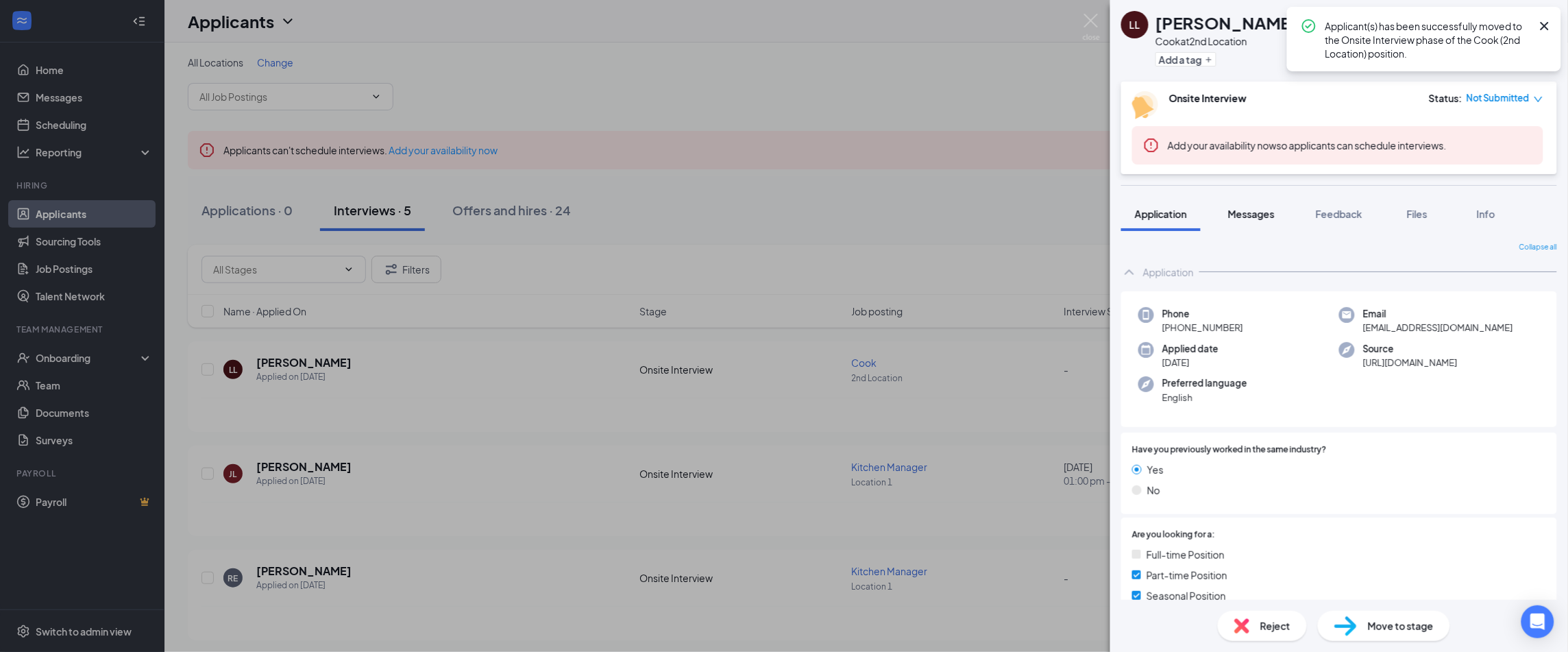
click at [1248, 220] on div "Messages" at bounding box center [1251, 214] width 47 height 14
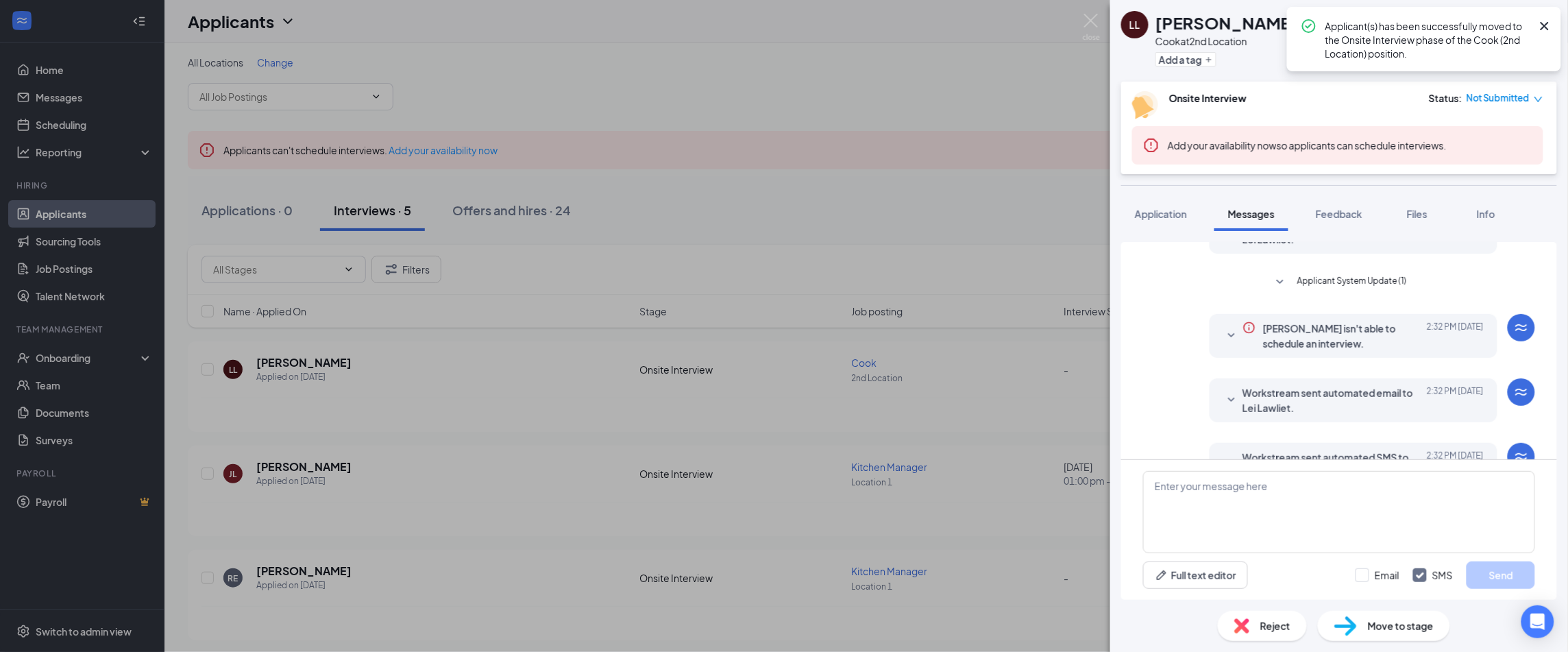
scroll to position [357, 0]
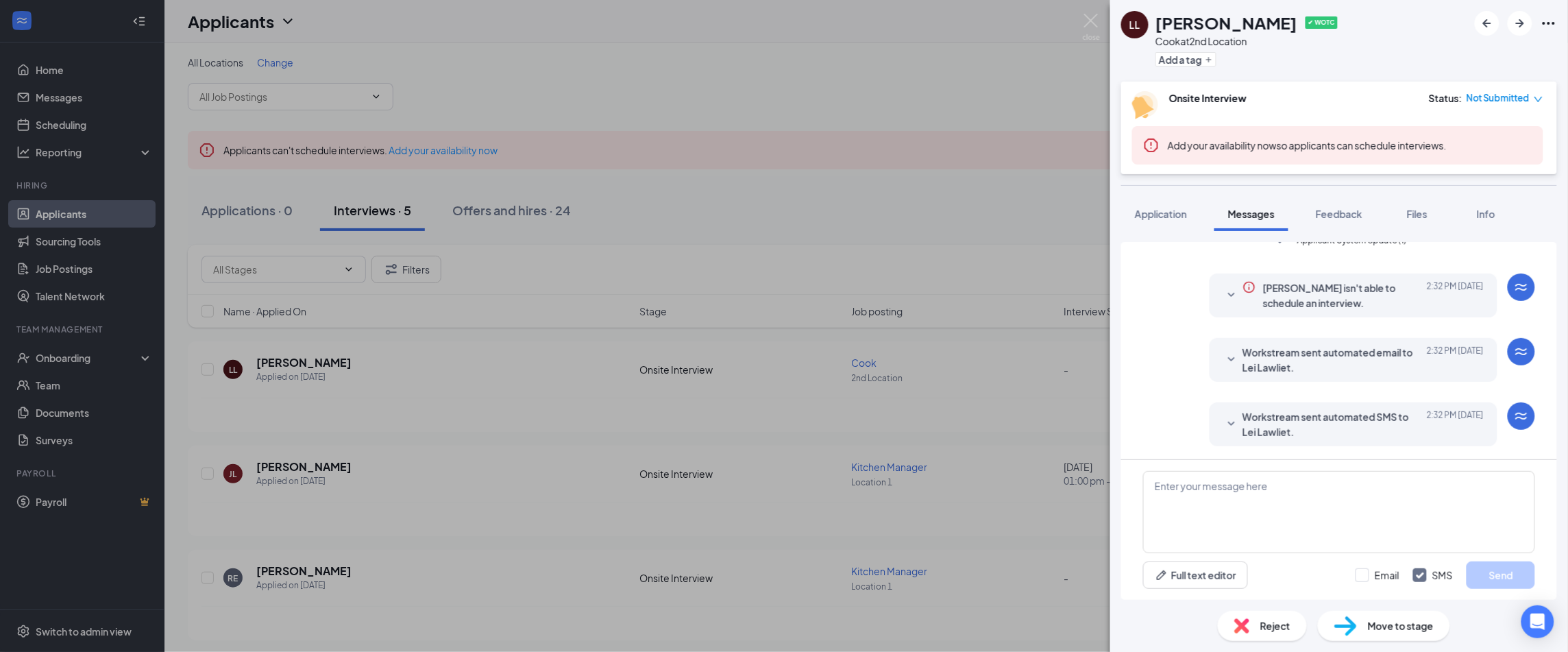
click at [1228, 422] on icon "SmallChevronDown" at bounding box center [1231, 423] width 7 height 4
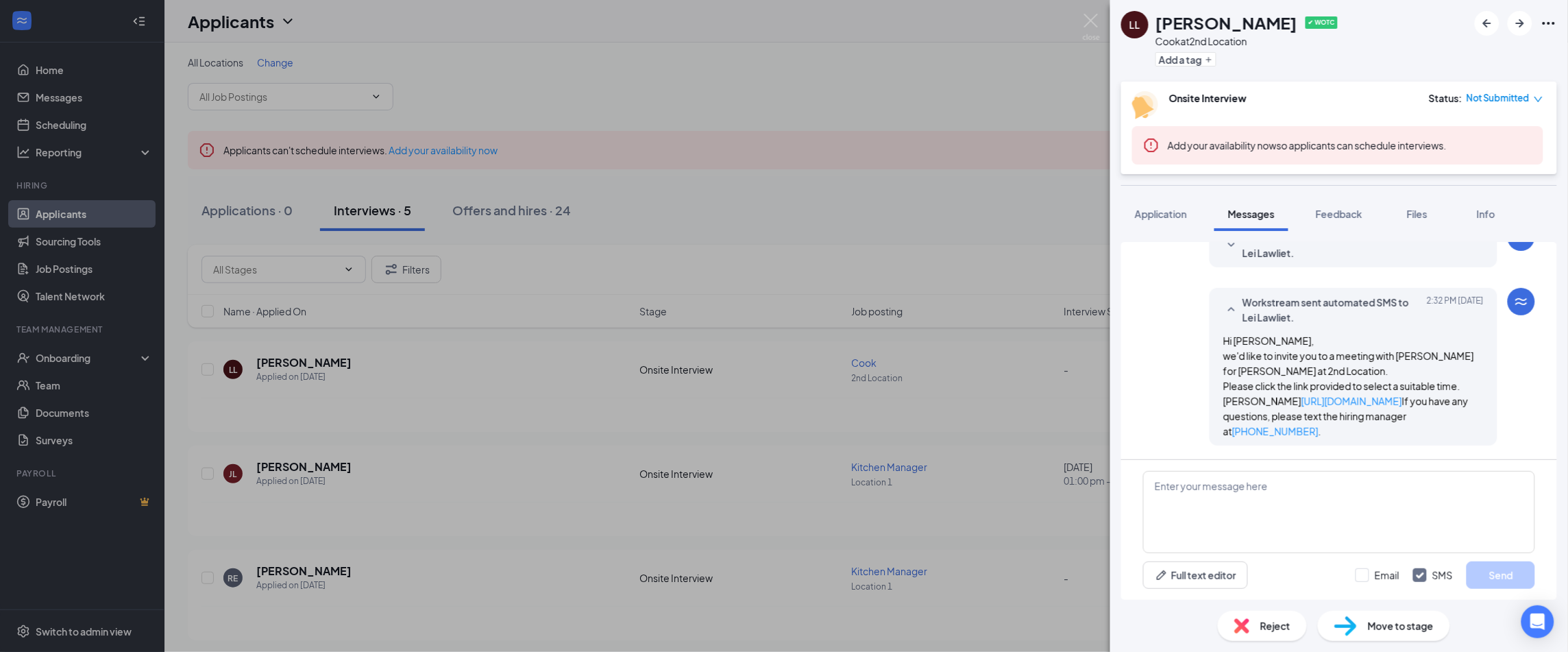
scroll to position [485, 0]
click at [1301, 401] on link "https://l.wrkstrm.us/GAcvTSL9M" at bounding box center [1351, 401] width 101 height 12
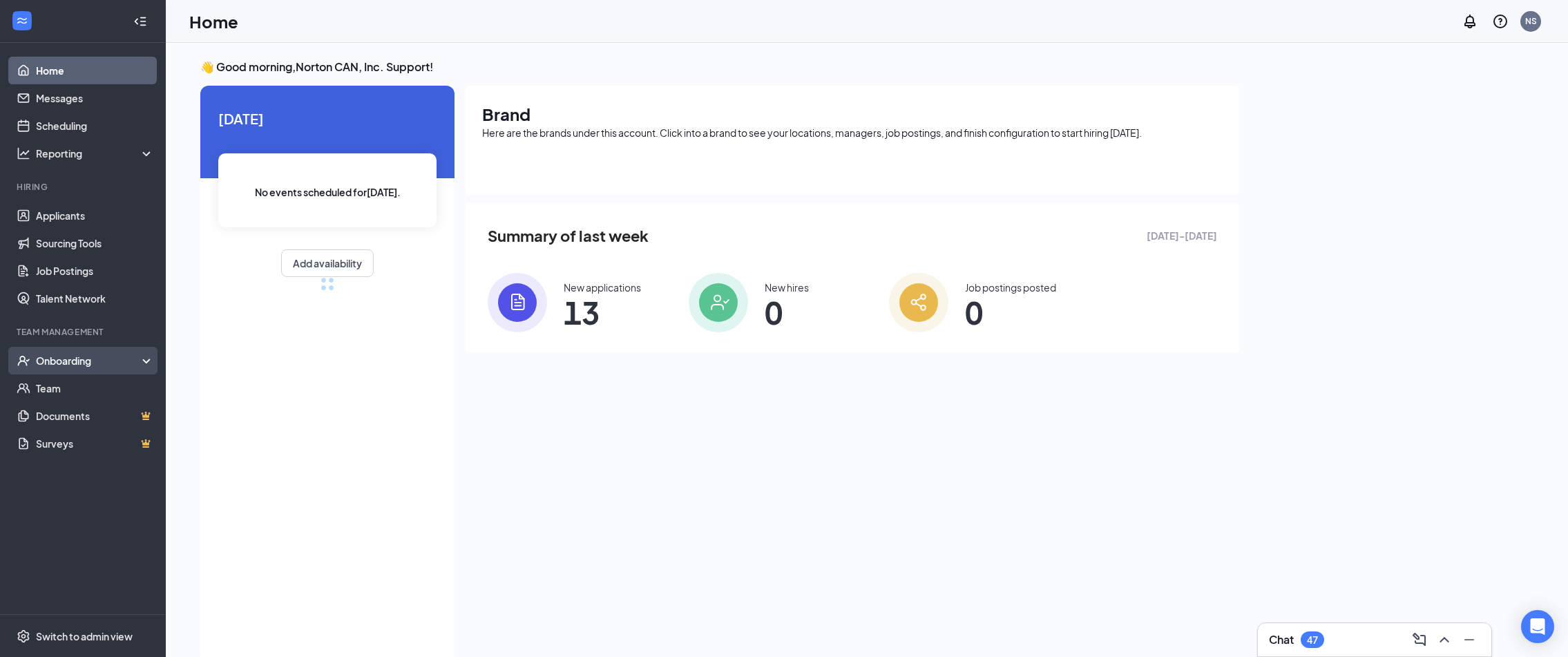
click at [78, 362] on div "Onboarding" at bounding box center [88, 360] width 106 height 14
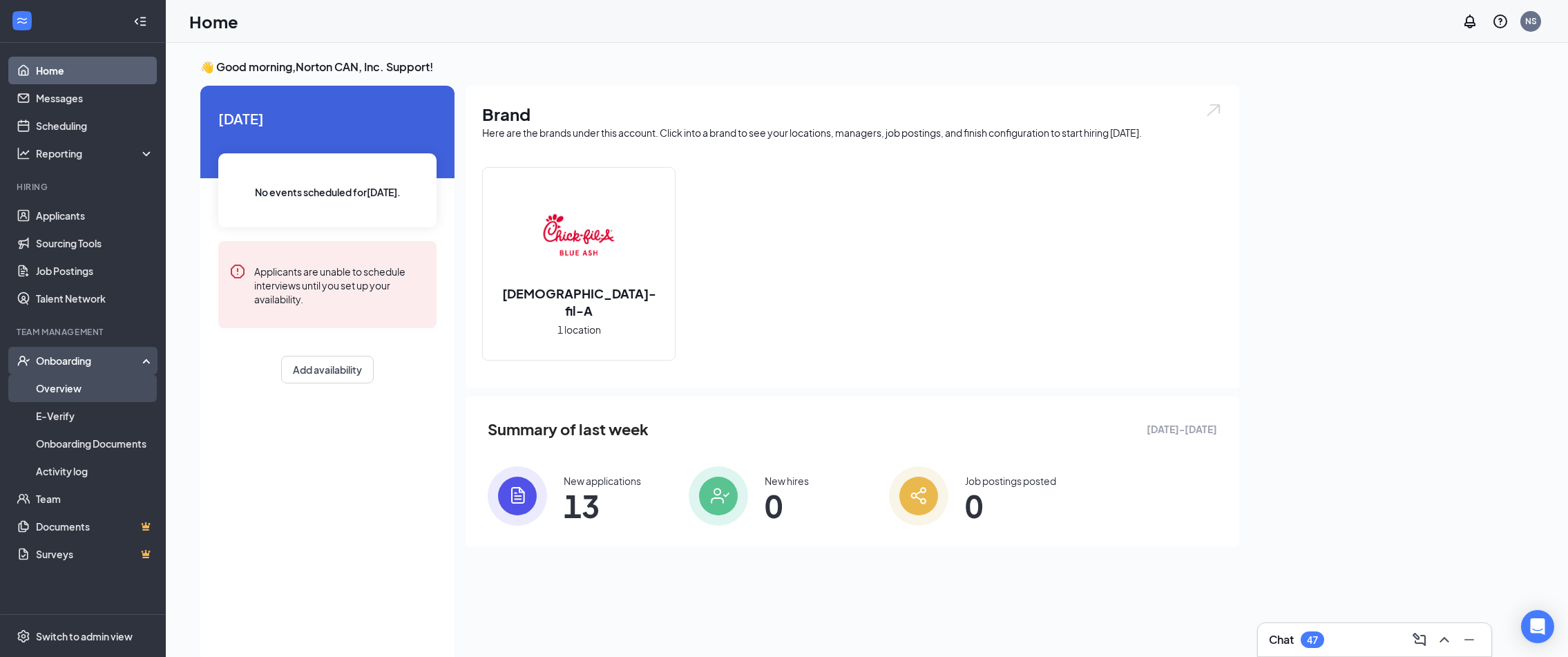
click at [64, 393] on link "Overview" at bounding box center [95, 388] width 118 height 28
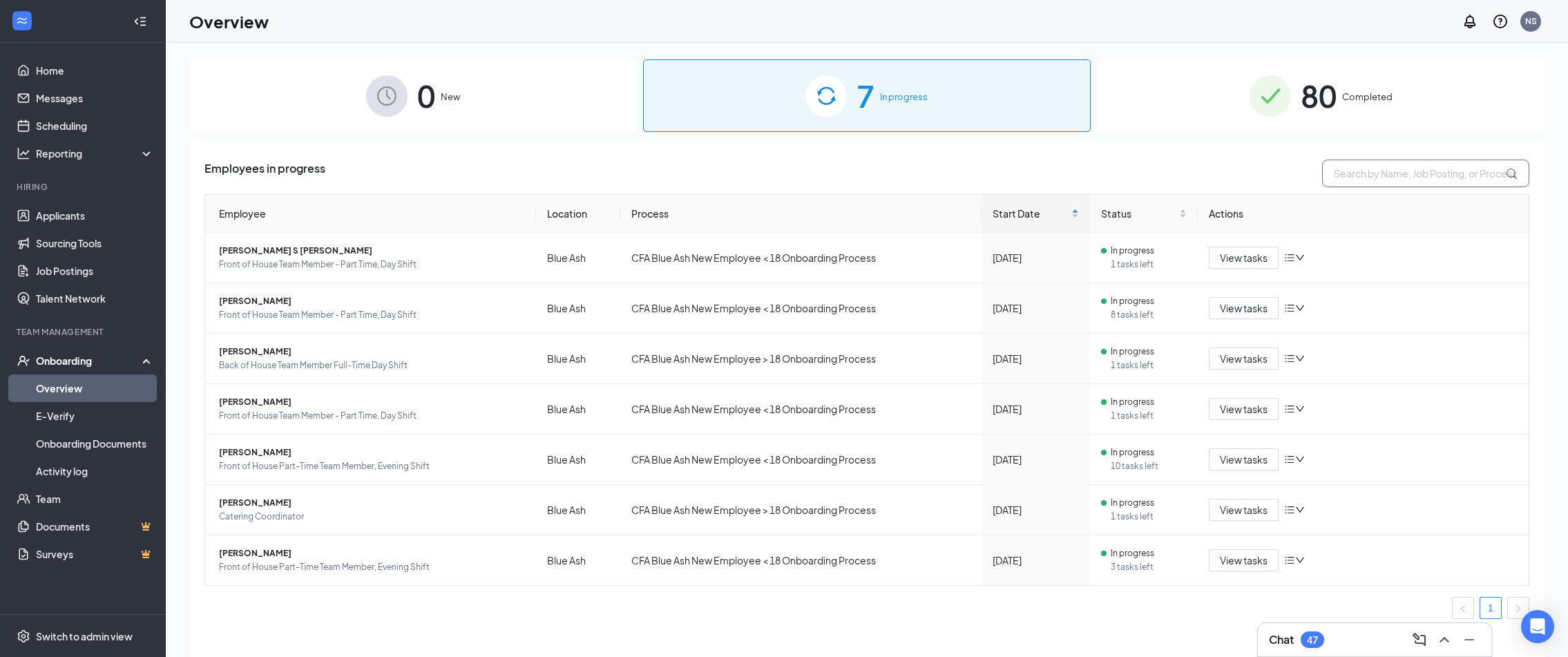
click at [1366, 179] on input "text" at bounding box center [1426, 173] width 207 height 28
paste input "[PERSON_NAME]"
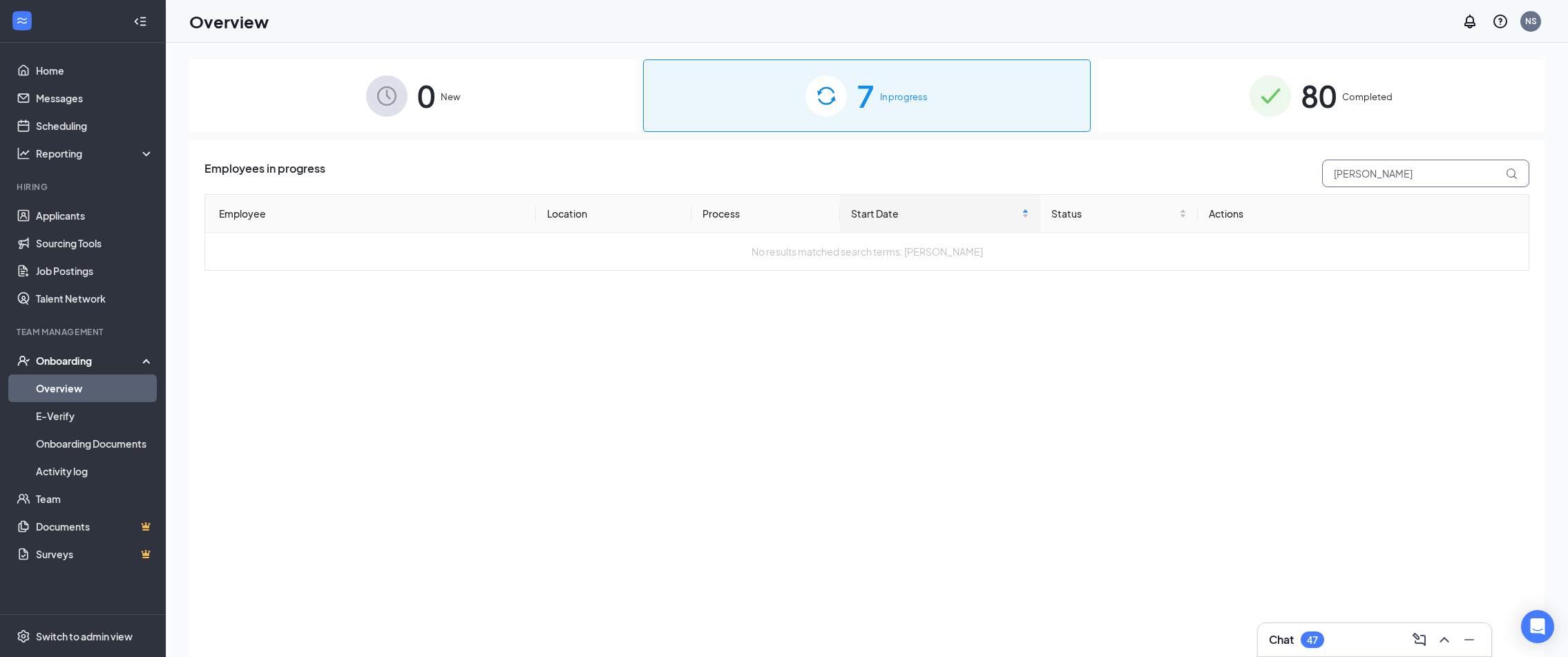
type input "[PERSON_NAME]"
click at [1282, 94] on img at bounding box center [1270, 95] width 41 height 41
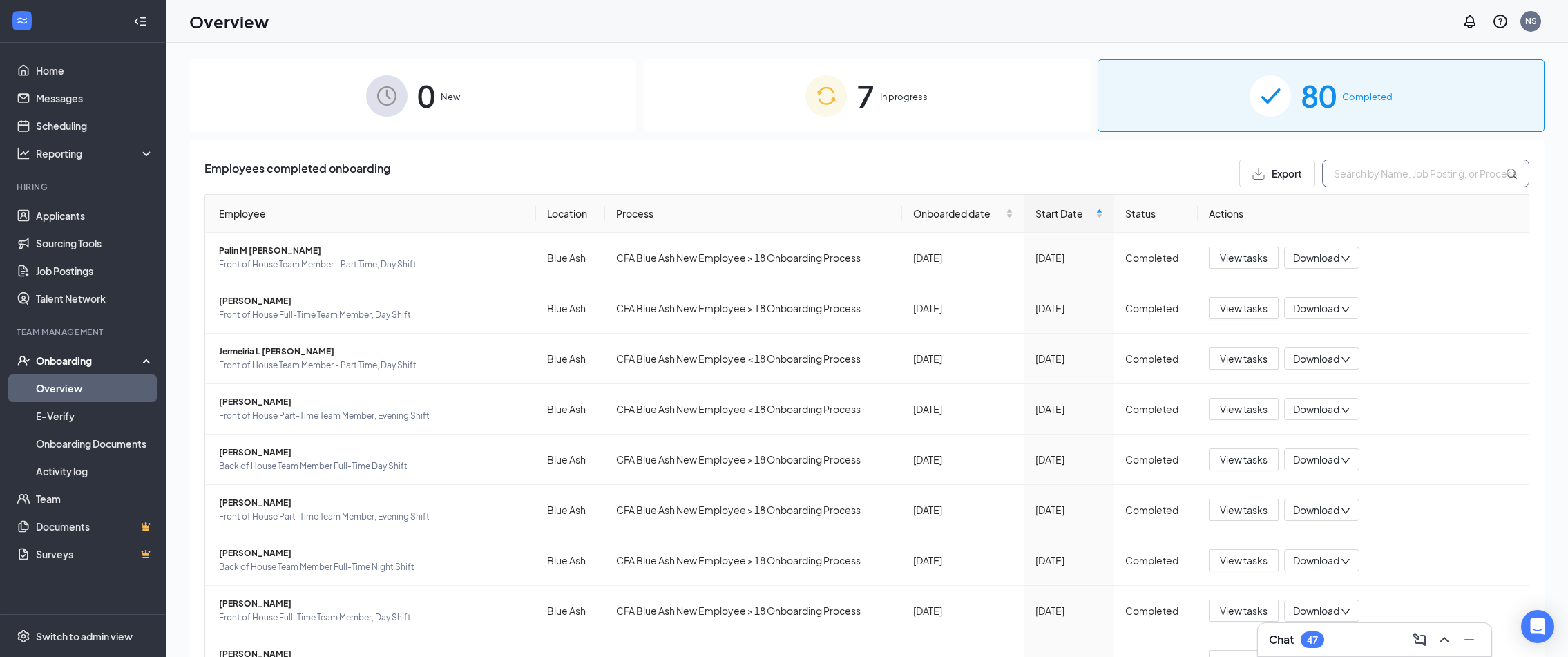
click at [1373, 175] on input "text" at bounding box center [1426, 173] width 207 height 28
paste input "Ellyn Hardwick"
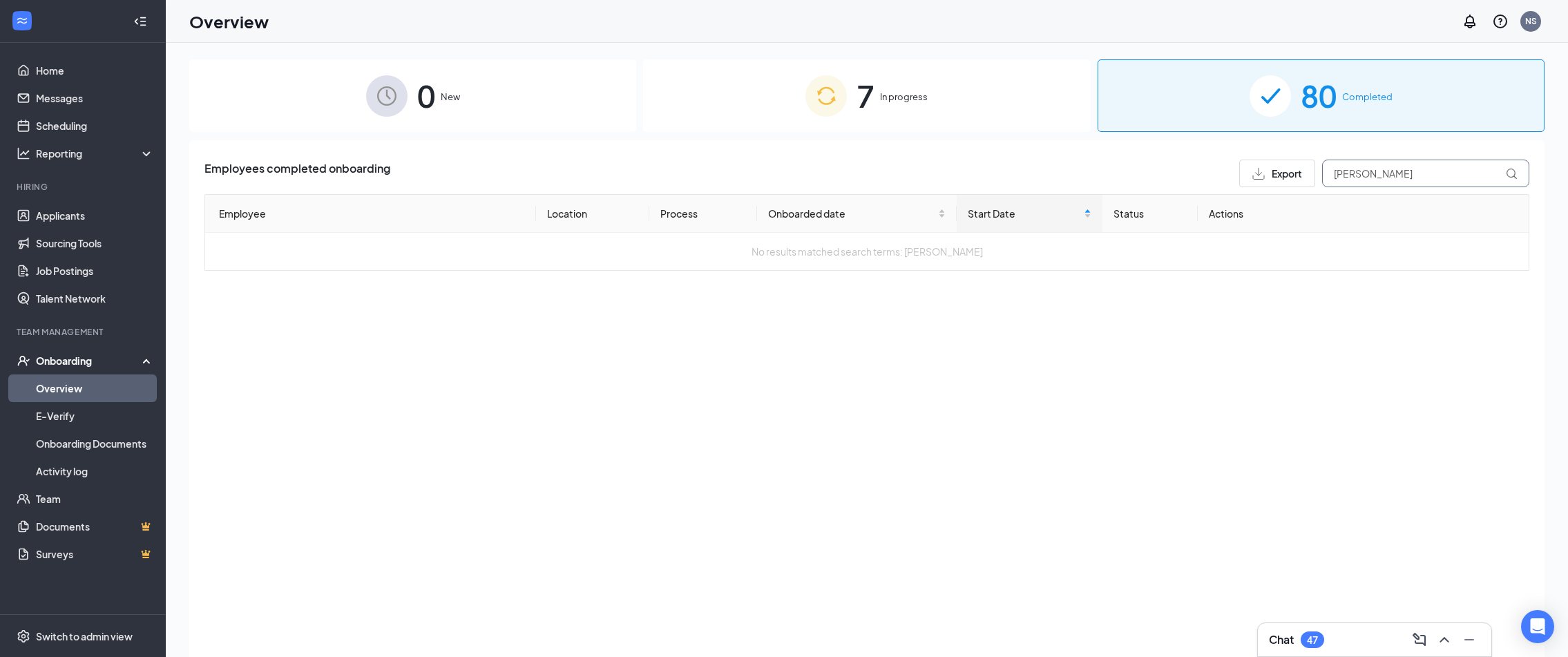
click at [1388, 177] on input "Ellyn Hardwick" at bounding box center [1426, 173] width 207 height 28
drag, startPoint x: 1315, startPoint y: 176, endPoint x: 1303, endPoint y: 176, distance: 12.0
click at [1303, 176] on div "Export Ellyn" at bounding box center [1384, 173] width 290 height 28
type input "ellyn"
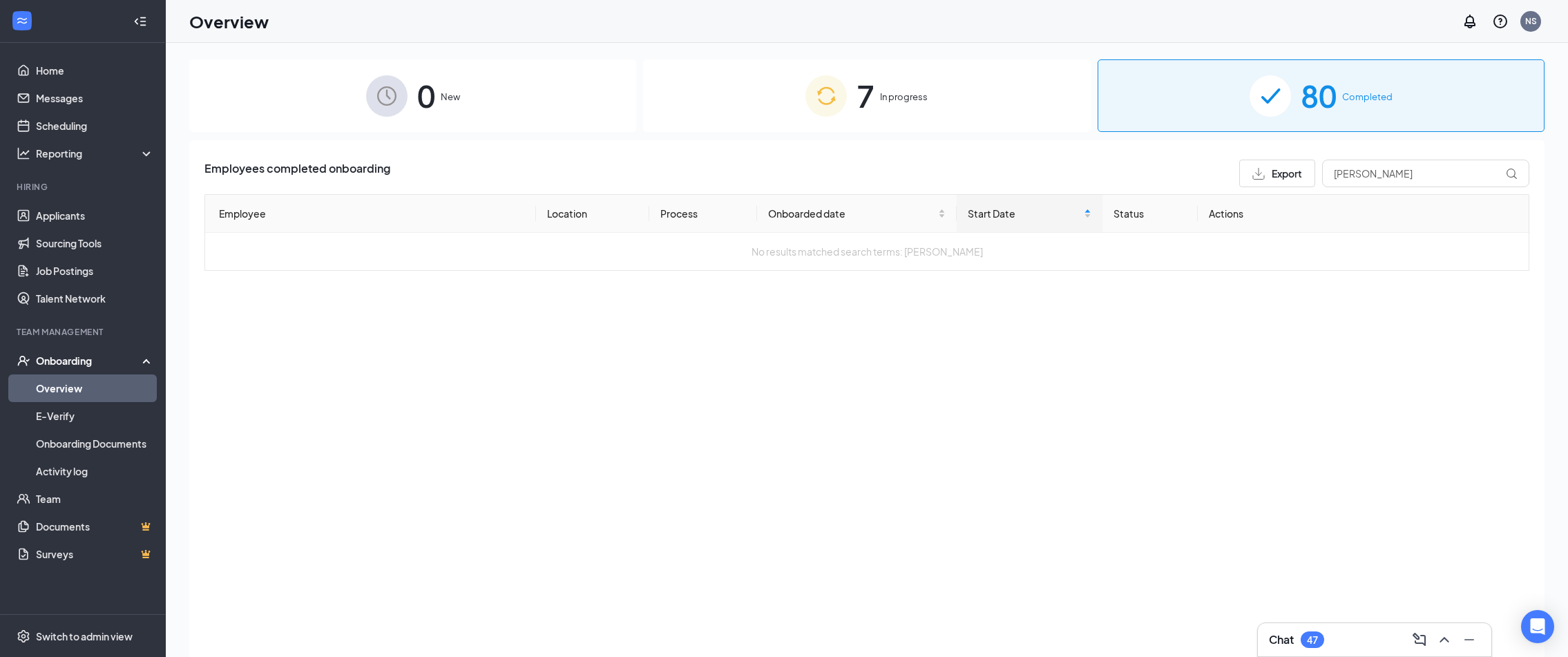
click at [80, 362] on div "Onboarding" at bounding box center [88, 360] width 106 height 14
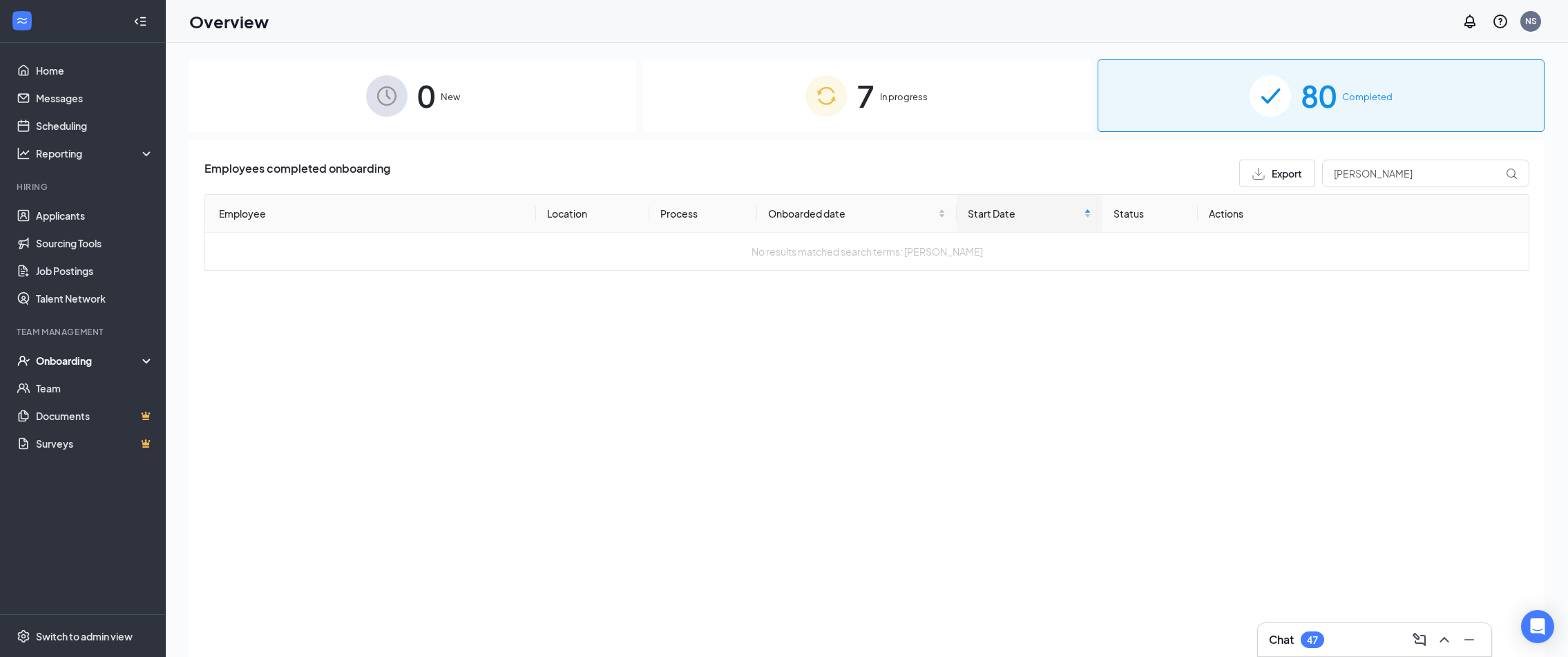
click at [83, 365] on div "Onboarding" at bounding box center [88, 360] width 106 height 14
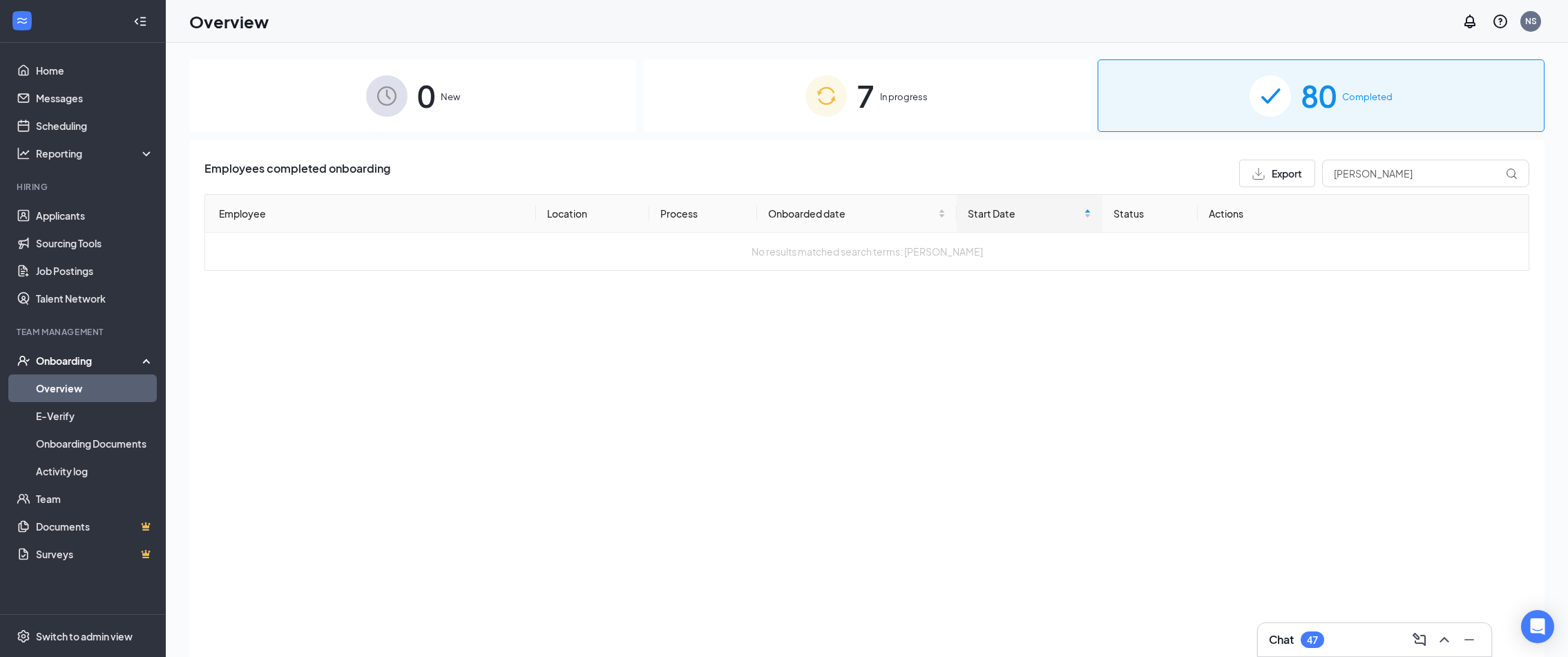
click at [74, 387] on link "Overview" at bounding box center [95, 388] width 118 height 28
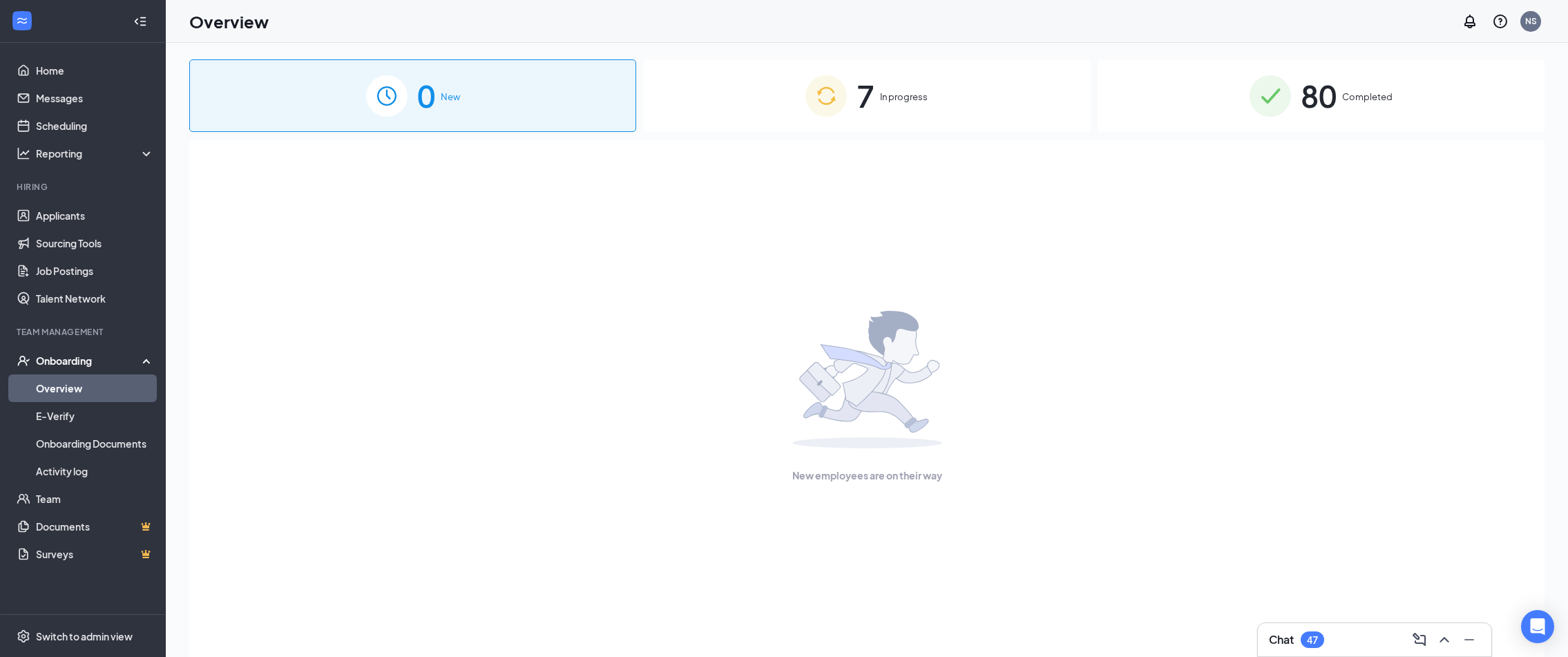
click at [1325, 103] on span "80" at bounding box center [1319, 95] width 36 height 48
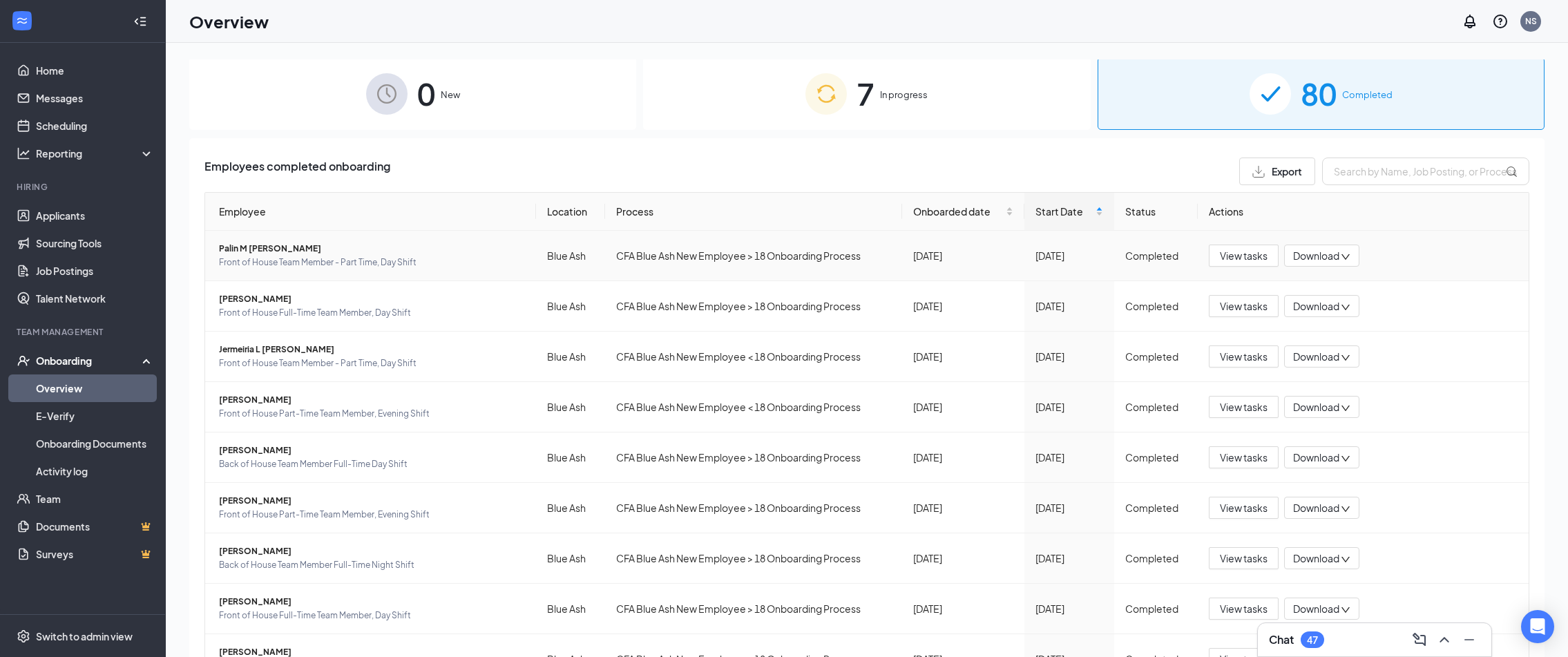
scroll to position [3, 0]
click at [880, 90] on span "In progress" at bounding box center [904, 93] width 48 height 14
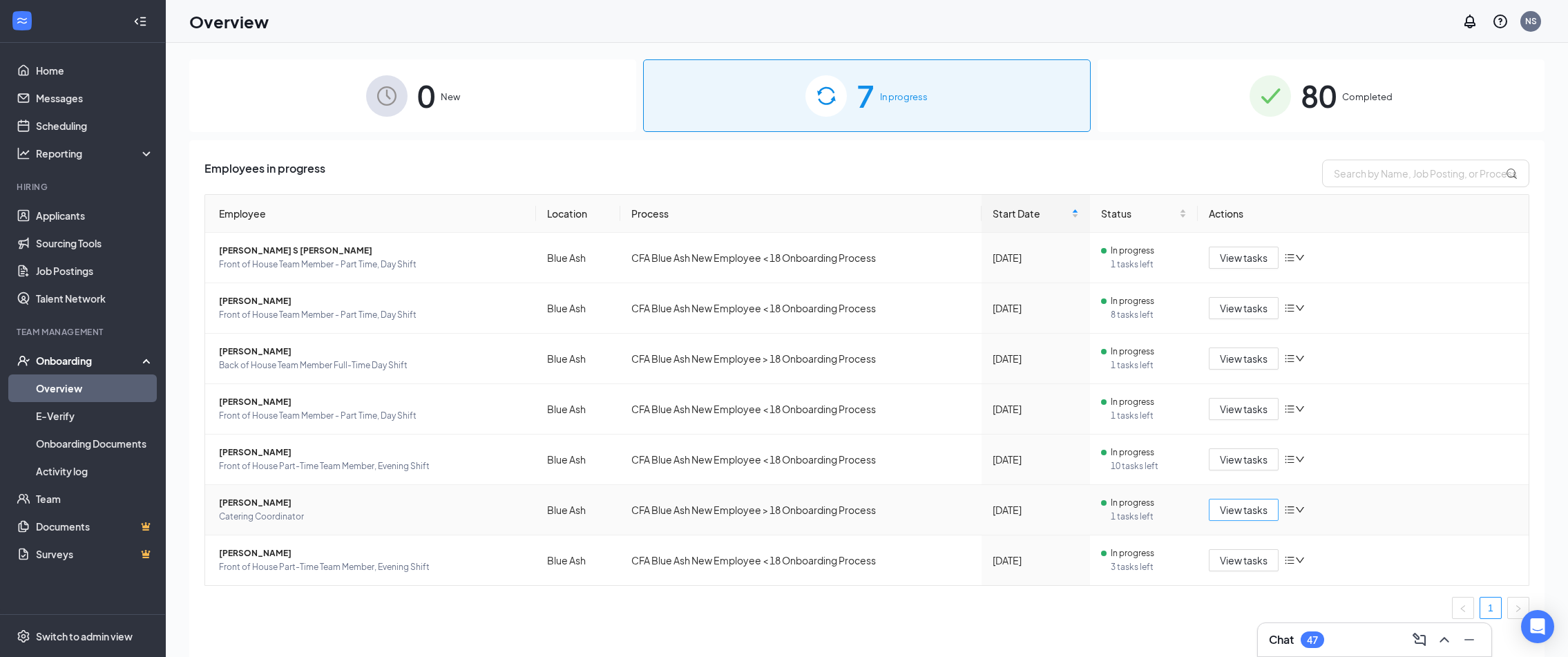
click at [1248, 516] on span "View tasks" at bounding box center [1244, 510] width 48 height 15
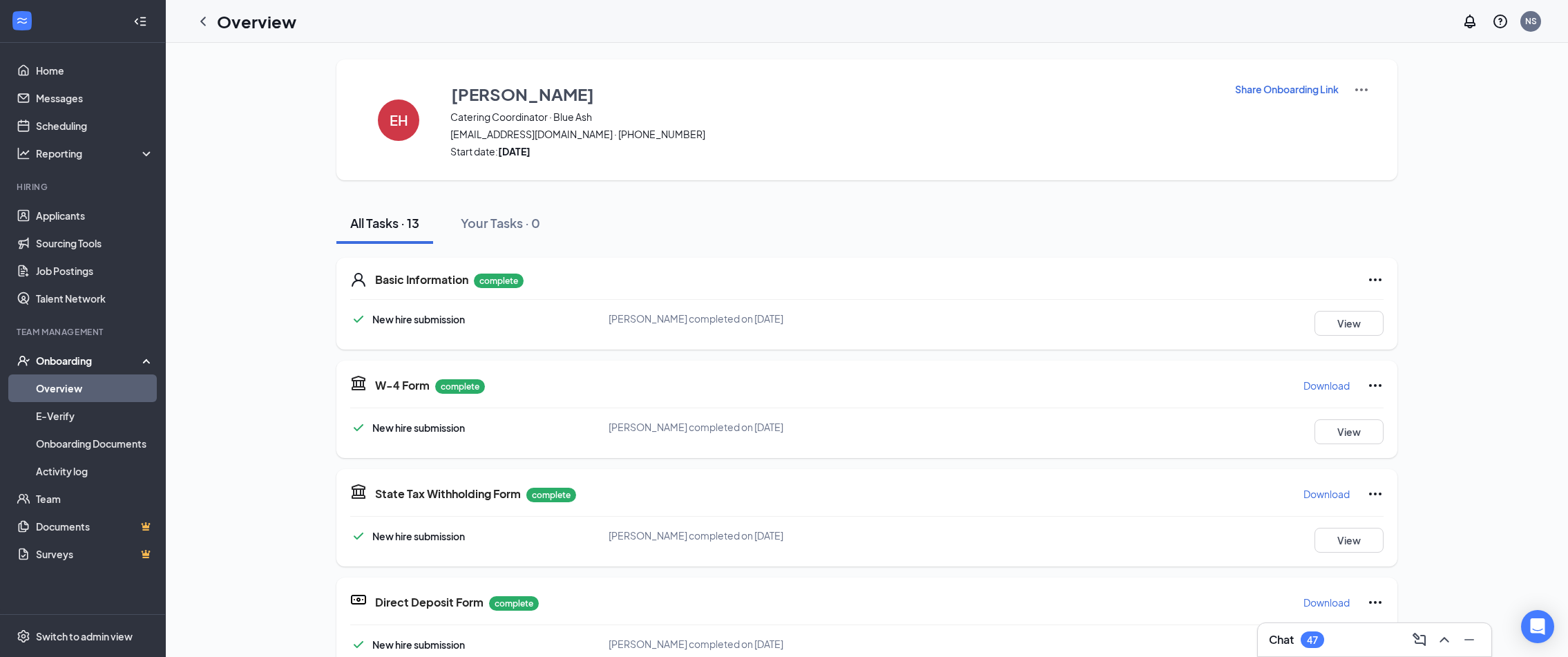
drag, startPoint x: 495, startPoint y: 154, endPoint x: 603, endPoint y: 159, distance: 108.1
click at [603, 159] on div "EH Ellyn Hardwick Catering Coordinator · Blue Ash ellycoe21@gmail.com · (937) 3…" at bounding box center [867, 119] width 1061 height 121
click at [600, 159] on div "EH Ellyn Hardwick Catering Coordinator · Blue Ash ellycoe21@gmail.com · (937) 3…" at bounding box center [867, 119] width 1061 height 121
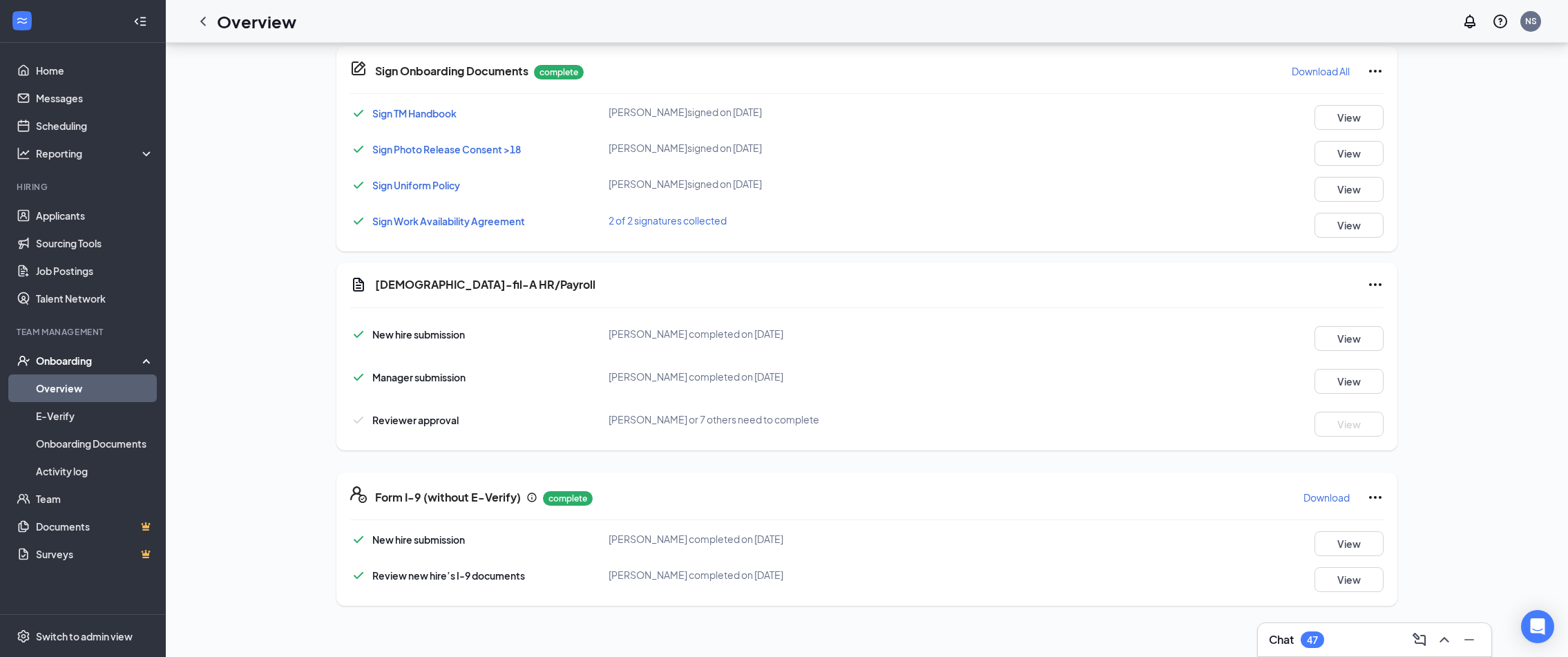
scroll to position [409, 0]
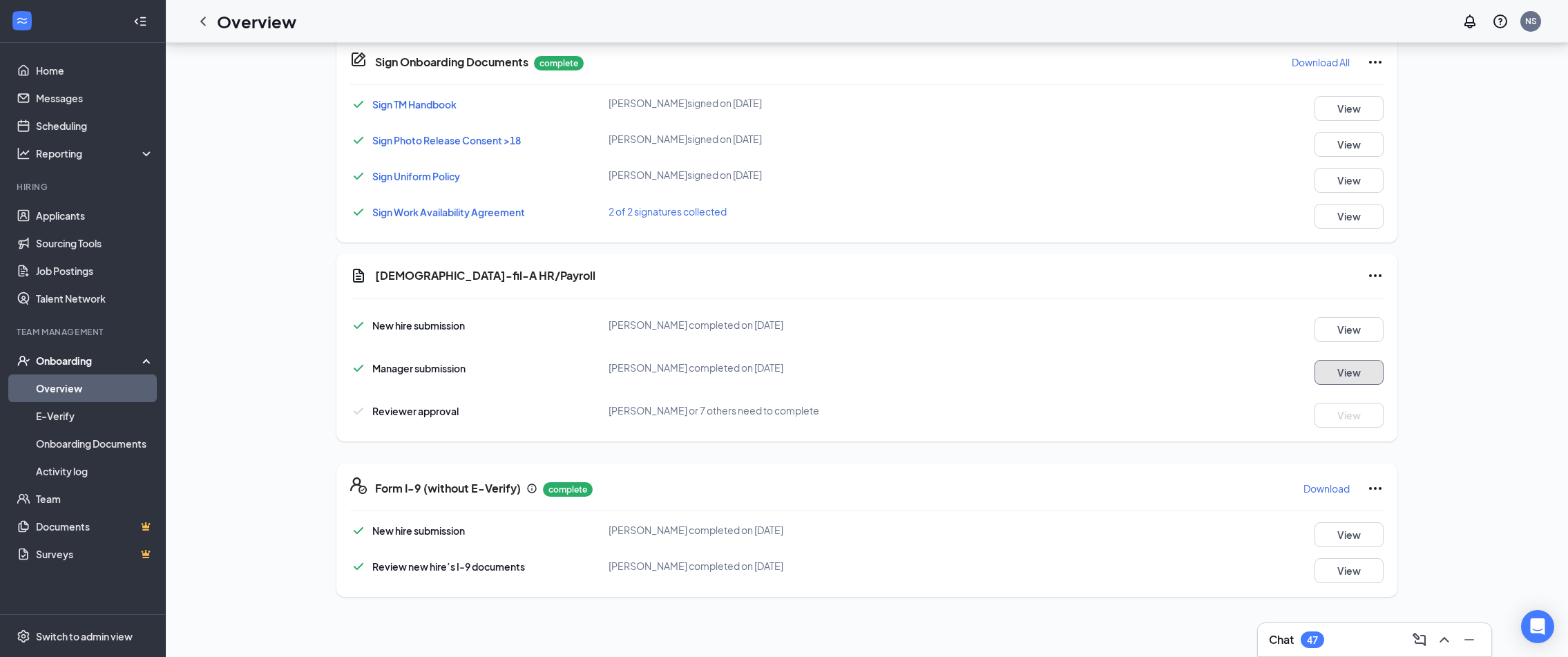
click at [1350, 372] on button "View" at bounding box center [1349, 372] width 69 height 25
click at [1331, 371] on button "View" at bounding box center [1349, 372] width 69 height 25
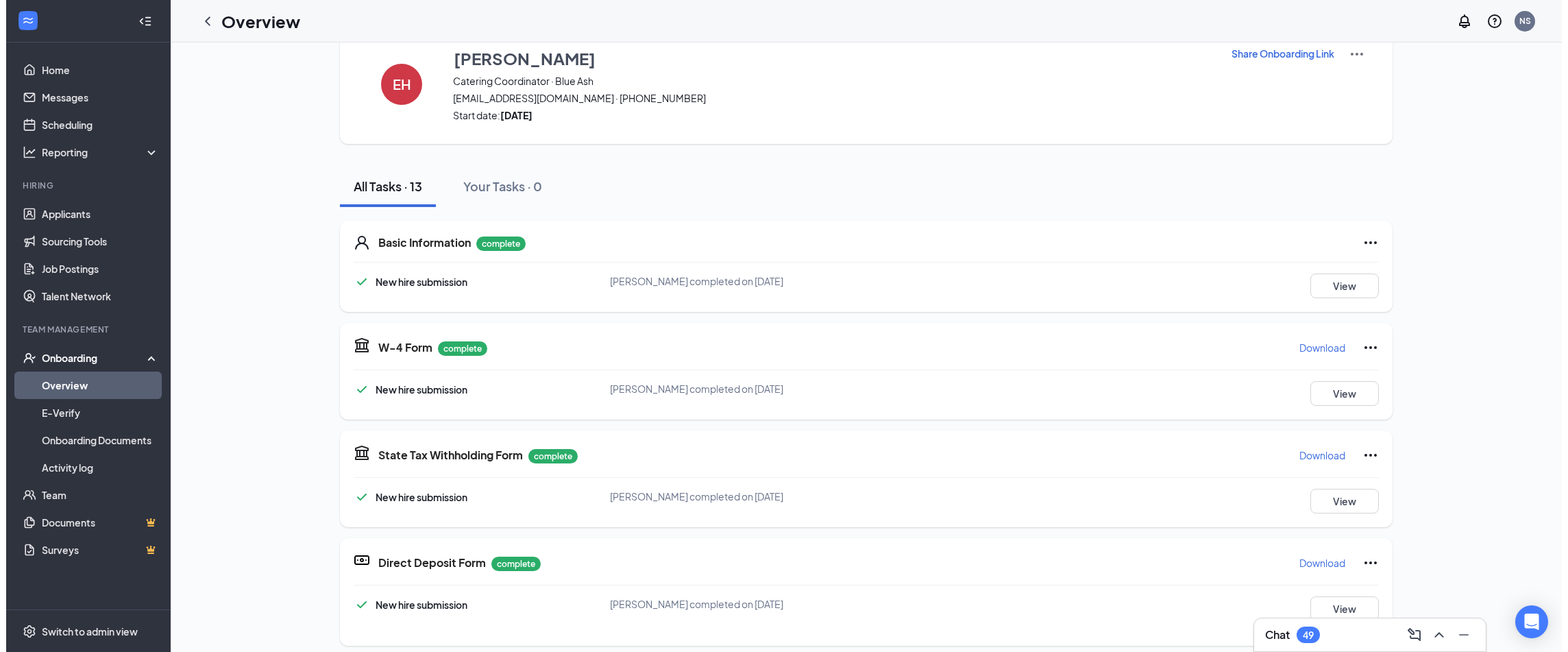
scroll to position [0, 0]
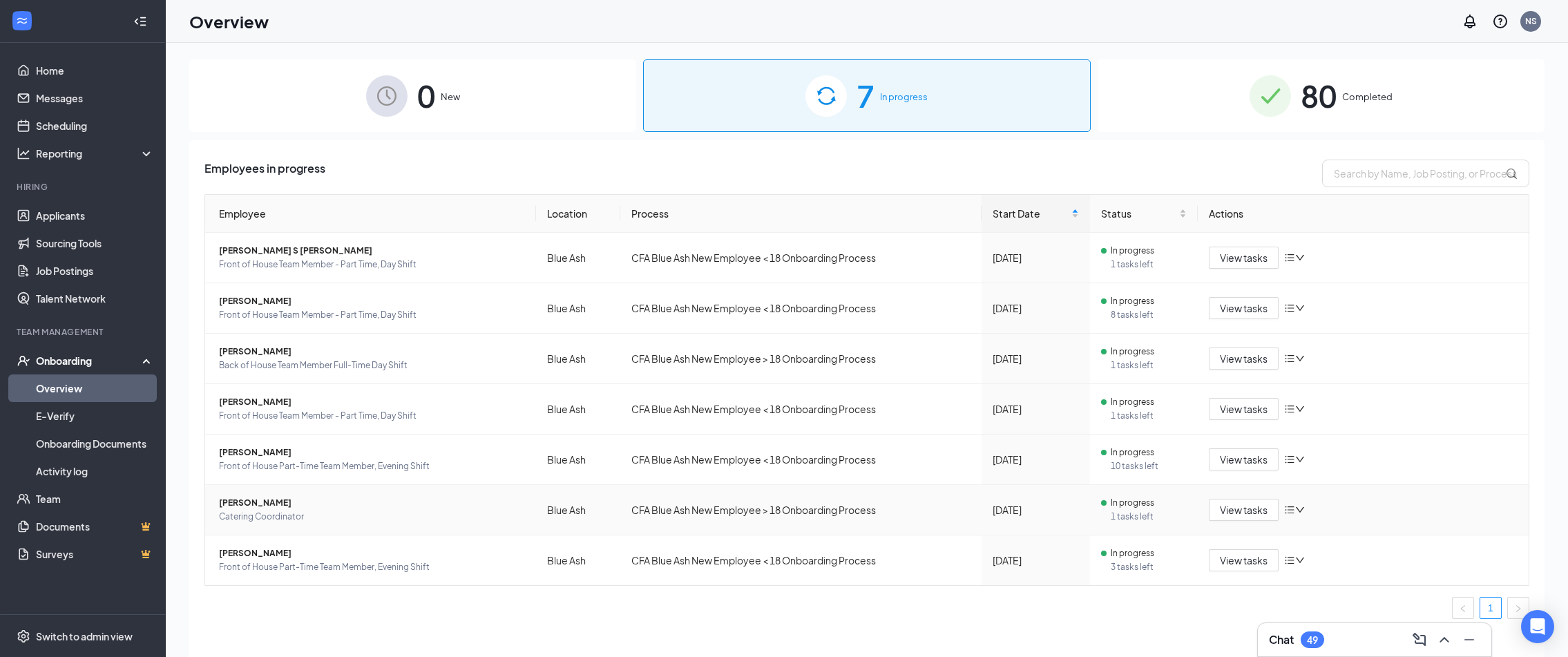
click at [1303, 511] on icon "down" at bounding box center [1300, 510] width 10 height 10
click at [248, 499] on span "Ellyn M Hardwick" at bounding box center [372, 502] width 306 height 14
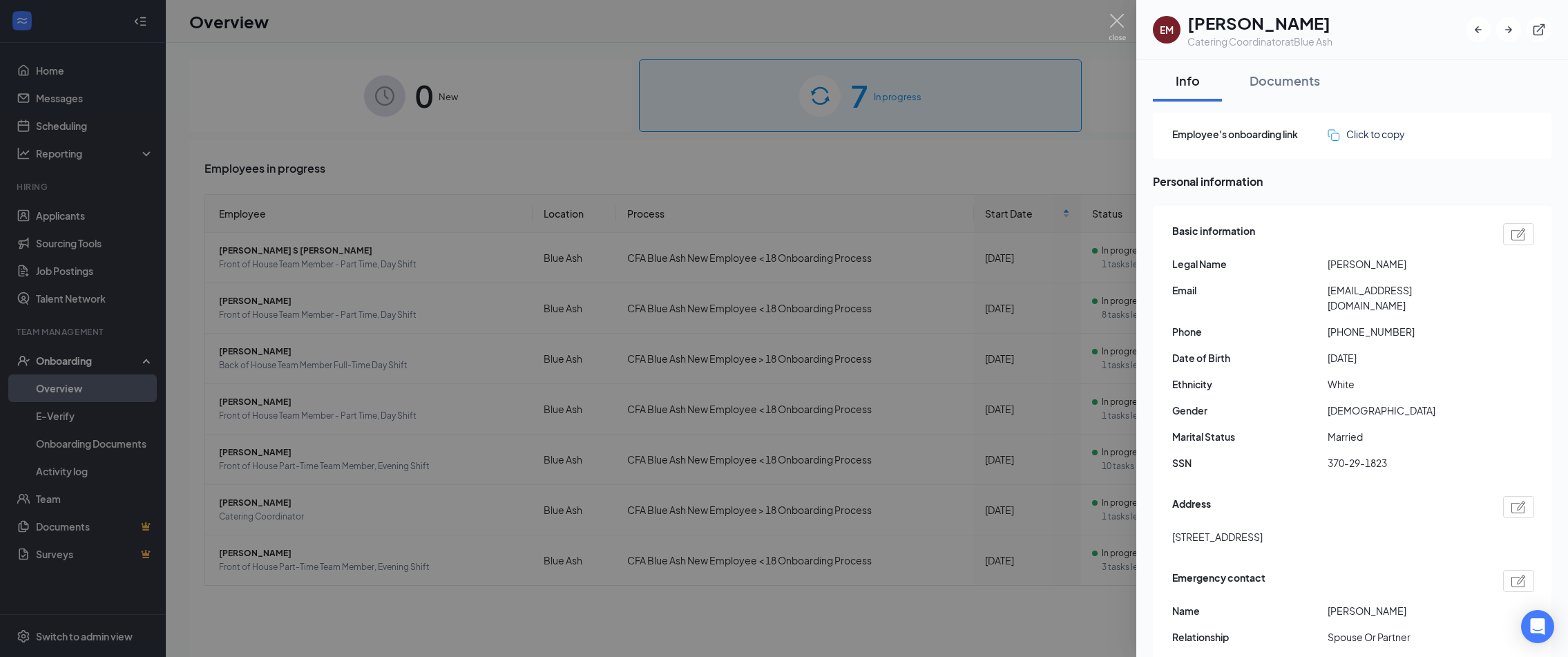
click at [255, 510] on div at bounding box center [784, 328] width 1568 height 657
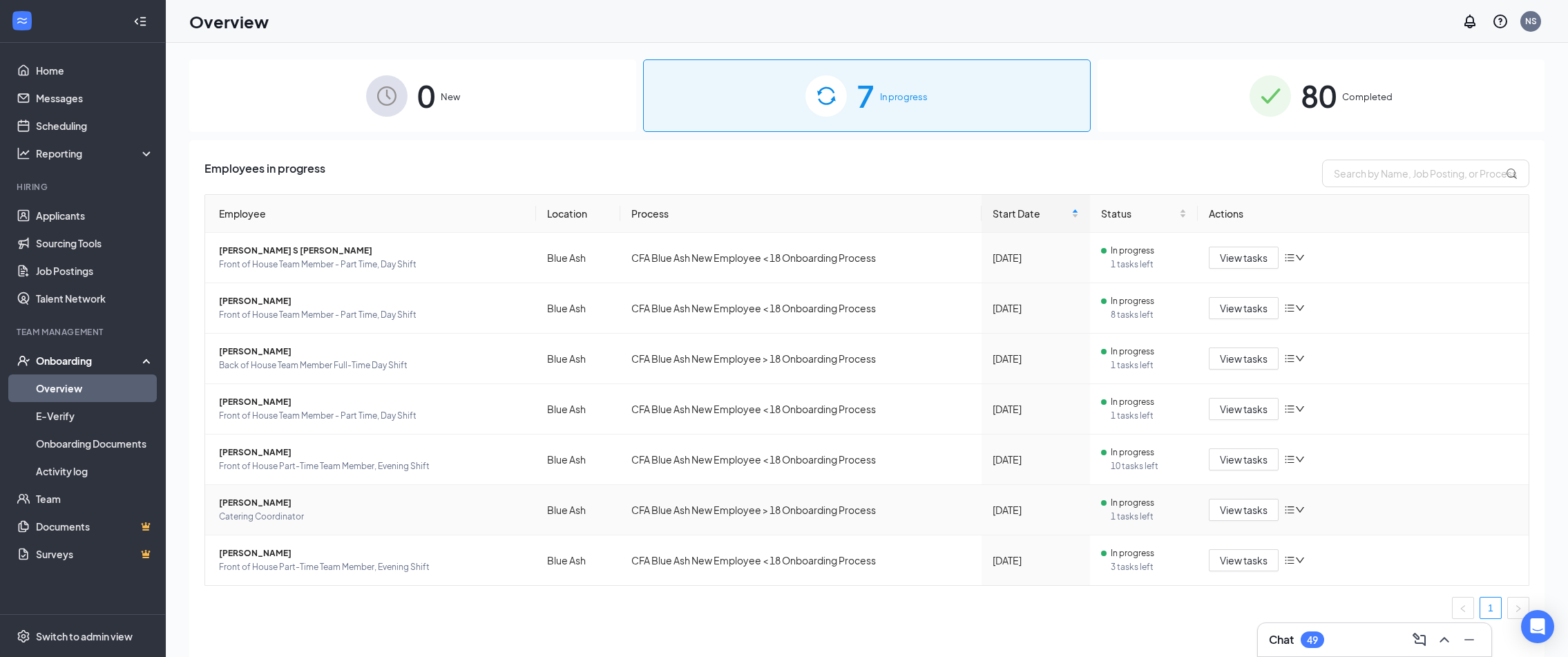
click at [256, 507] on span "Ellyn M Hardwick" at bounding box center [372, 502] width 306 height 14
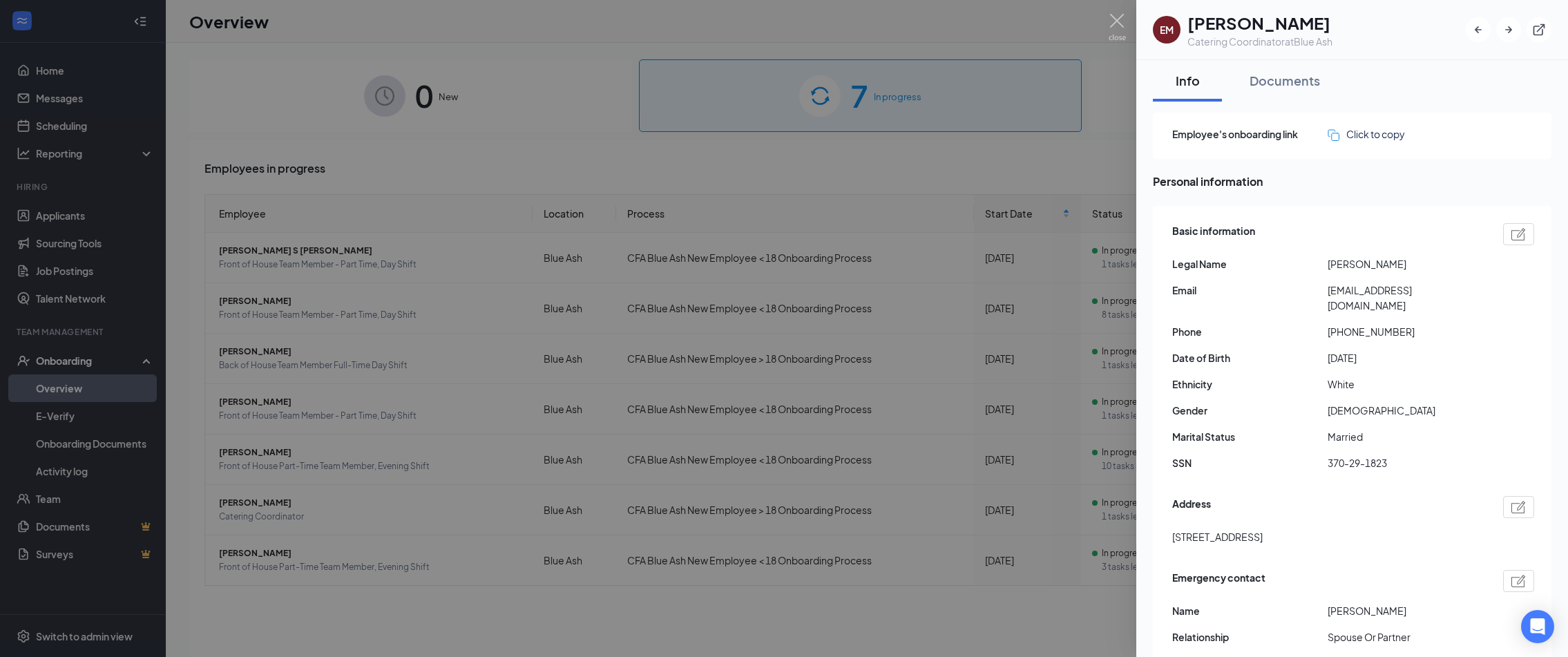
click at [439, 526] on div at bounding box center [784, 328] width 1568 height 657
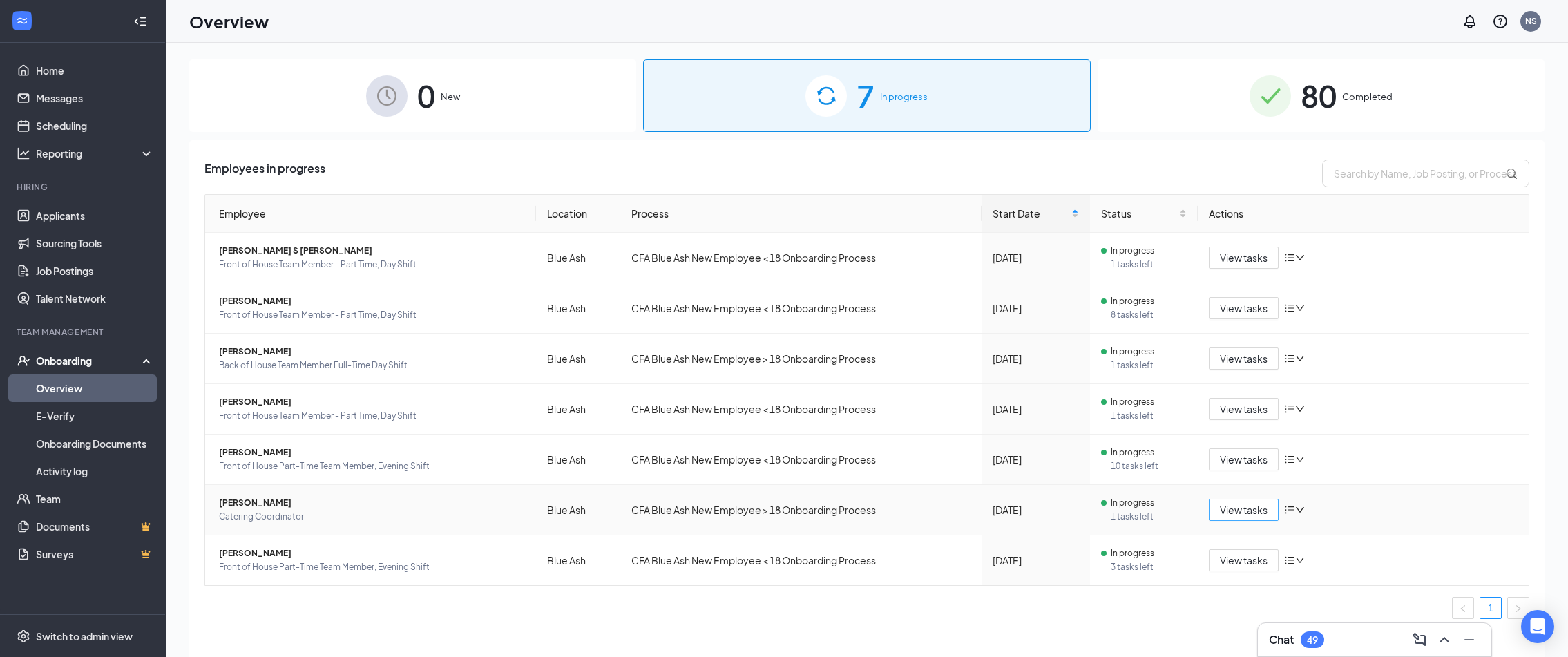
click at [1240, 517] on span "View tasks" at bounding box center [1244, 510] width 48 height 15
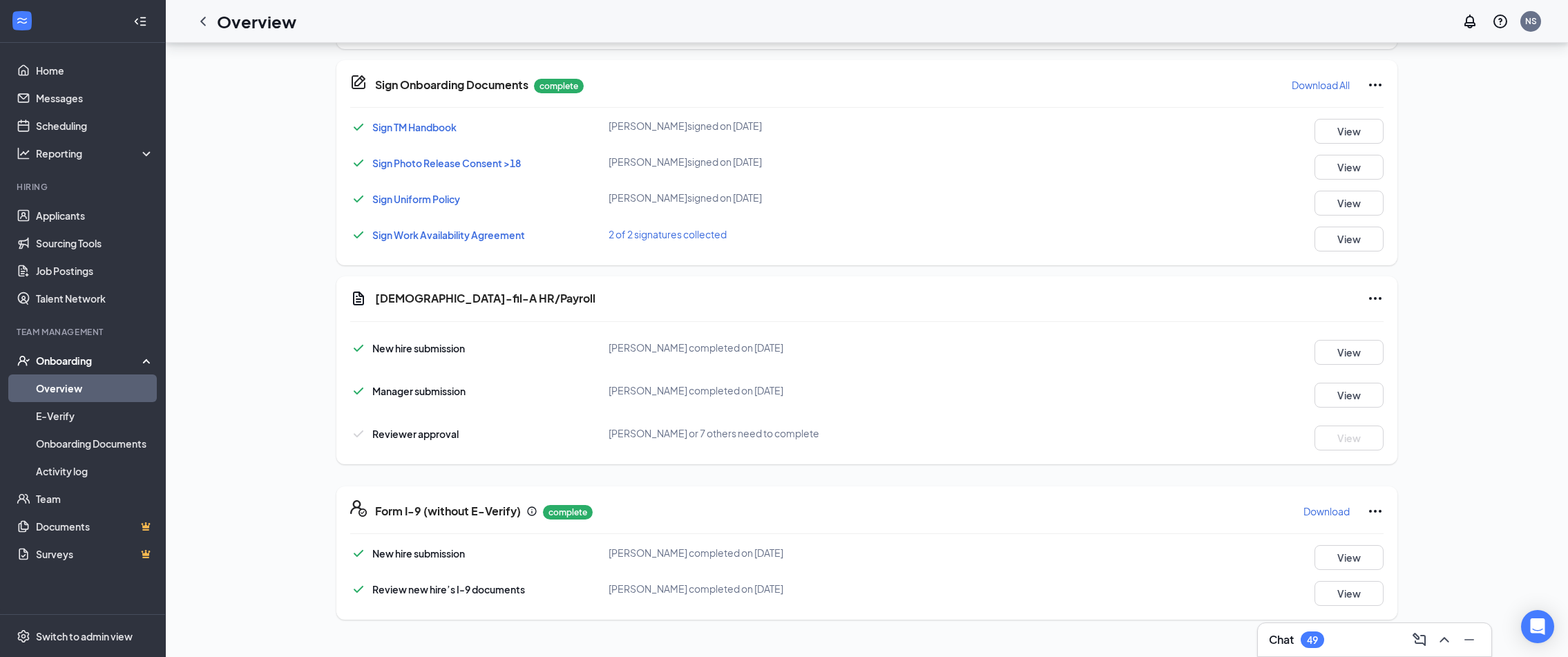
scroll to position [23, 0]
click at [1371, 294] on icon "Ellipses" at bounding box center [1375, 296] width 16 height 16
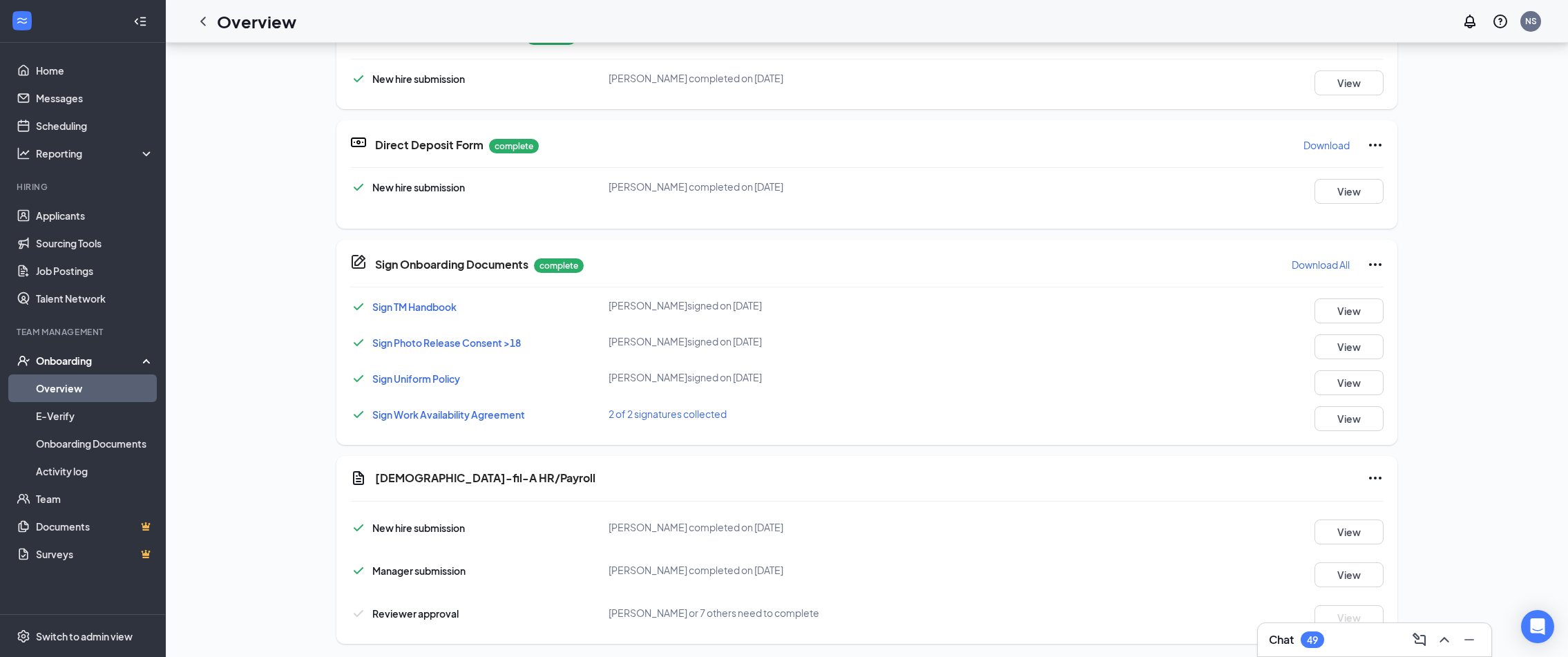
scroll to position [367, 0]
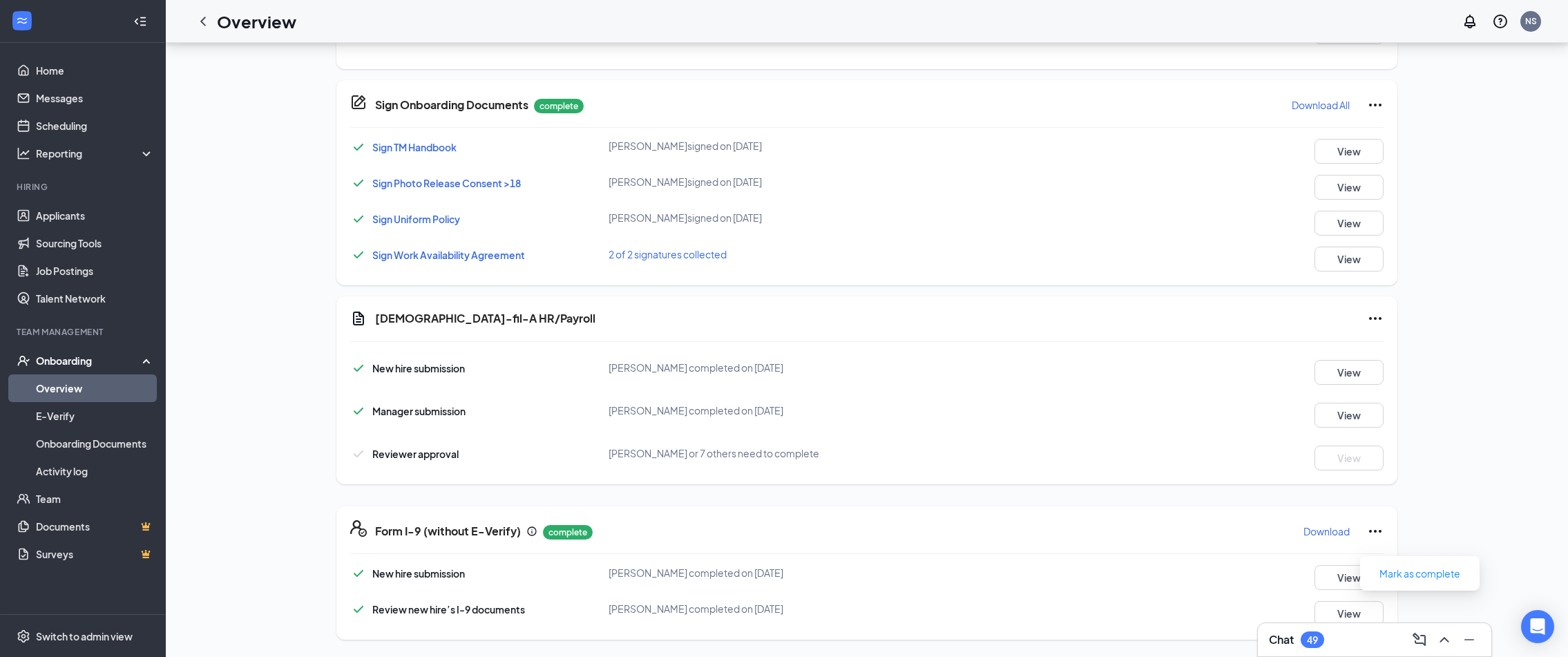
click at [1483, 315] on div "EH Ellyn Hardwick Catering Coordinator · Blue Ash ellycoe21@gmail.com · (937) 3…" at bounding box center [867, 41] width 1355 height 1197
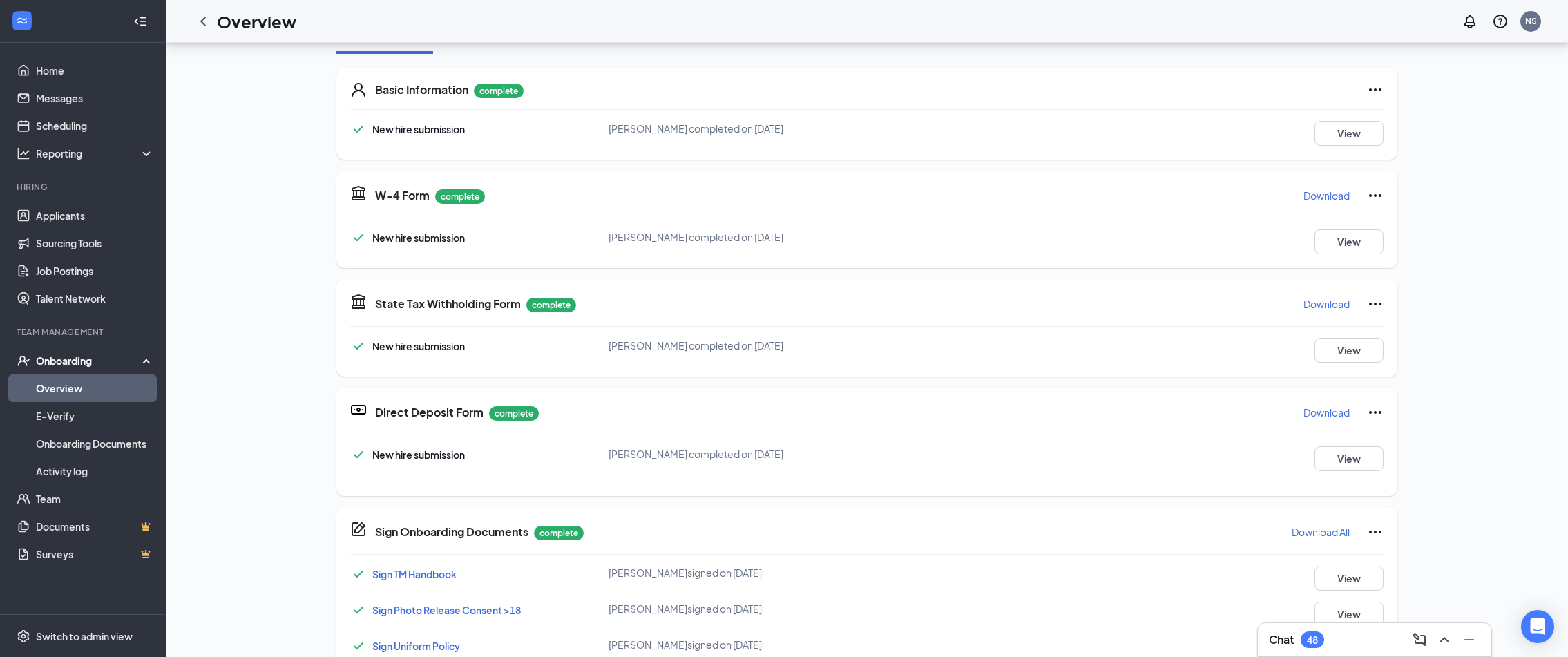
scroll to position [0, 0]
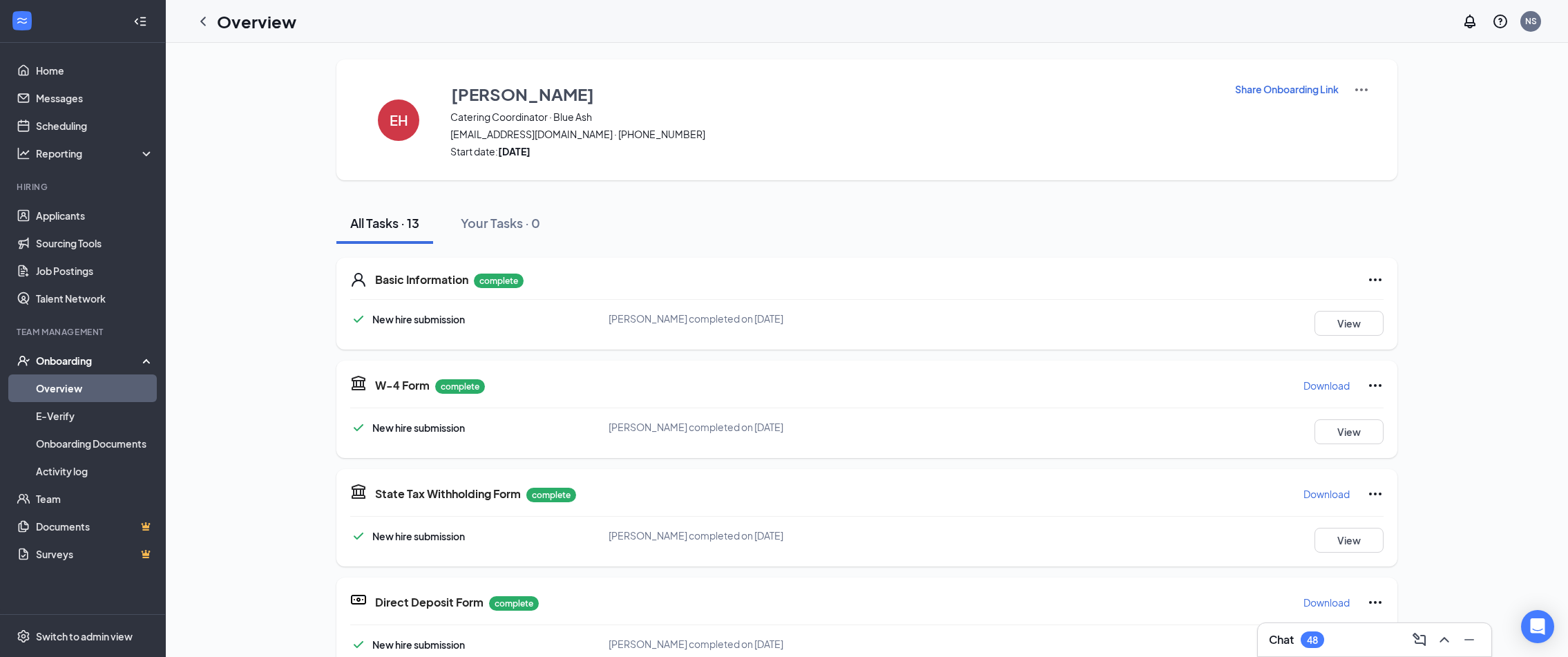
click at [57, 392] on link "Overview" at bounding box center [95, 388] width 118 height 28
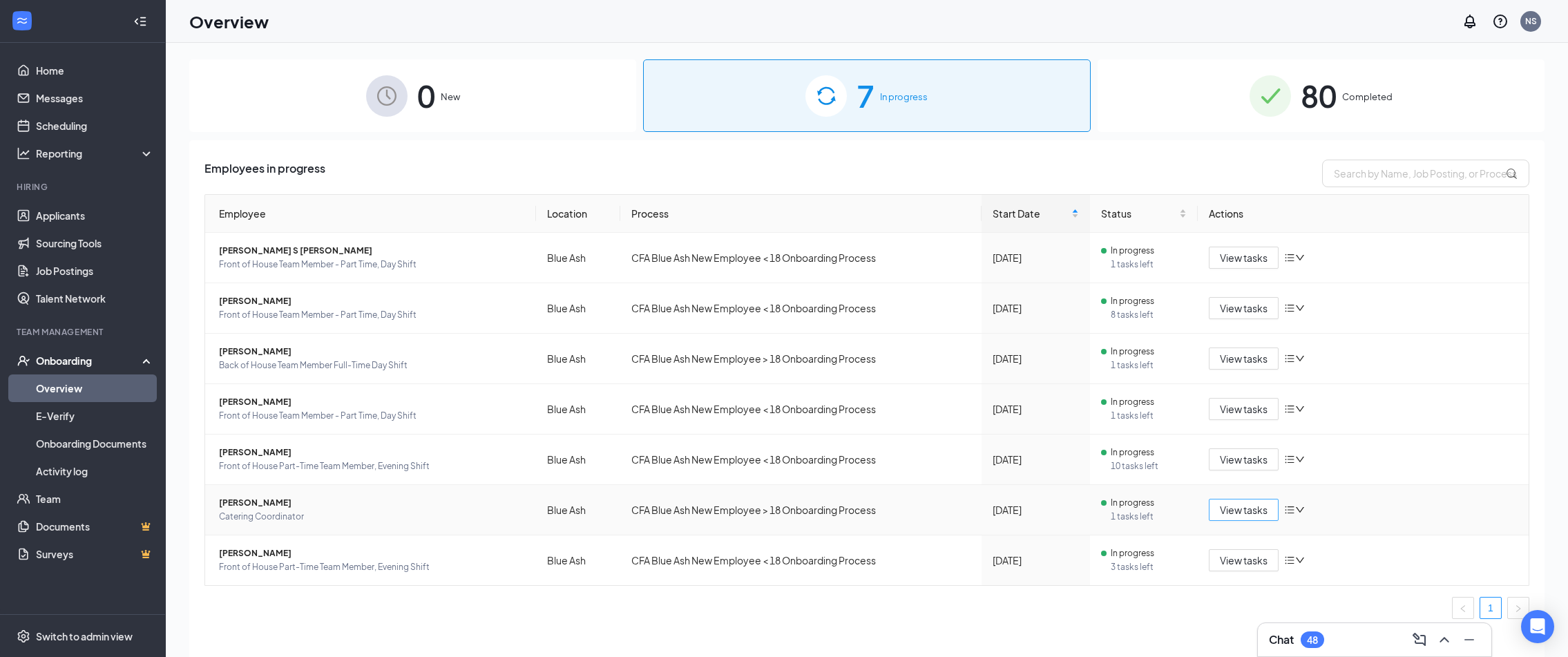
click at [1241, 514] on span "View tasks" at bounding box center [1244, 510] width 48 height 15
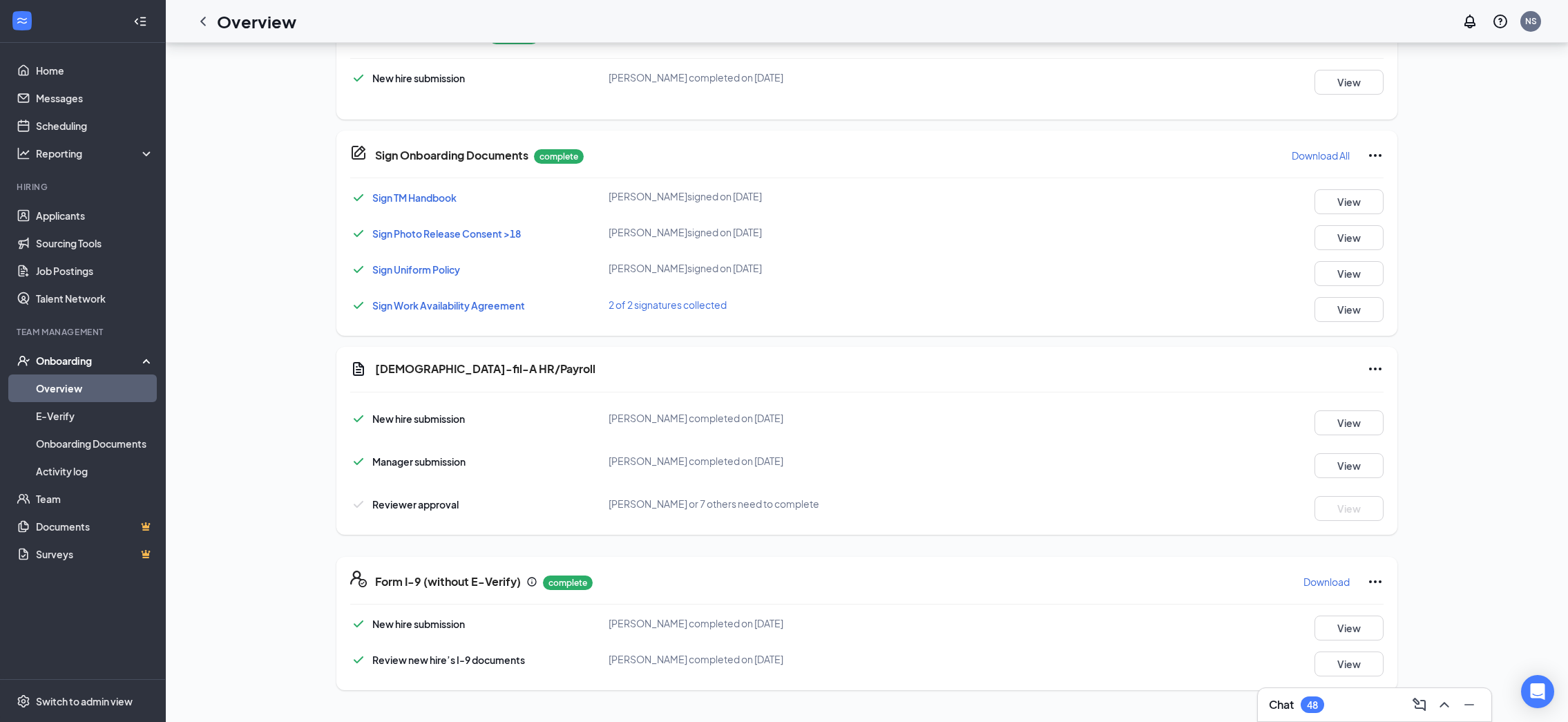
scroll to position [118, 0]
click at [1370, 371] on icon "Ellipses" at bounding box center [1375, 369] width 12 height 2
click at [1369, 371] on icon "Ellipses" at bounding box center [1375, 369] width 12 height 2
drag, startPoint x: 369, startPoint y: 367, endPoint x: 510, endPoint y: 376, distance: 141.3
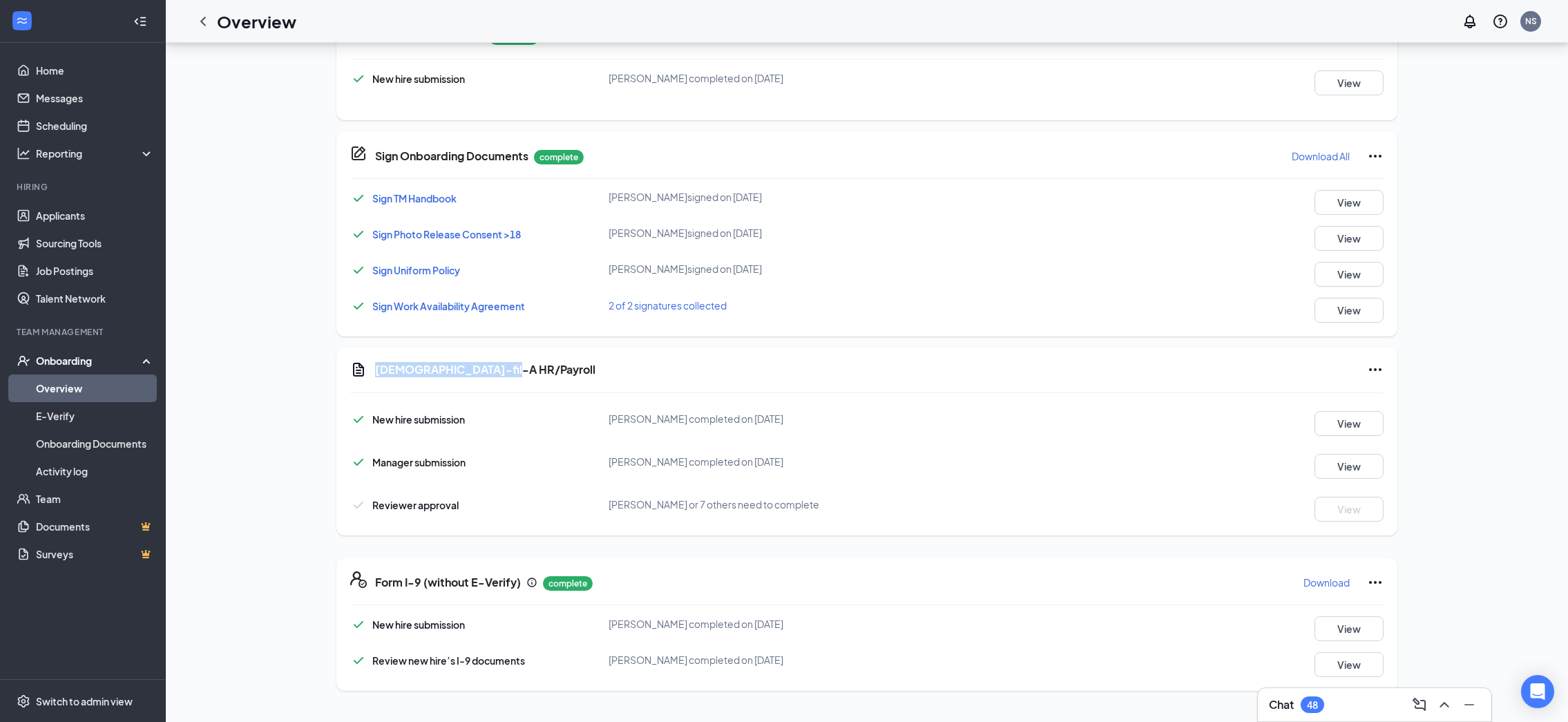
click at [510, 376] on div "Chick-fil-A HR/Payroll" at bounding box center [879, 370] width 1009 height 16
copy h5 "Chick-fil-A HR/Payroll"
click at [1367, 373] on icon "Ellipses" at bounding box center [1375, 370] width 16 height 16
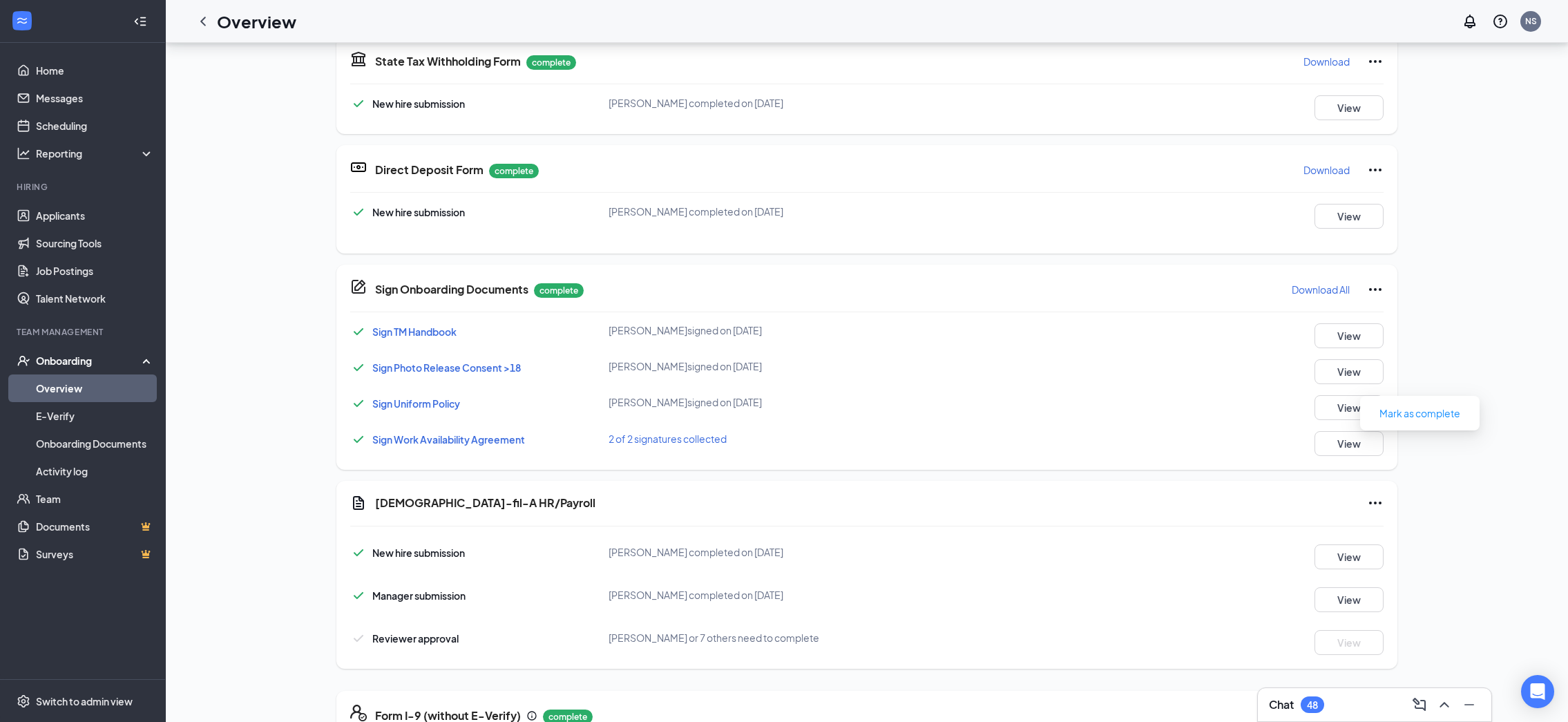
scroll to position [427, 0]
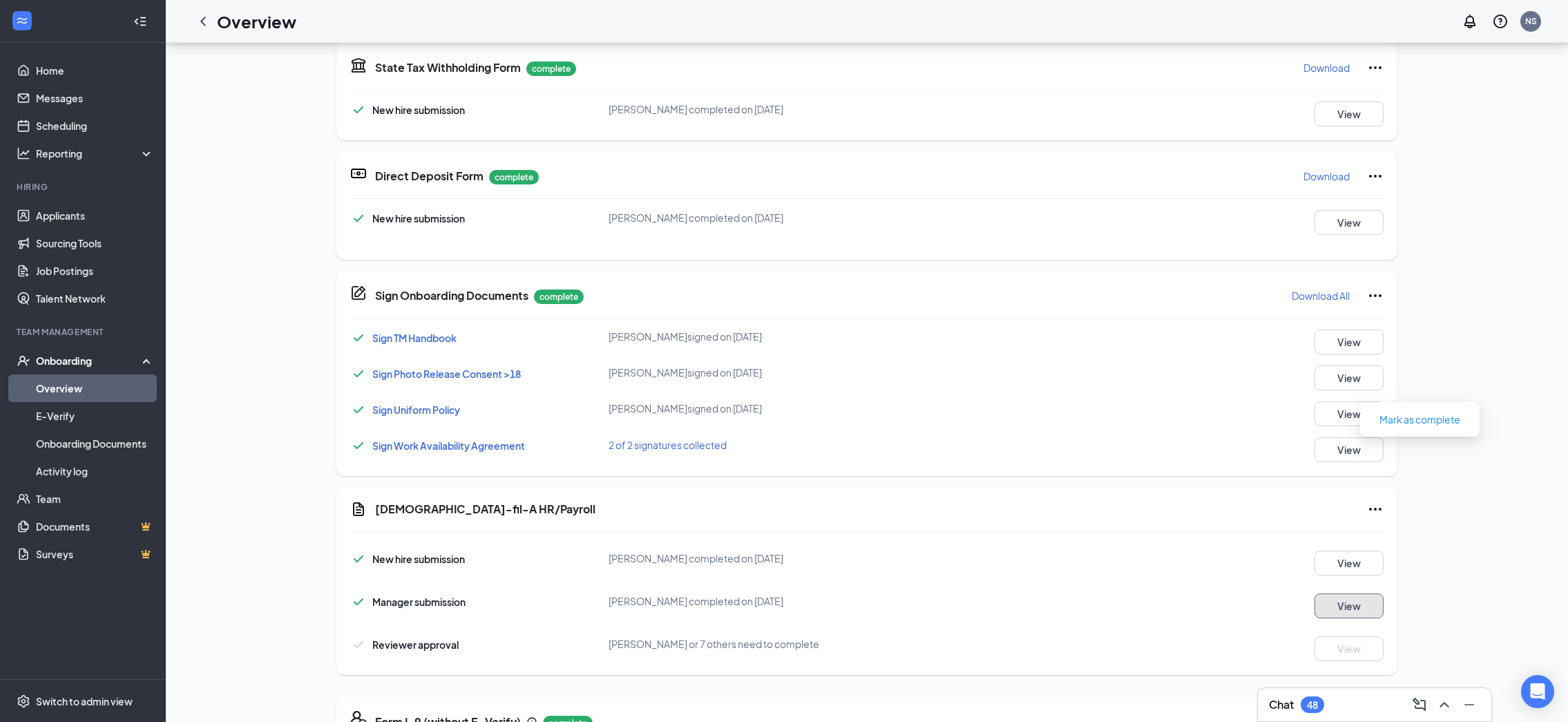
click at [1338, 611] on button "View" at bounding box center [1349, 605] width 69 height 25
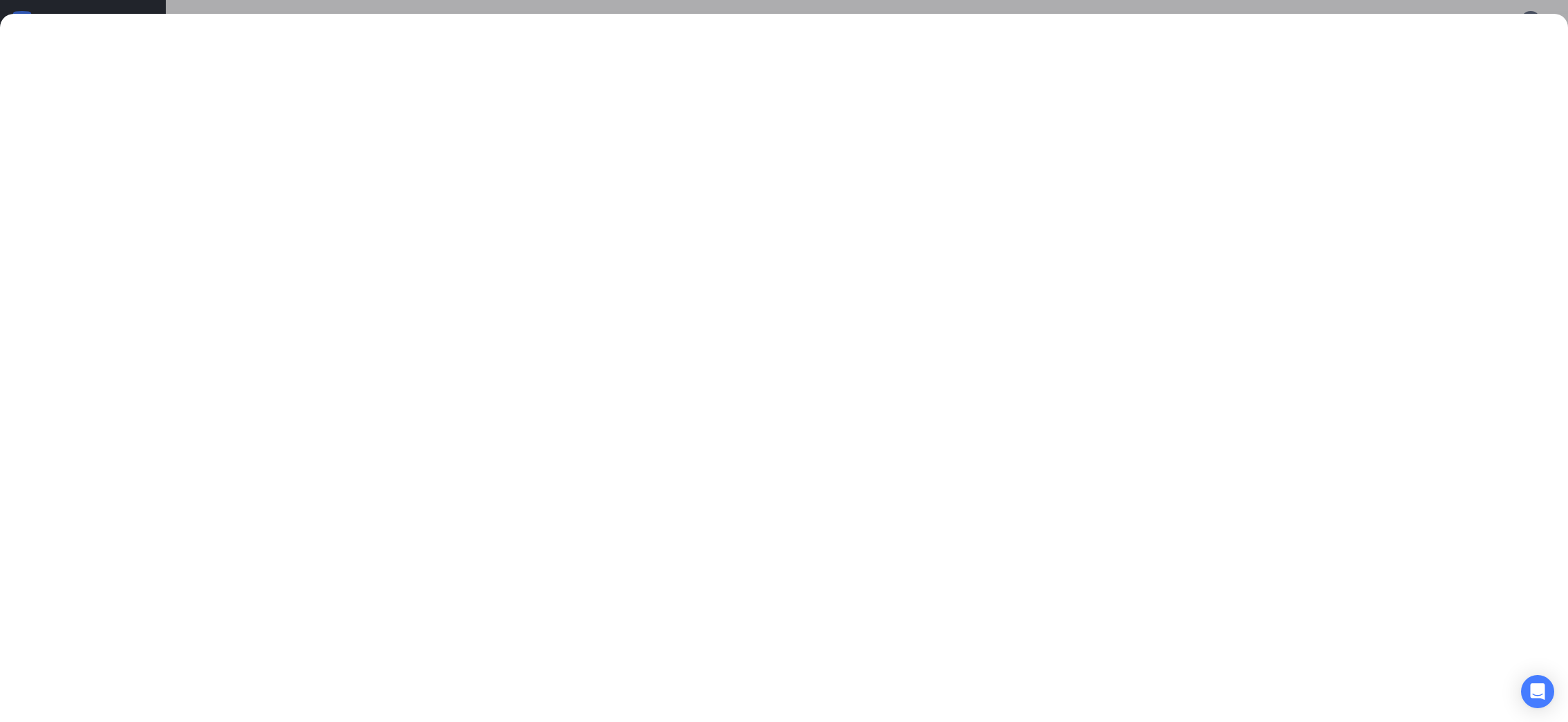
click at [153, 7] on div at bounding box center [784, 361] width 1568 height 722
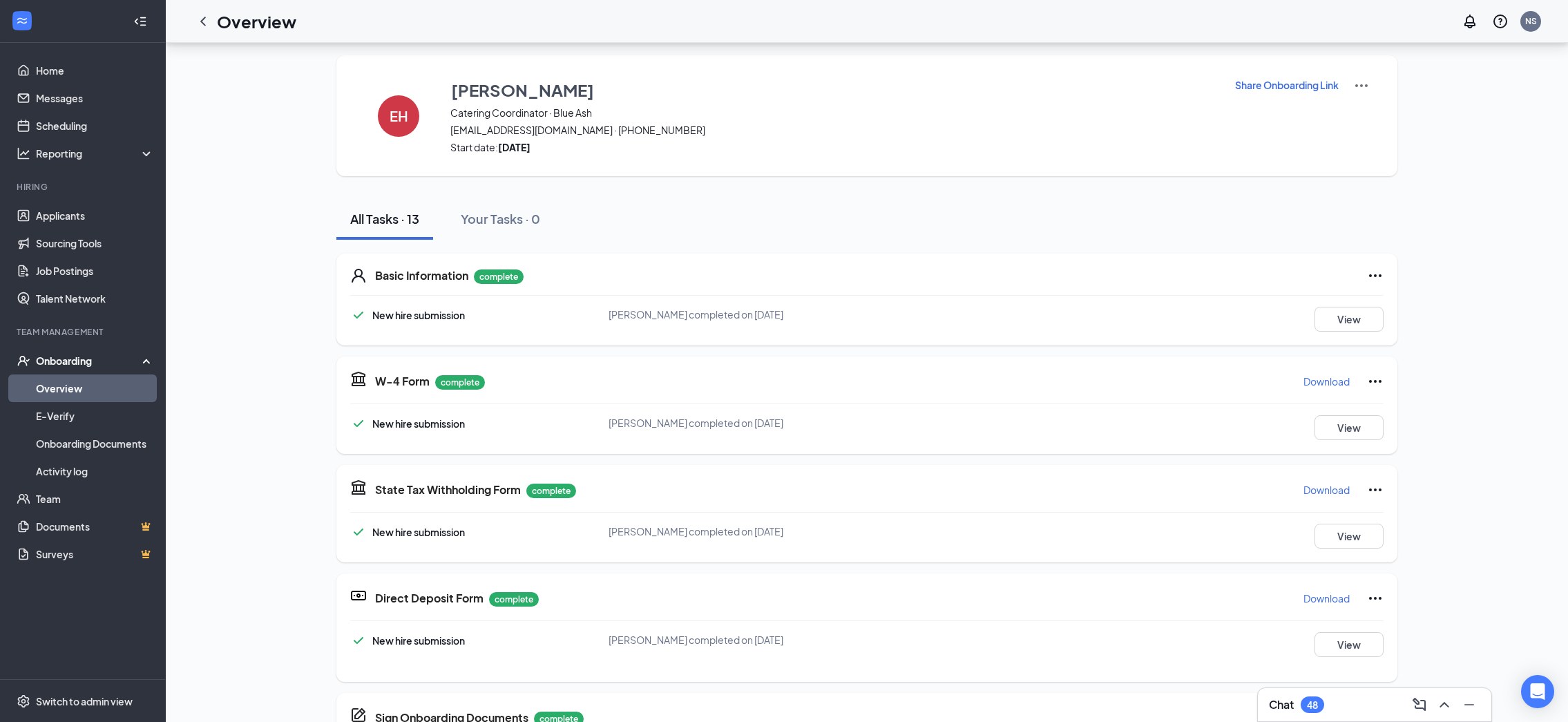
scroll to position [0, 0]
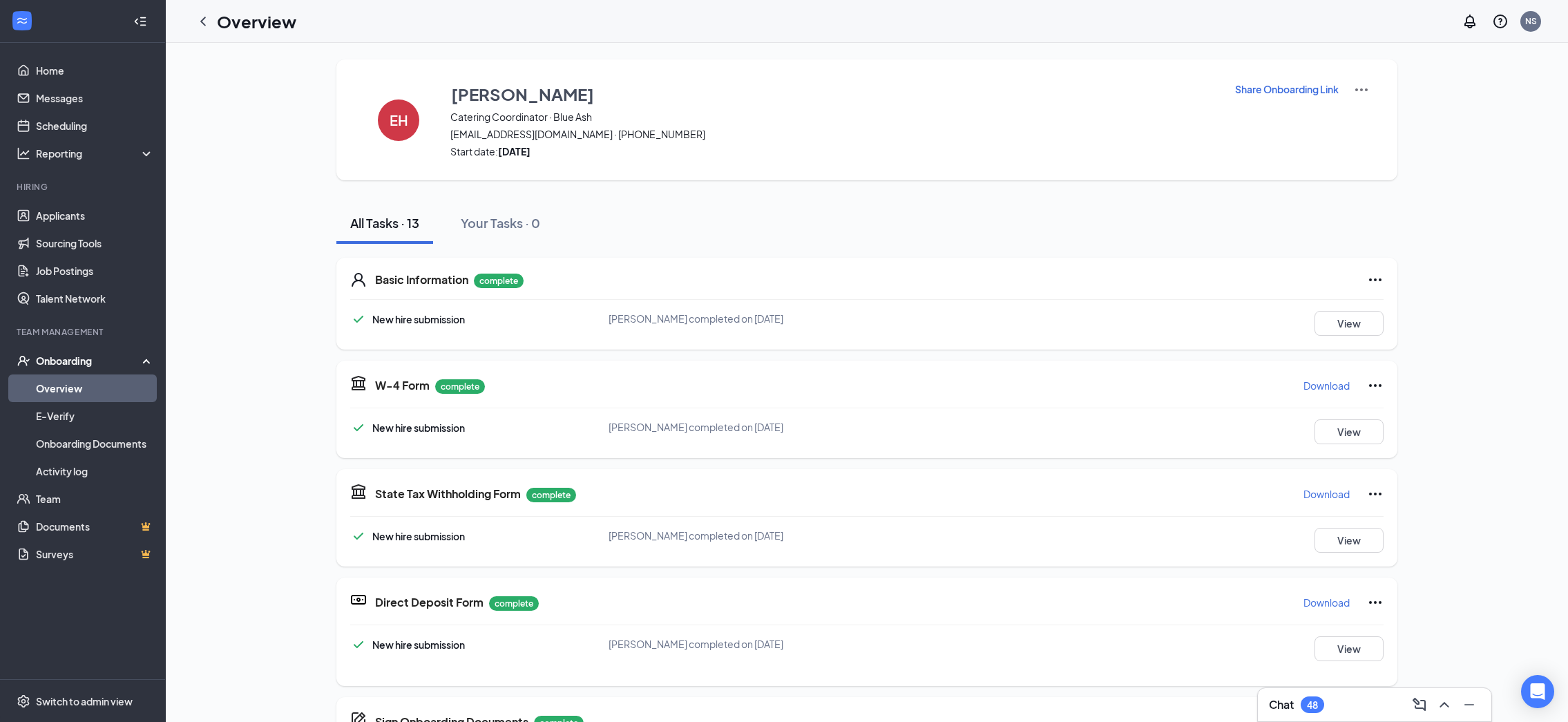
click at [62, 389] on link "Overview" at bounding box center [95, 389] width 118 height 28
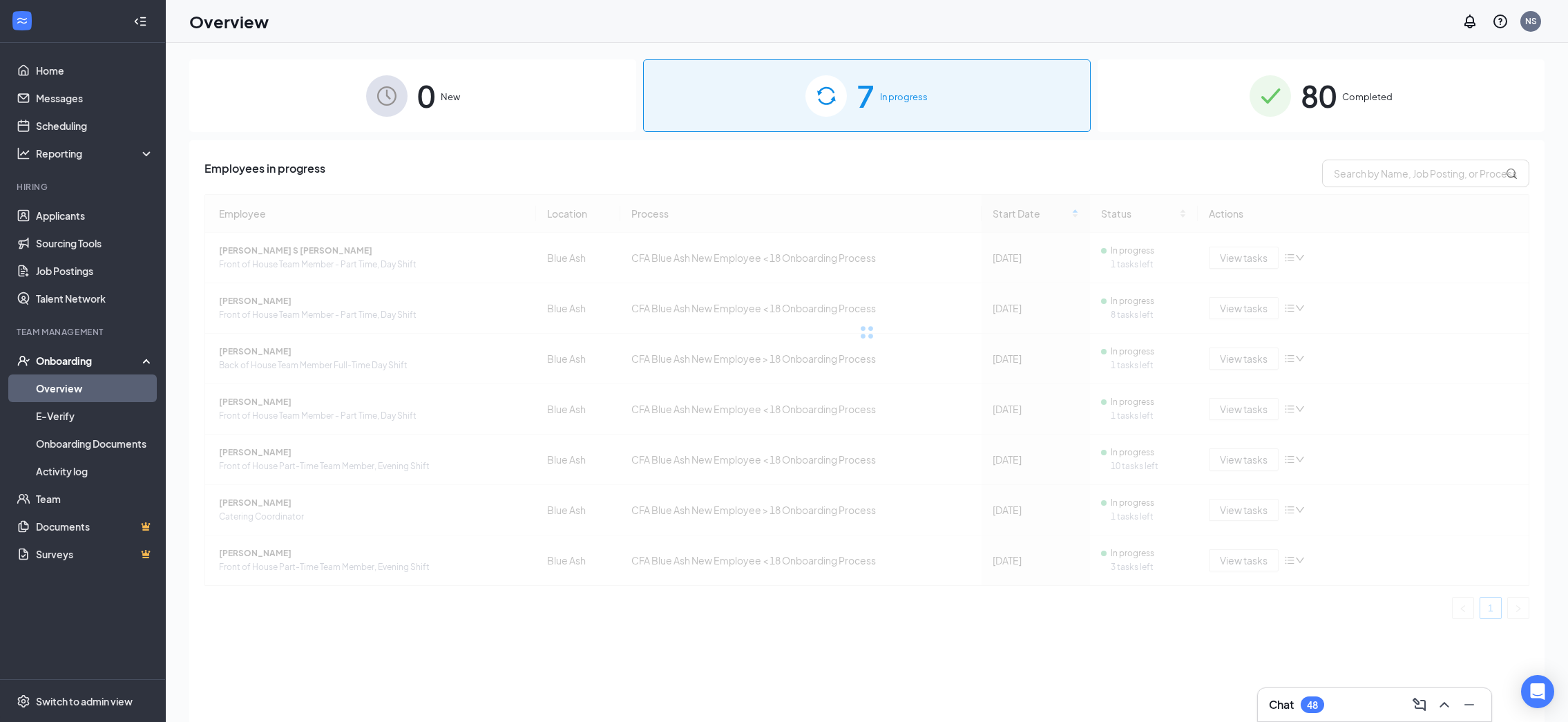
click at [256, 503] on div "Employee Location Process Start Date Status Actions Jackson S Torrans Front of …" at bounding box center [867, 406] width 1325 height 425
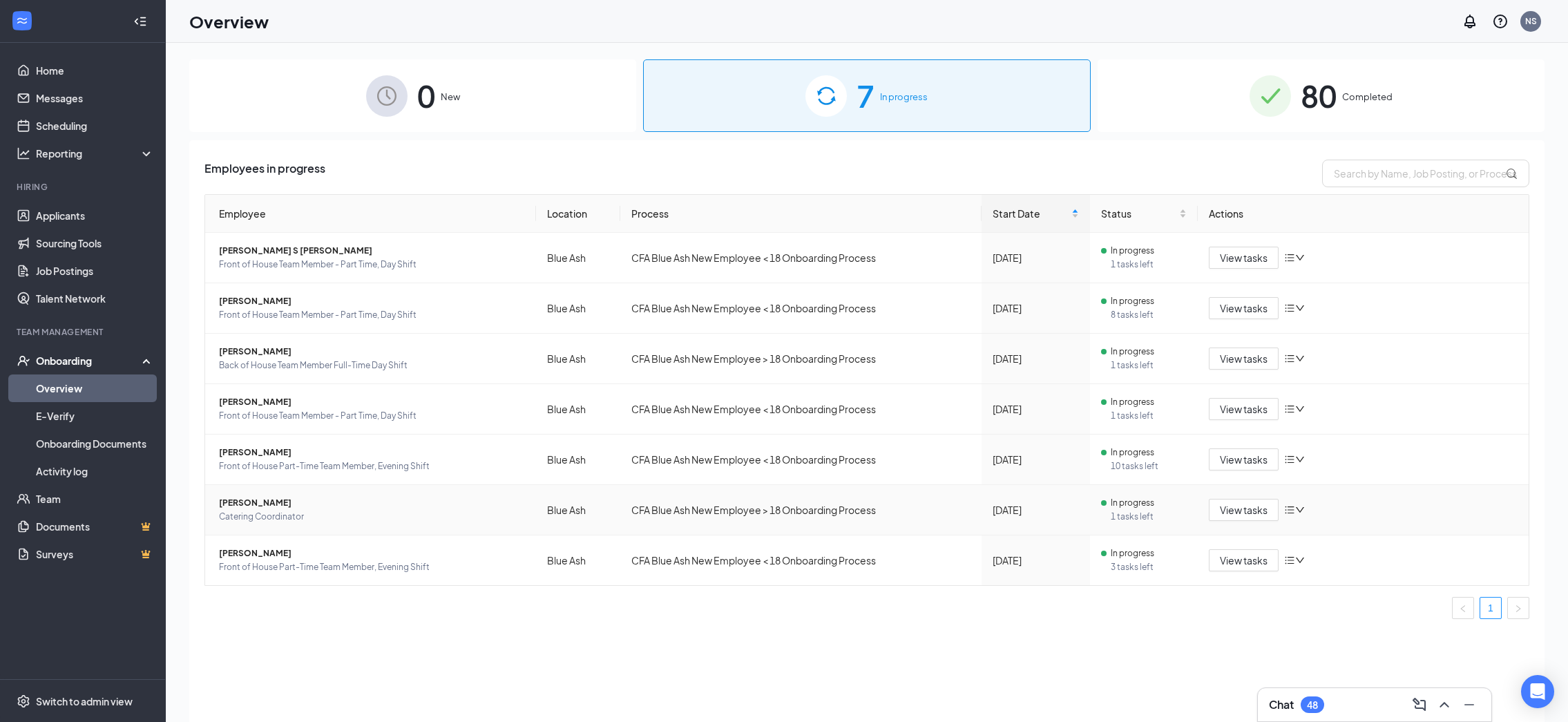
click at [258, 506] on span "Ellyn M Hardwick" at bounding box center [372, 503] width 306 height 14
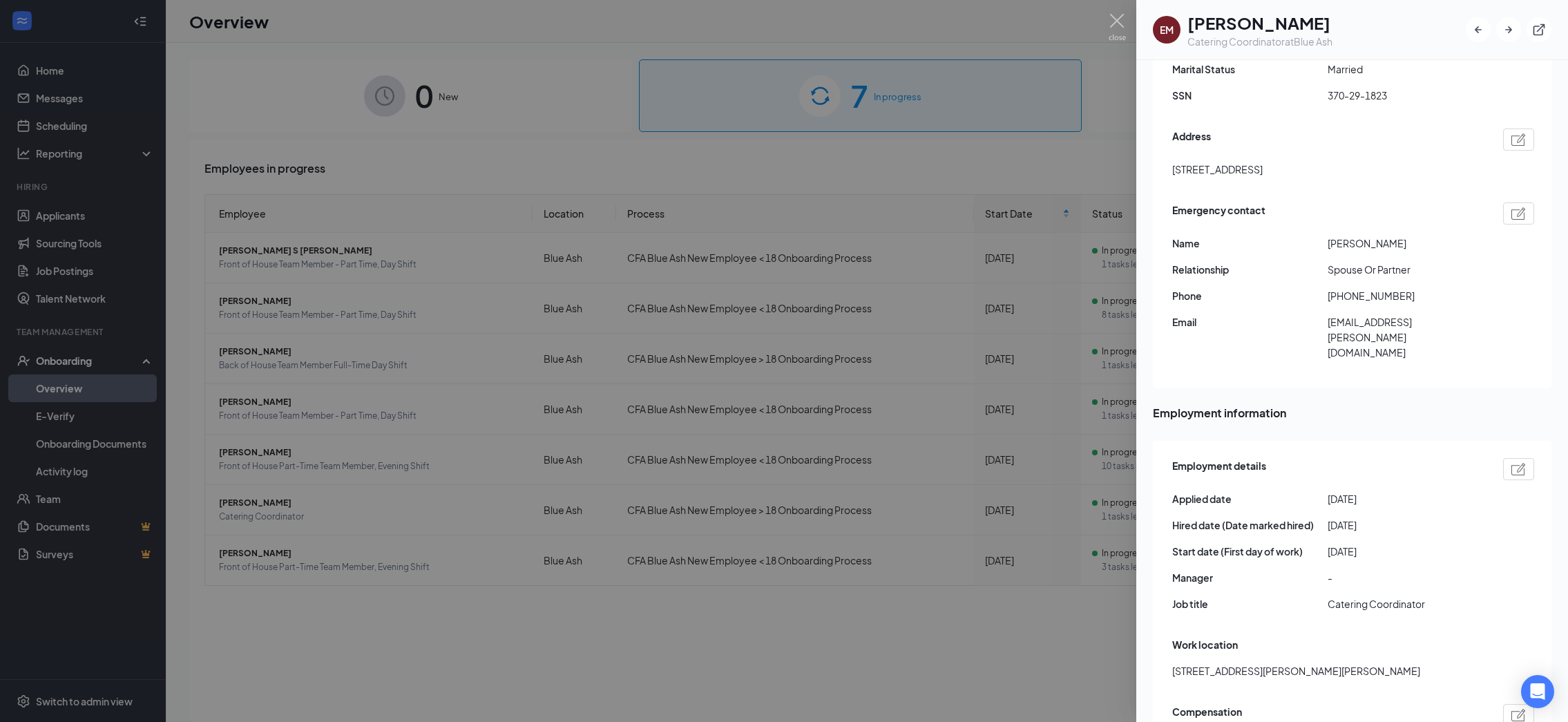
scroll to position [389, 0]
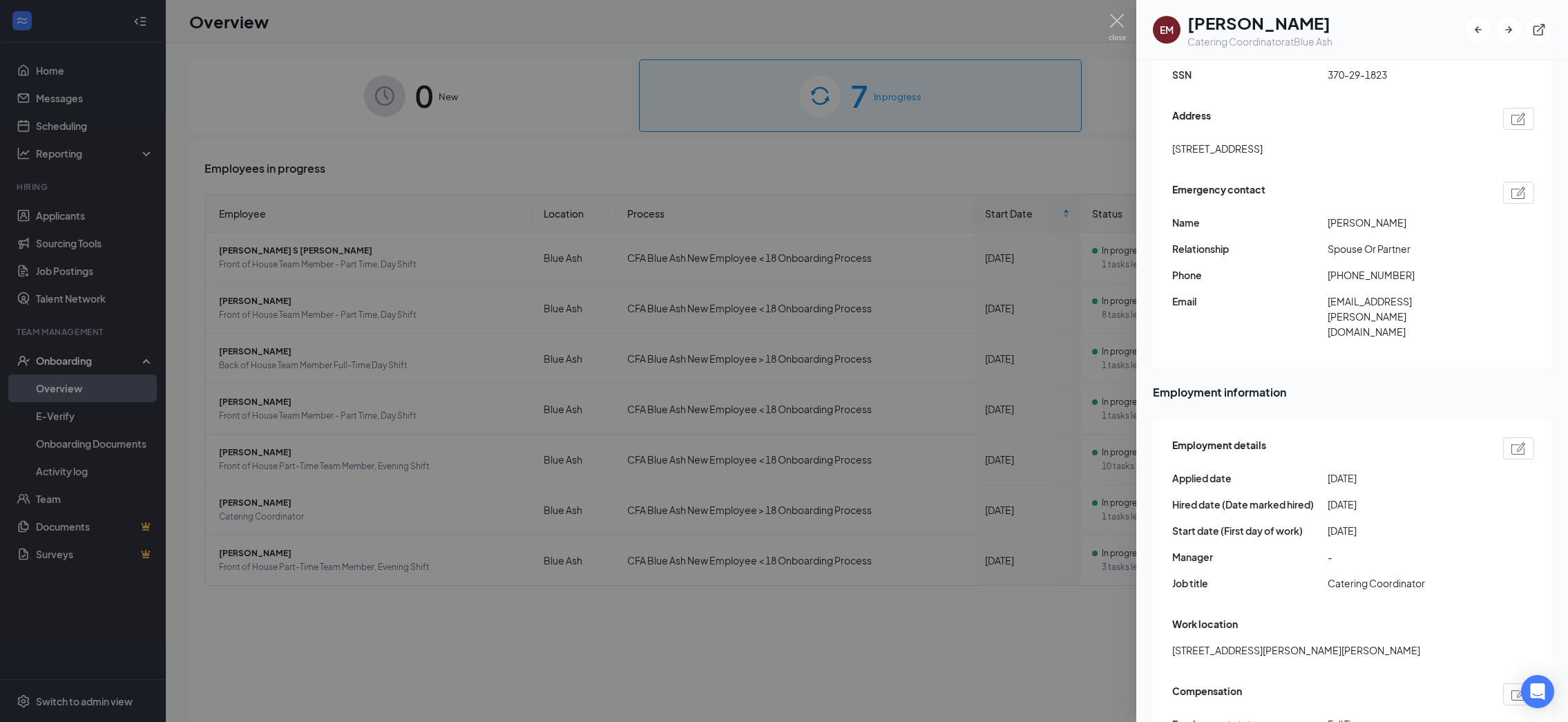
click at [719, 28] on div at bounding box center [784, 361] width 1568 height 722
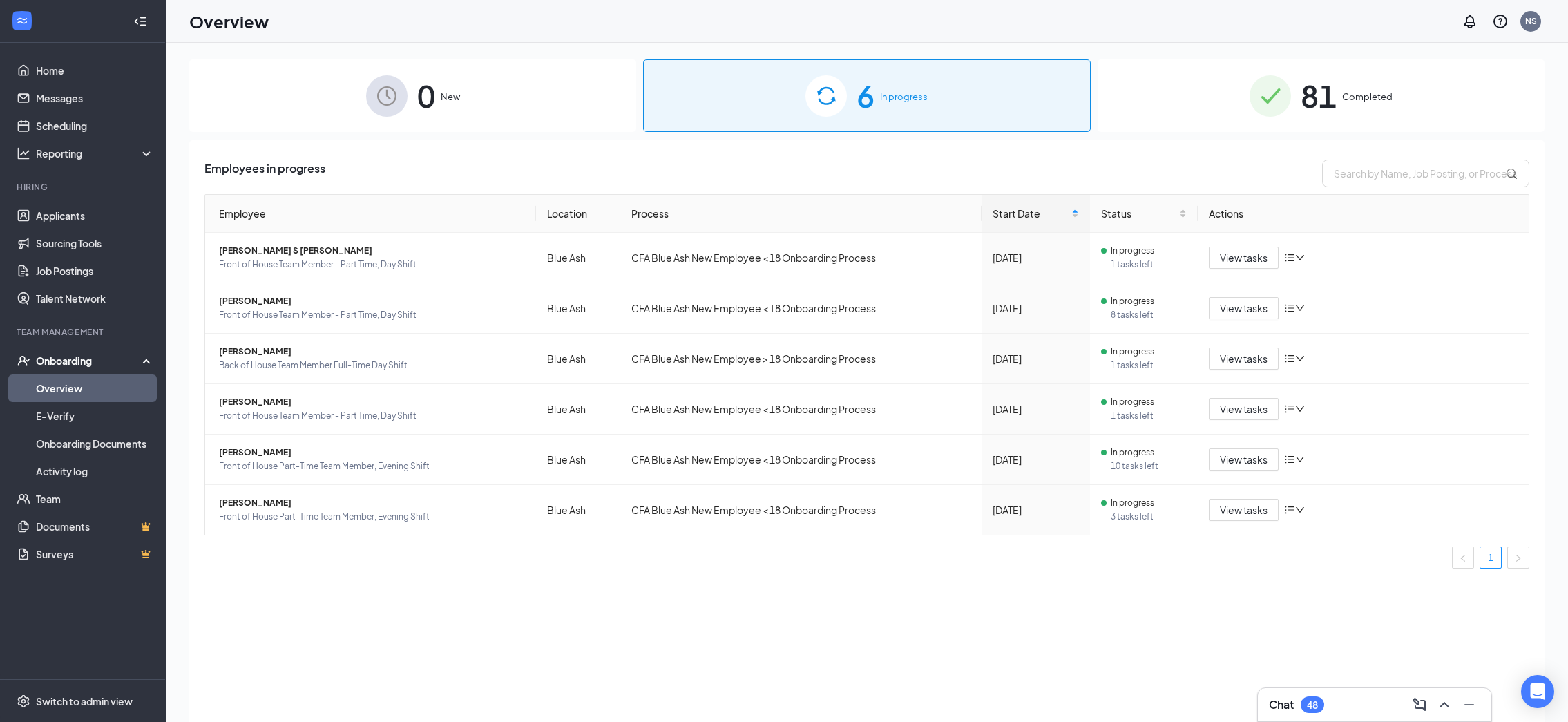
click at [1306, 90] on span "81" at bounding box center [1319, 96] width 36 height 48
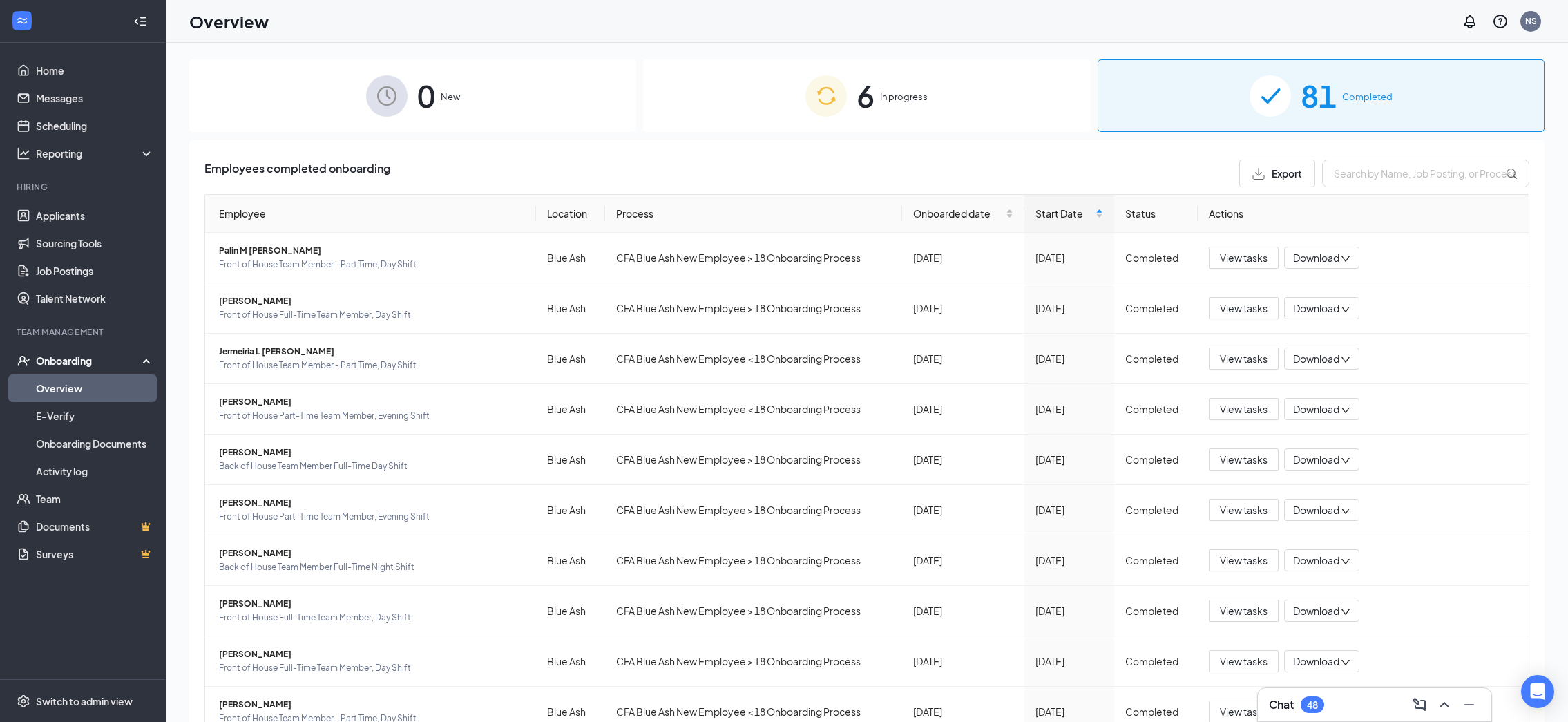
click at [888, 97] on span "In progress" at bounding box center [904, 96] width 48 height 14
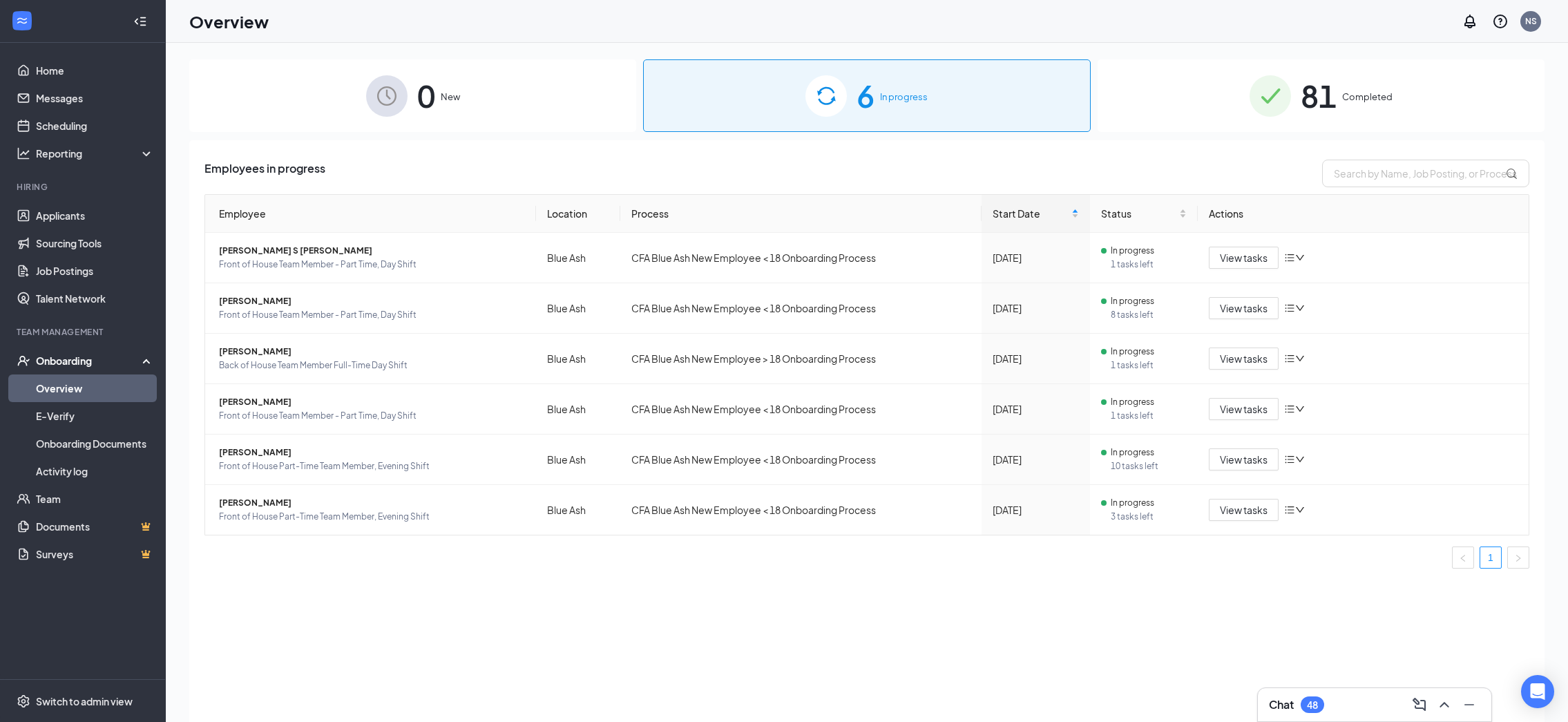
click at [1349, 97] on span "Completed" at bounding box center [1367, 96] width 50 height 14
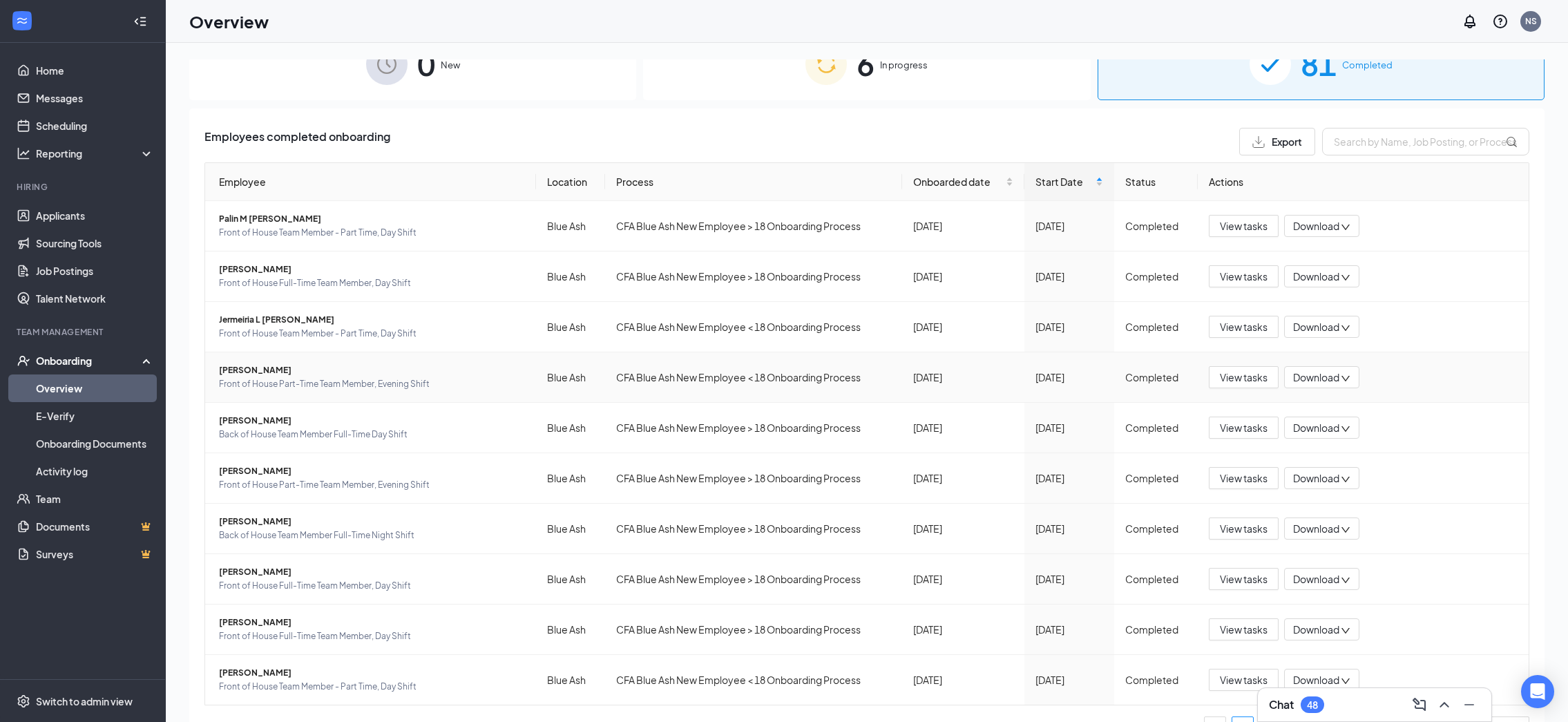
scroll to position [64, 0]
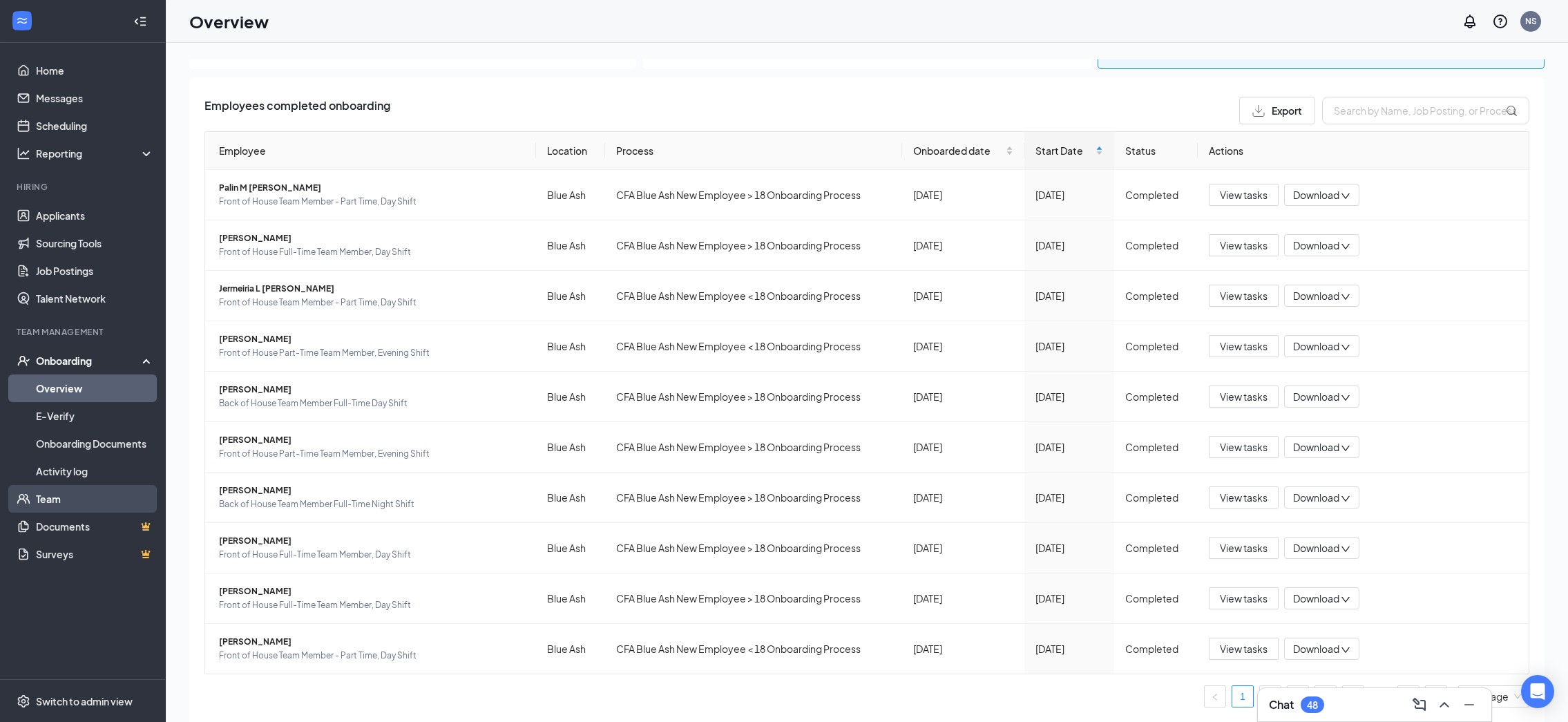
click at [57, 504] on link "Team" at bounding box center [95, 499] width 118 height 28
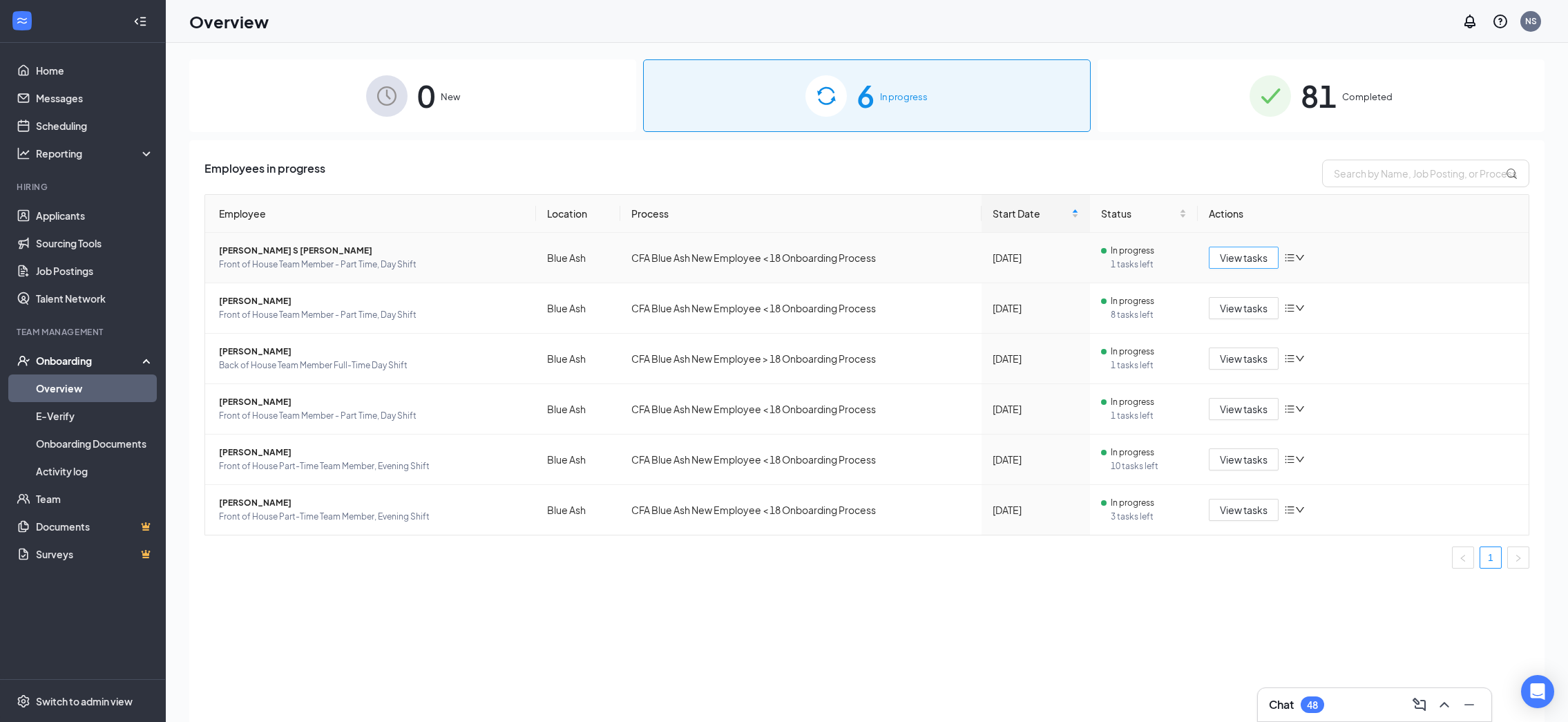
click at [1237, 260] on span "View tasks" at bounding box center [1244, 257] width 48 height 15
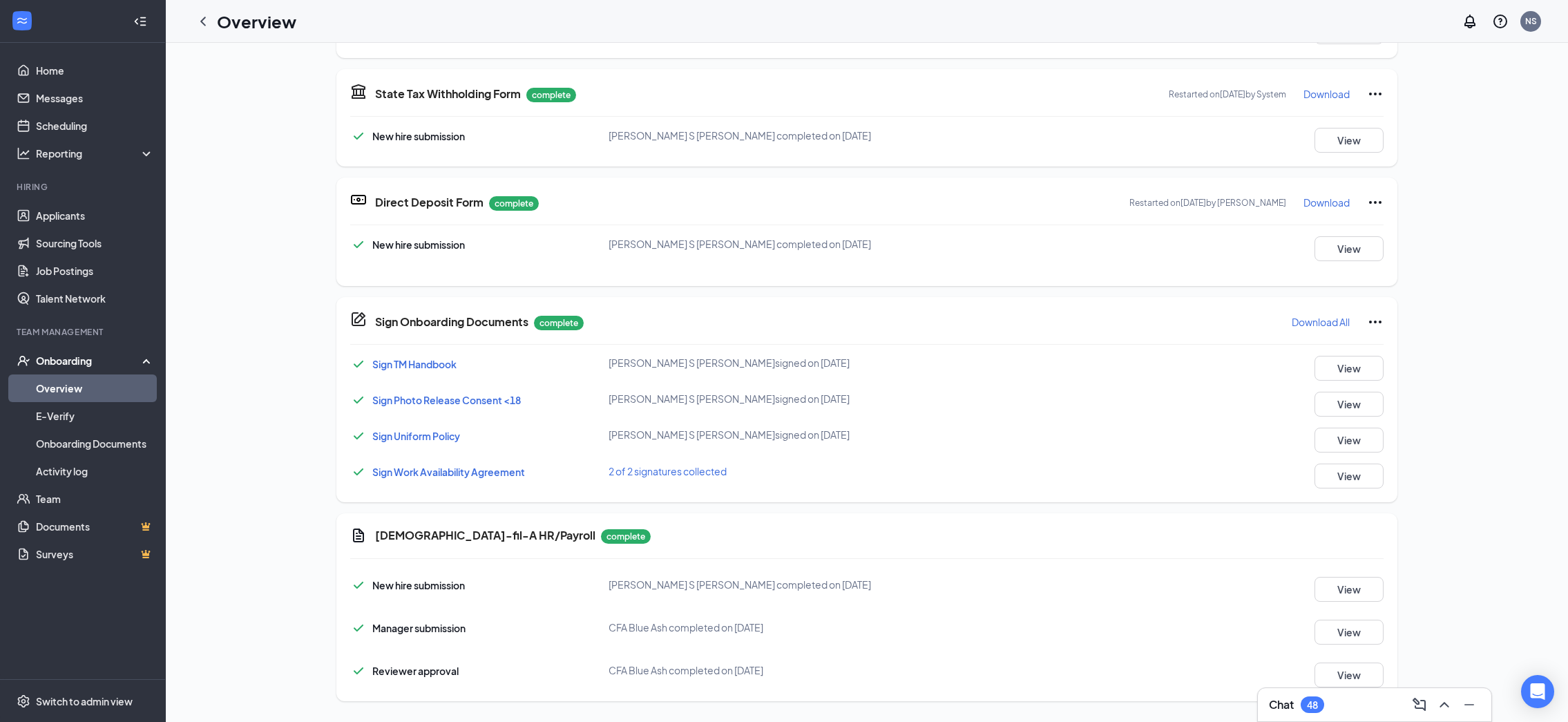
scroll to position [399, 0]
click at [57, 391] on link "Overview" at bounding box center [95, 389] width 118 height 28
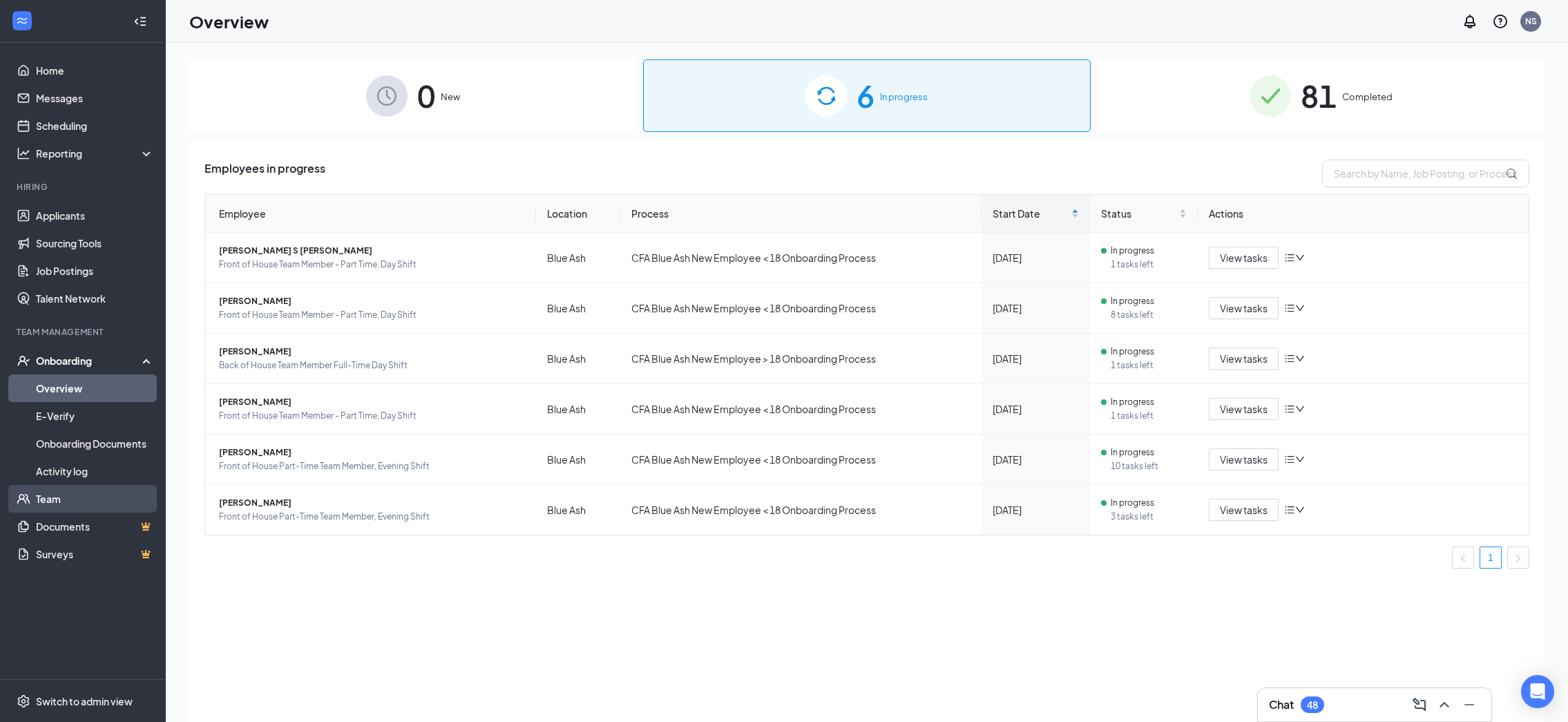
click at [48, 501] on link "Team" at bounding box center [95, 499] width 118 height 28
click at [51, 501] on link "Team" at bounding box center [95, 499] width 118 height 28
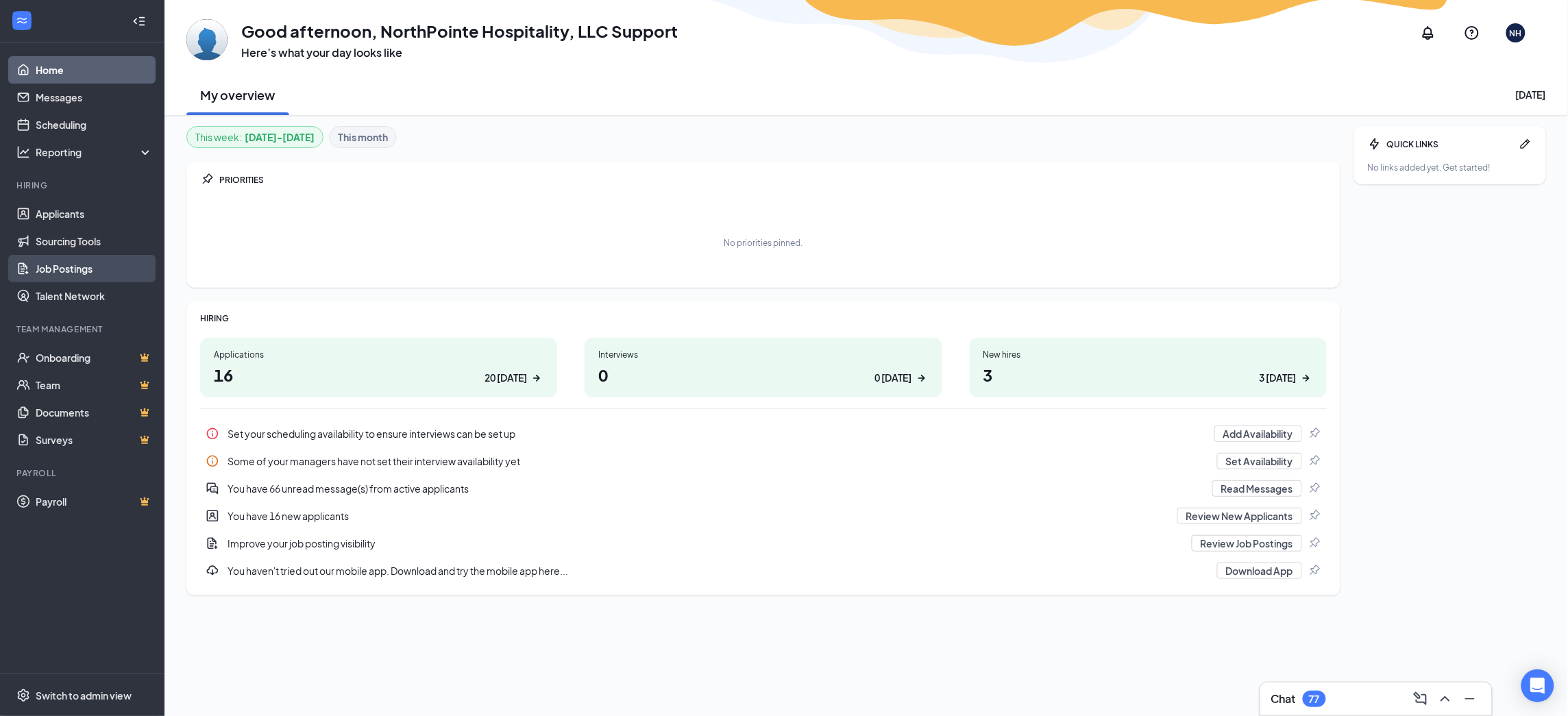
click at [54, 268] on link "Job Postings" at bounding box center [94, 269] width 117 height 27
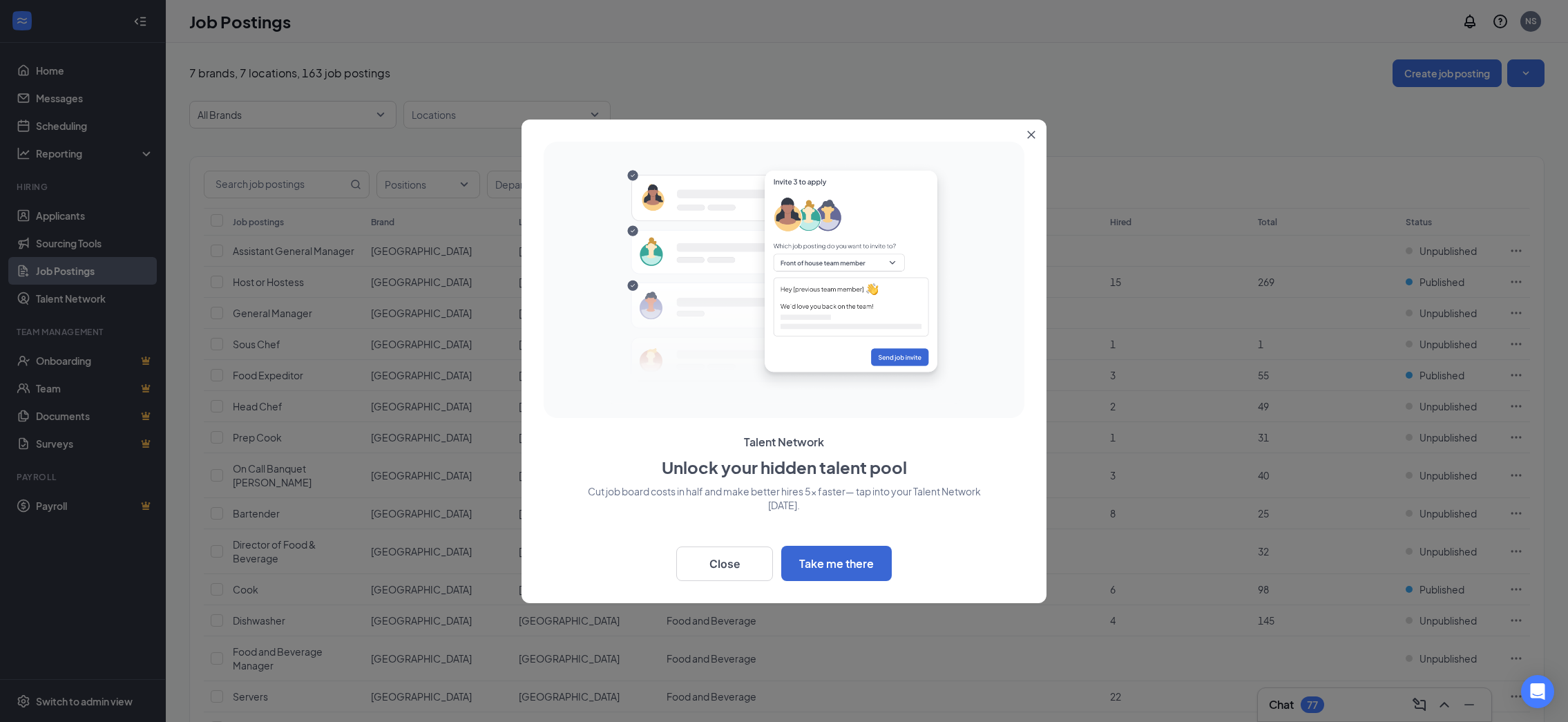
click at [1031, 134] on icon "Close" at bounding box center [1031, 134] width 7 height 7
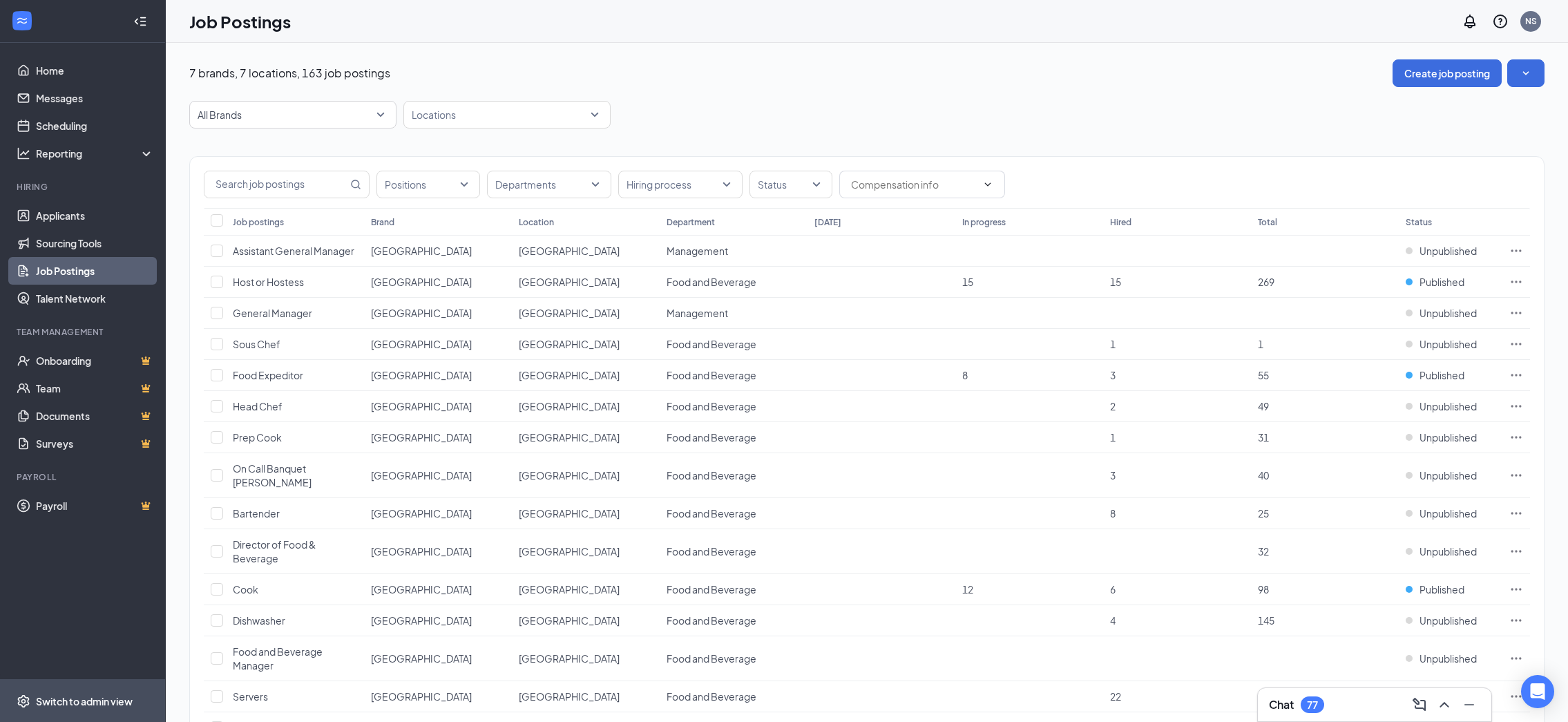
click at [74, 701] on div "Switch to admin view" at bounding box center [84, 701] width 97 height 14
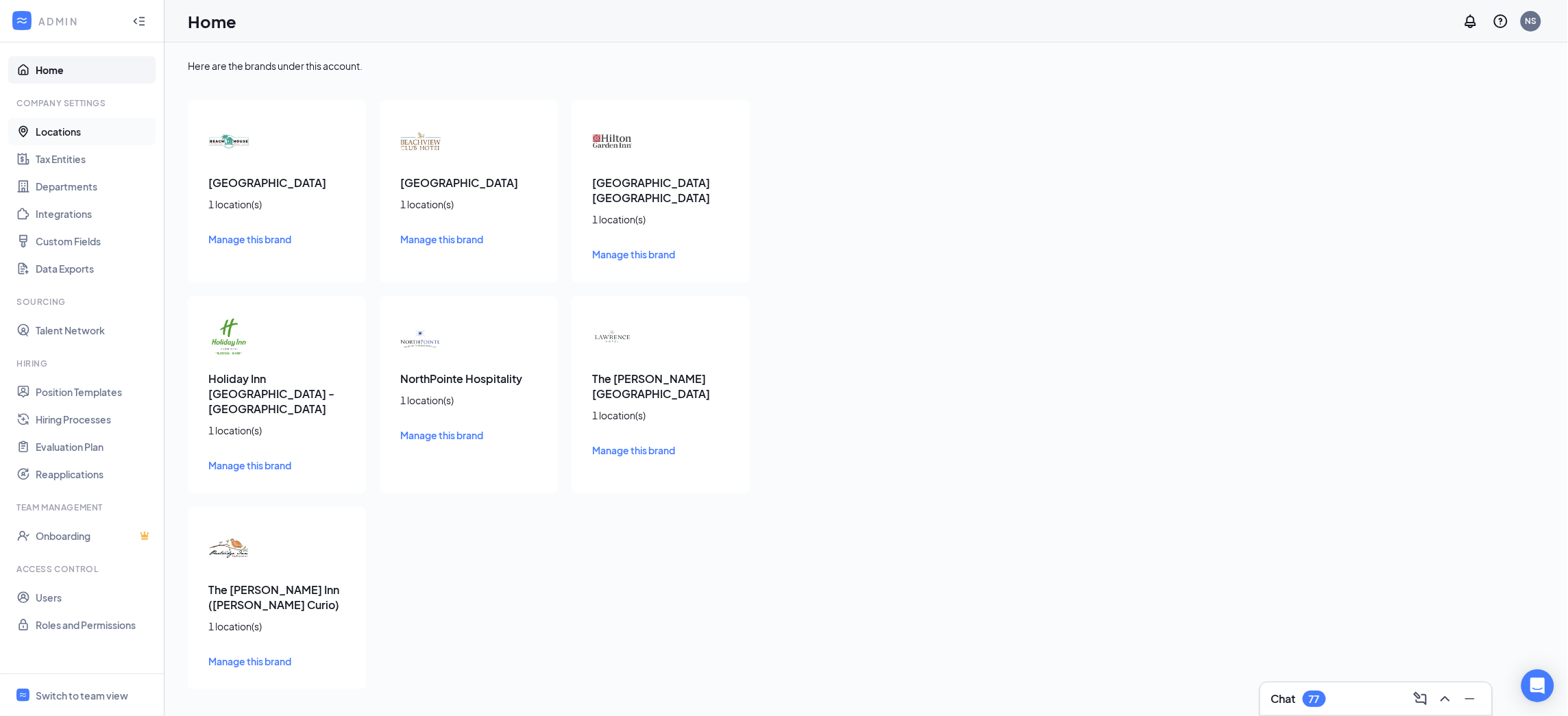
click at [72, 133] on link "Locations" at bounding box center [94, 132] width 117 height 27
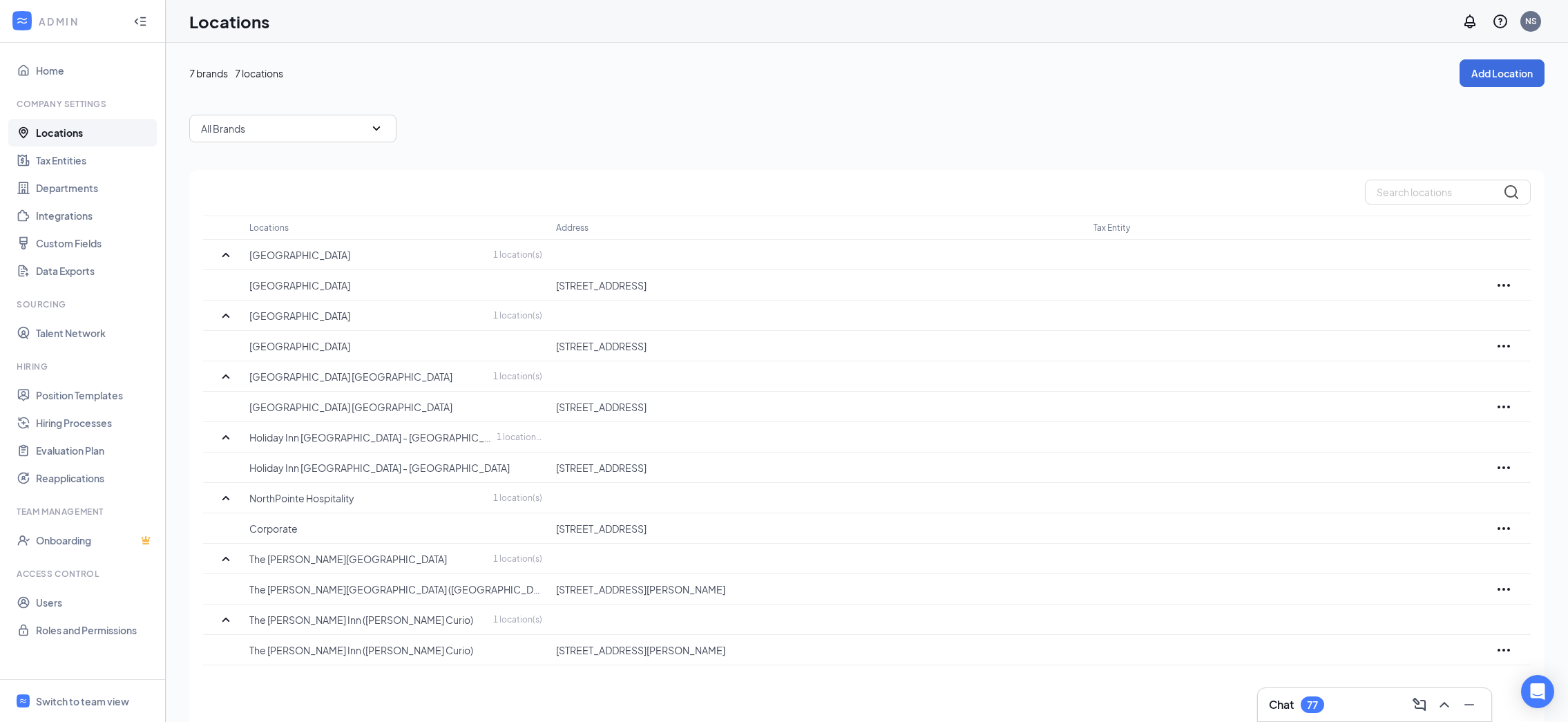
click at [337, 130] on div "All Brands" at bounding box center [293, 129] width 207 height 28
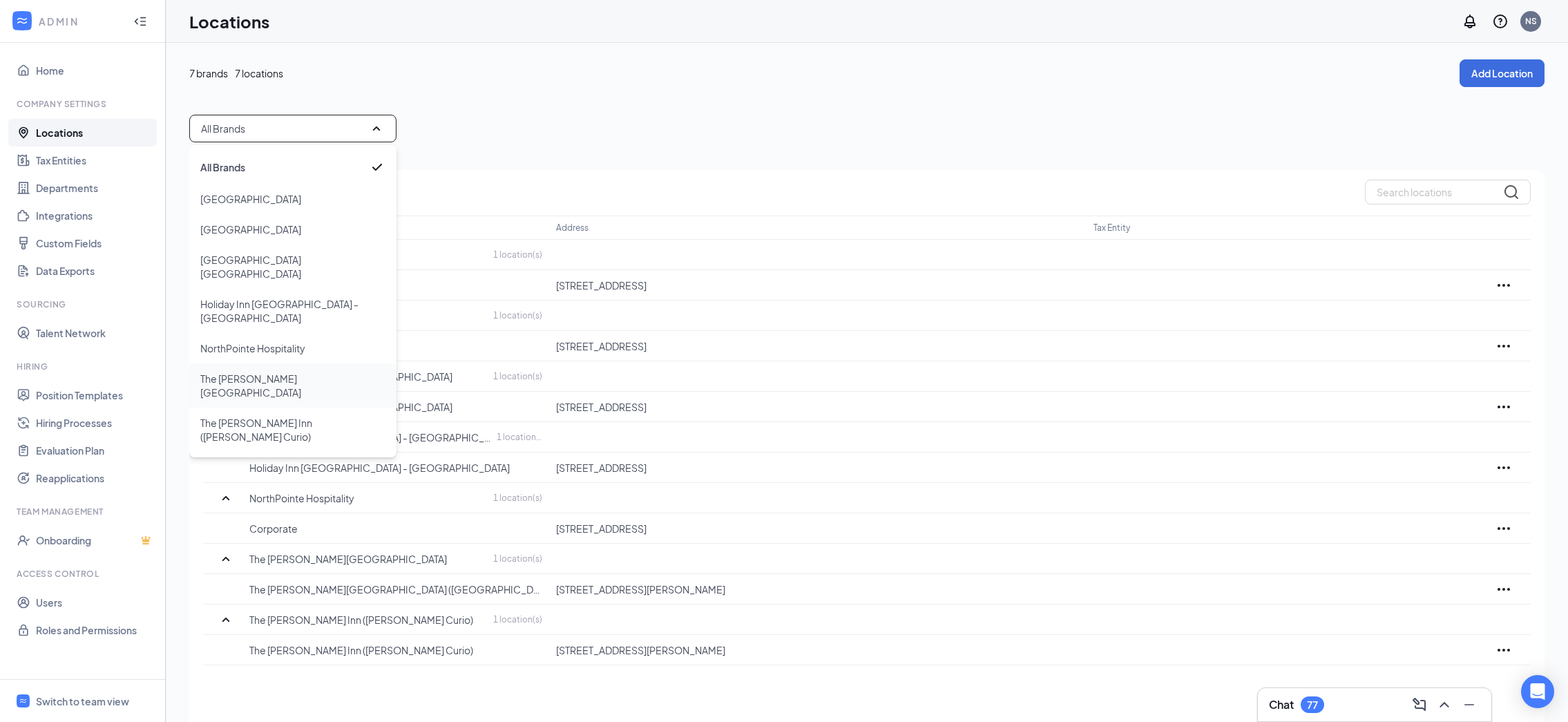
click at [266, 363] on div "The [PERSON_NAME][GEOGRAPHIC_DATA]" at bounding box center [293, 385] width 207 height 45
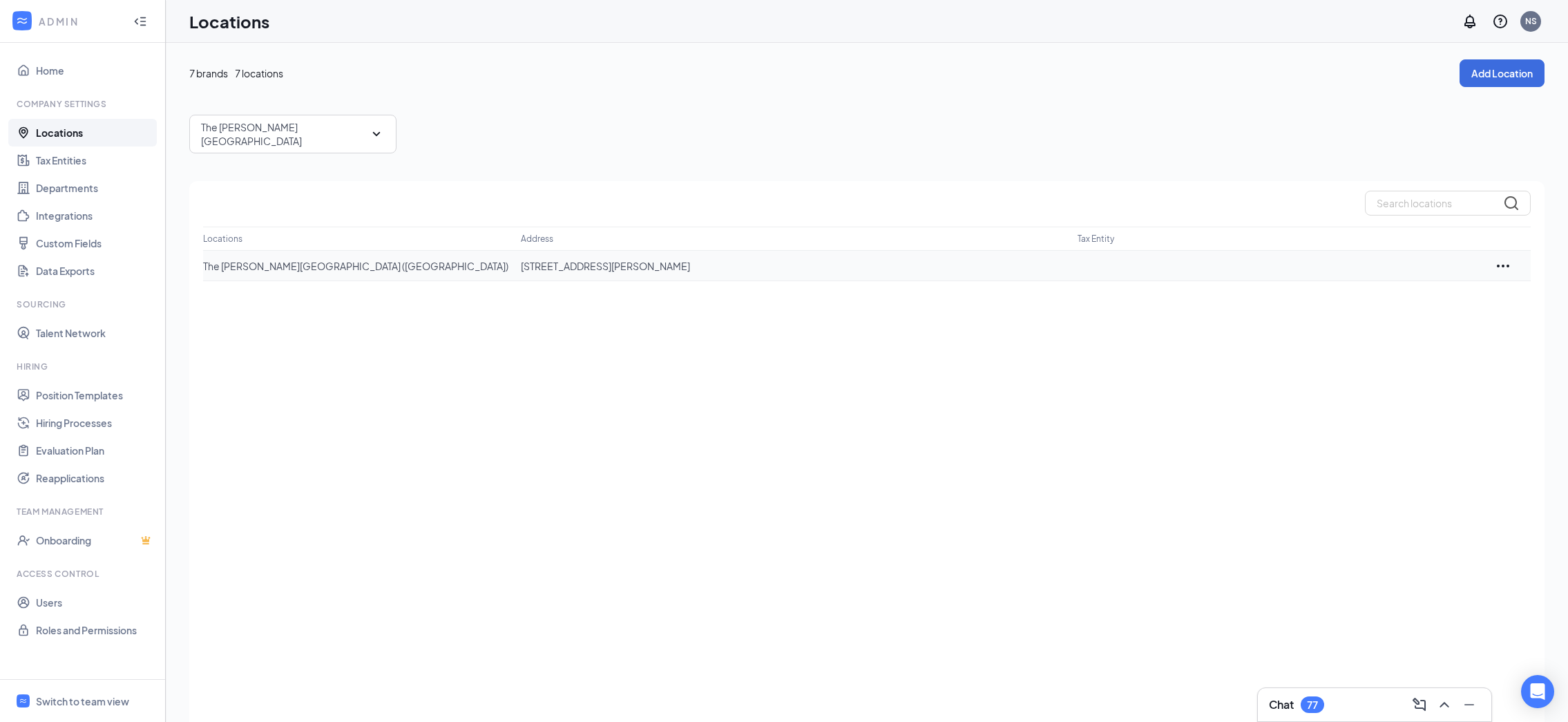
click at [1502, 257] on icon "Ellipses" at bounding box center [1503, 265] width 16 height 16
click at [1402, 295] on p "Edit" at bounding box center [1440, 296] width 116 height 14
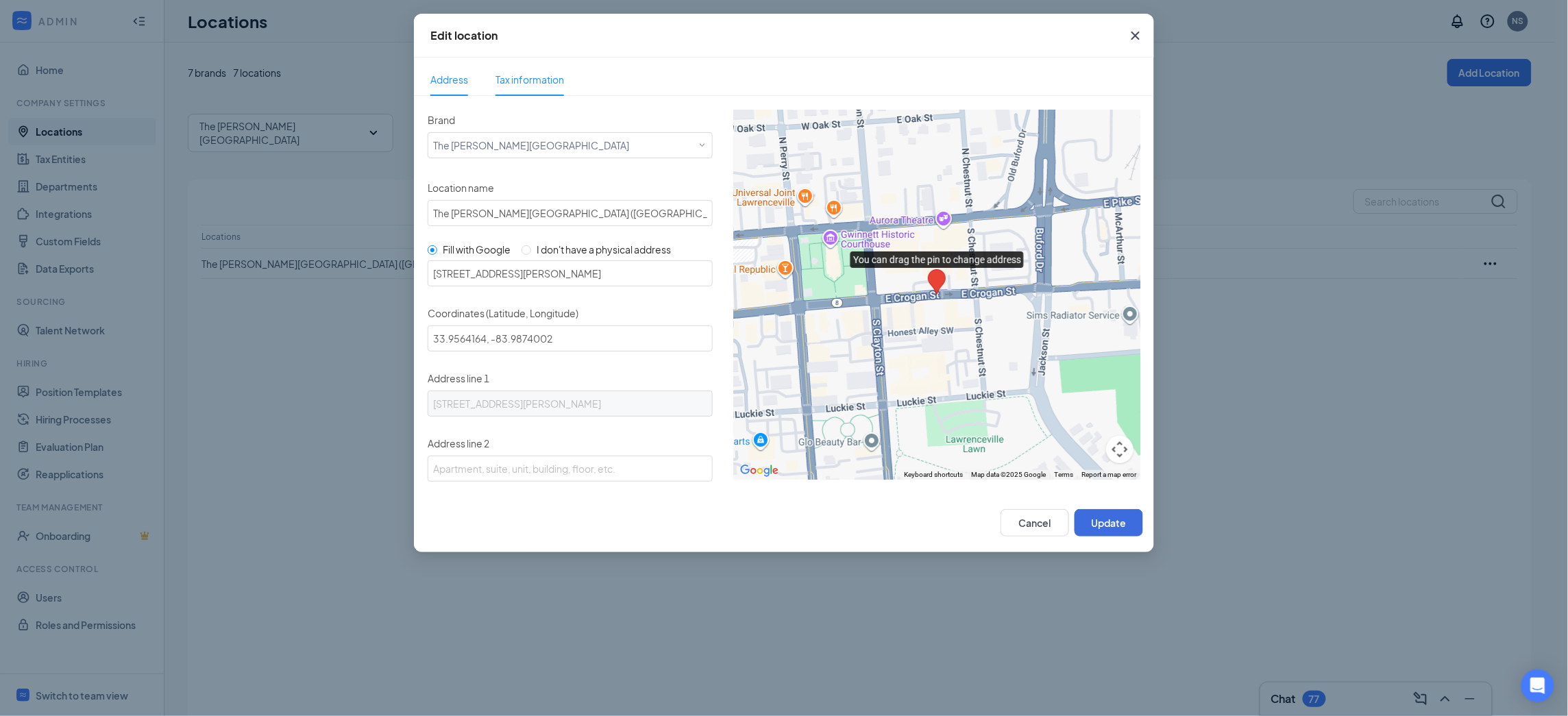
click at [526, 86] on span "Tax information" at bounding box center [529, 79] width 68 height 31
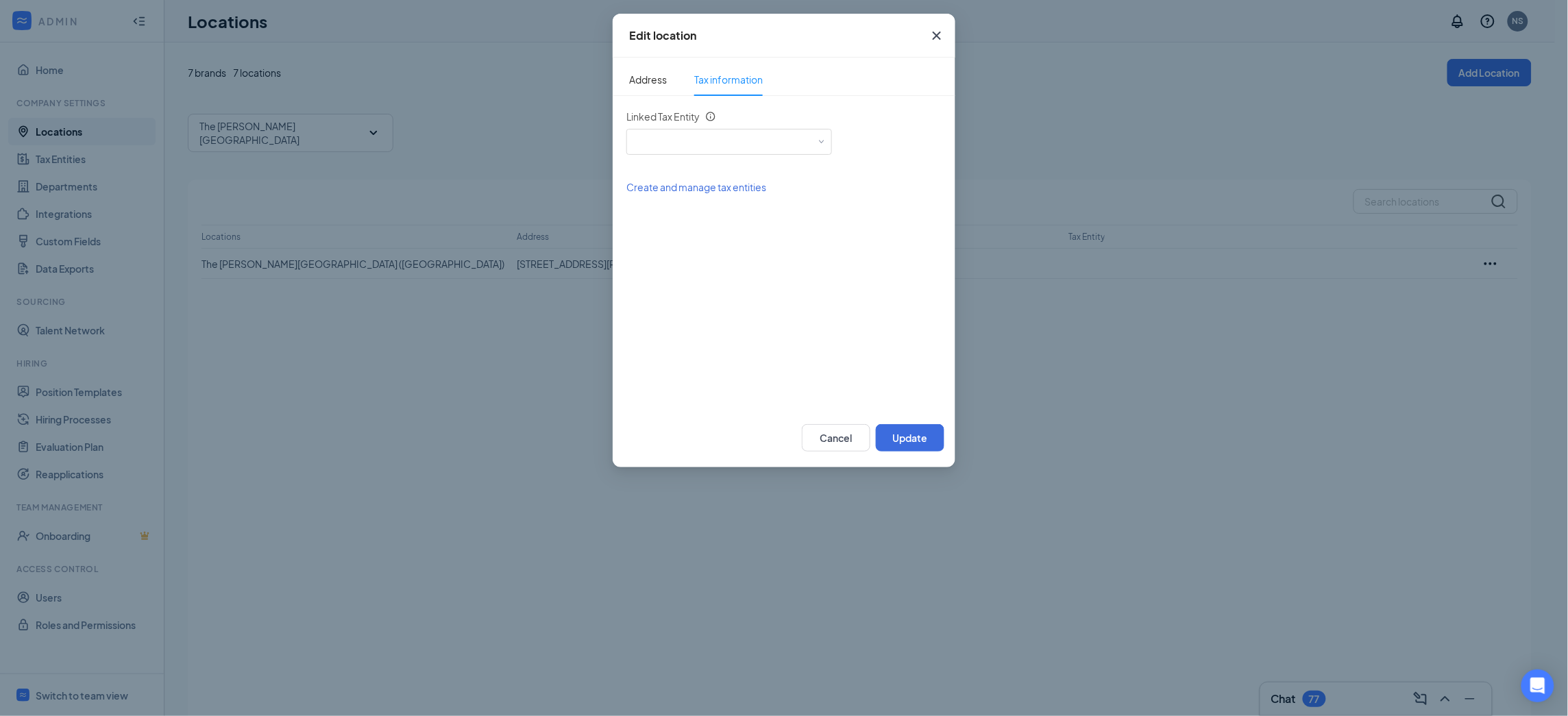
click at [936, 37] on icon "Cross" at bounding box center [936, 35] width 16 height 16
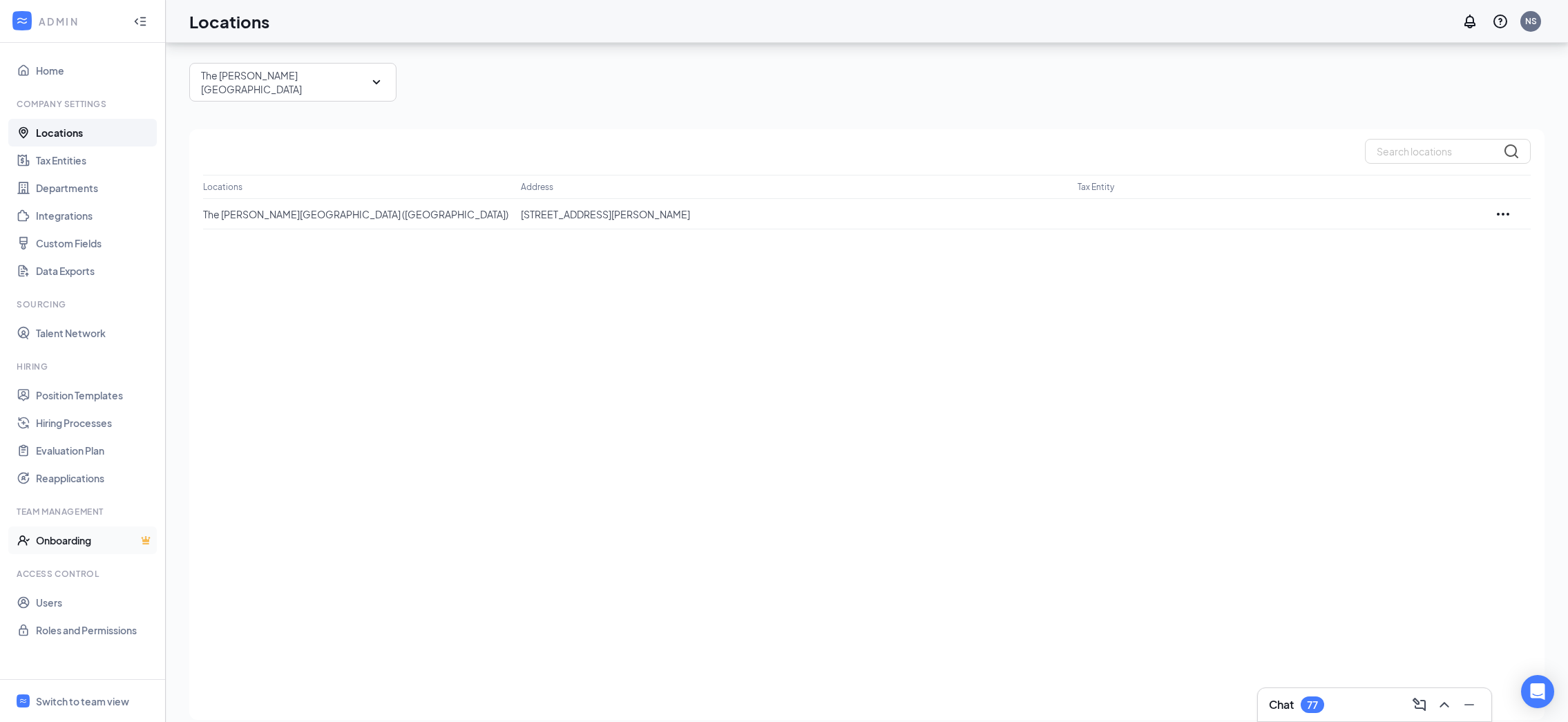
scroll to position [55, 0]
click at [78, 697] on div "Switch to team view" at bounding box center [82, 701] width 93 height 14
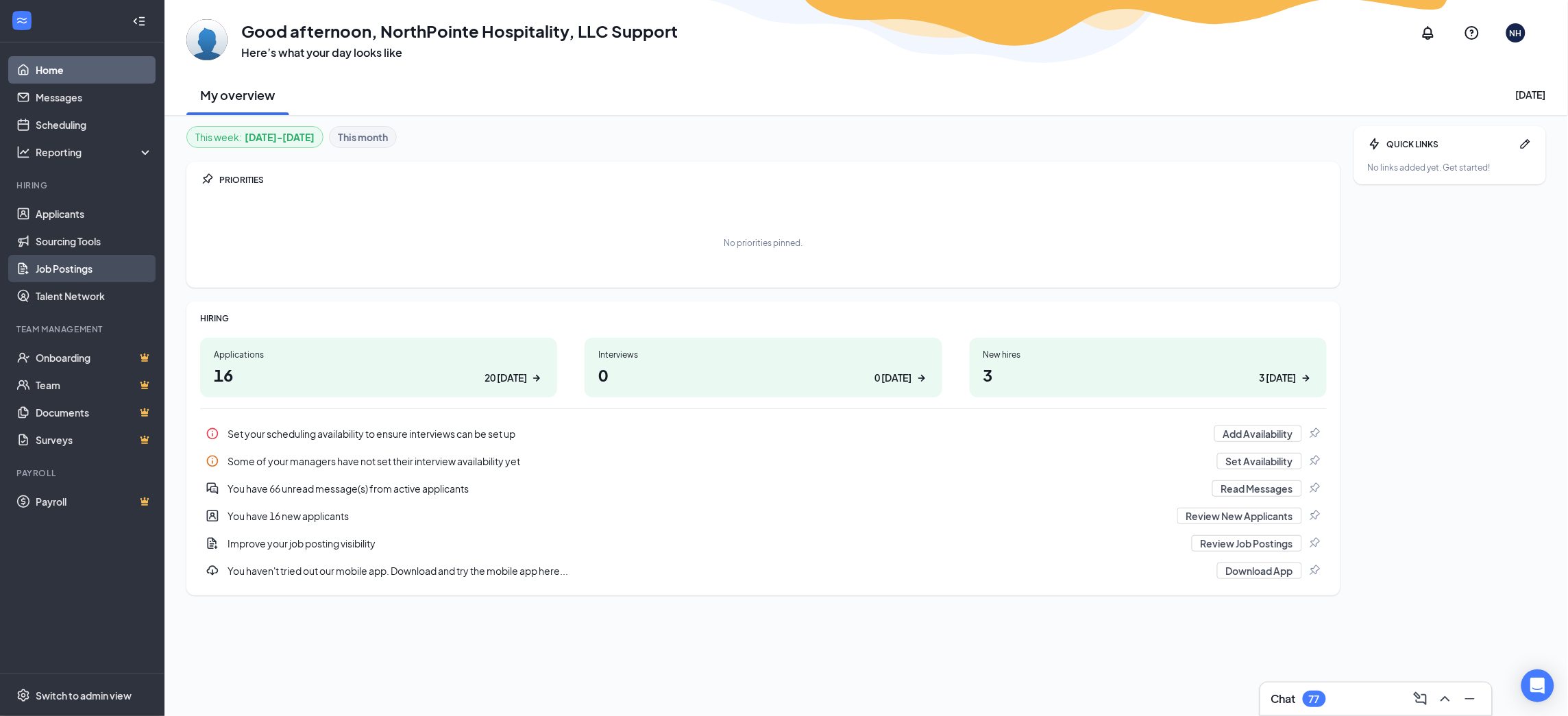
click at [71, 270] on link "Job Postings" at bounding box center [94, 269] width 117 height 27
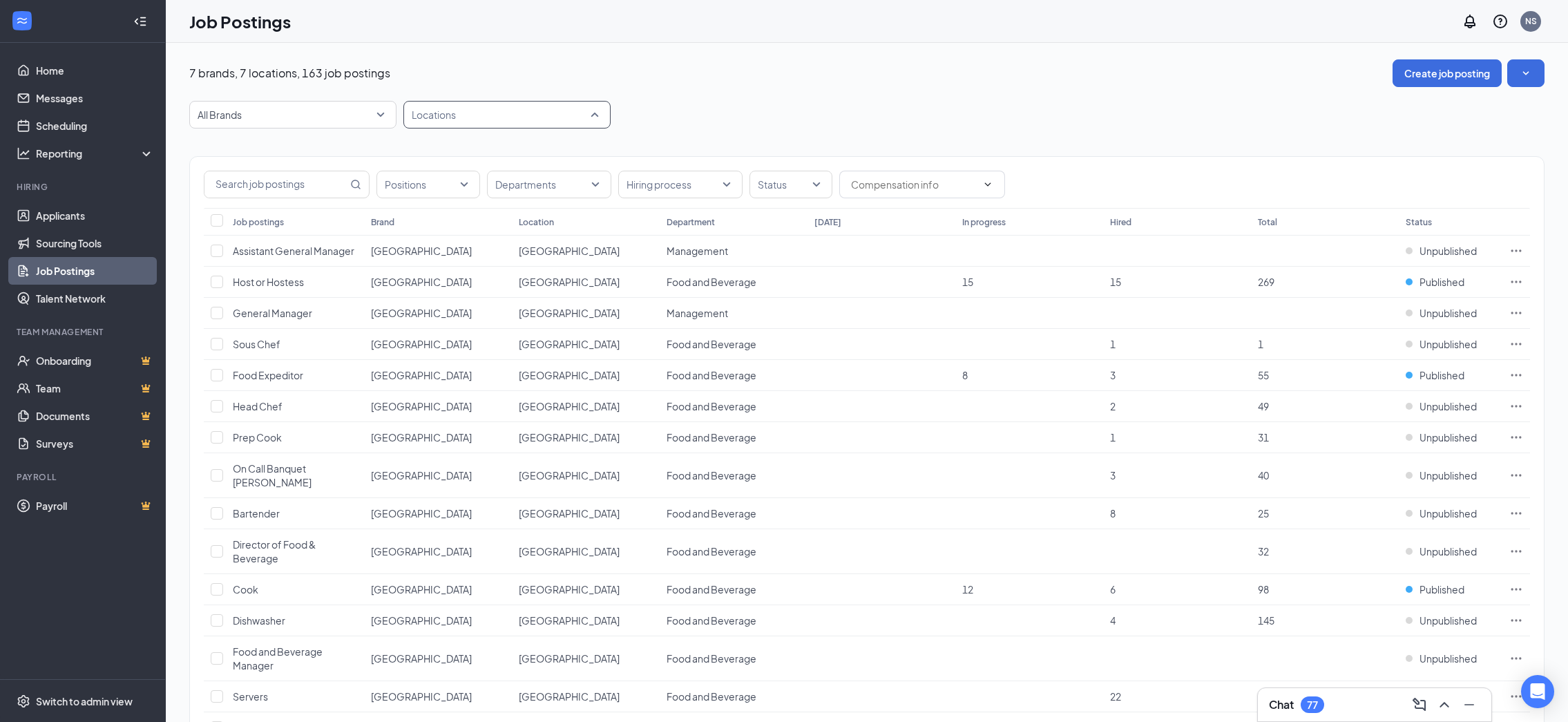
click at [464, 117] on div at bounding box center [500, 114] width 187 height 22
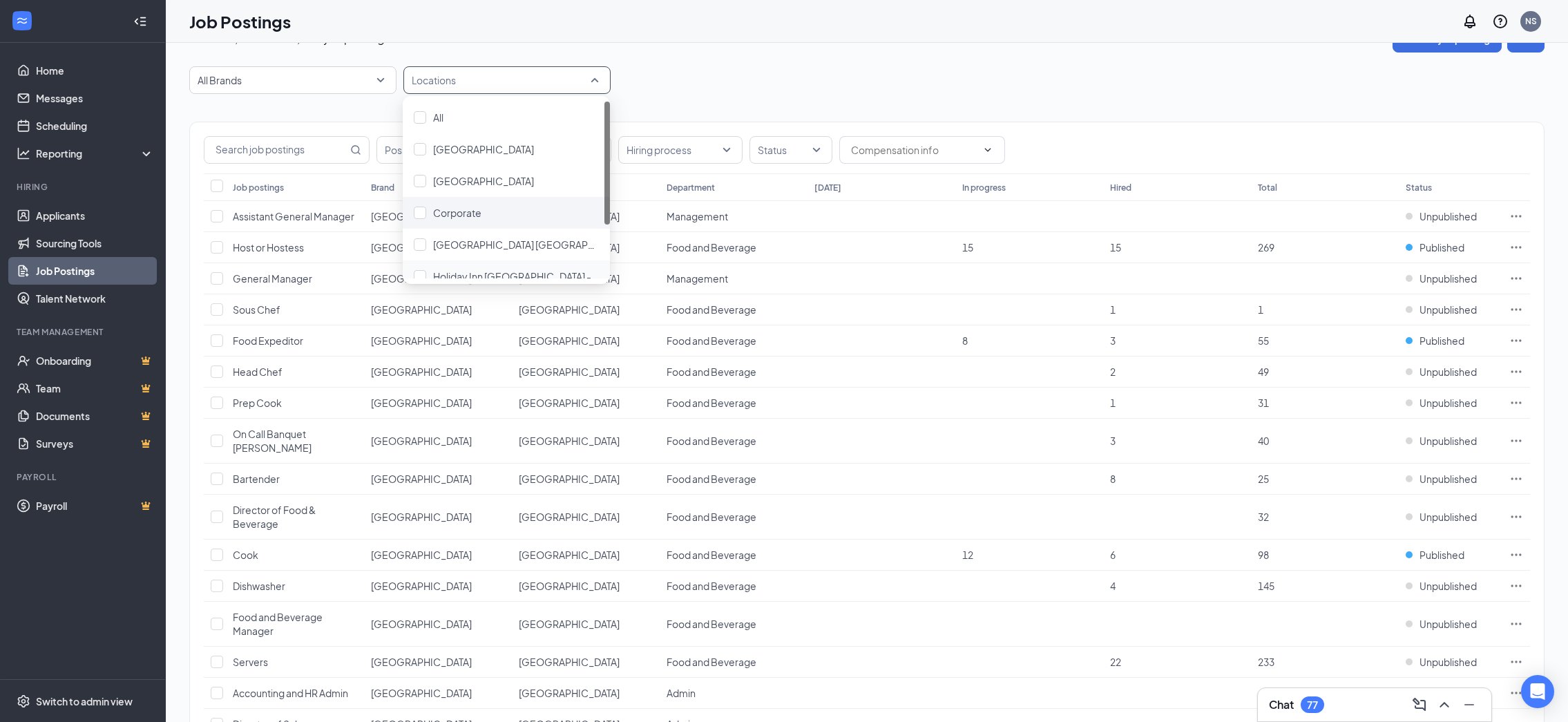
scroll to position [77, 0]
click at [469, 233] on span "The Lawrence Hotel (Hilton Tapestry)" at bounding box center [585, 231] width 305 height 12
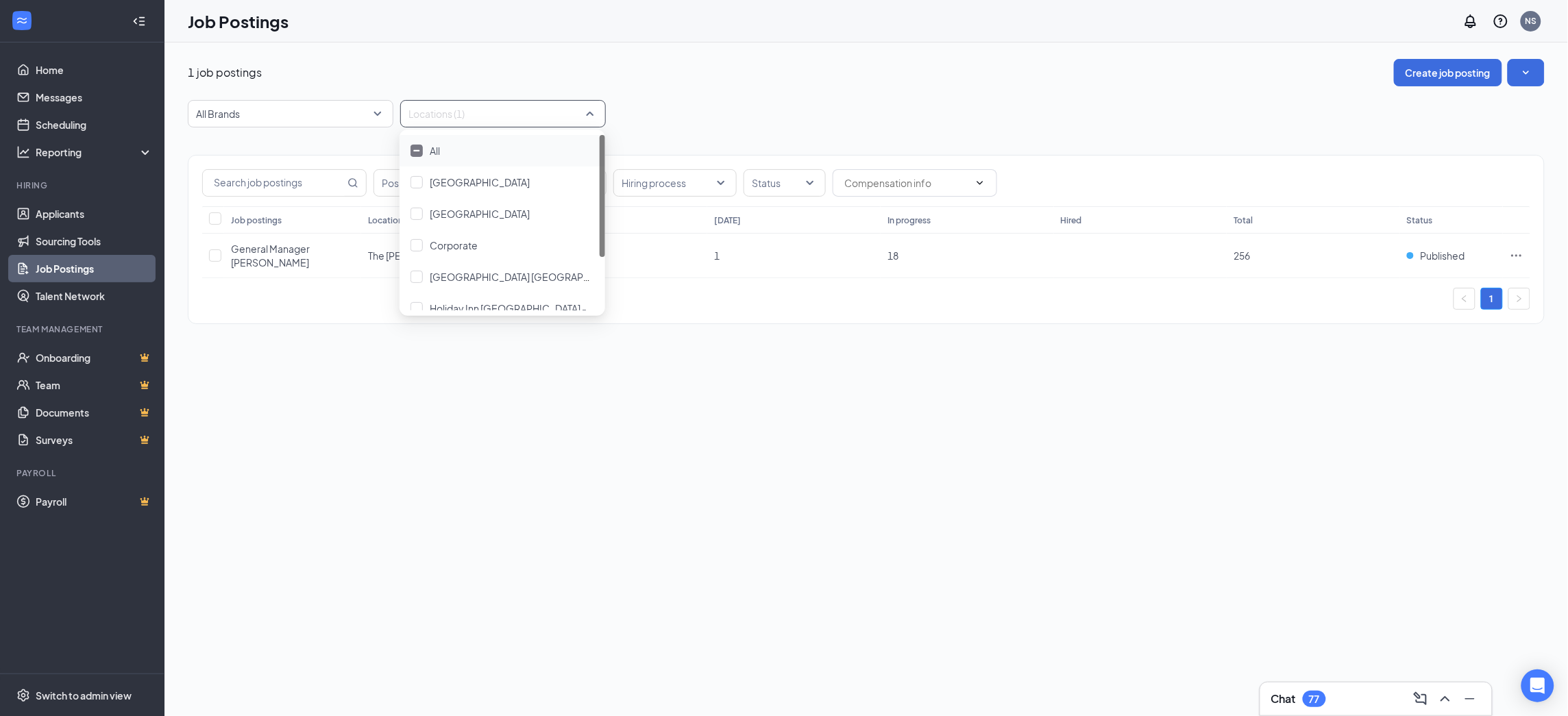
click at [538, 401] on div "1 job postings Create job posting All Brands Locations (1) Positions Department…" at bounding box center [866, 379] width 1403 height 673
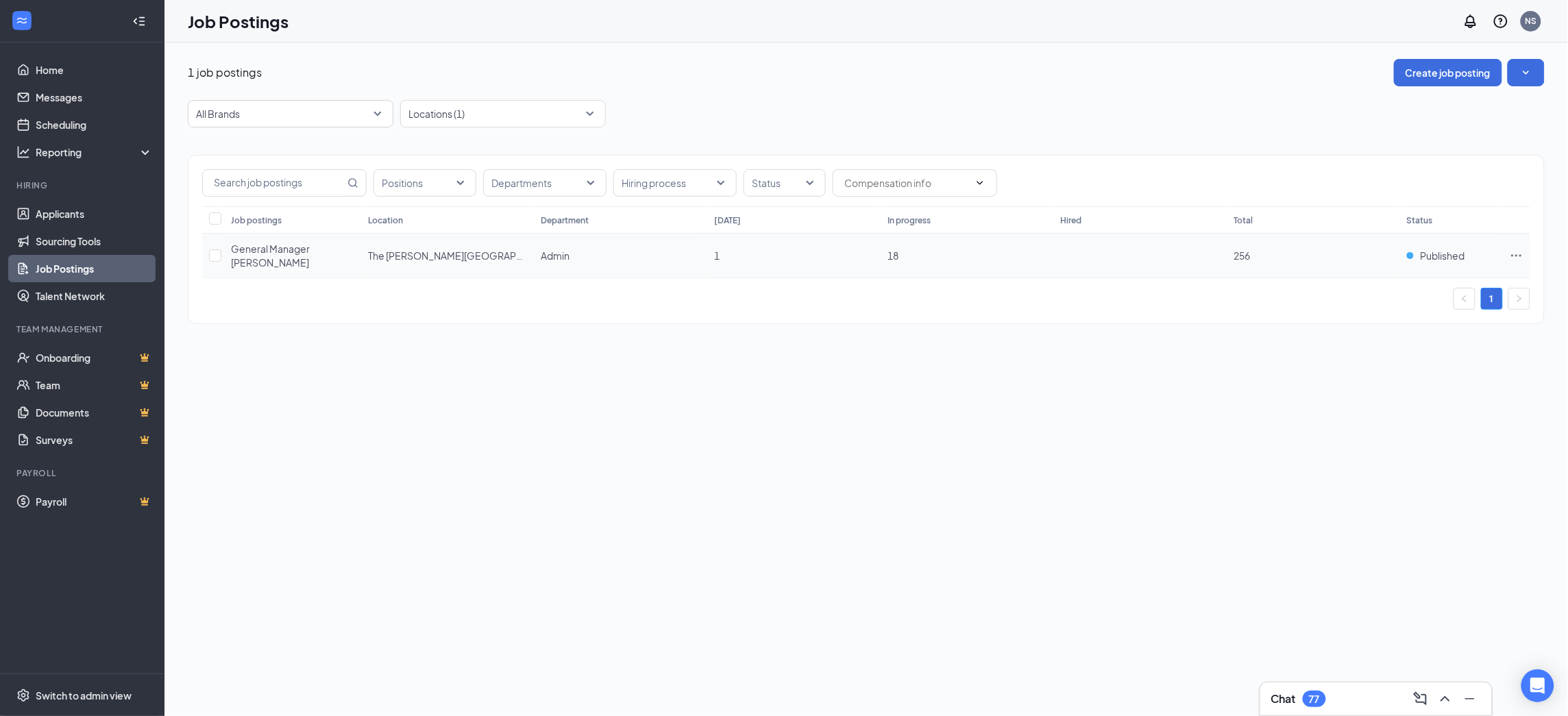
click at [1513, 258] on icon "Ellipses" at bounding box center [1516, 255] width 14 height 14
click at [1372, 376] on span "Link to job posting" at bounding box center [1369, 373] width 80 height 12
click at [451, 120] on div at bounding box center [496, 113] width 185 height 22
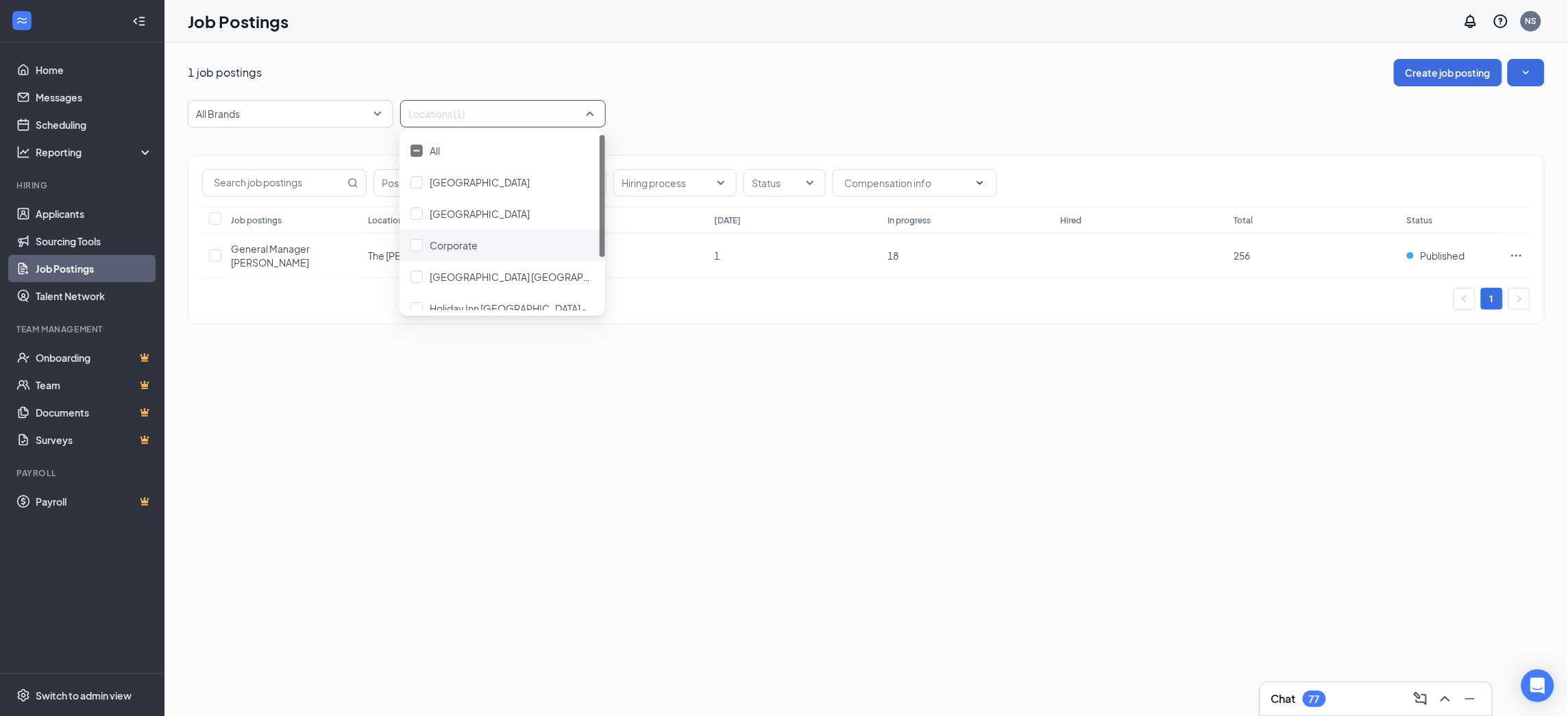
scroll to position [76, 0]
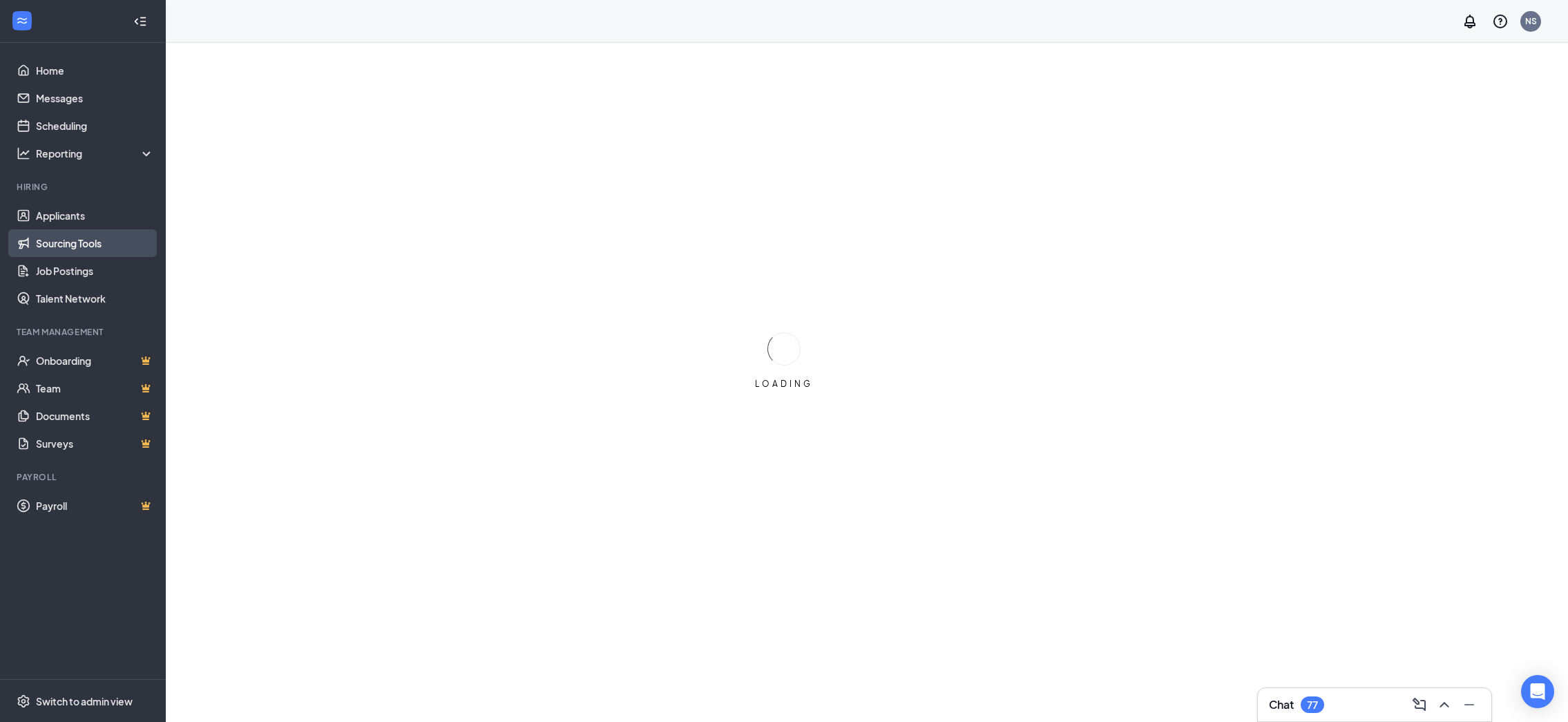
click at [73, 244] on link "Sourcing Tools" at bounding box center [95, 243] width 118 height 28
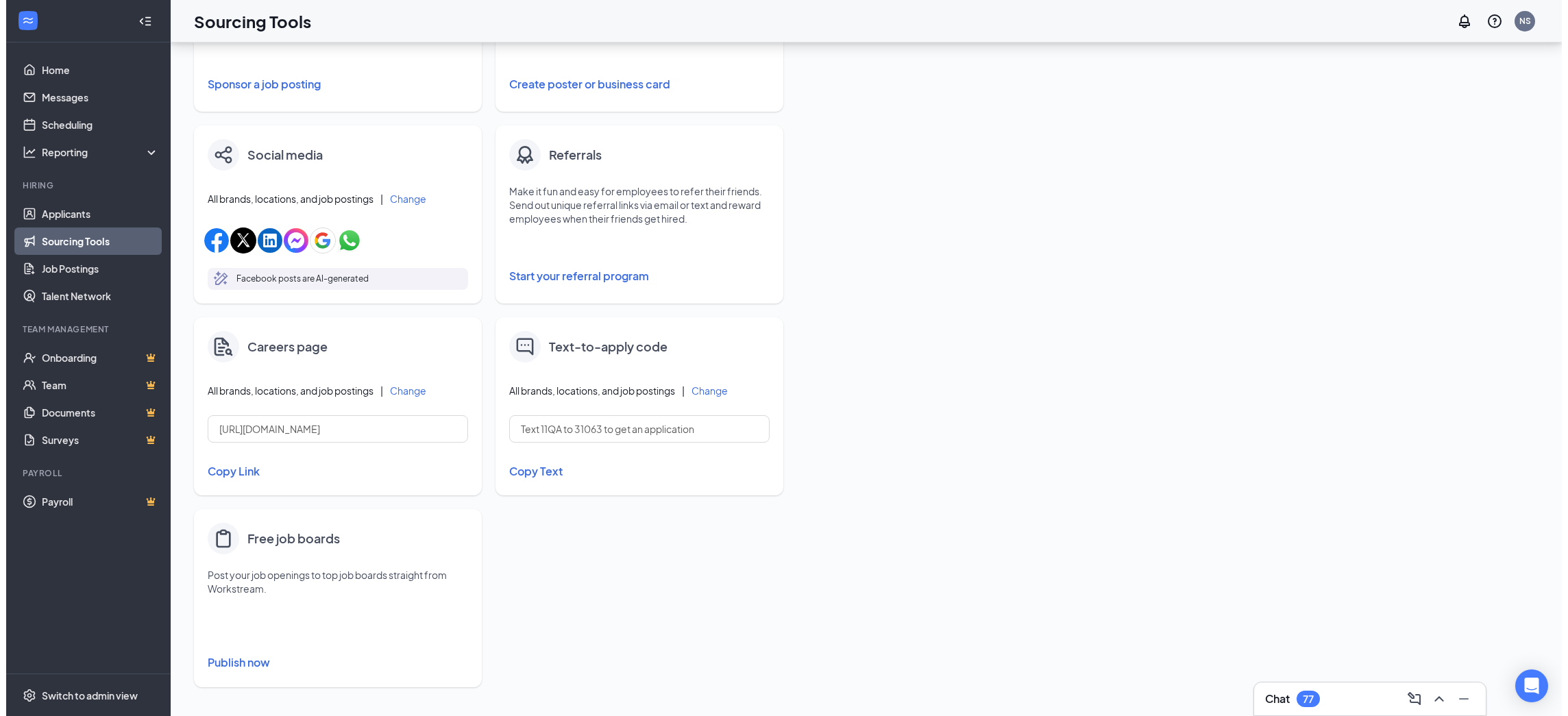
scroll to position [354, 0]
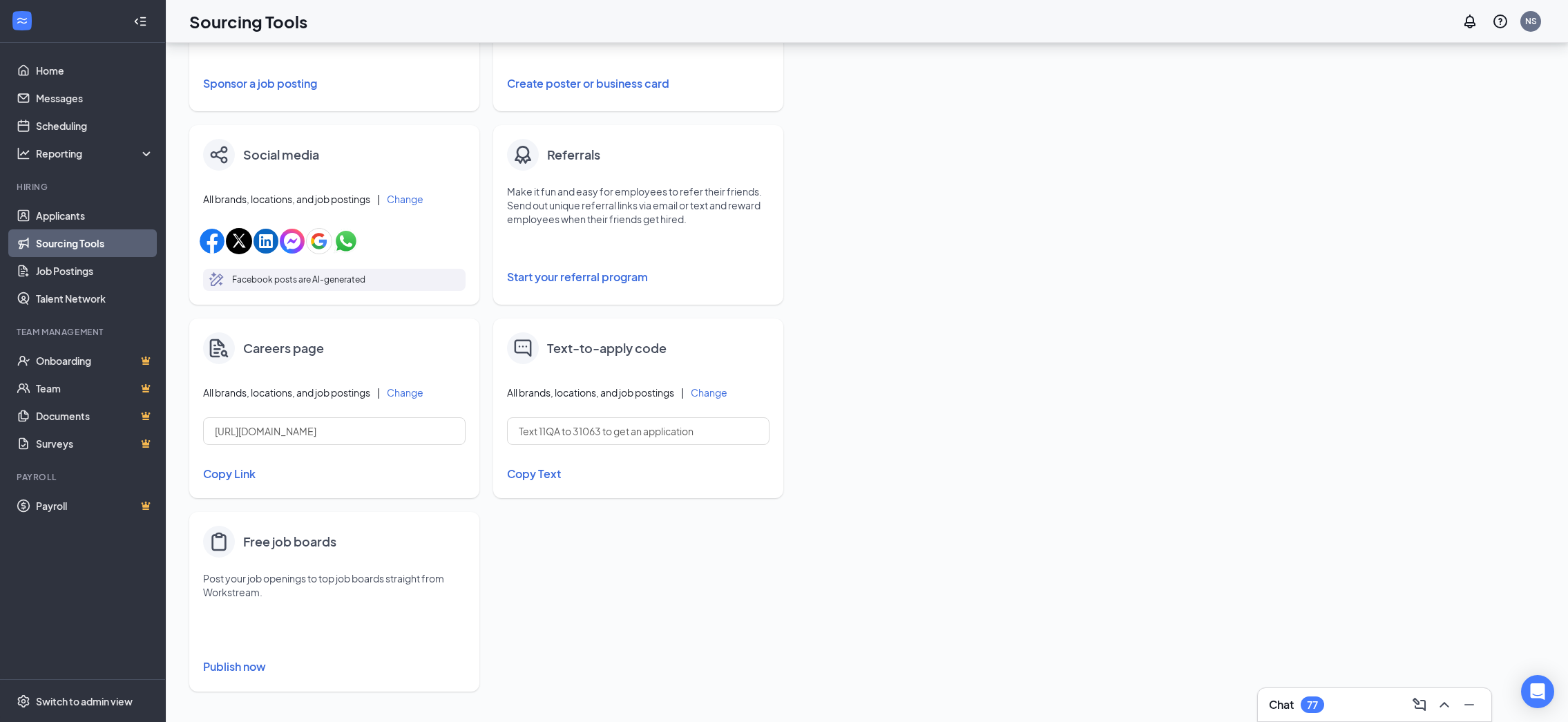
click at [222, 475] on button "Copy Link" at bounding box center [334, 474] width 262 height 23
click at [223, 475] on button "Copied" at bounding box center [334, 474] width 262 height 23
click at [410, 393] on button "Change" at bounding box center [405, 393] width 36 height 10
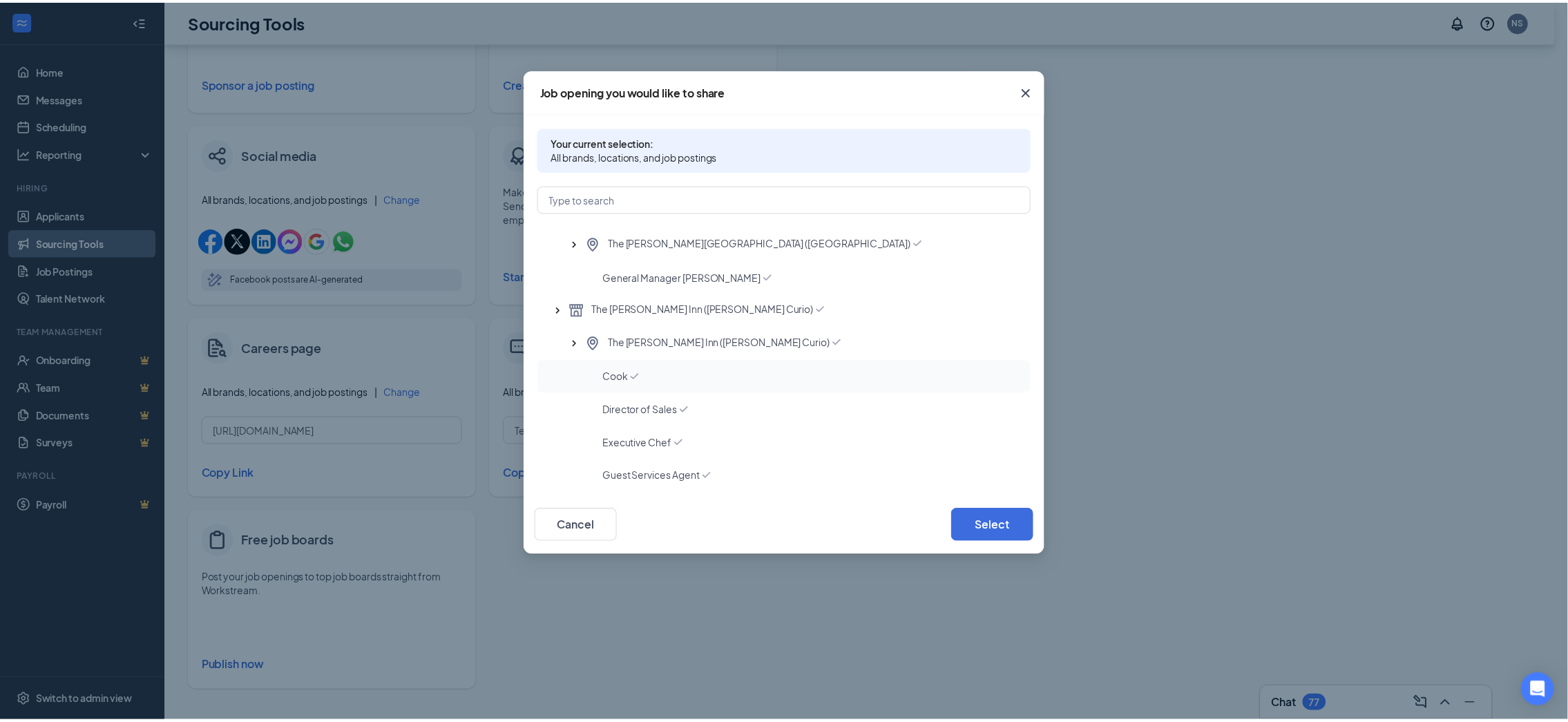
scroll to position [716, 0]
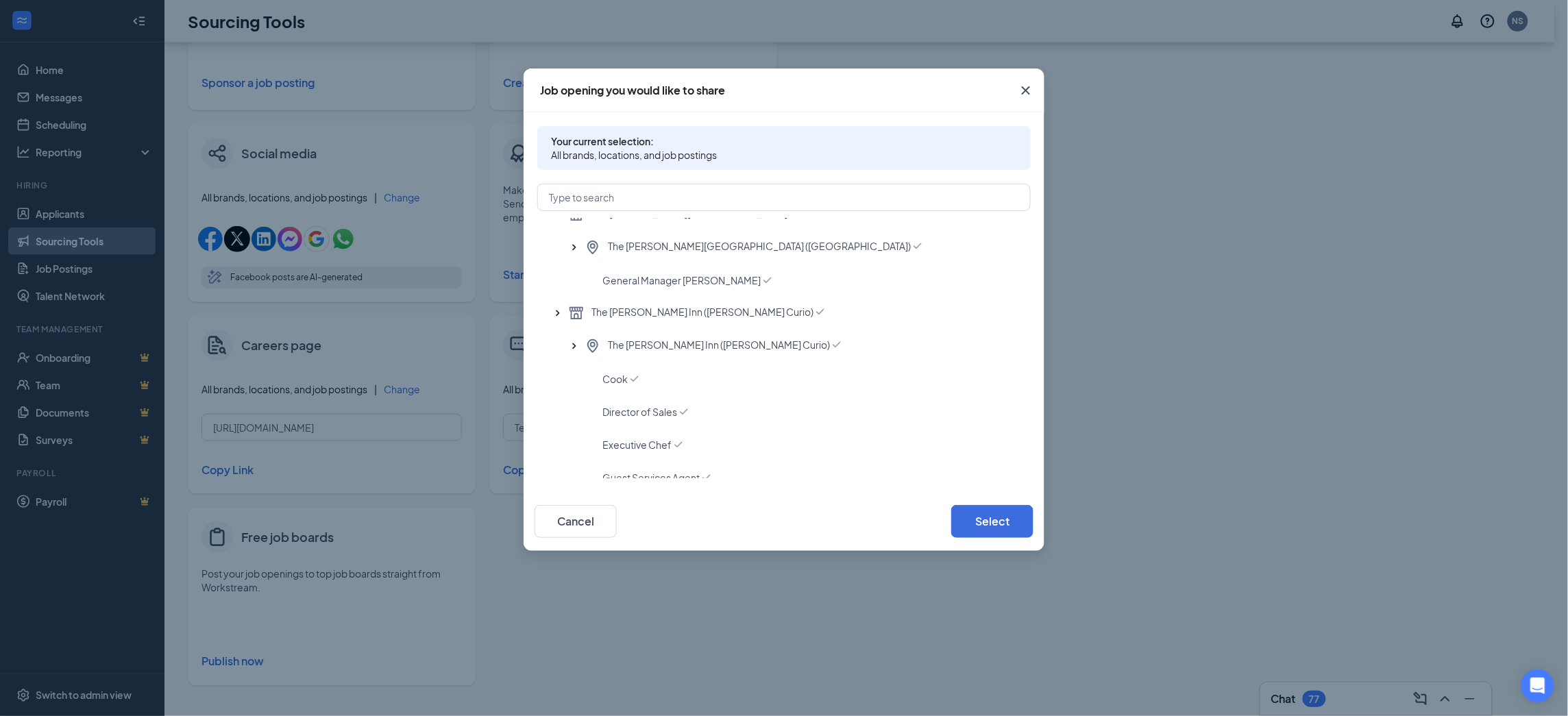
click at [1025, 92] on icon "Cross" at bounding box center [1026, 90] width 16 height 16
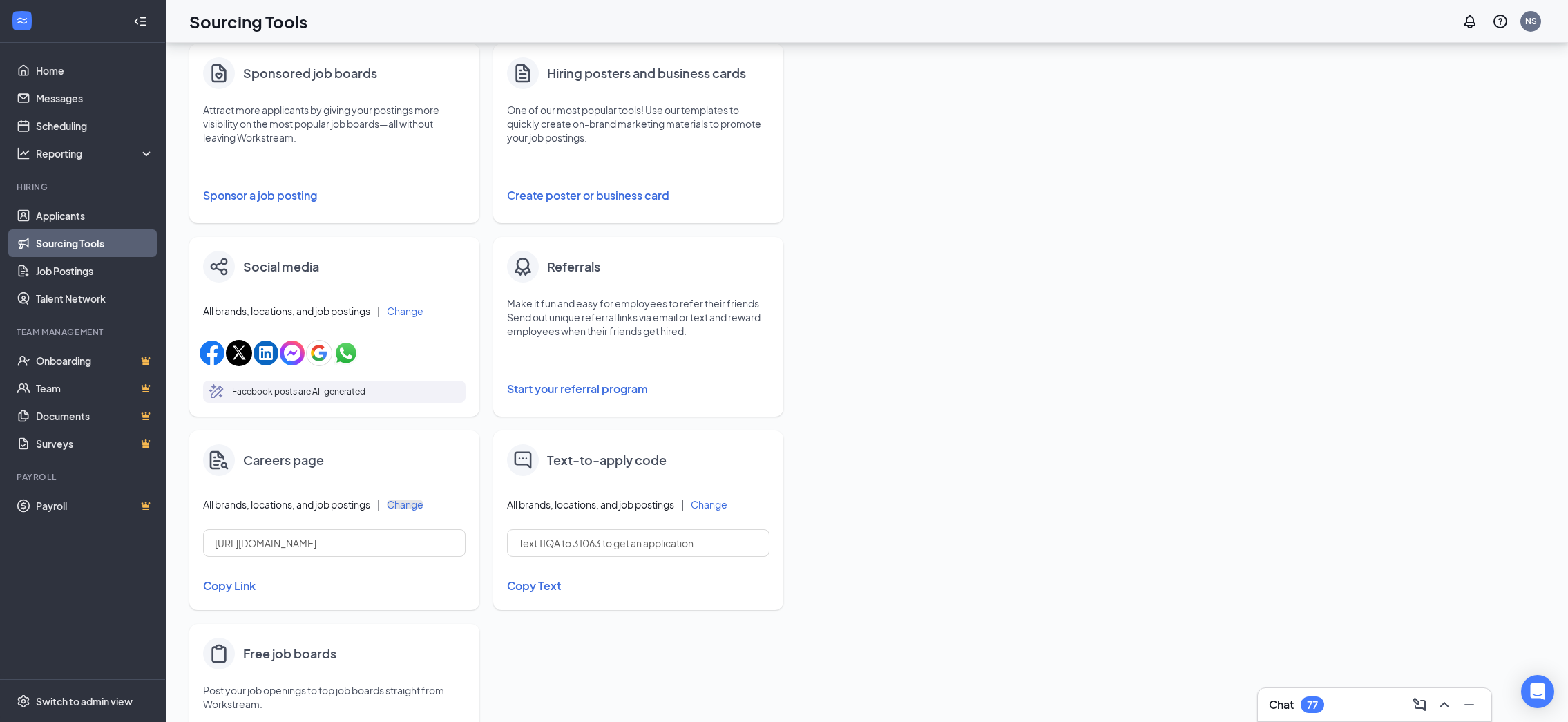
scroll to position [357, 0]
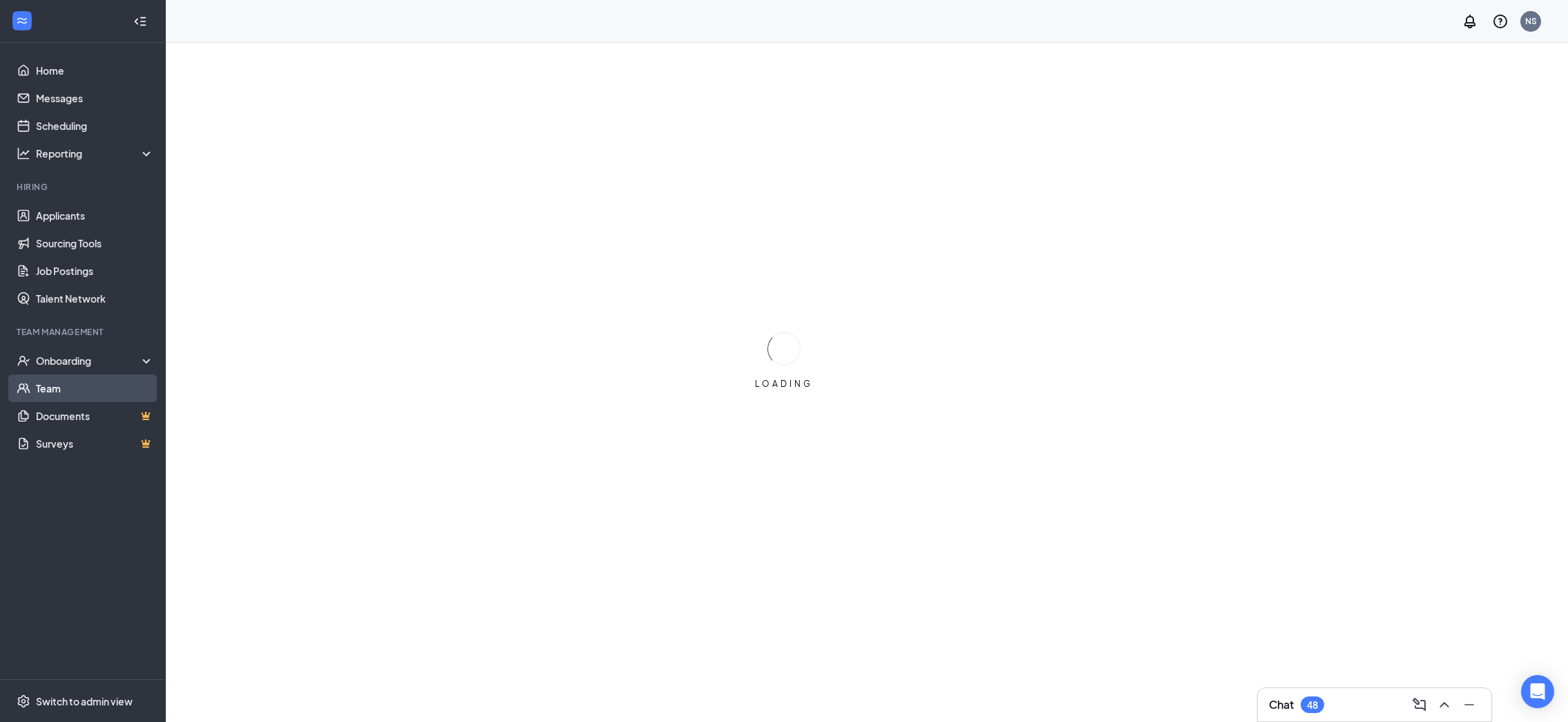
click at [91, 388] on link "Team" at bounding box center [95, 389] width 118 height 28
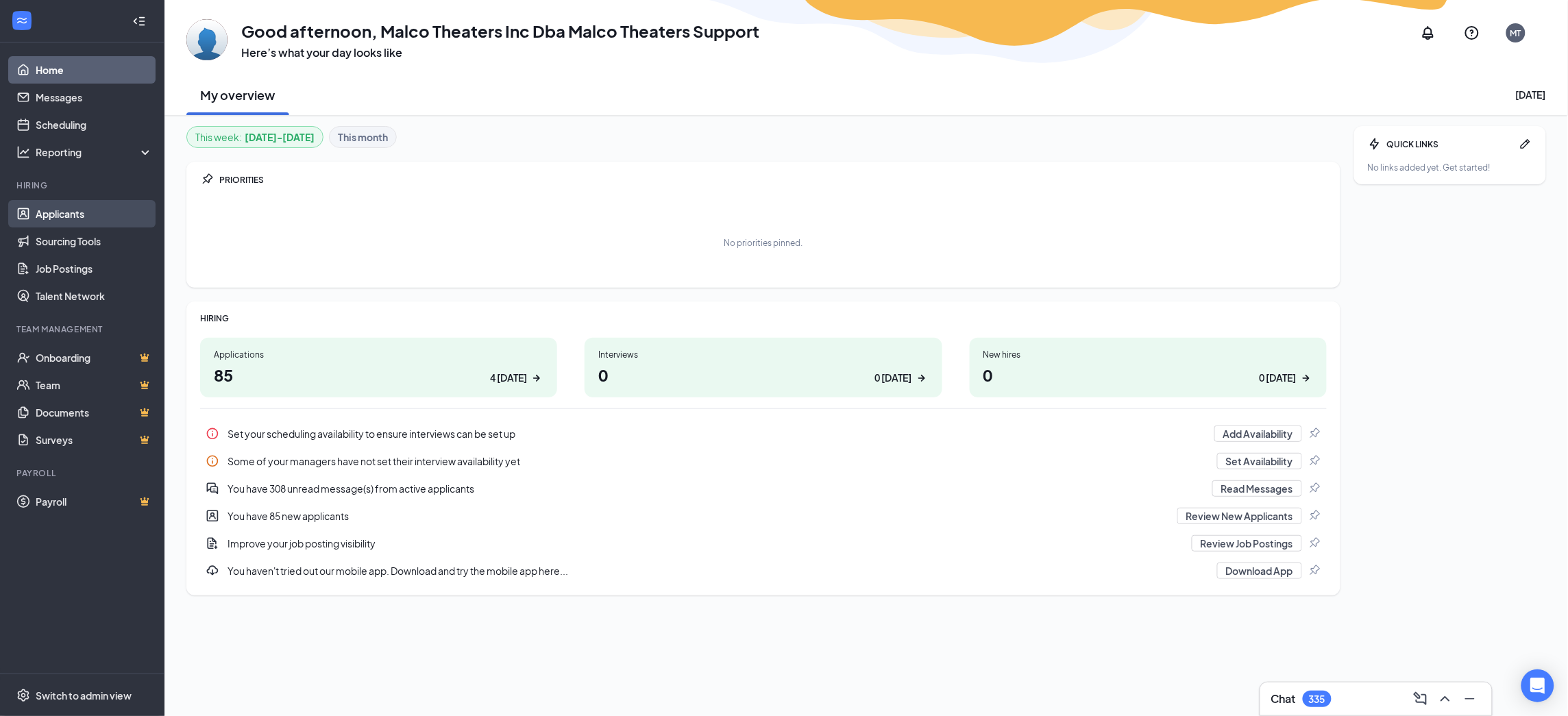
click at [49, 217] on link "Applicants" at bounding box center [94, 214] width 117 height 27
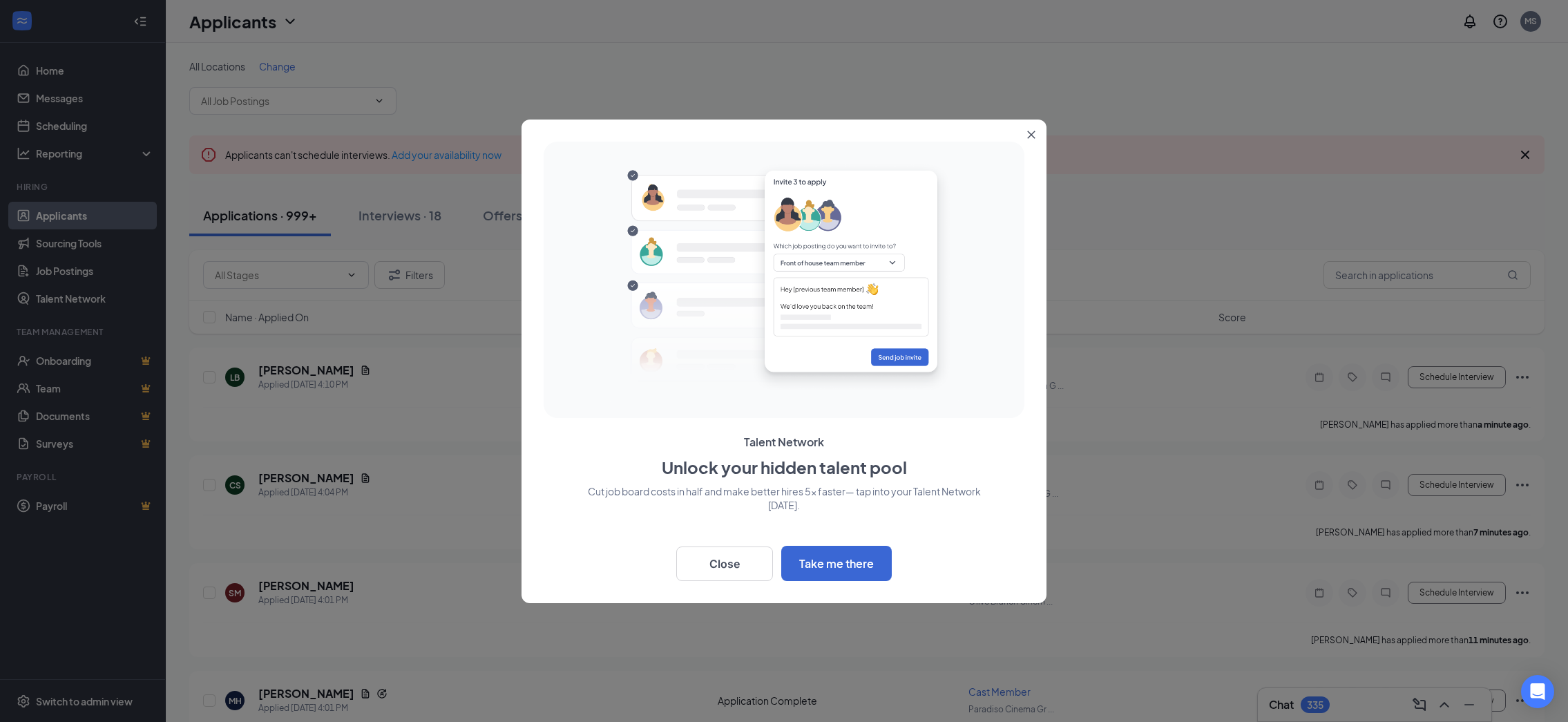
click at [1032, 137] on icon "Close" at bounding box center [1032, 134] width 8 height 8
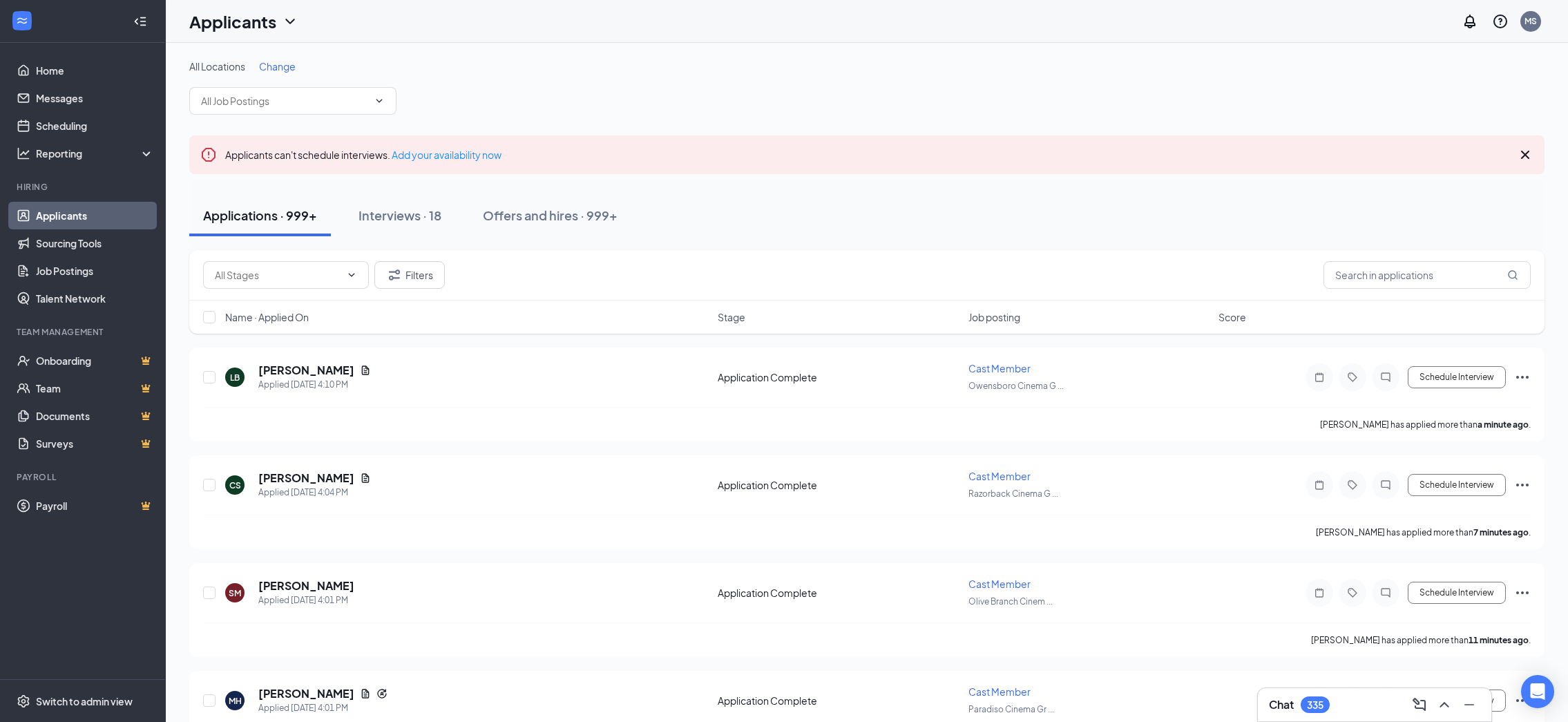
click at [290, 31] on div "Applicants" at bounding box center [244, 21] width 109 height 23
click at [605, 102] on div "All Locations Change" at bounding box center [867, 87] width 1355 height 55
click at [396, 277] on icon "Filter" at bounding box center [394, 275] width 16 height 16
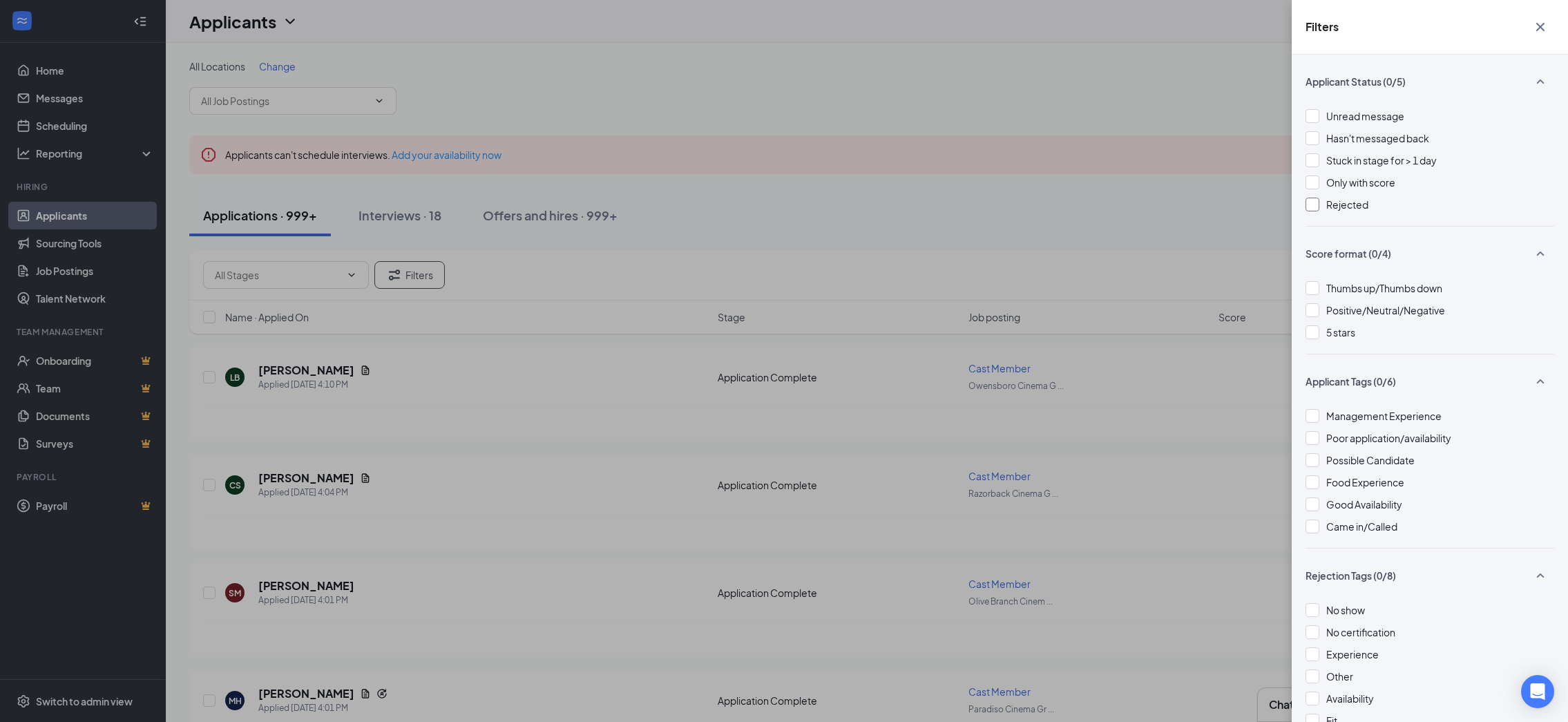
click at [1318, 202] on div at bounding box center [1312, 204] width 14 height 14
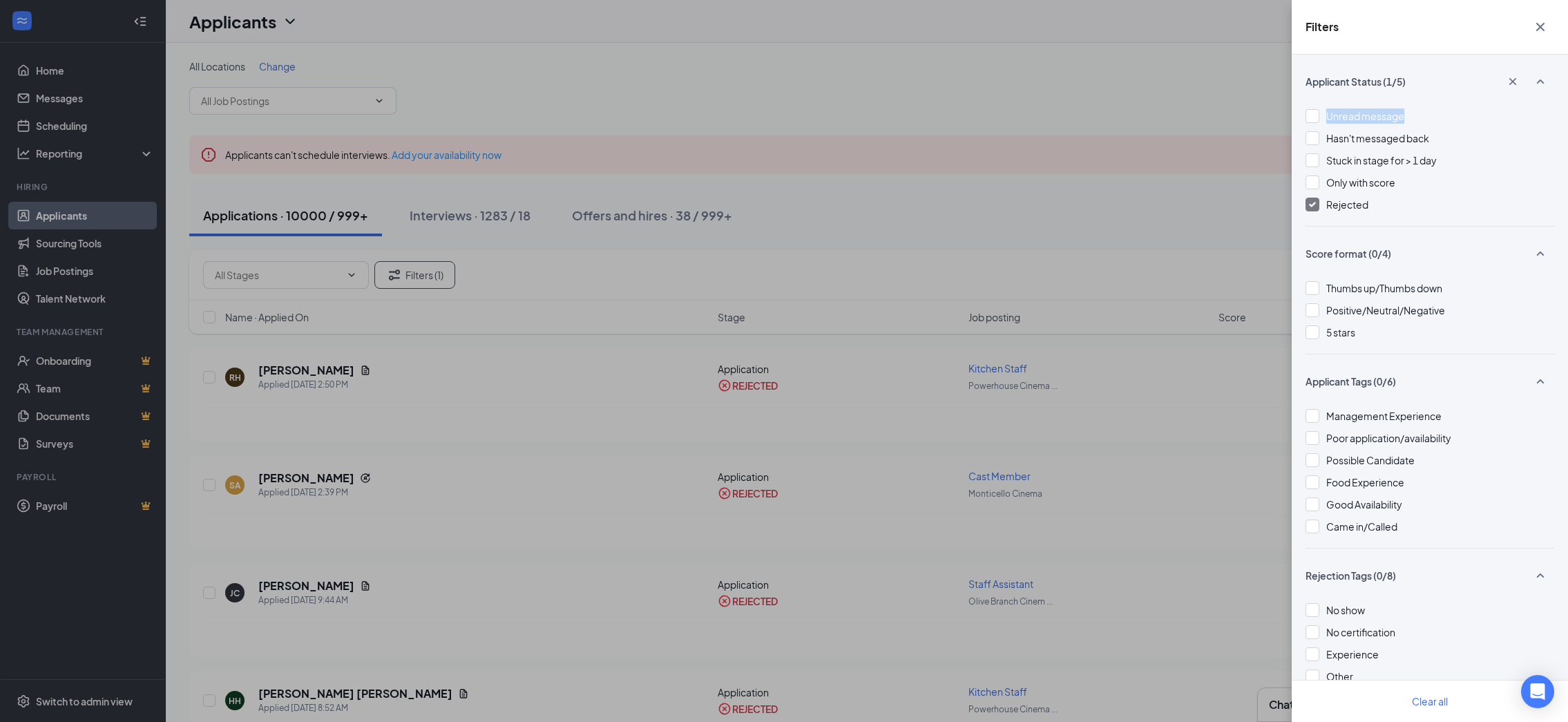
click at [839, 122] on div "Filters Applicant Status (1/5) Unread message Hasn't messaged back Stuck in sta…" at bounding box center [784, 361] width 1568 height 722
click at [1106, 65] on div "Filters Applicant Status (1/5) Unread message Hasn't messaged back Stuck in sta…" at bounding box center [784, 361] width 1568 height 722
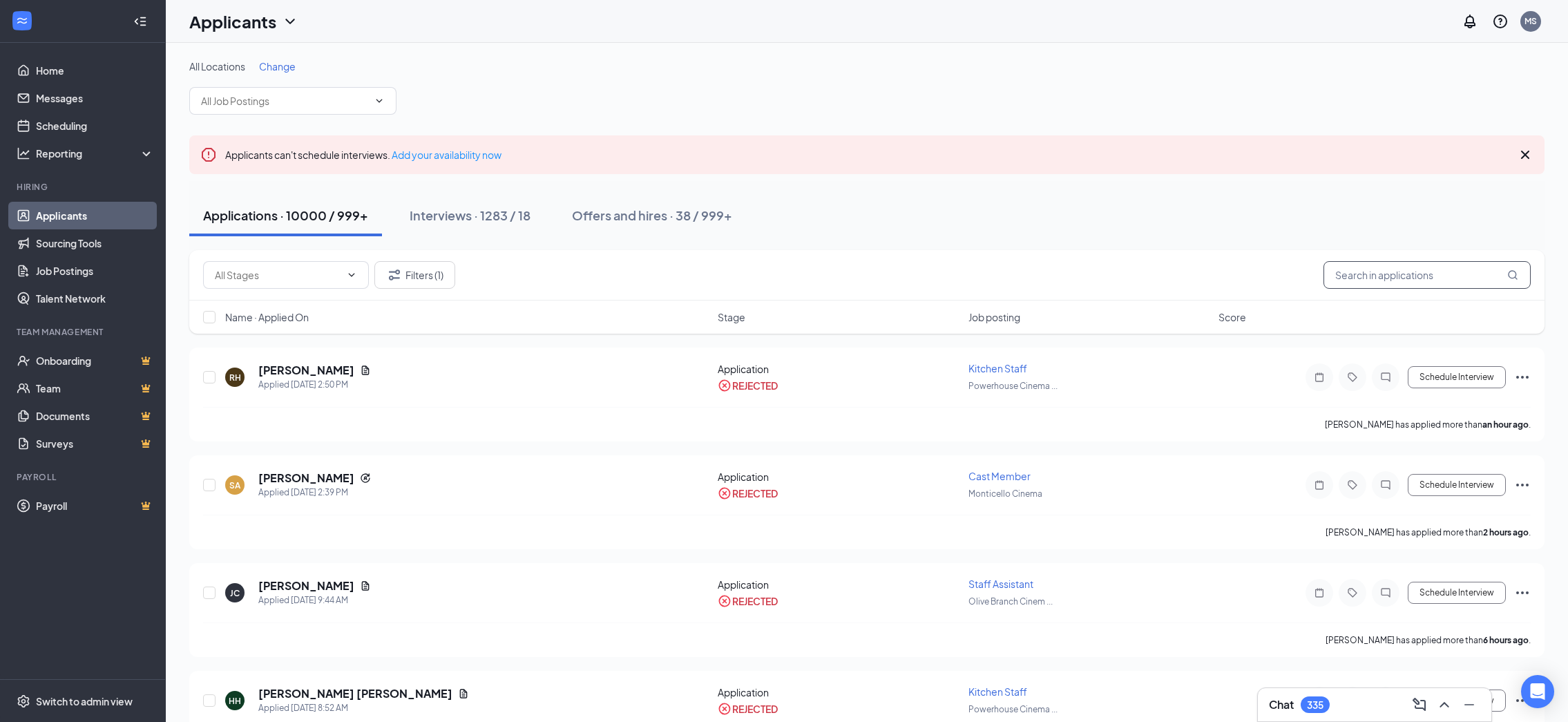
click at [1375, 278] on input "text" at bounding box center [1427, 275] width 207 height 28
paste input "Liberty"
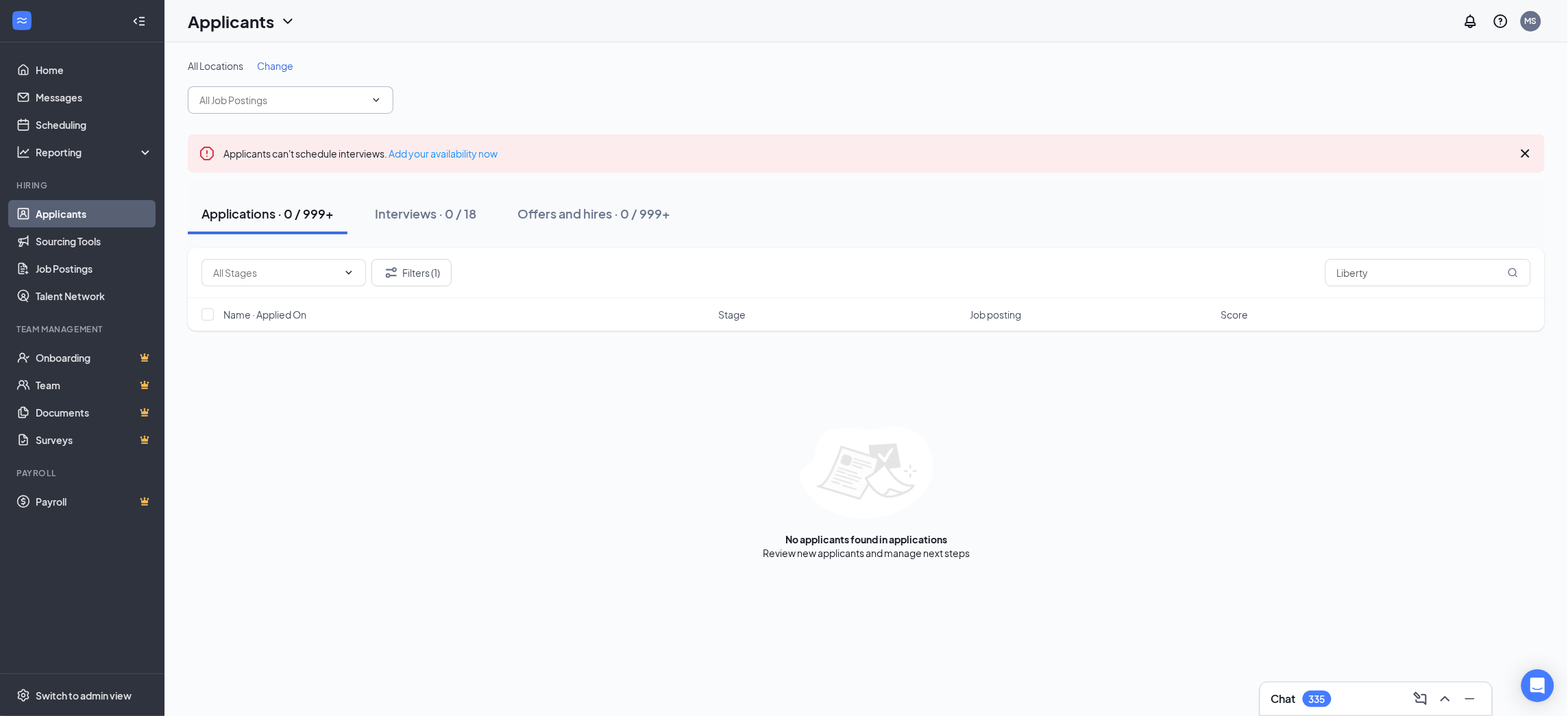
click at [338, 101] on input "text" at bounding box center [282, 100] width 166 height 15
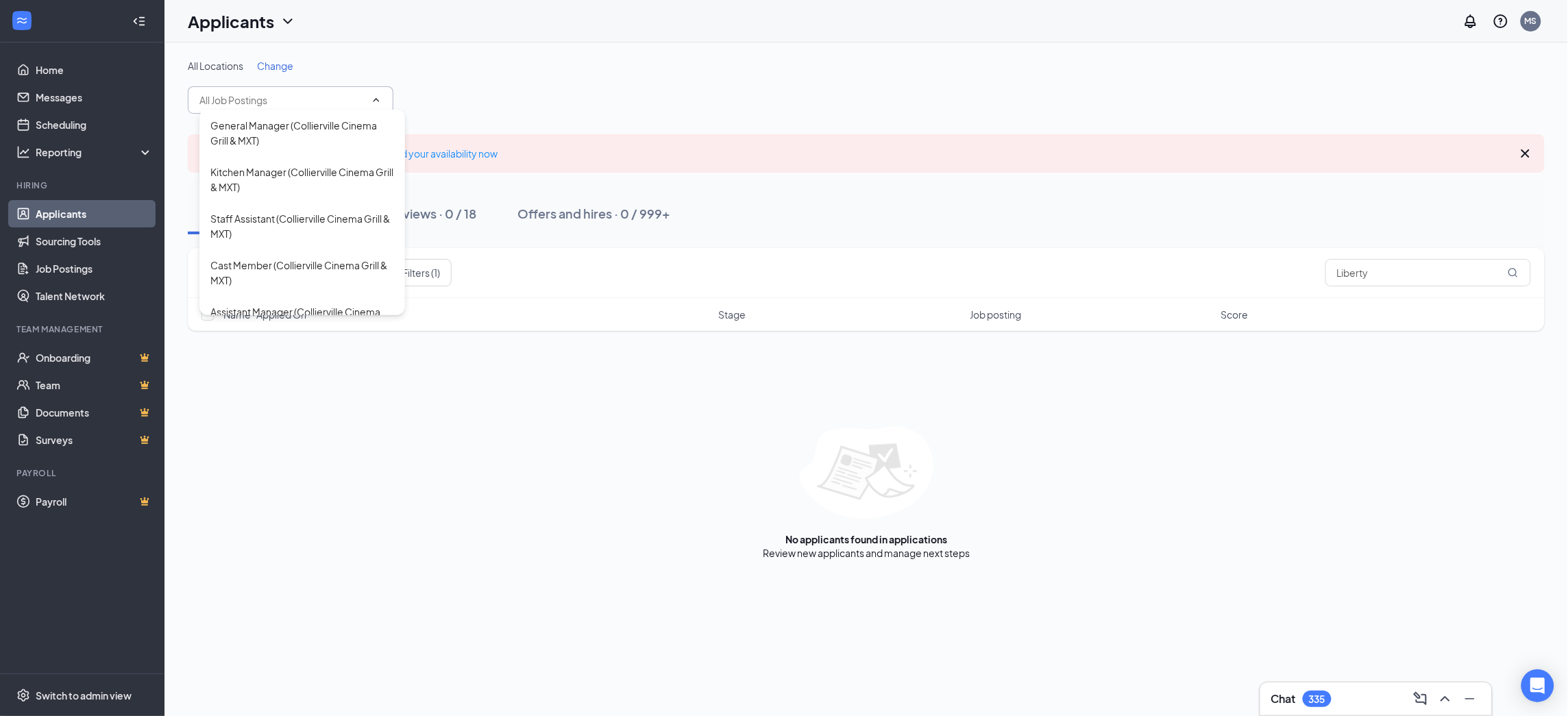
click at [570, 87] on div "All Locations Change General Manager (Collierville Cinema Grill & MXT) Kitchen …" at bounding box center [866, 86] width 1357 height 55
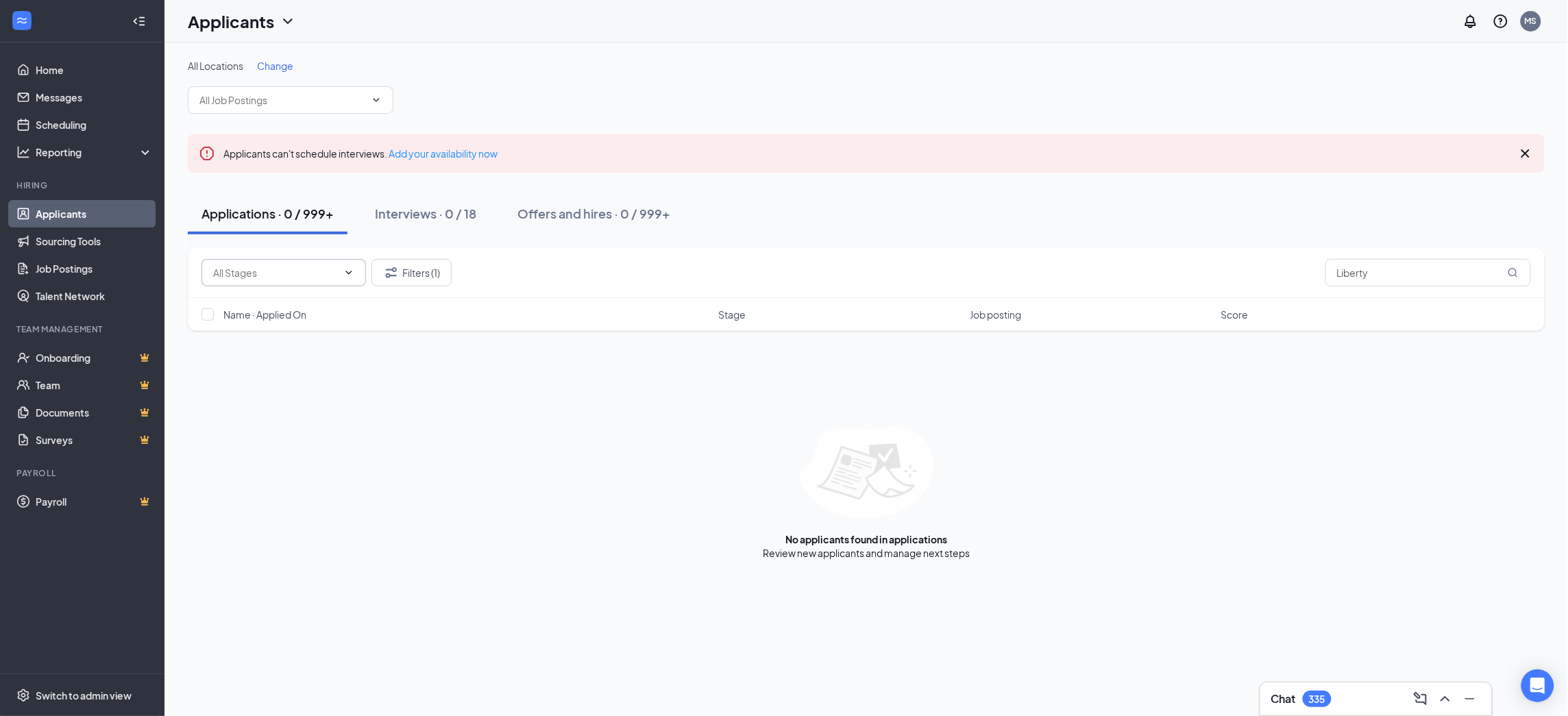
click at [343, 273] on icon "ChevronDown" at bounding box center [349, 273] width 11 height 11
click at [353, 275] on icon "ChevronDown" at bounding box center [349, 273] width 11 height 11
click at [351, 275] on icon "ChevronDown" at bounding box center [349, 273] width 11 height 11
click at [414, 275] on button "Filters (1)" at bounding box center [412, 273] width 80 height 27
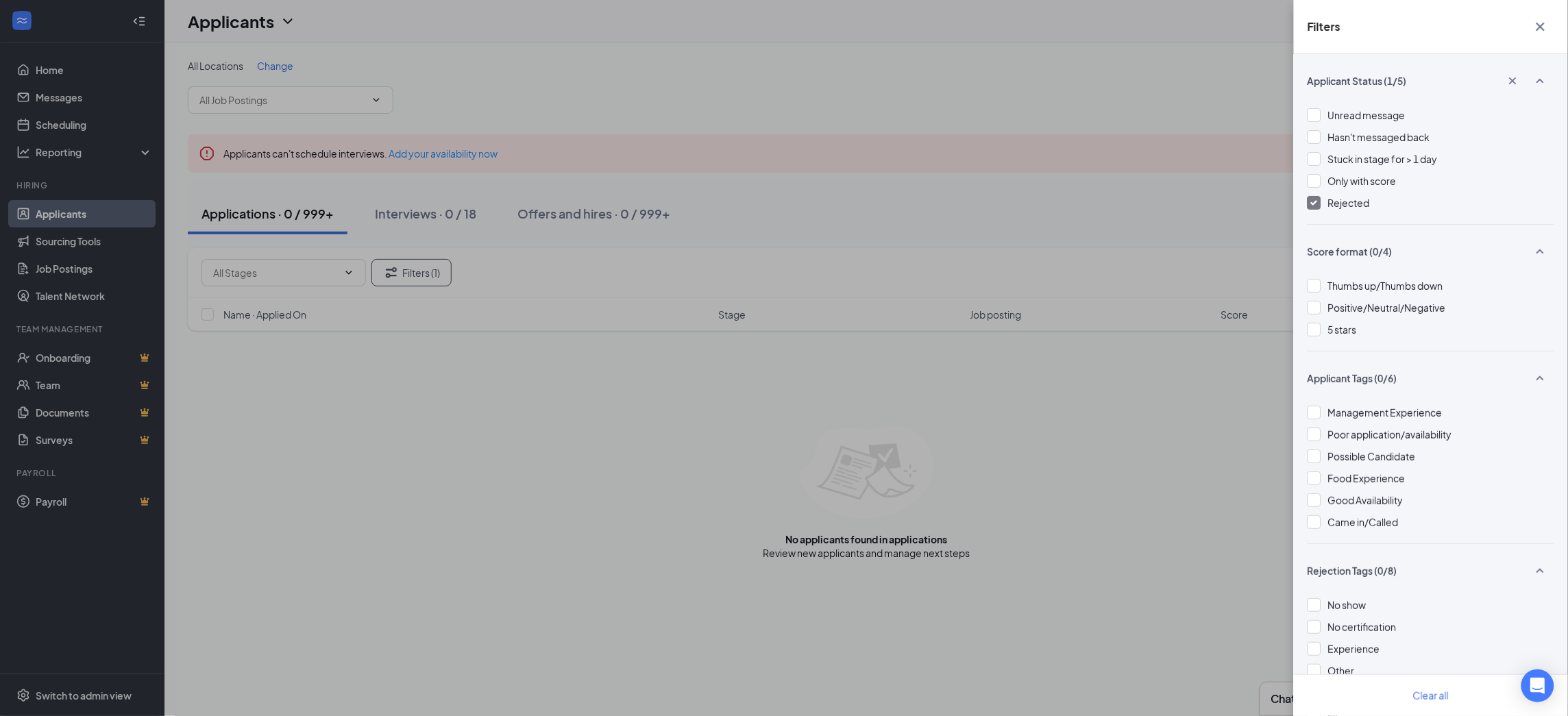
click at [1315, 204] on img at bounding box center [1314, 202] width 7 height 6
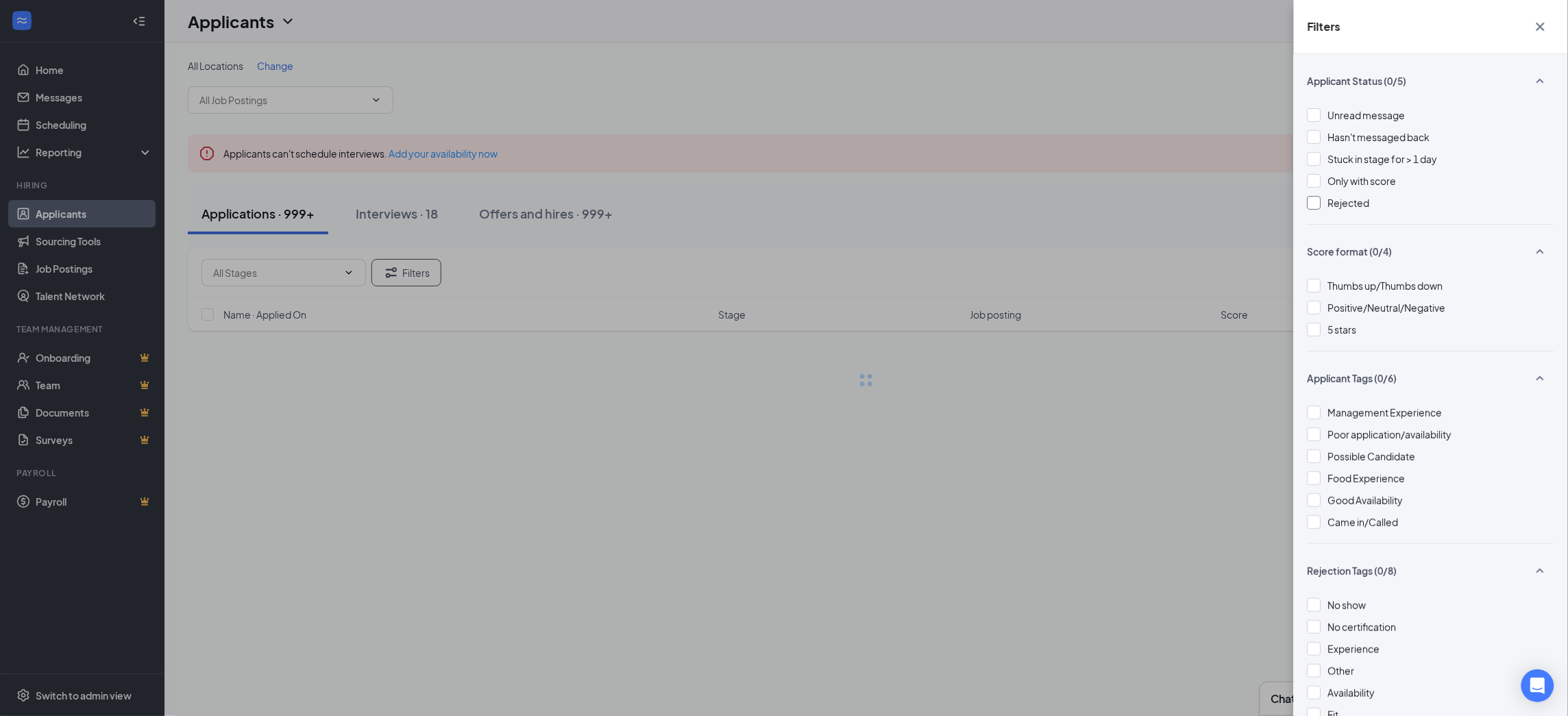
click at [884, 79] on div "Filters Applicant Status (0/5) Unread message Hasn't messaged back Stuck in sta…" at bounding box center [784, 358] width 1568 height 716
click at [1535, 26] on icon "Cross" at bounding box center [1540, 26] width 16 height 16
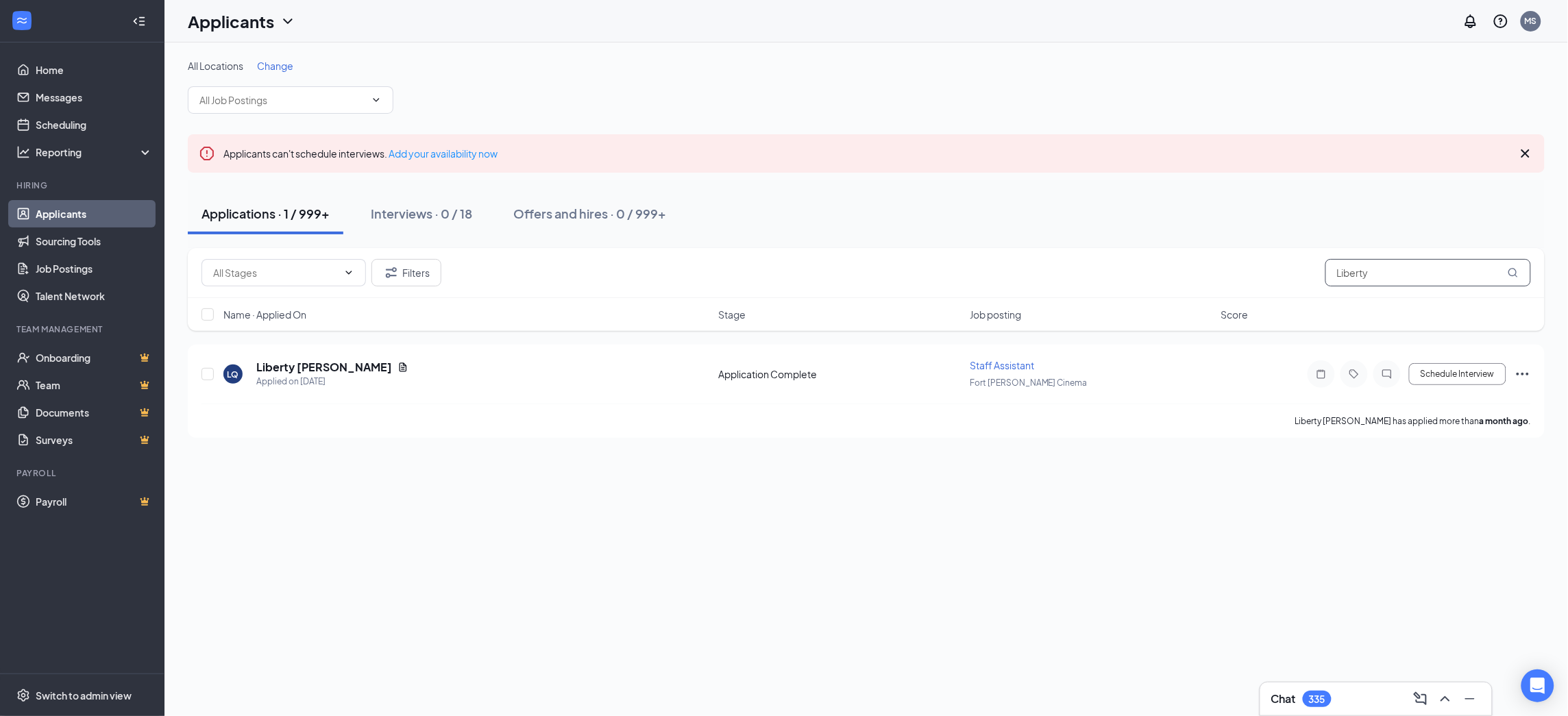
drag, startPoint x: 1385, startPoint y: 273, endPoint x: 1310, endPoint y: 275, distance: 75.0
click at [1310, 275] on div "Filters Liberty" at bounding box center [866, 273] width 1329 height 27
paste input "Stasny"
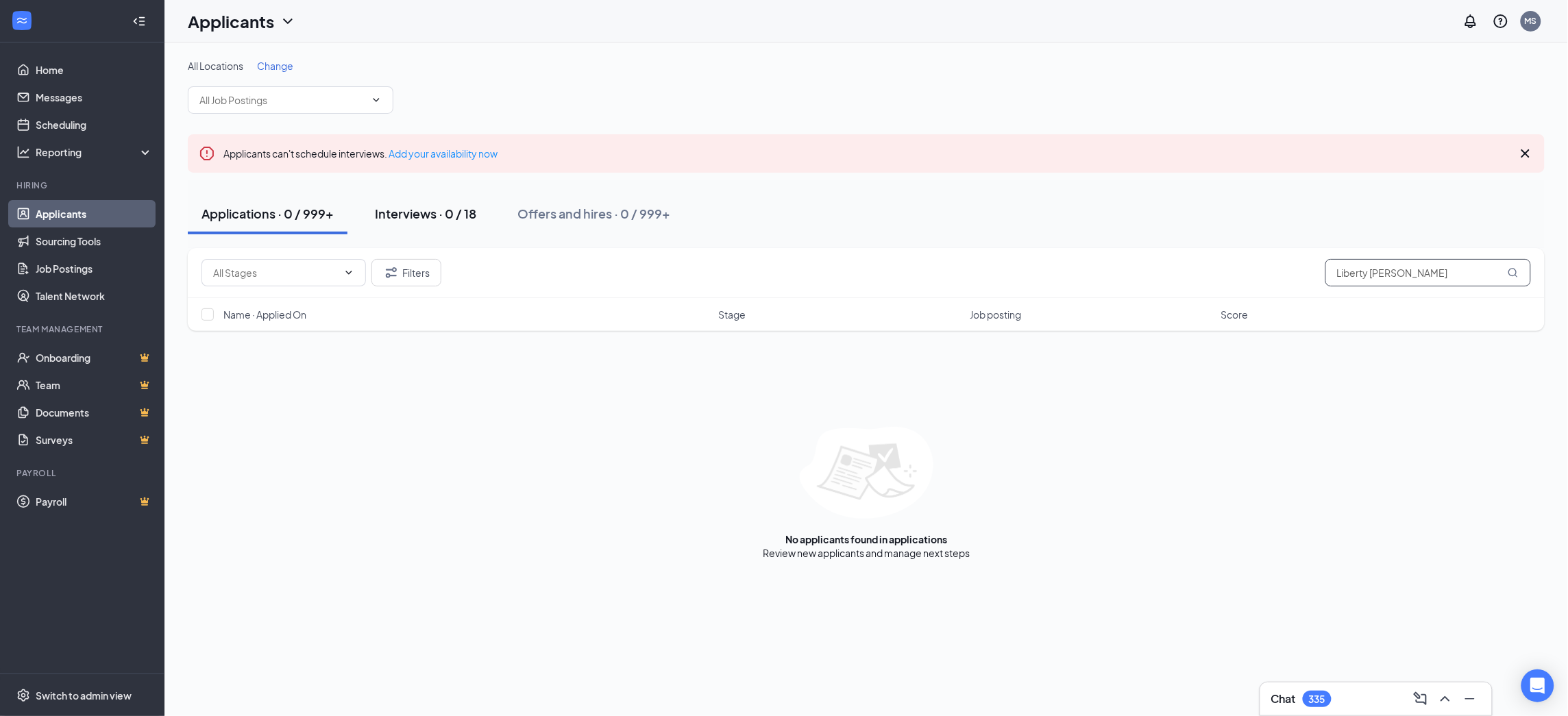
type input "Liberty [PERSON_NAME]"
click at [432, 209] on div "Interviews · 0 / 18" at bounding box center [425, 213] width 101 height 17
click at [533, 217] on div "Offers and hires · 0 / 999+" at bounding box center [594, 213] width 152 height 17
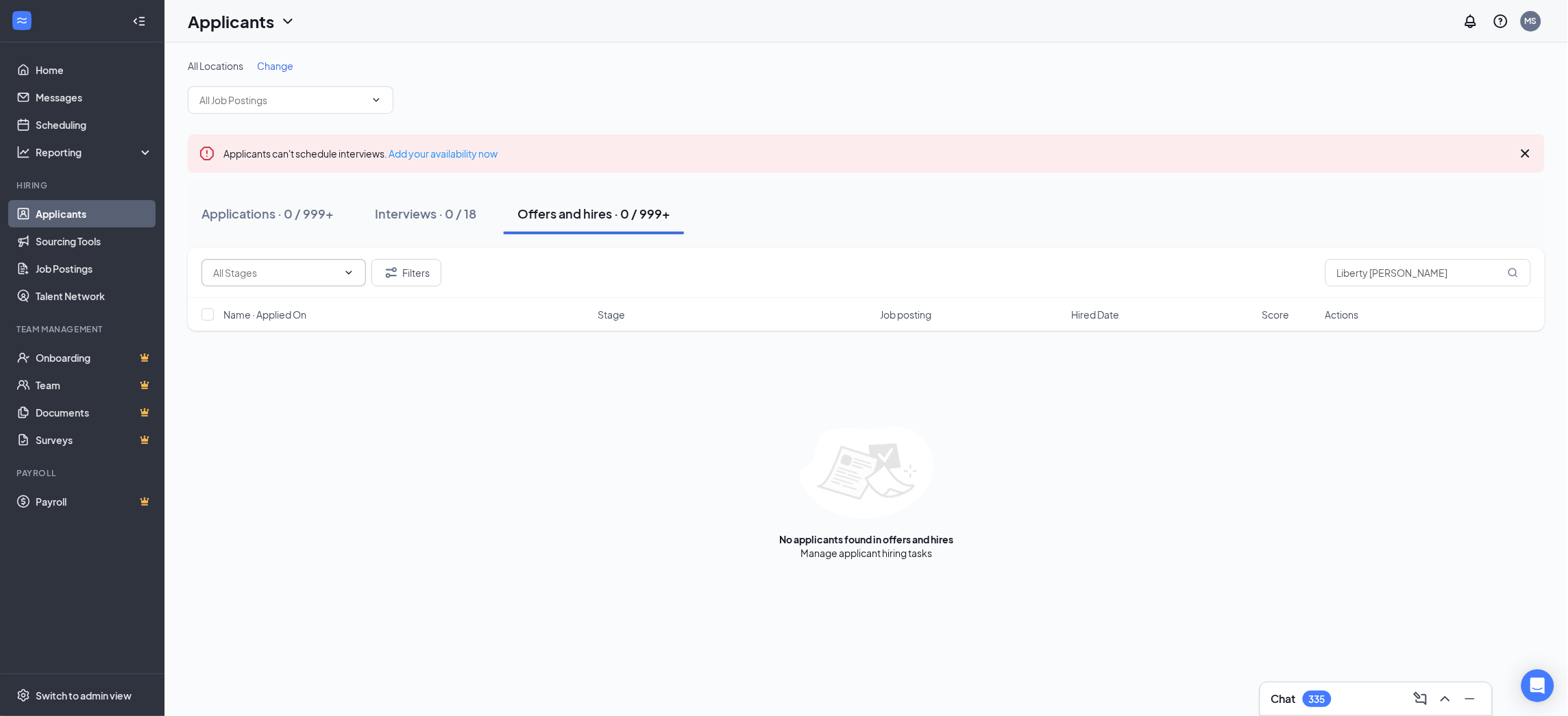
click at [344, 273] on icon "ChevronDown" at bounding box center [349, 273] width 11 height 11
click at [350, 274] on icon "ChevronDown" at bounding box center [349, 273] width 11 height 11
click at [393, 275] on icon "Filter" at bounding box center [391, 273] width 16 height 16
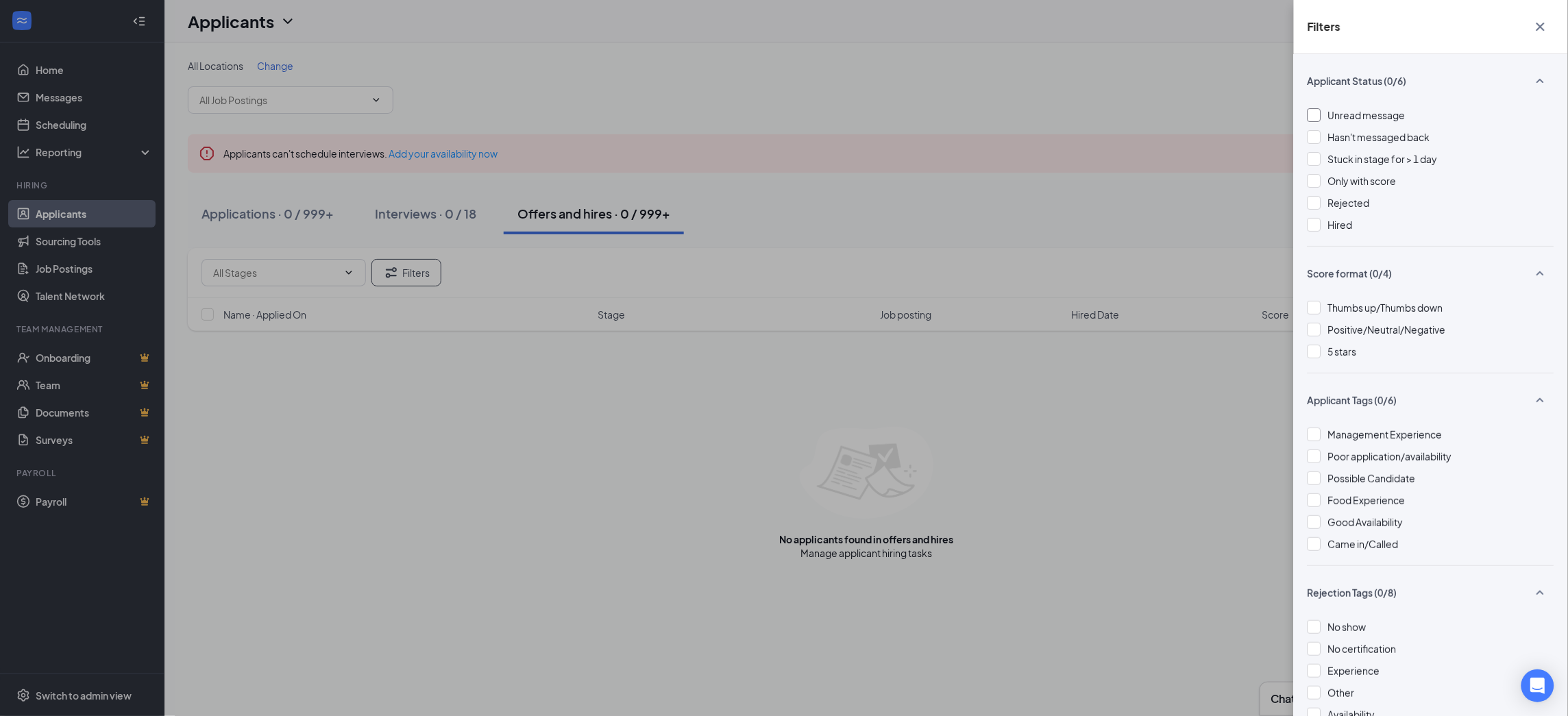
click at [1315, 115] on div at bounding box center [1314, 115] width 14 height 14
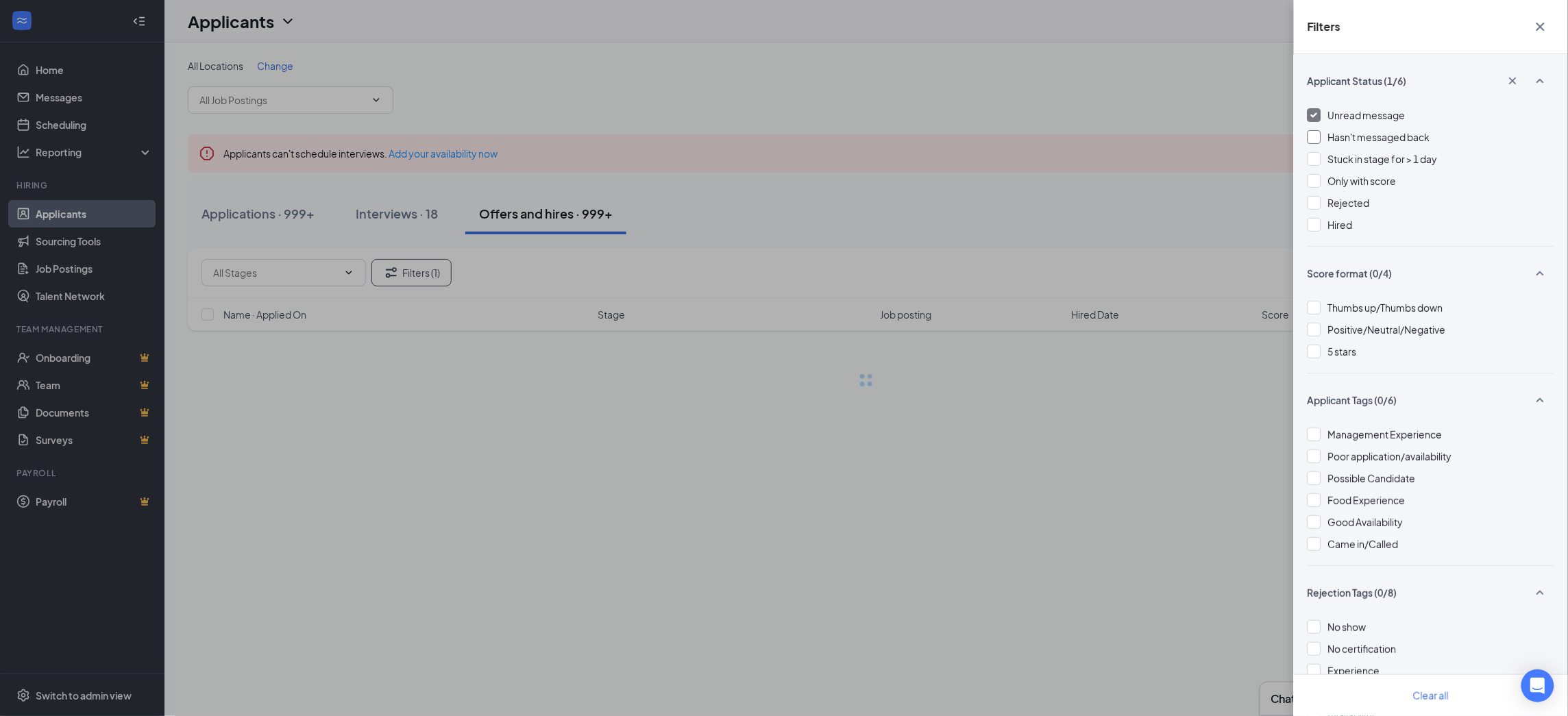
click at [1315, 136] on div at bounding box center [1314, 136] width 14 height 14
click at [1315, 159] on div at bounding box center [1314, 159] width 14 height 14
click at [1314, 183] on div at bounding box center [1314, 181] width 14 height 14
click at [1317, 203] on div at bounding box center [1314, 202] width 14 height 14
click at [1317, 226] on div at bounding box center [1314, 225] width 14 height 14
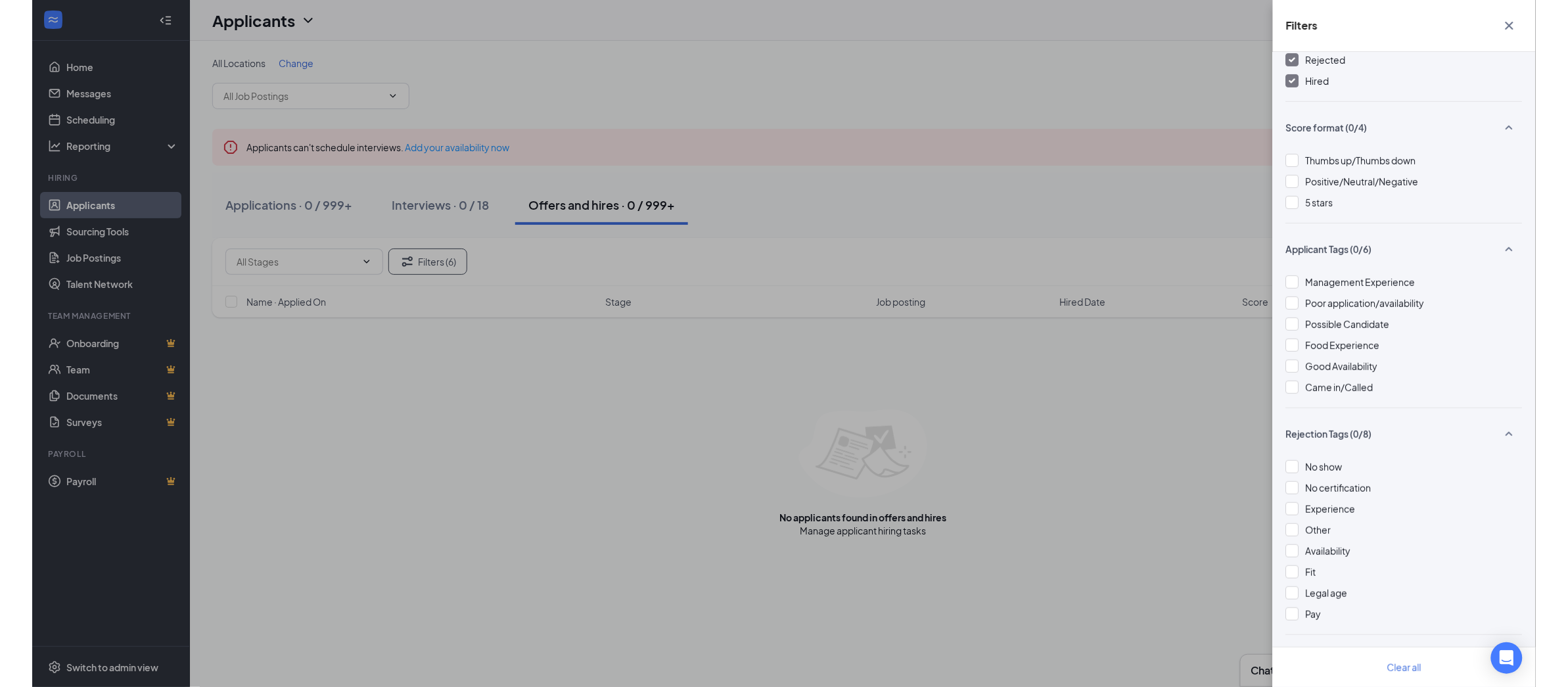
scroll to position [136, 0]
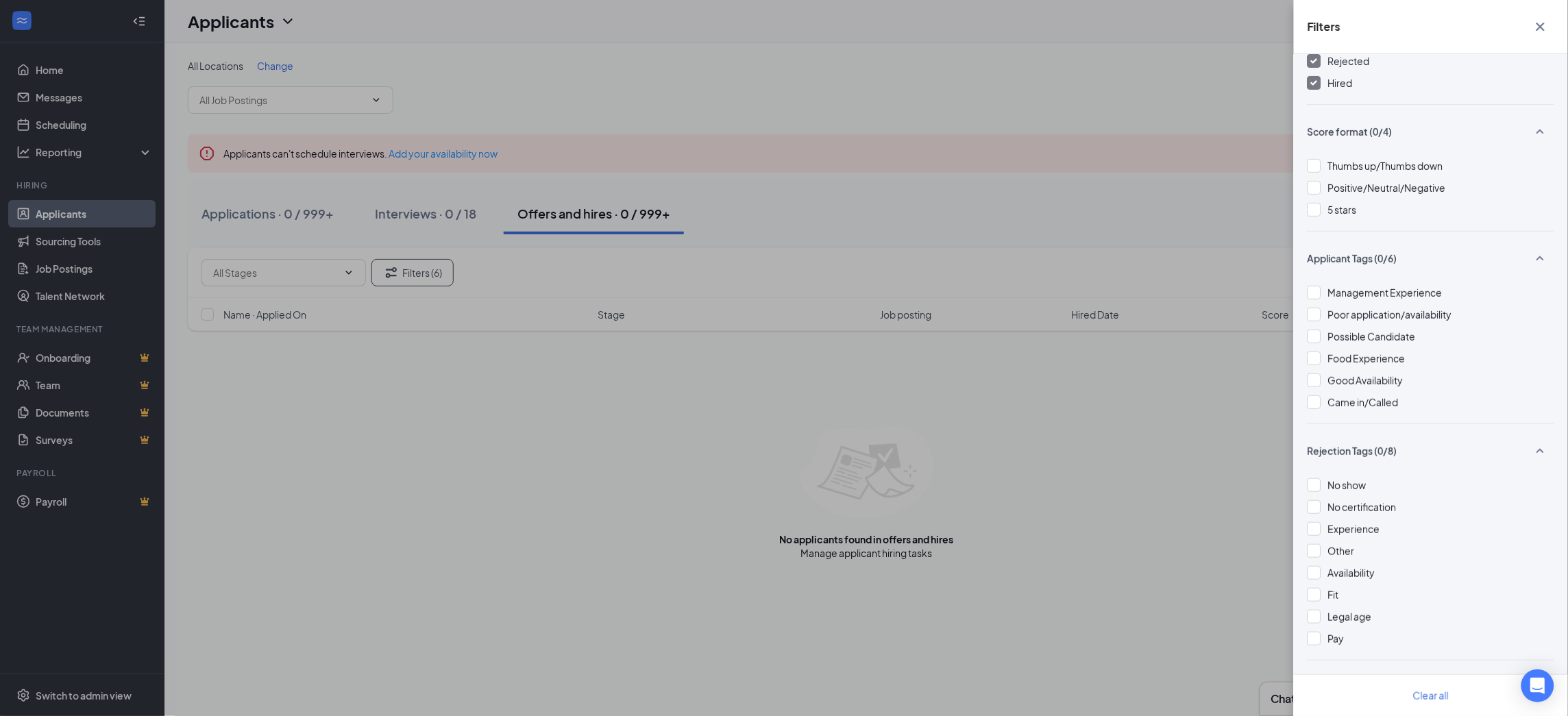
click at [921, 173] on div "Filters Applicant Status (6/6) Unread message Hasn't messaged back Stuck in sta…" at bounding box center [784, 358] width 1568 height 716
click at [1538, 31] on icon "Cross" at bounding box center [1540, 26] width 16 height 16
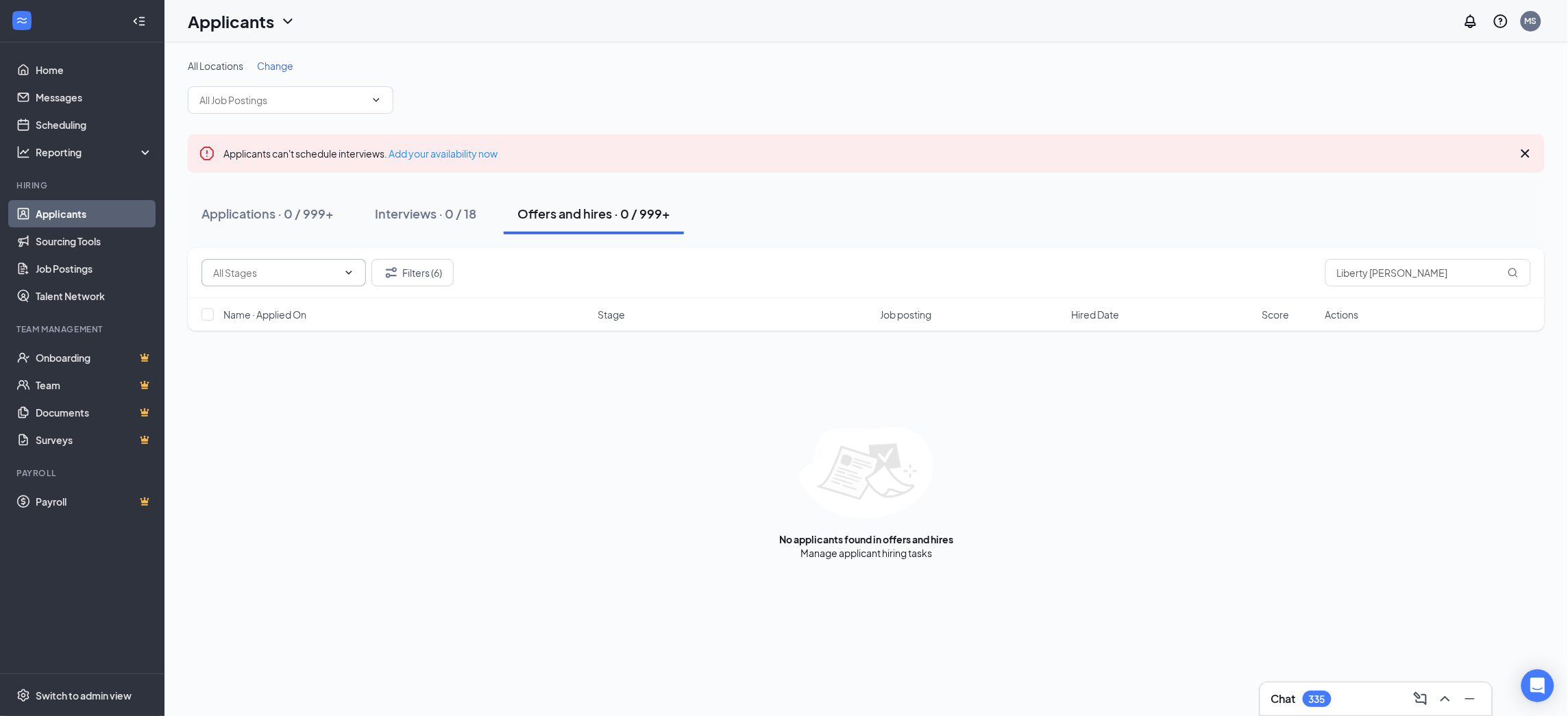
click at [278, 271] on input "text" at bounding box center [275, 272] width 124 height 15
click at [961, 226] on div "Applications · 0 / 999+ Interviews · 0 / 18 Offers and hires · 0 / 999+" at bounding box center [866, 214] width 1357 height 41
click at [1420, 275] on input "Liberty [PERSON_NAME]" at bounding box center [1428, 273] width 205 height 27
click at [1363, 275] on input "Liberty [PERSON_NAME]" at bounding box center [1428, 273] width 205 height 27
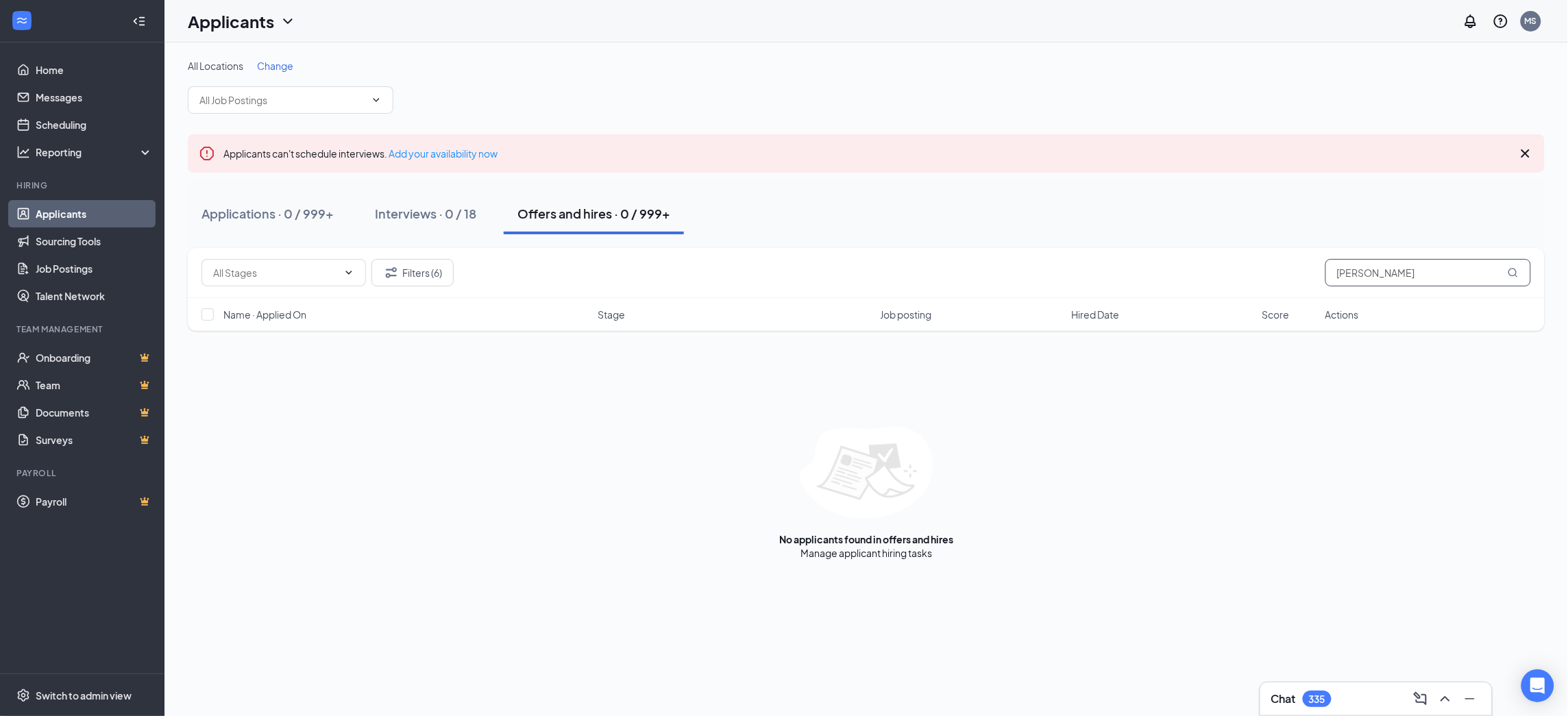
type input "Stasny"
click at [278, 21] on div "Applicants" at bounding box center [242, 21] width 108 height 23
click at [418, 275] on button "Filters (6)" at bounding box center [412, 273] width 82 height 27
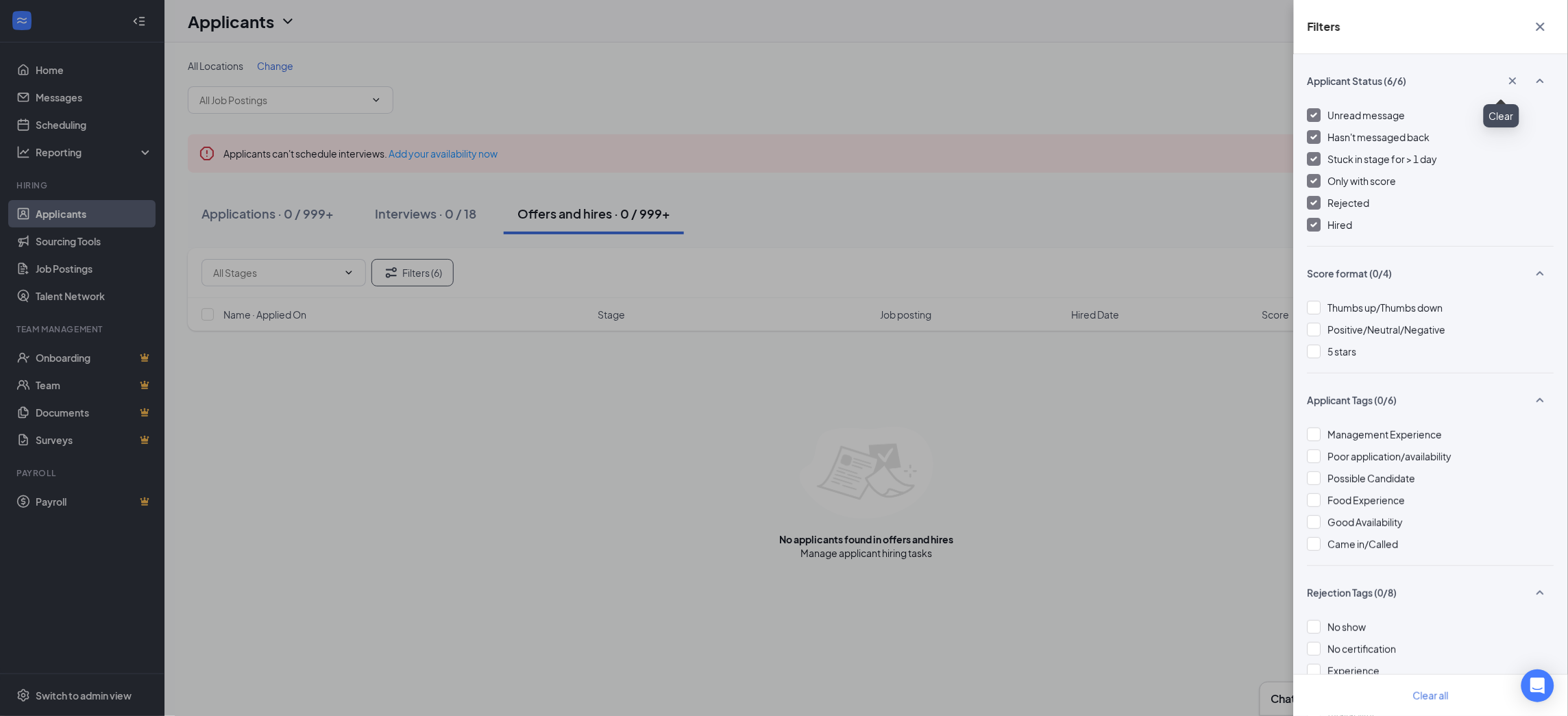
click at [1506, 83] on icon "Cross" at bounding box center [1513, 80] width 14 height 14
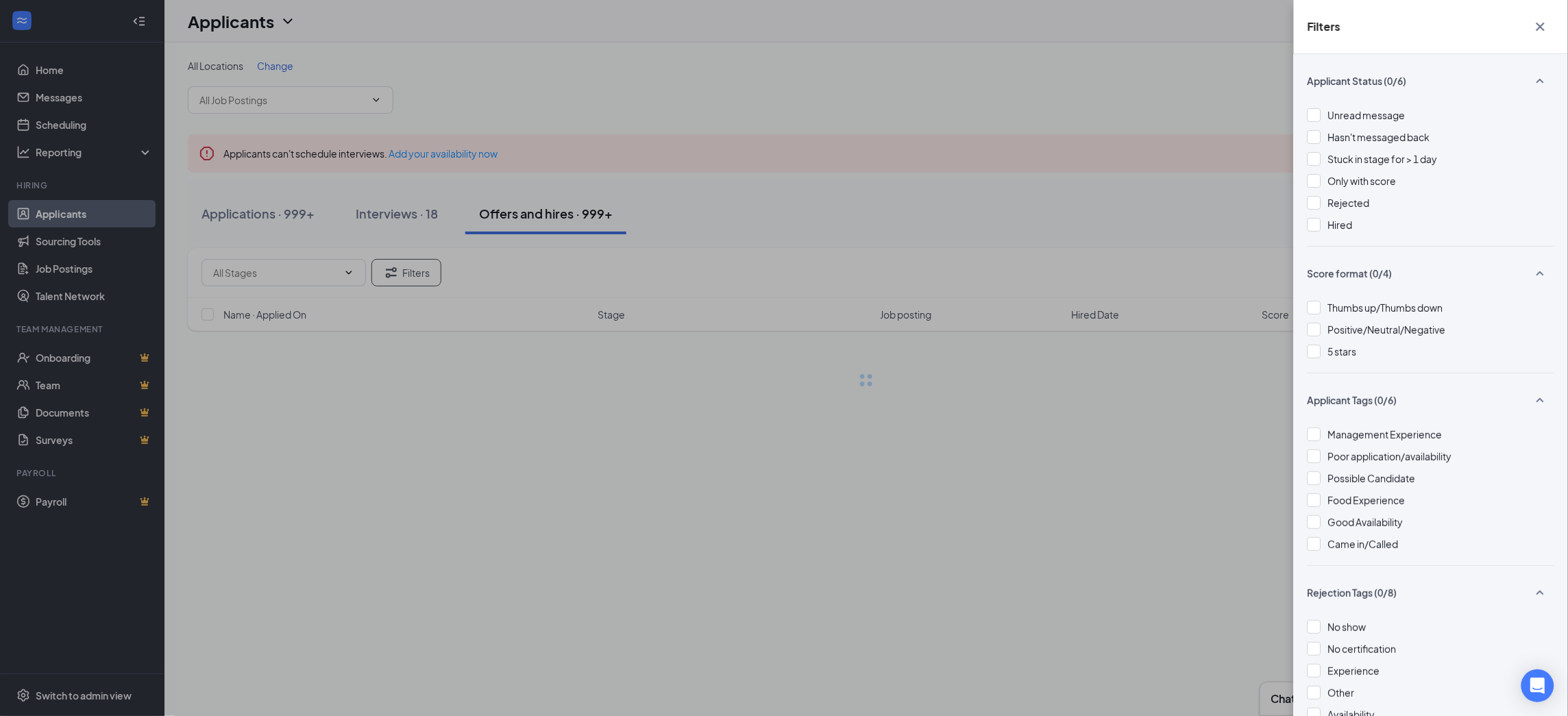
click at [573, 457] on div "Filters Applicant Status (0/6) Unread message Hasn't messaged back Stuck in sta…" at bounding box center [784, 358] width 1568 height 716
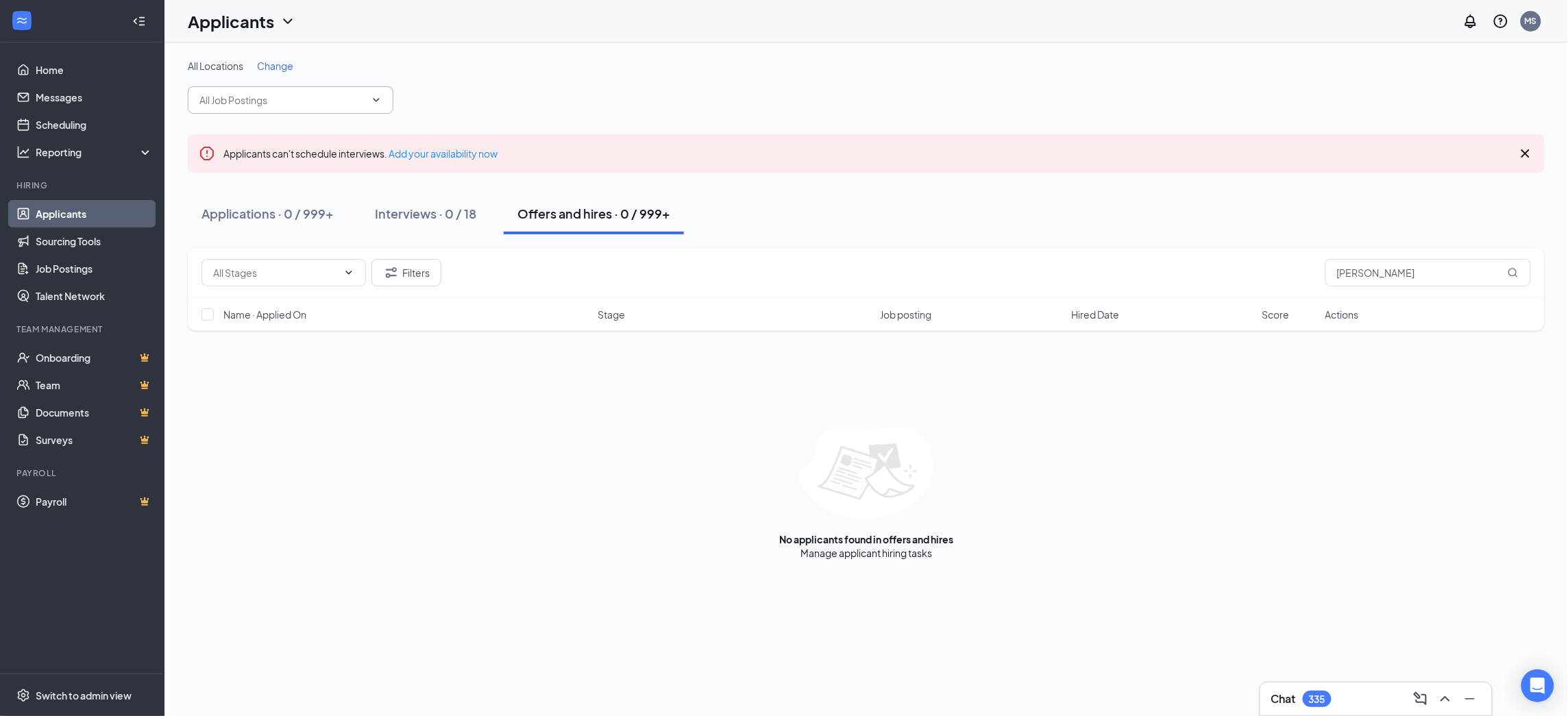
click at [347, 102] on input "text" at bounding box center [282, 100] width 166 height 15
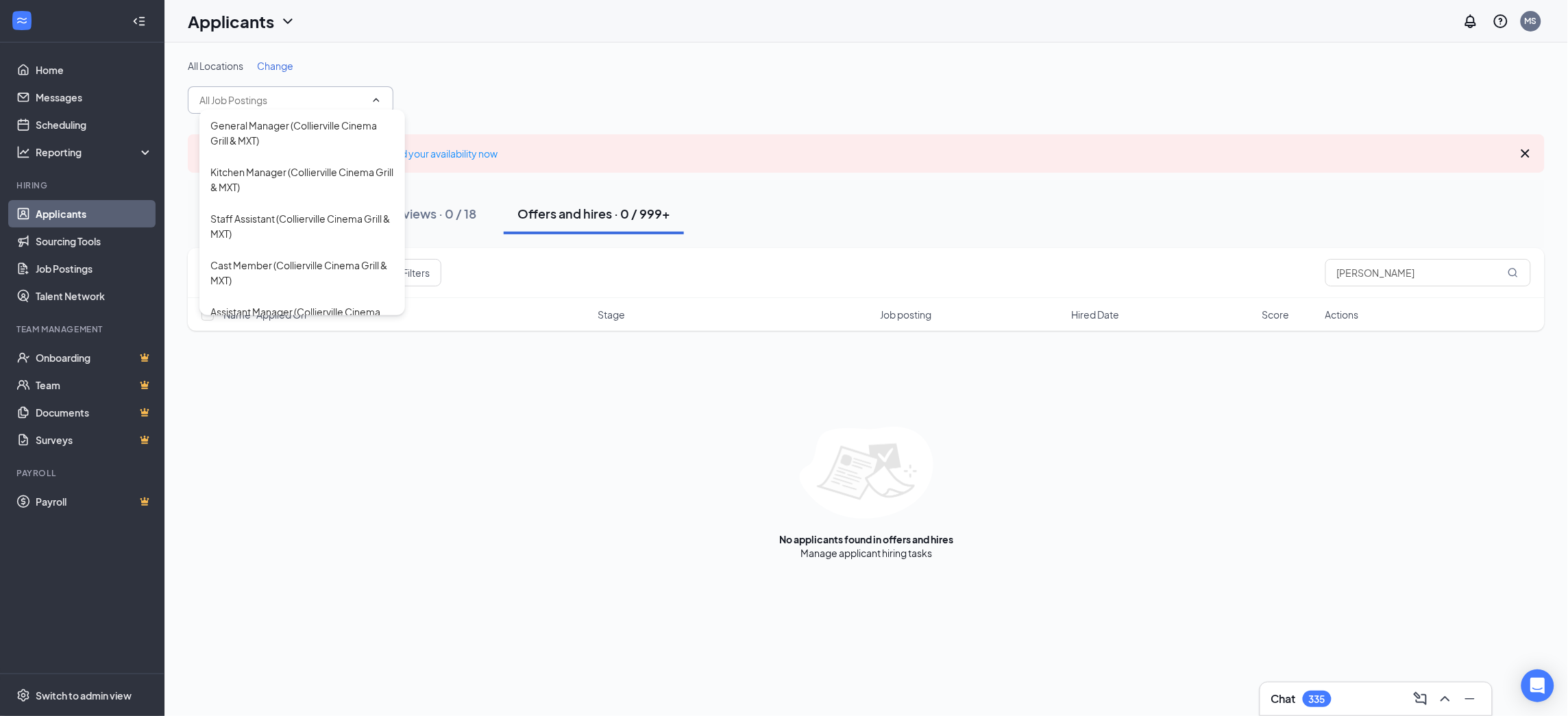
click at [262, 27] on h1 "Applicants" at bounding box center [231, 21] width 87 height 23
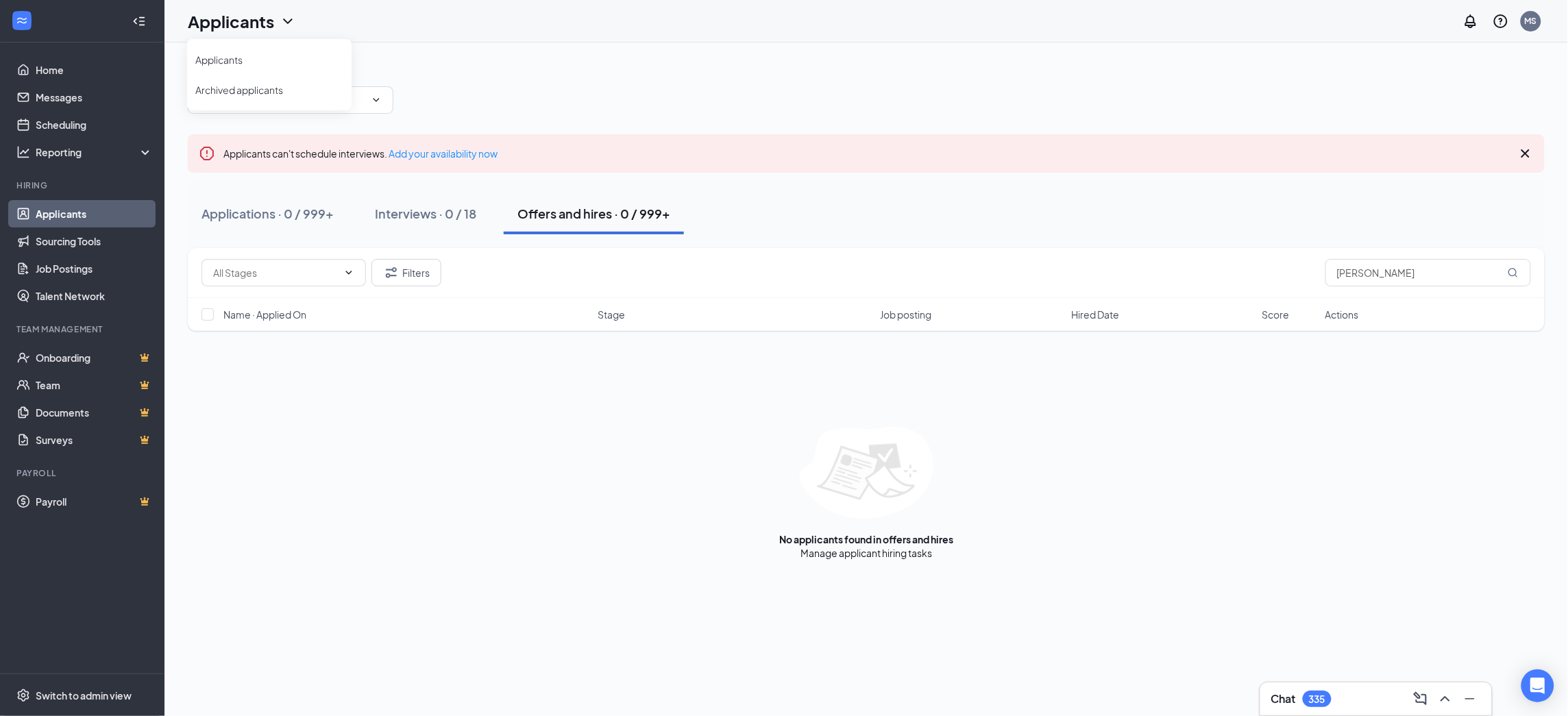
click at [279, 19] on icon "ChevronDown" at bounding box center [287, 21] width 16 height 16
click at [283, 19] on icon "ChevronDown" at bounding box center [287, 21] width 16 height 16
click at [246, 90] on link "Archived applicants" at bounding box center [269, 89] width 148 height 14
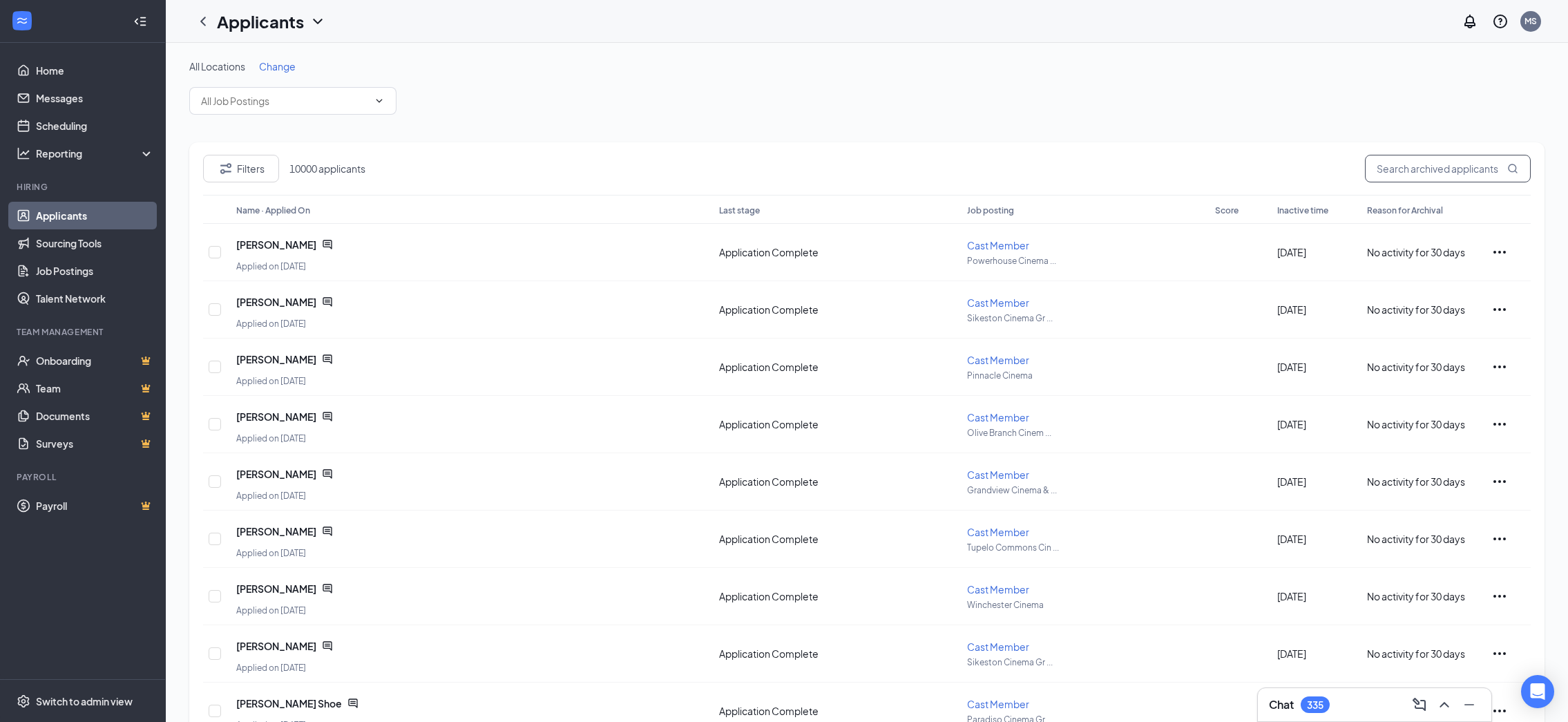
click at [1456, 171] on input "text" at bounding box center [1447, 168] width 166 height 28
paste input "Liberty [PERSON_NAME]"
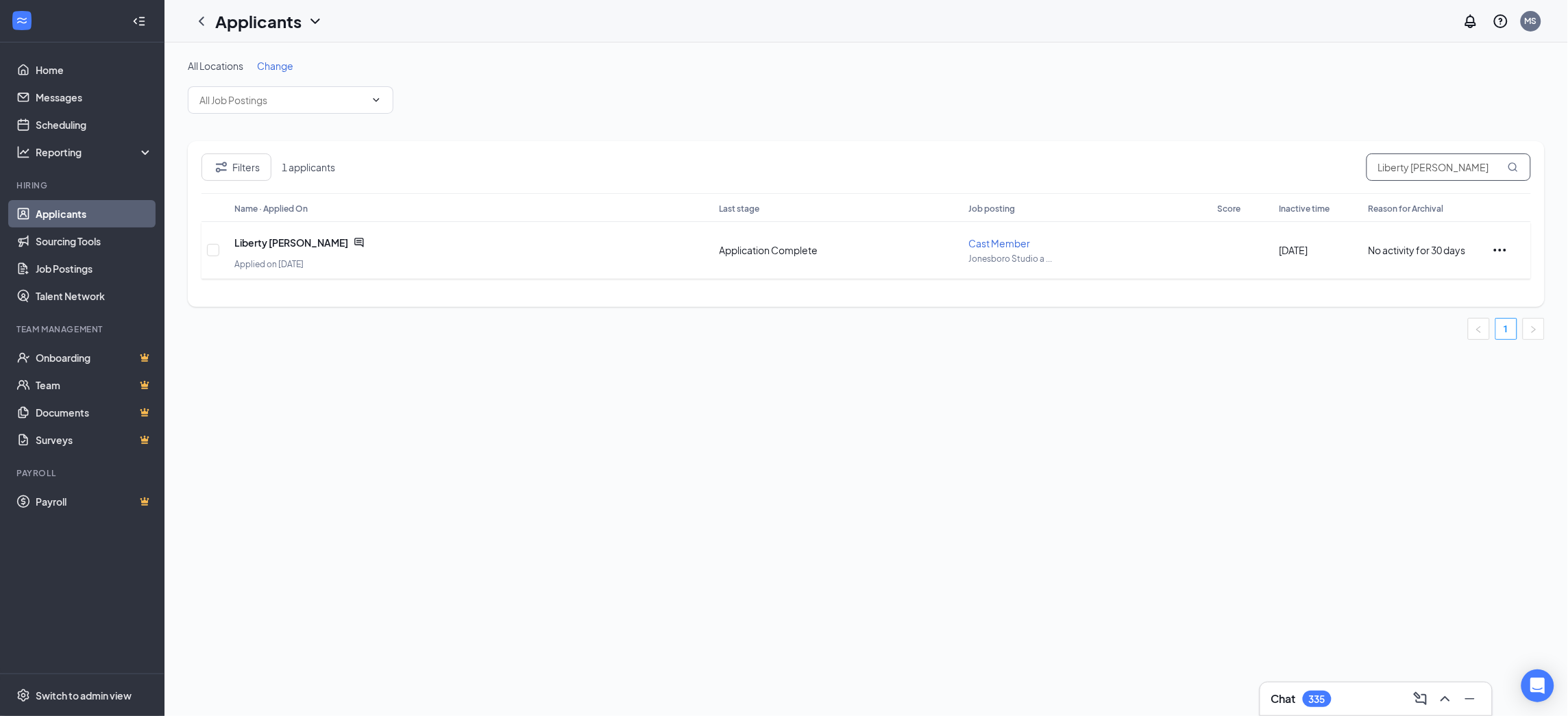
type input "Liberty [PERSON_NAME]"
click at [1499, 250] on icon "Ellipses" at bounding box center [1499, 250] width 12 height 2
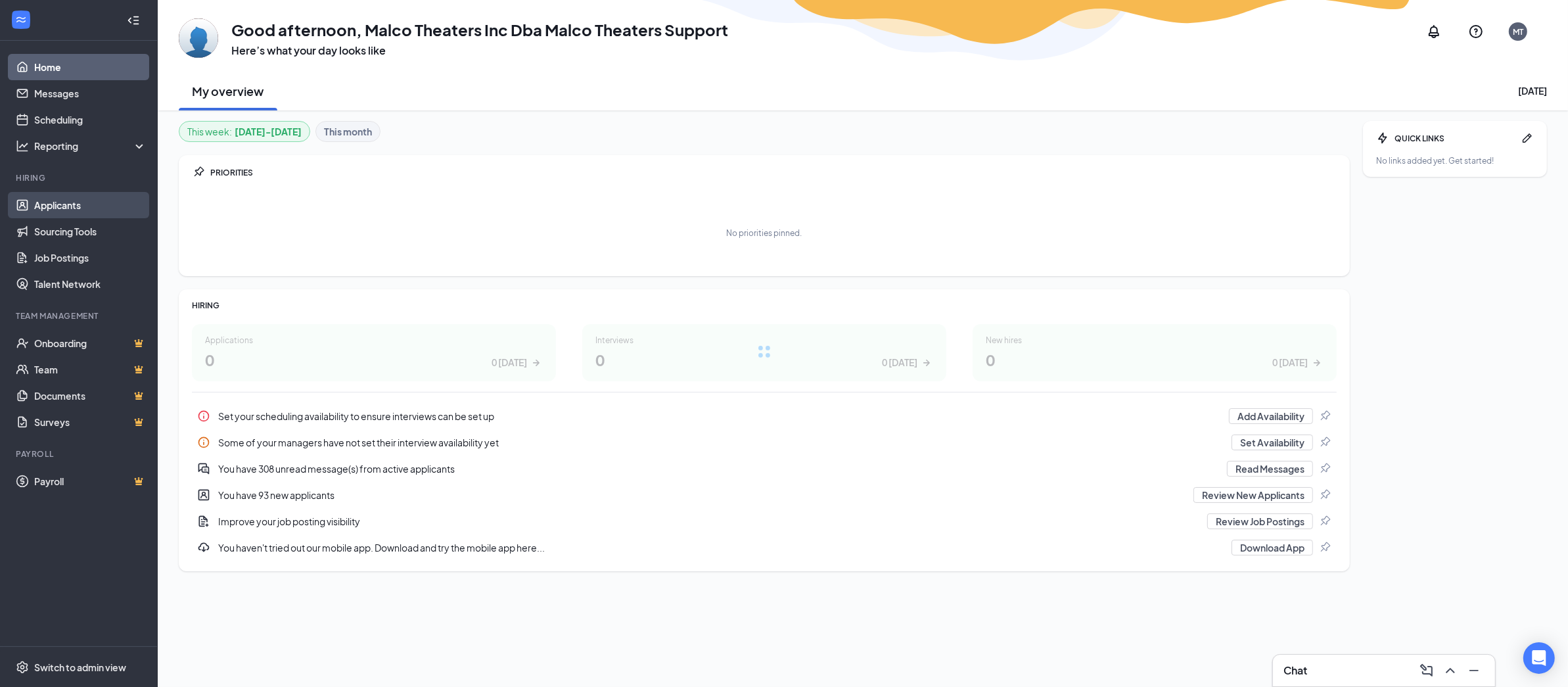
click at [86, 209] on link "Applicants" at bounding box center [90, 205] width 112 height 26
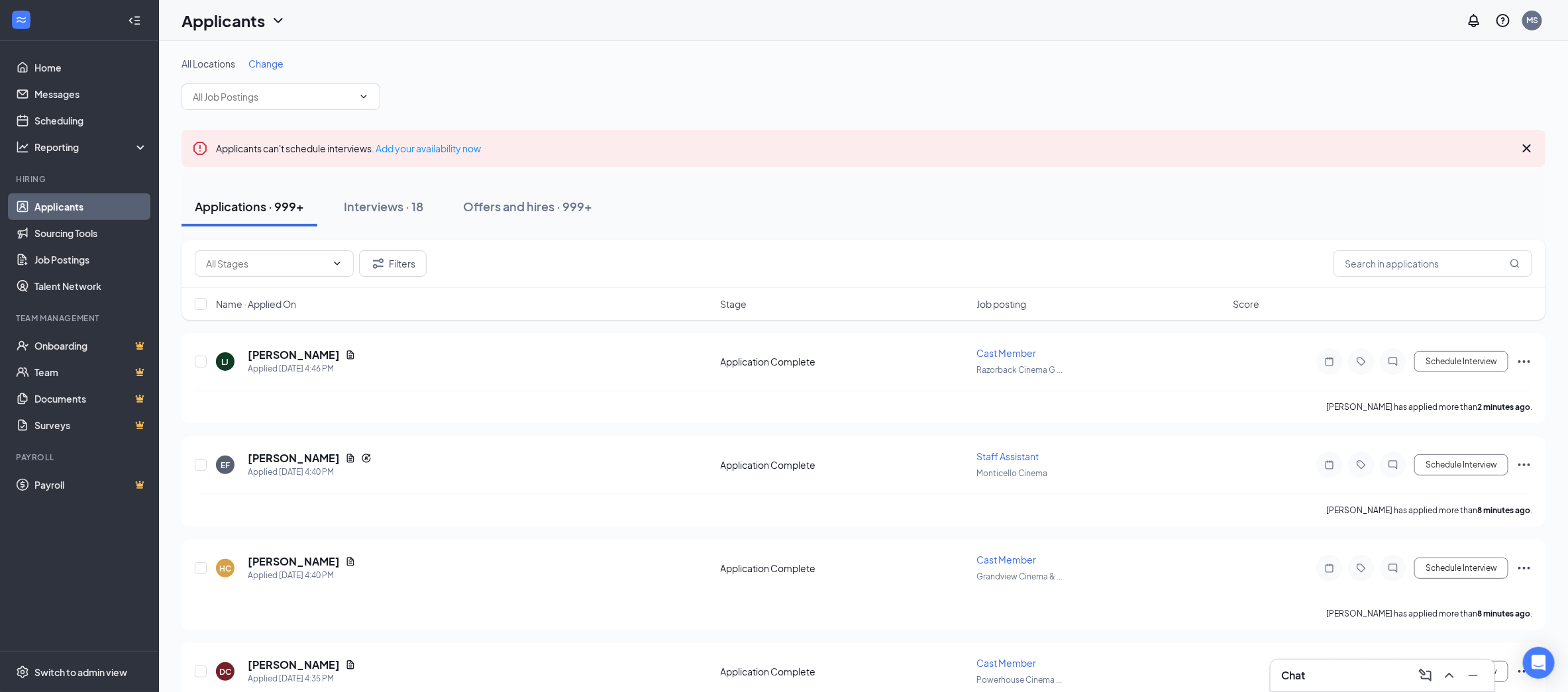
click at [282, 23] on icon "ChevronDown" at bounding box center [278, 20] width 16 height 16
click at [220, 85] on link "Archived applicants" at bounding box center [260, 86] width 143 height 13
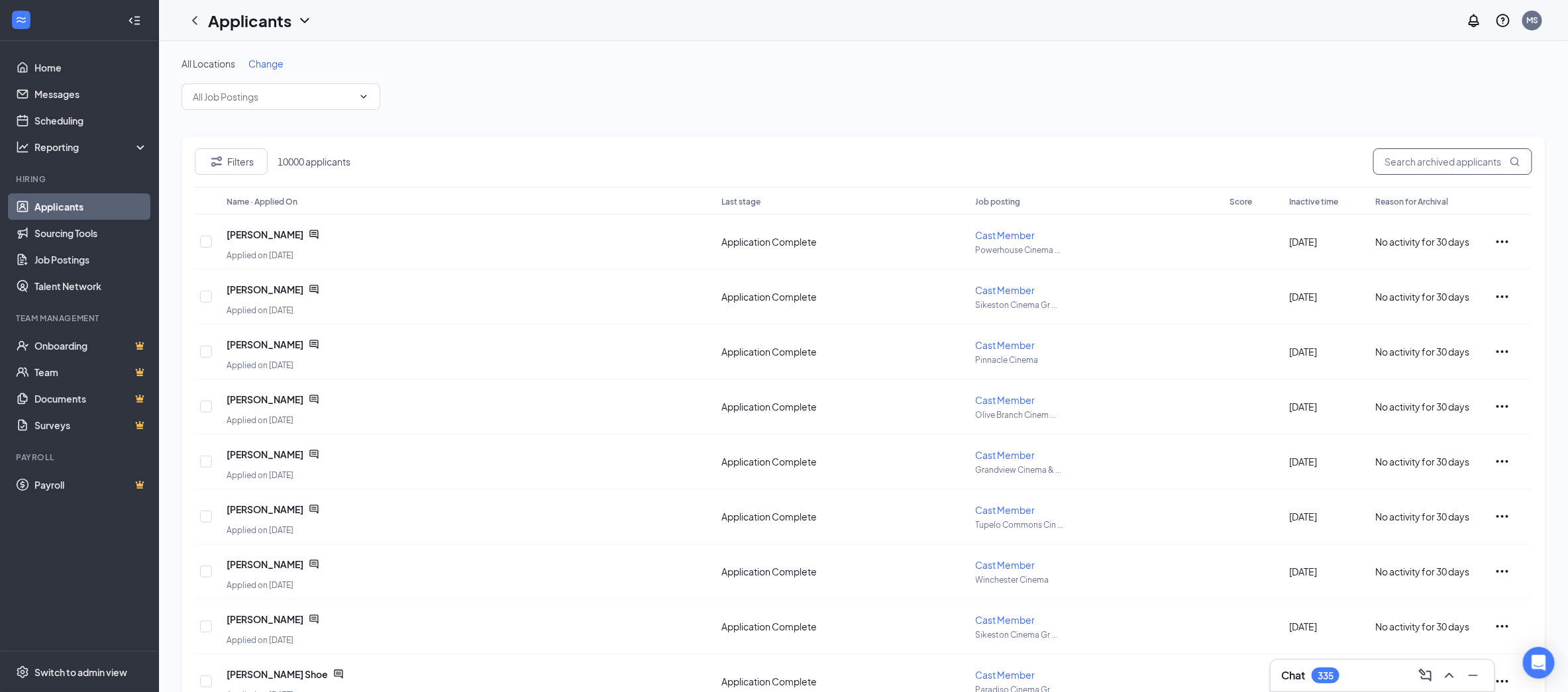
click at [1411, 164] on input "text" at bounding box center [1452, 161] width 159 height 26
drag, startPoint x: 1412, startPoint y: 160, endPoint x: 1266, endPoint y: 158, distance: 146.0
click at [1266, 158] on div "Filters 40 applicants [PERSON_NAME]" at bounding box center [864, 168] width 1338 height 39
paste input "Liberty Stasn"
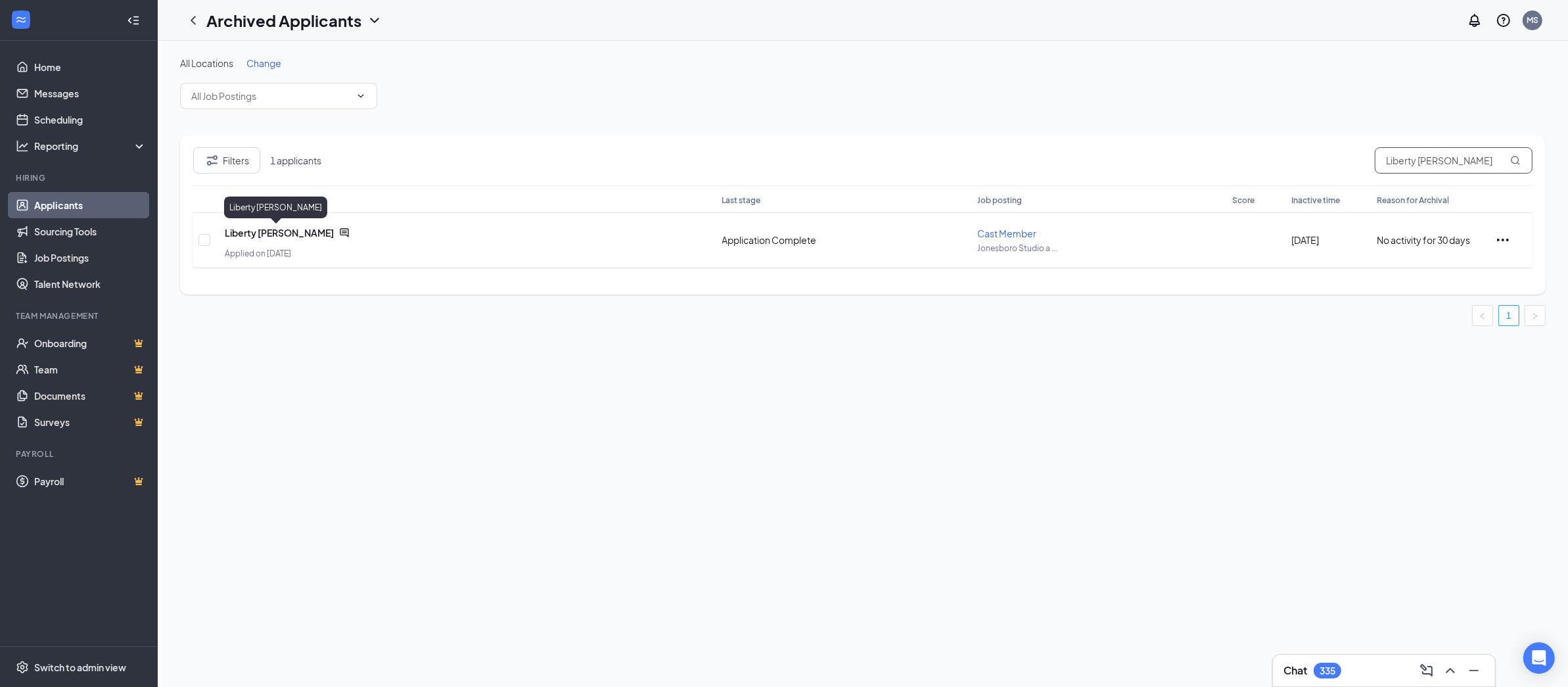
type input "Liberty [PERSON_NAME]"
click at [260, 236] on span "Liberty [PERSON_NAME]" at bounding box center [279, 233] width 109 height 13
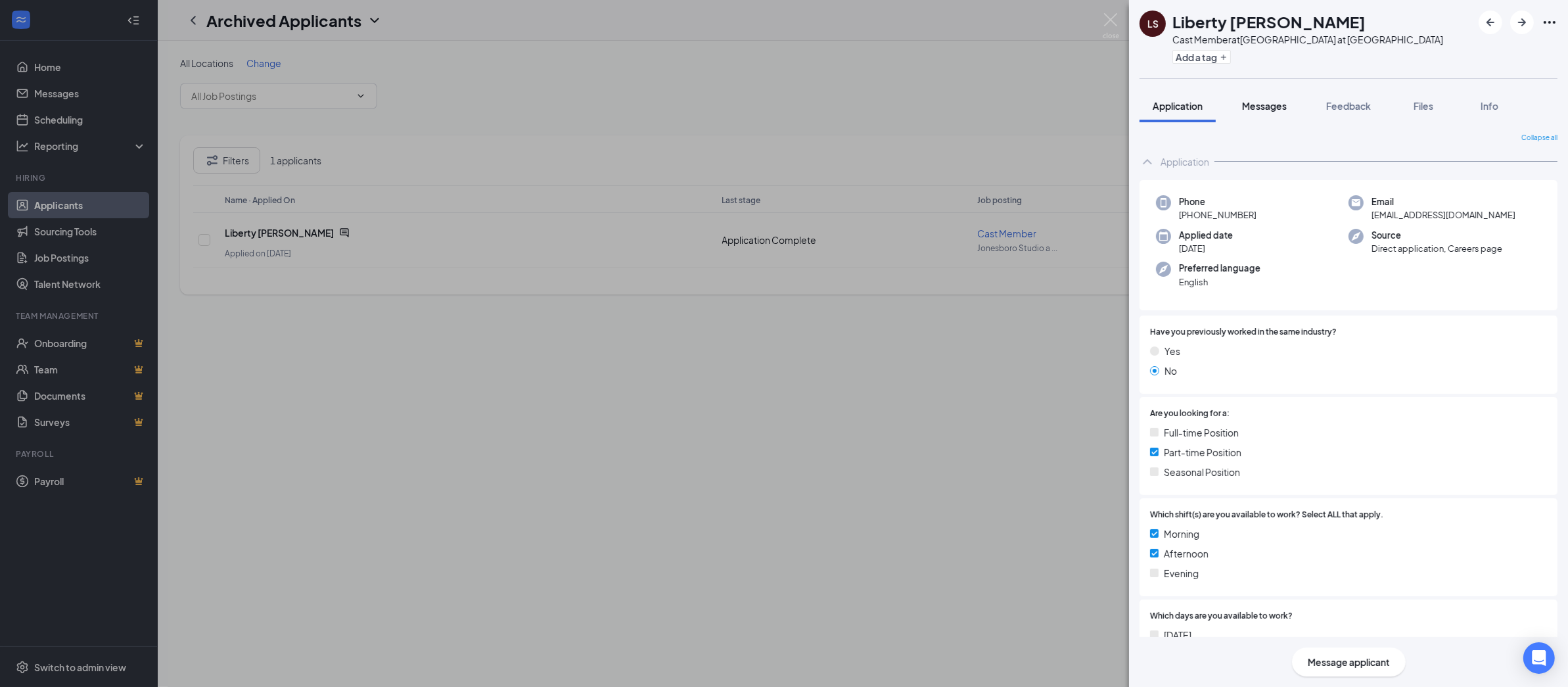
click at [1267, 109] on span "Messages" at bounding box center [1265, 106] width 45 height 12
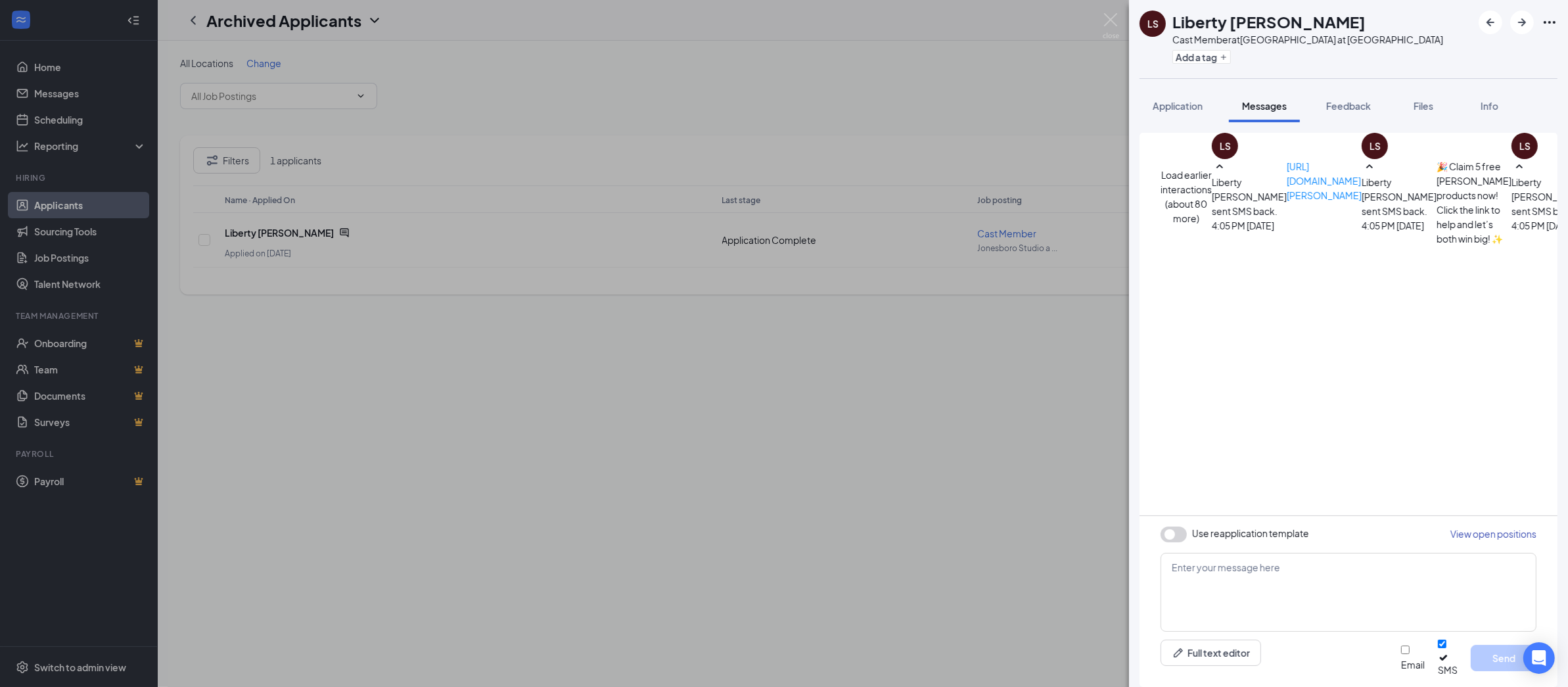
scroll to position [431, 0]
click at [1549, 26] on icon "Ellipses" at bounding box center [1550, 22] width 15 height 15
